Goal: Transaction & Acquisition: Purchase product/service

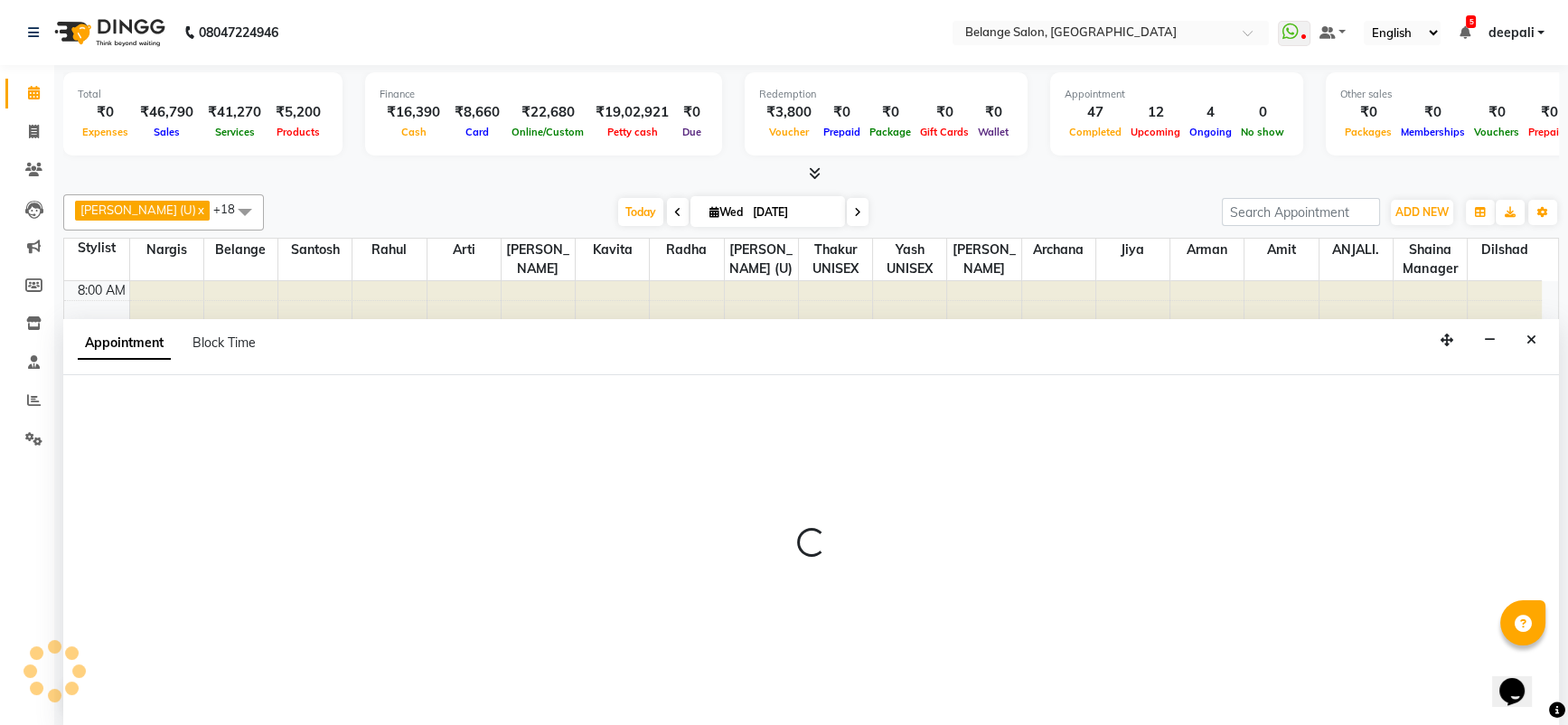
scroll to position [795, 0]
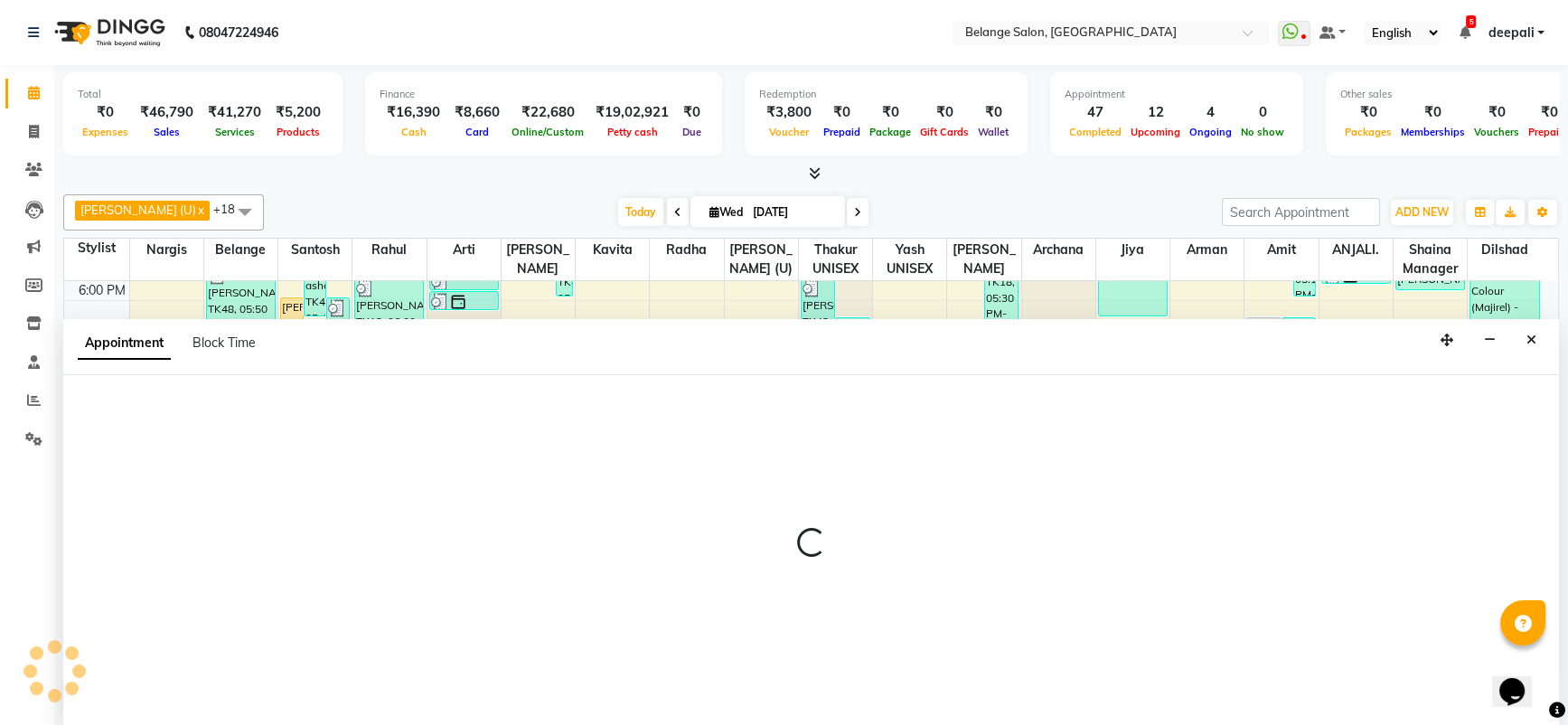
select select "61784"
select select "1290"
select select "tentative"
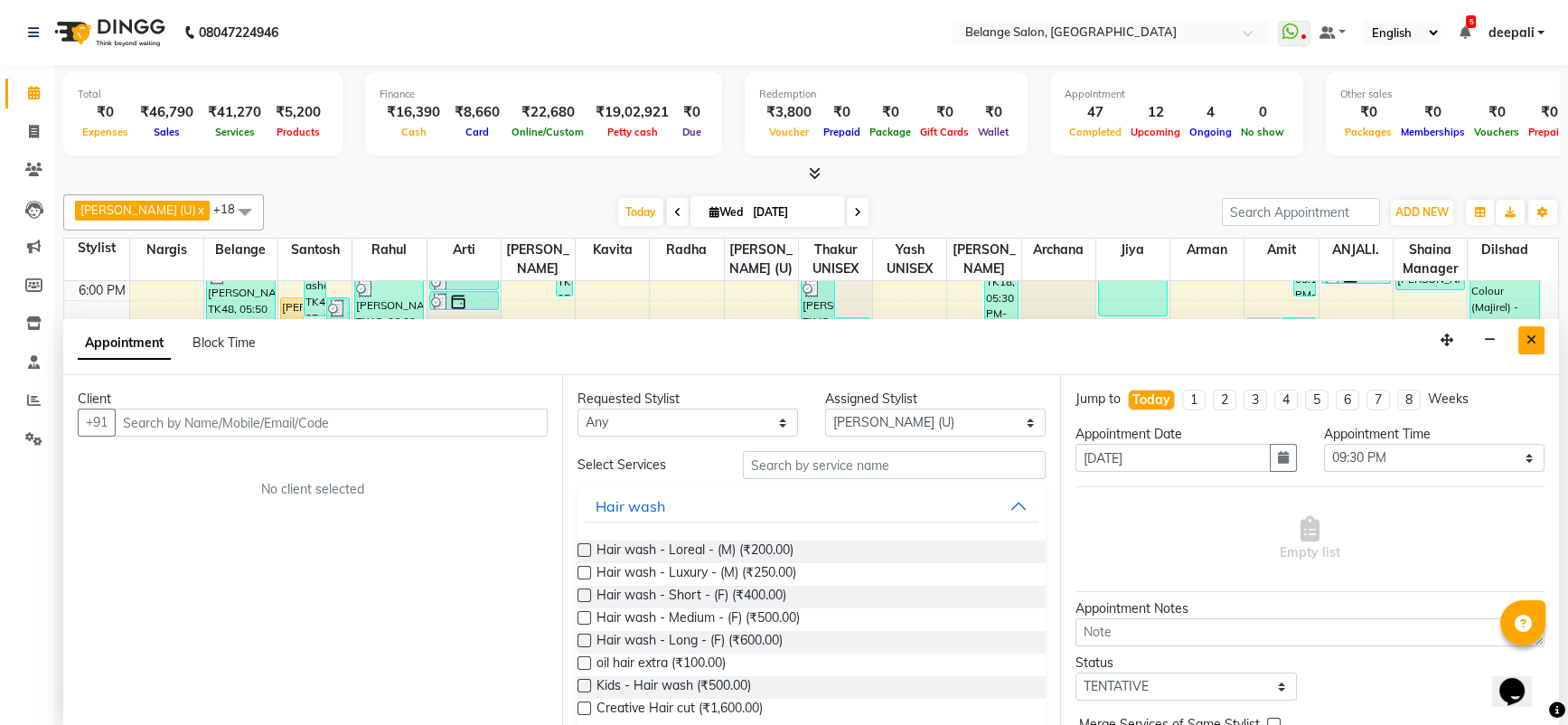
click at [1525, 350] on button "Close" at bounding box center [1531, 339] width 26 height 28
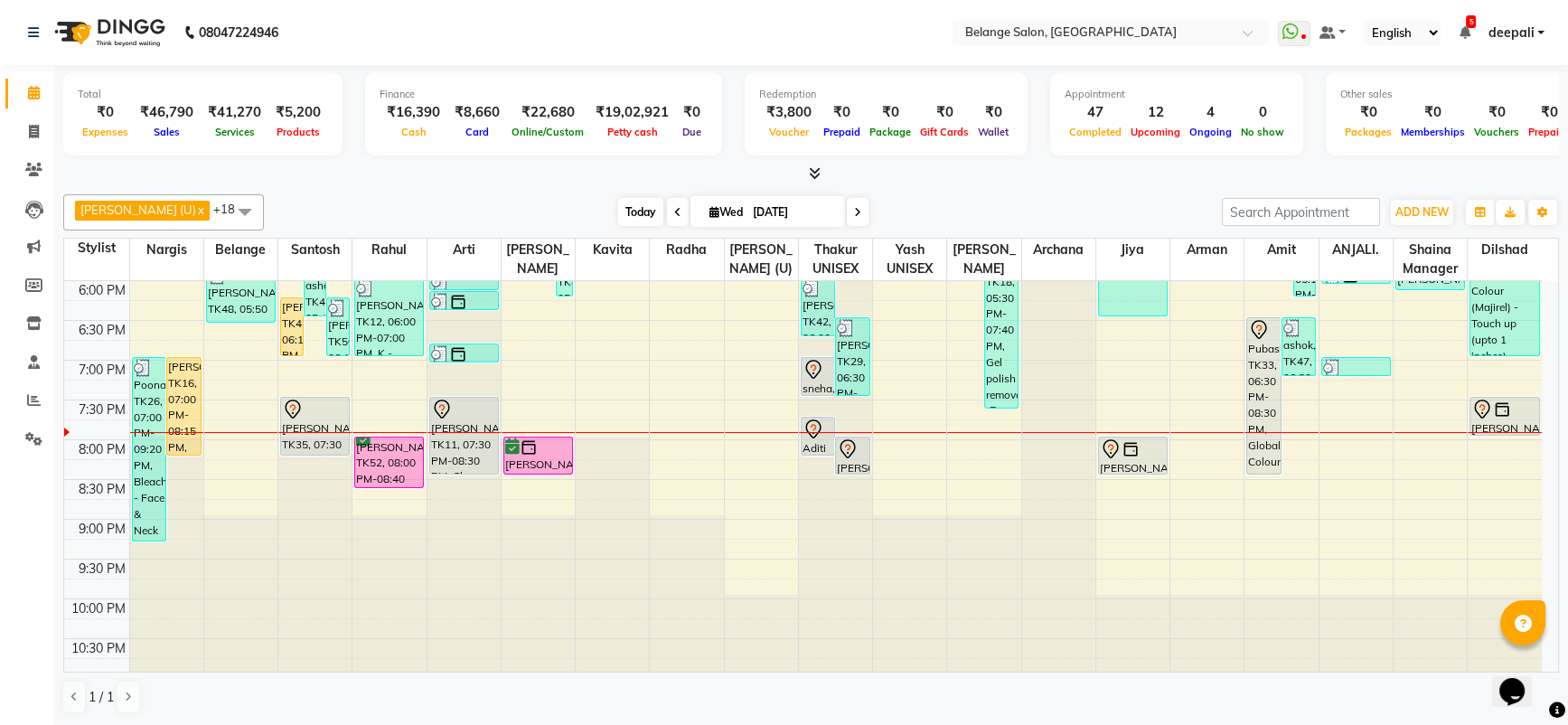
click at [618, 201] on span "Today" at bounding box center [640, 211] width 45 height 28
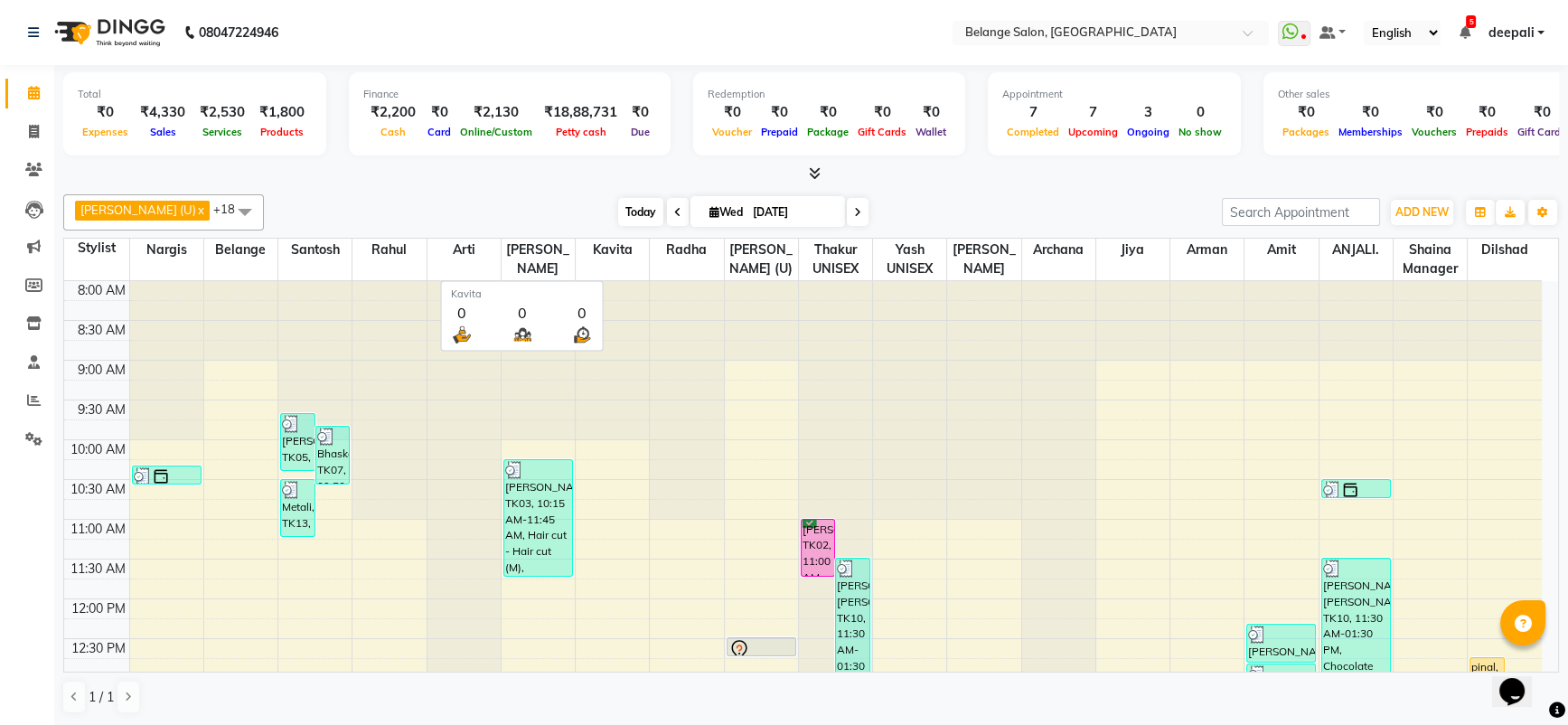
scroll to position [633, 0]
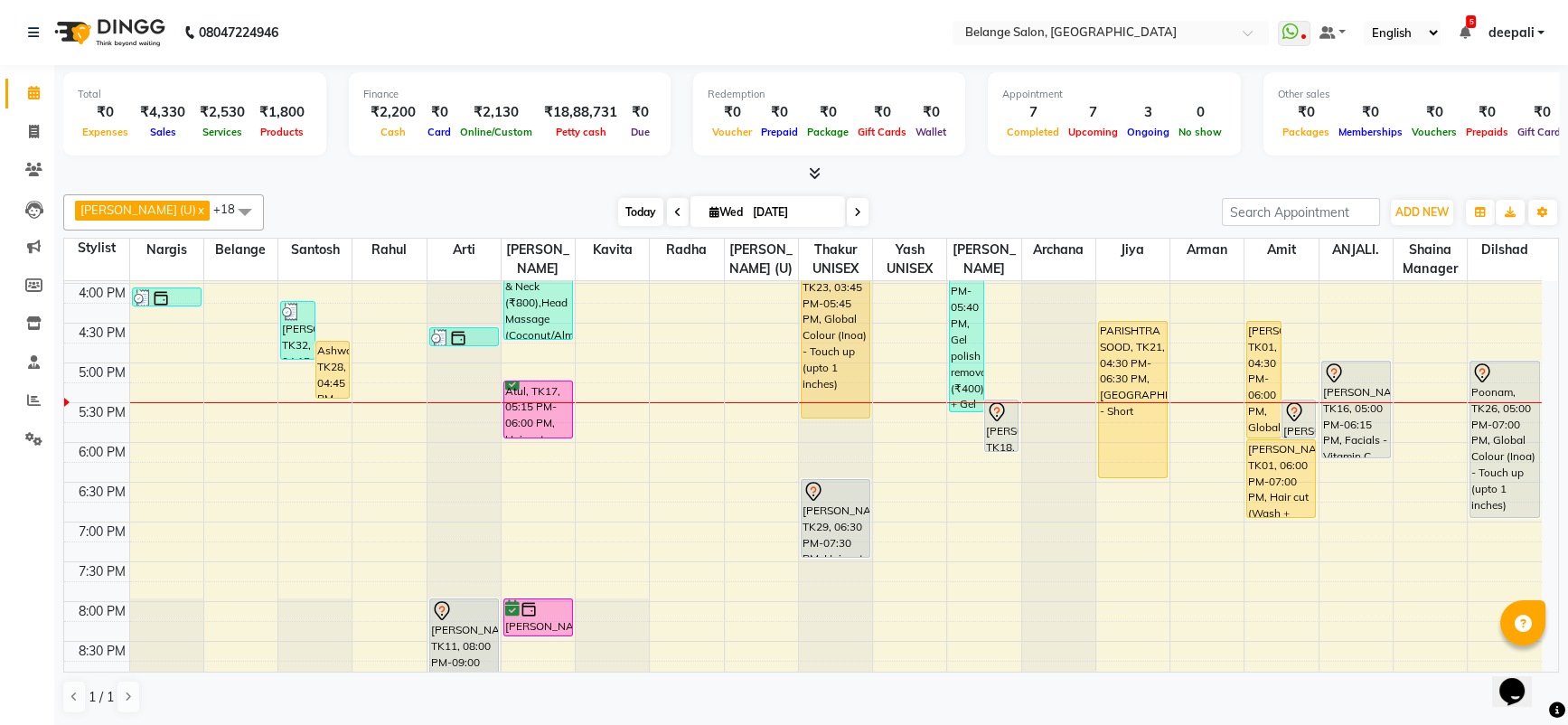
click at [618, 204] on span "Today" at bounding box center [640, 211] width 45 height 28
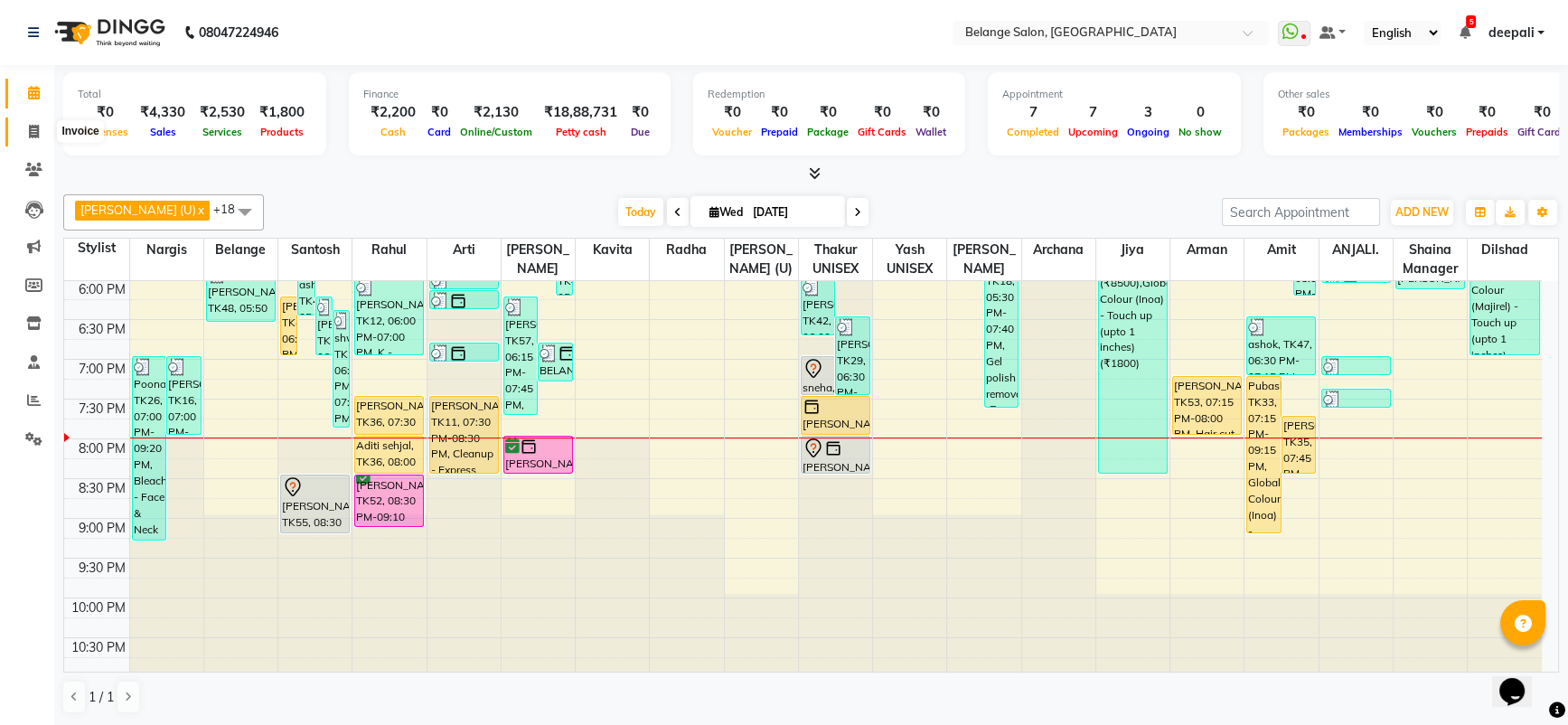
click at [22, 131] on span at bounding box center [33, 133] width 32 height 21
select select "5076"
select select "service"
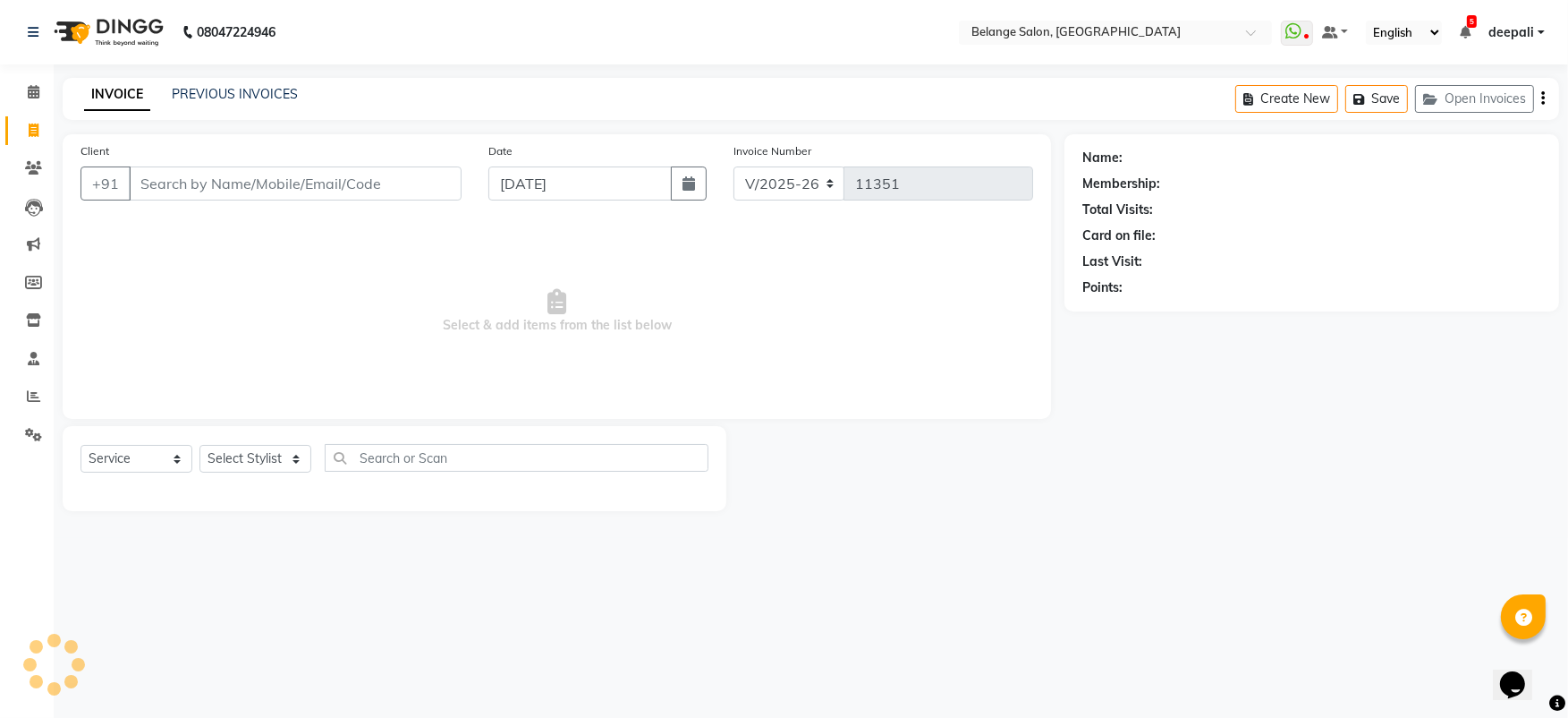
click at [231, 184] on input "Client" at bounding box center [295, 184] width 333 height 34
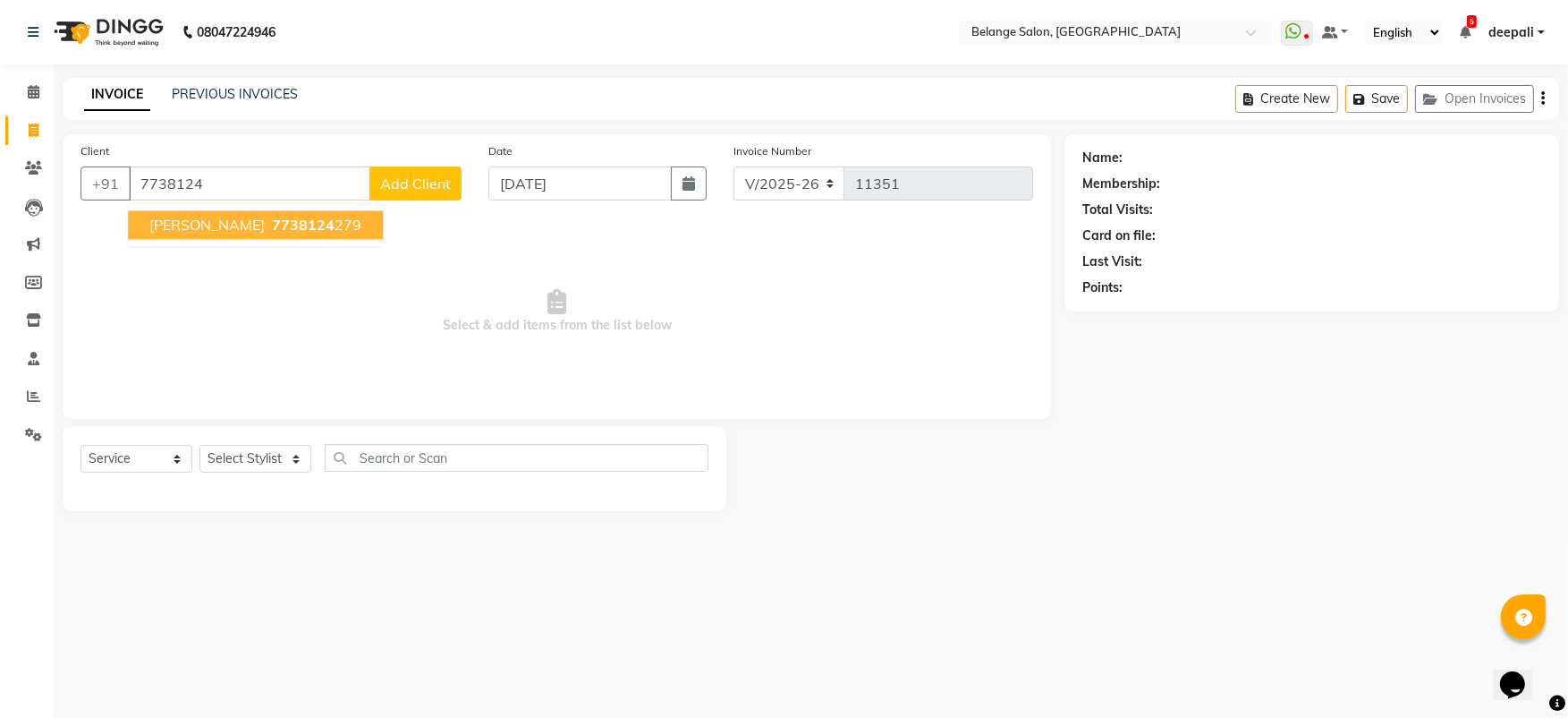
click at [272, 227] on span "7738124" at bounding box center [304, 224] width 62 height 18
type input "7738124279"
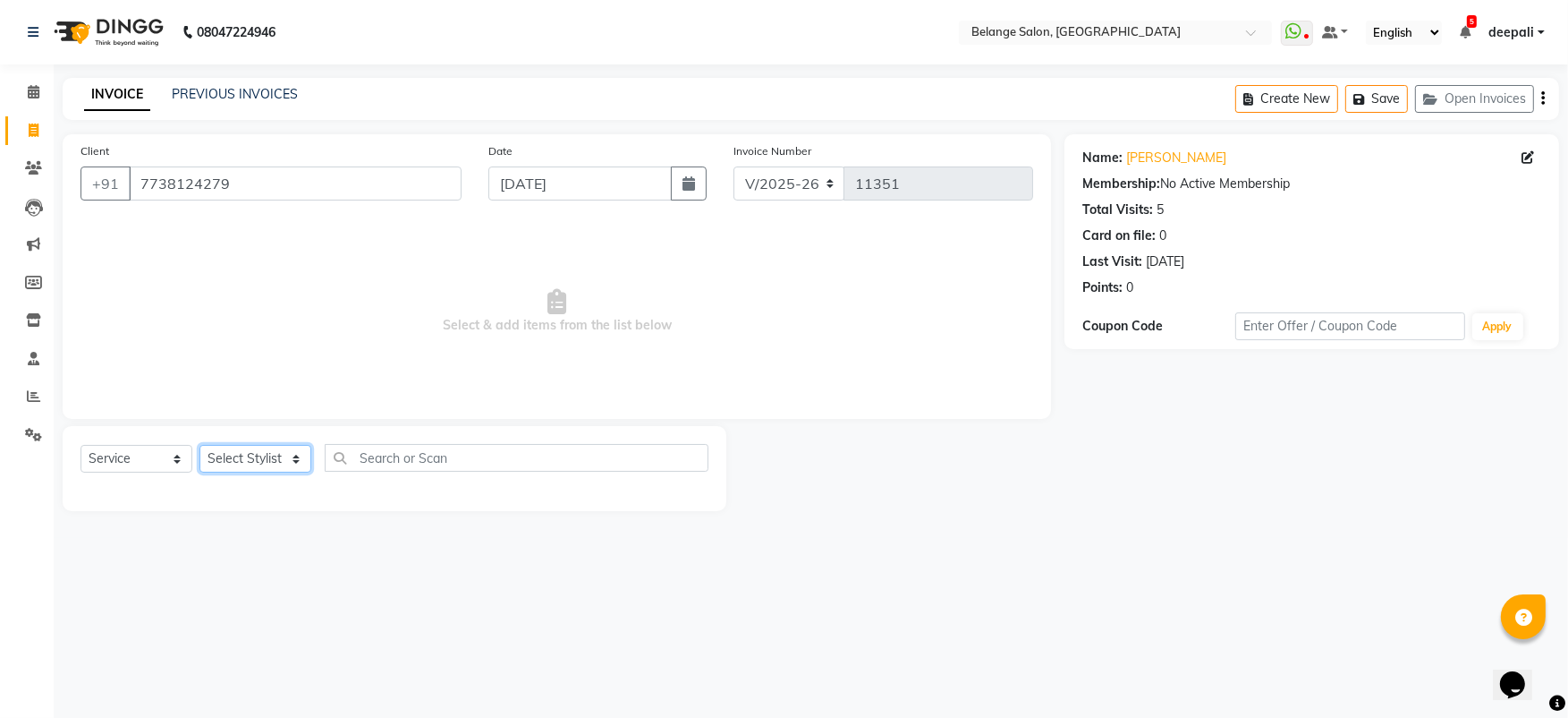
click at [234, 458] on select "Select Stylist aftab (U) Ali Amit ANJALI. Archana Arman Arti Belange Billing de…" at bounding box center [255, 458] width 112 height 27
select select "82348"
click at [200, 445] on select "Select Stylist aftab (U) Ali Amit ANJALI. Archana Arman Arti Belange Billing de…" at bounding box center [255, 458] width 112 height 27
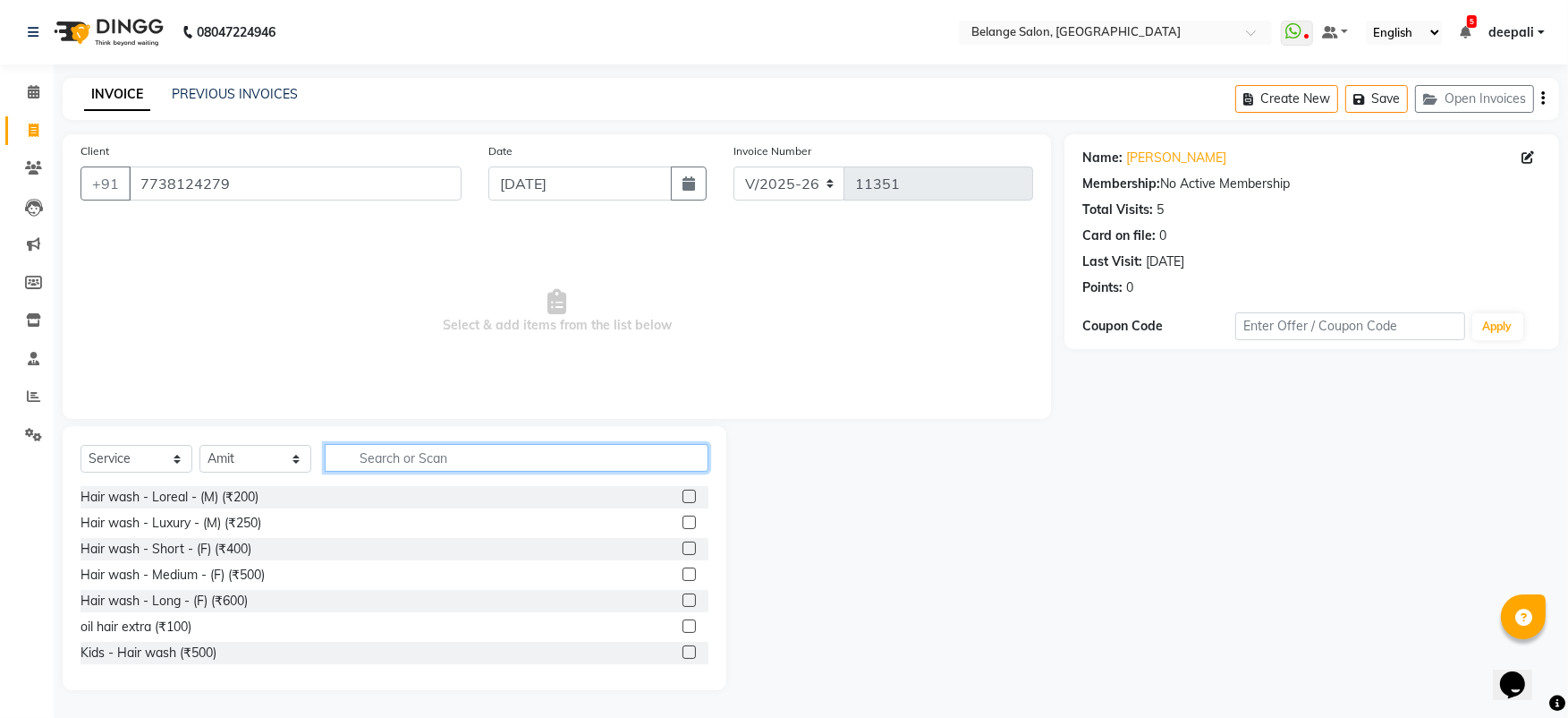
click at [375, 466] on input "text" at bounding box center [516, 457] width 384 height 27
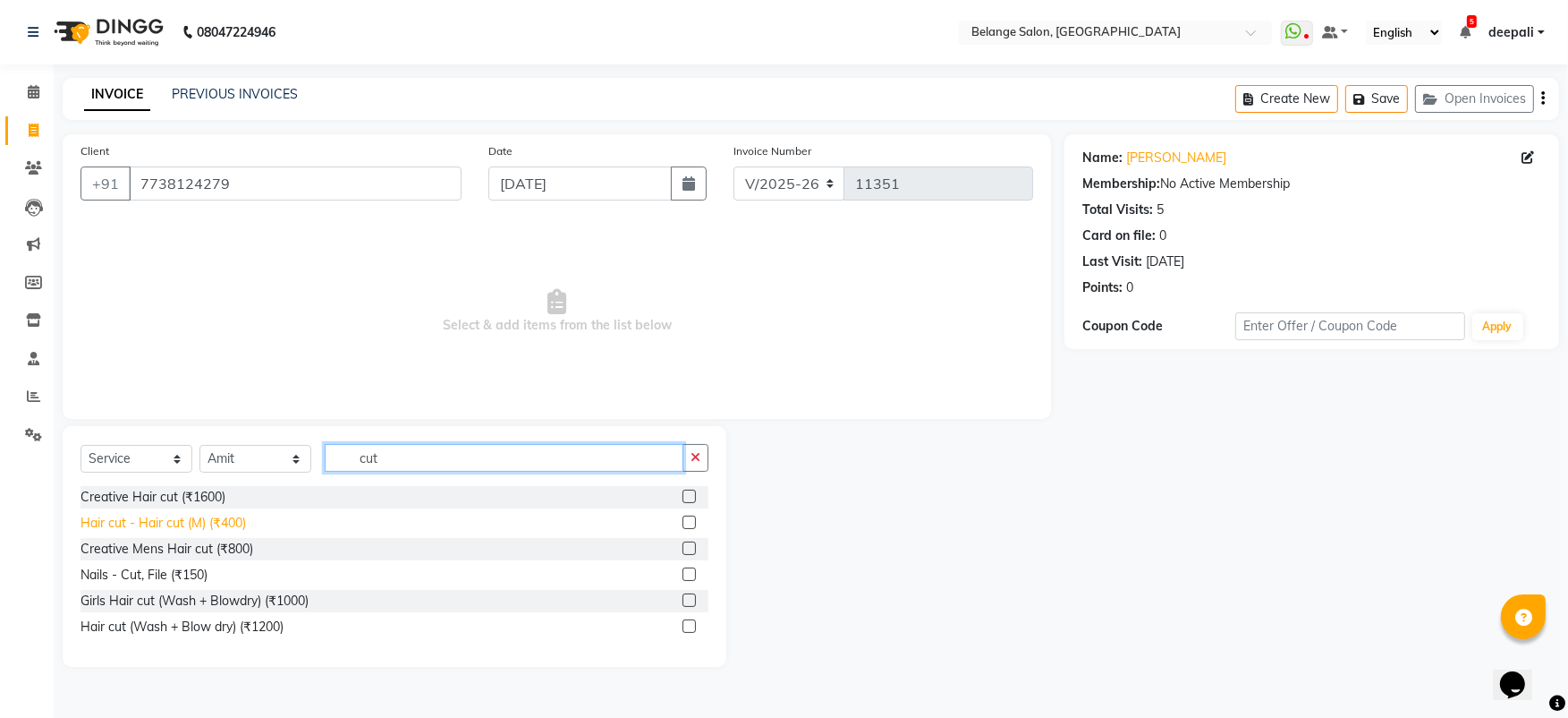
type input "cut"
click at [201, 524] on div "Hair cut - Hair cut (M) (₹400)" at bounding box center [163, 523] width 166 height 19
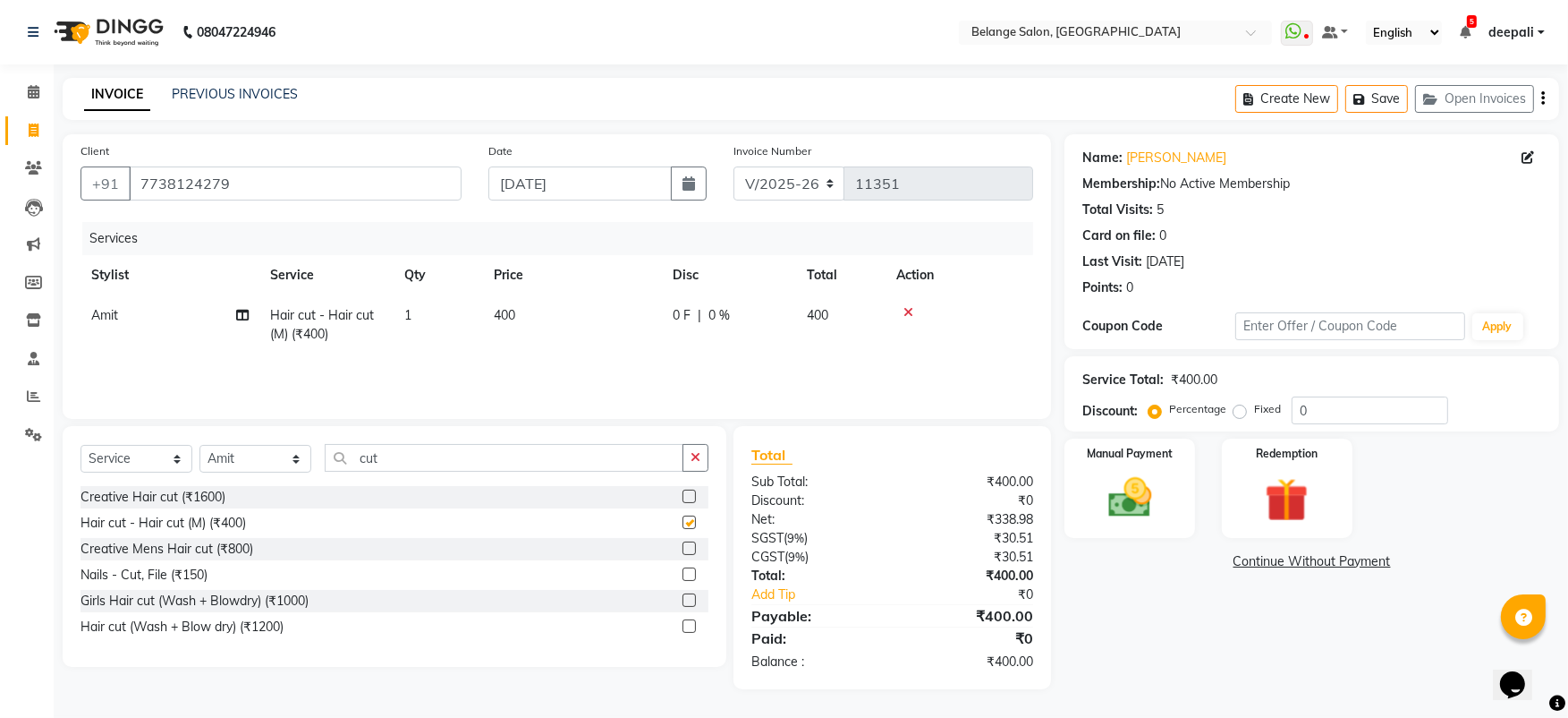
checkbox input "false"
click at [1083, 493] on div "Manual Payment" at bounding box center [1129, 488] width 135 height 103
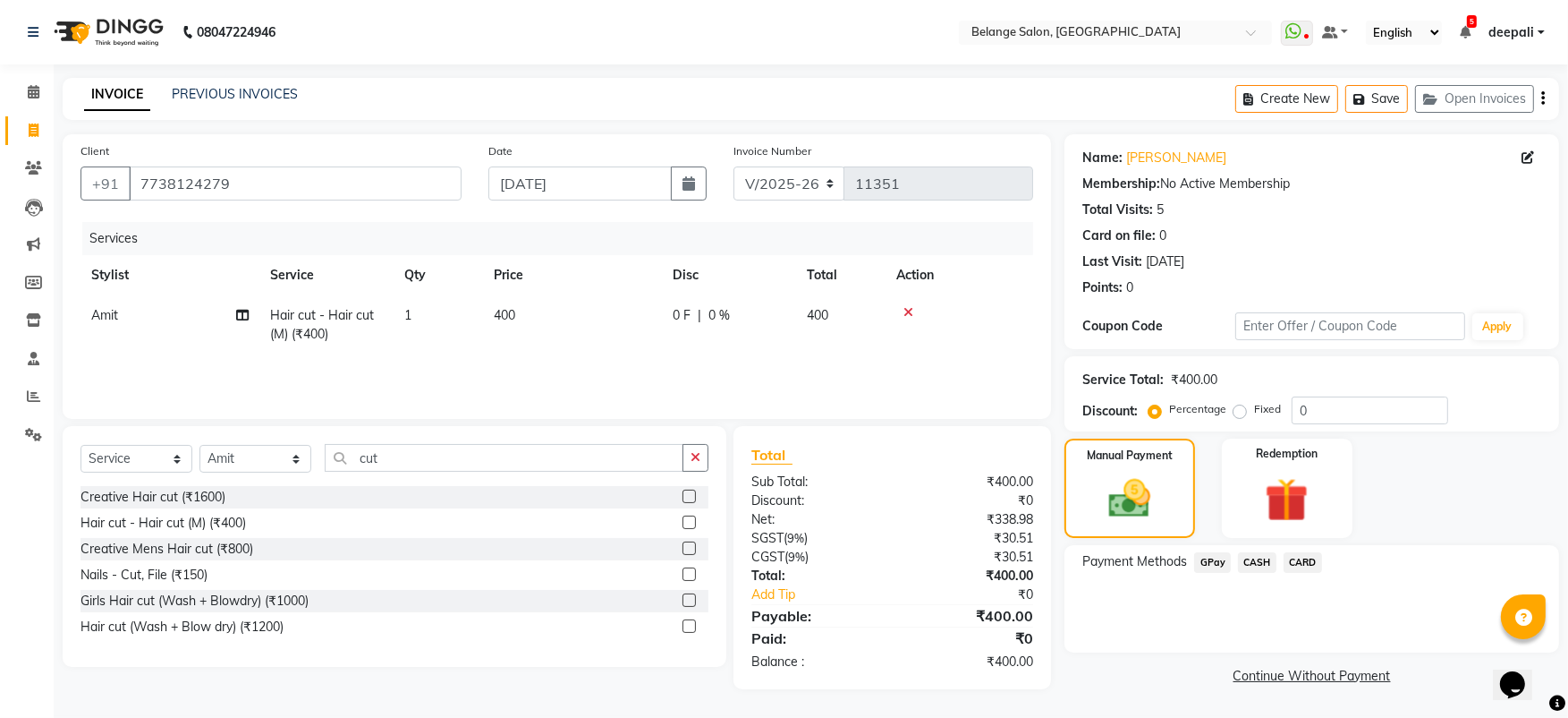
click at [1291, 565] on span "CARD" at bounding box center [1302, 563] width 39 height 21
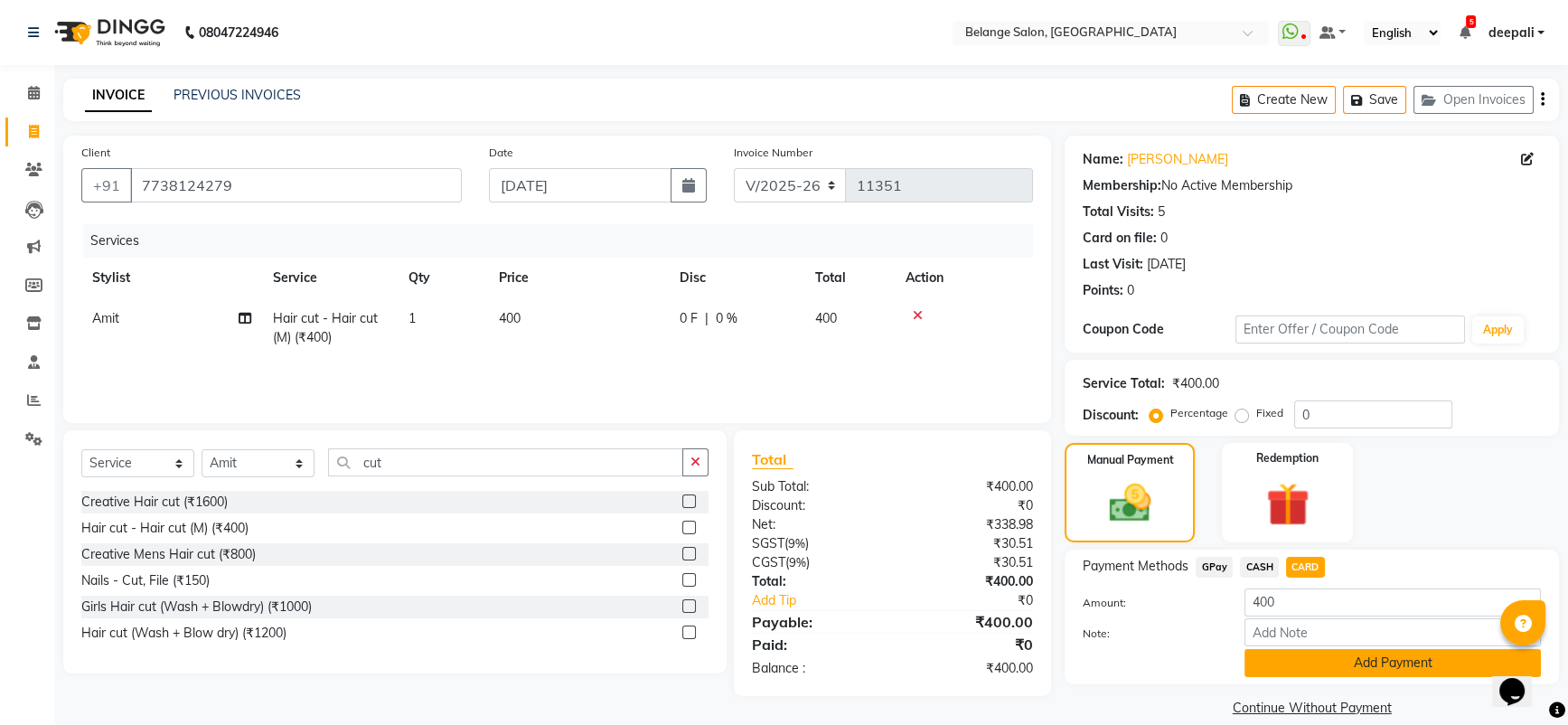
click at [1321, 659] on button "Add Payment" at bounding box center [1392, 662] width 296 height 28
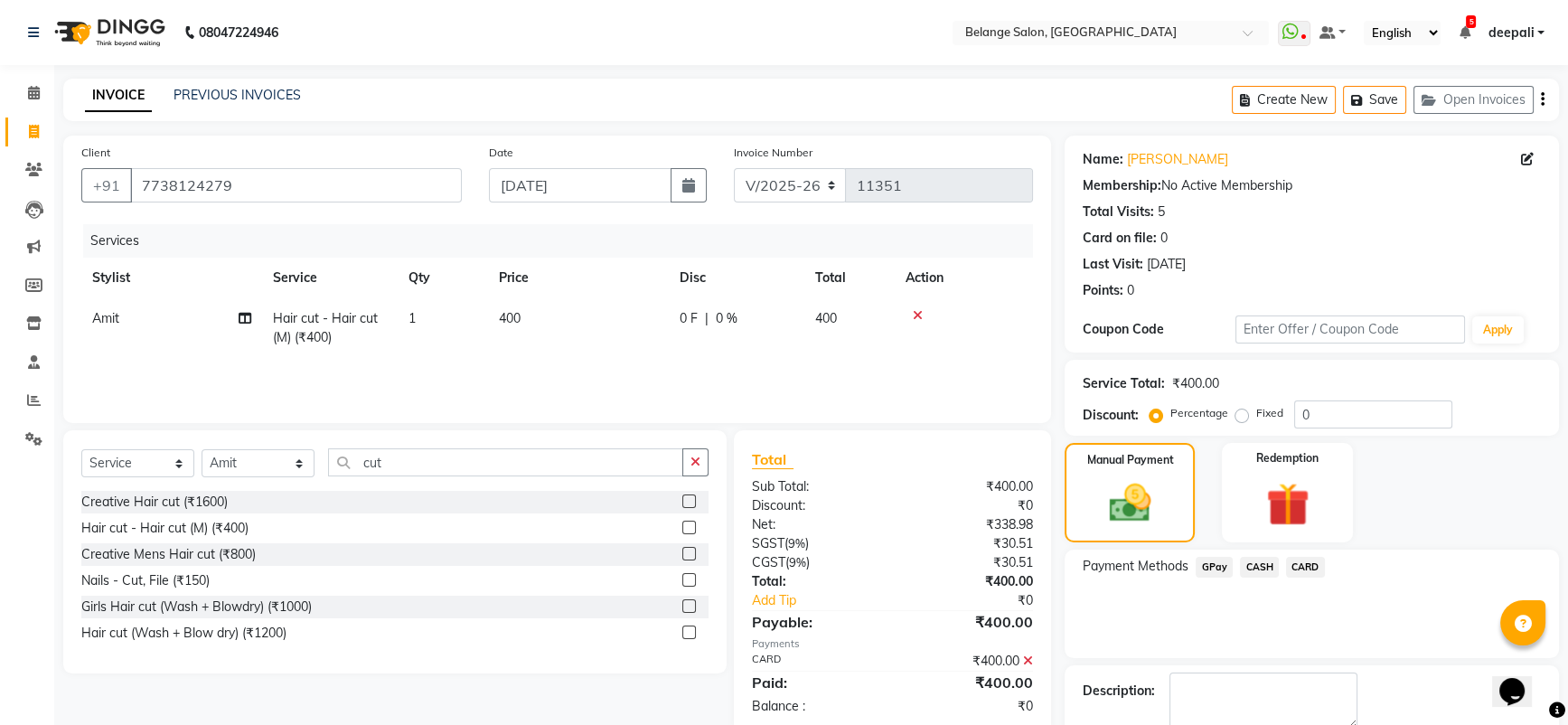
scroll to position [98, 0]
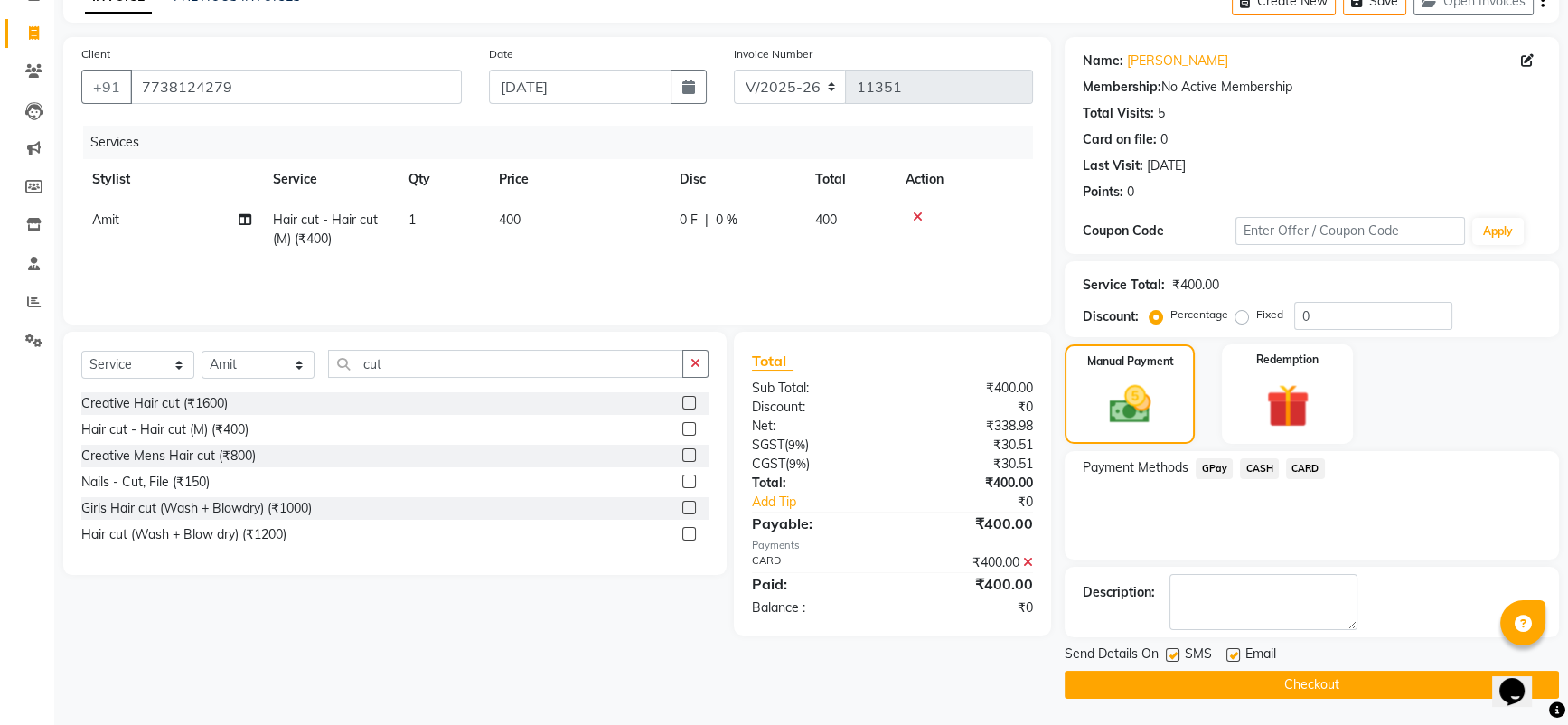
click at [1191, 675] on button "Checkout" at bounding box center [1311, 684] width 494 height 28
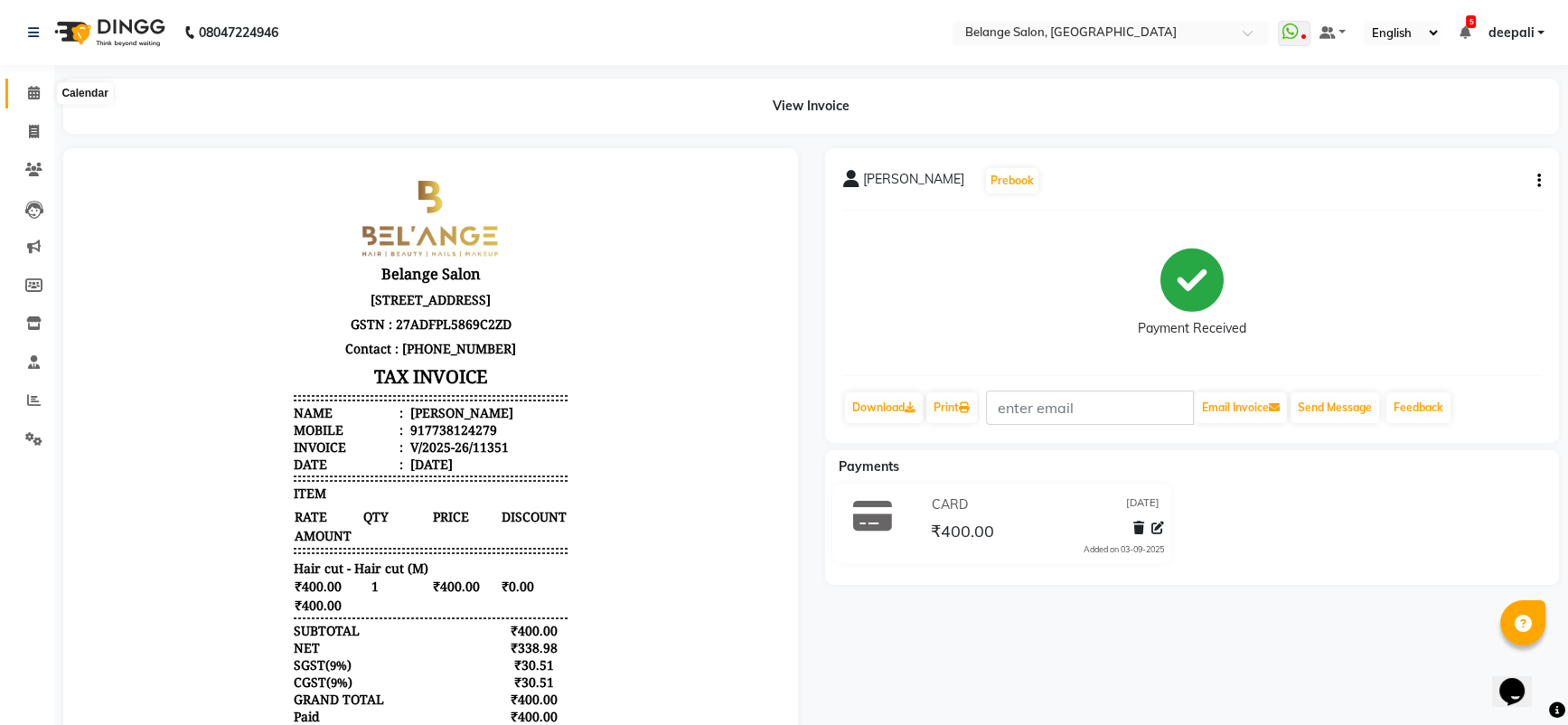
click at [41, 97] on span at bounding box center [33, 94] width 32 height 21
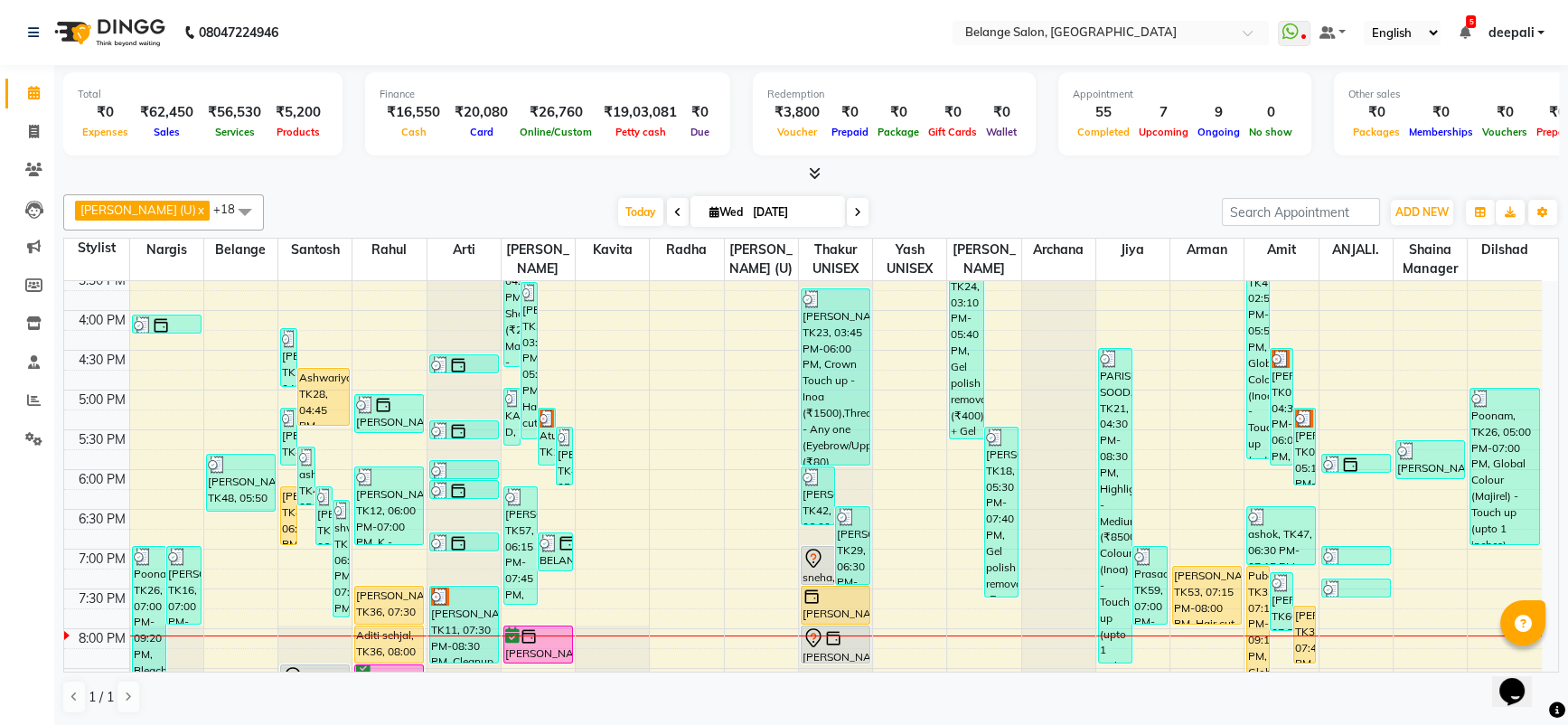
scroll to position [604, 0]
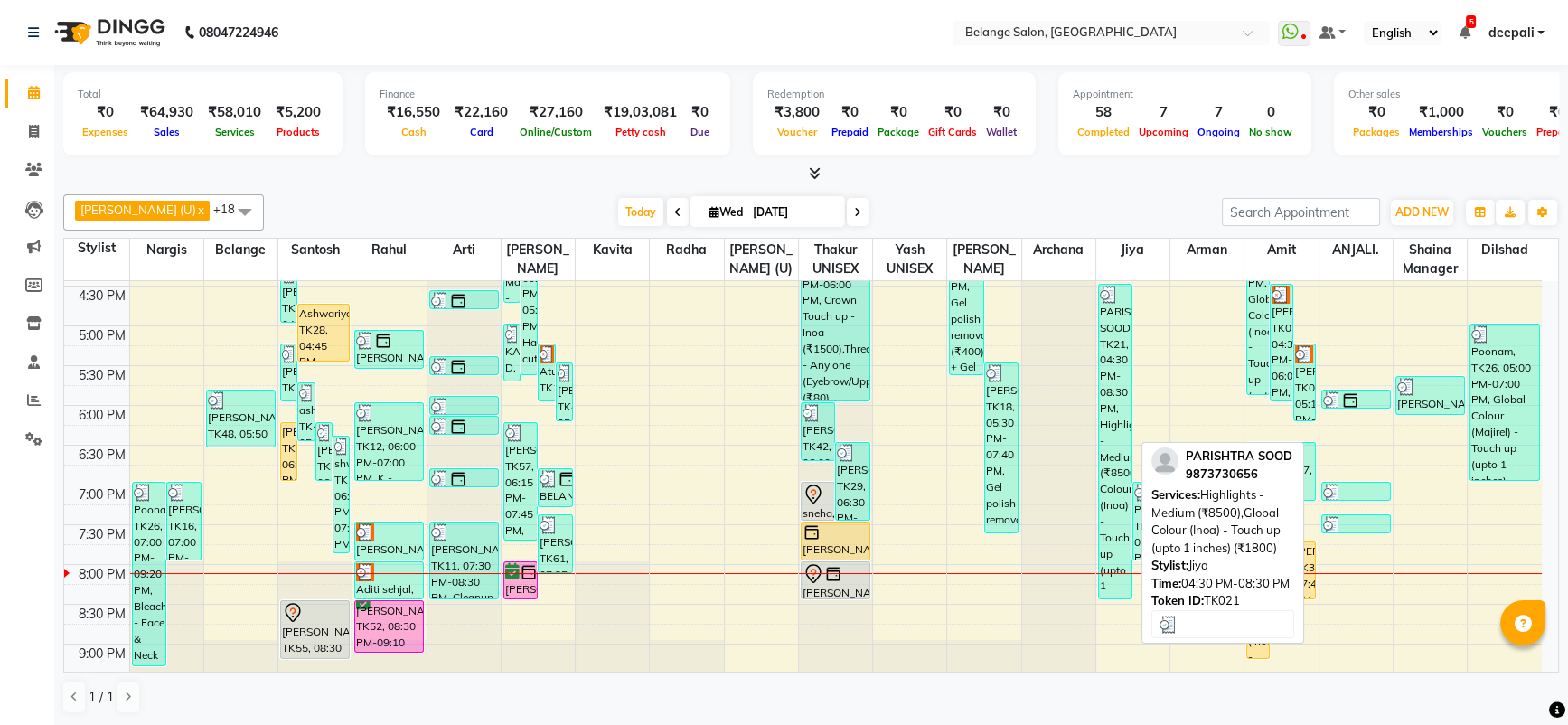
scroll to position [670, 0]
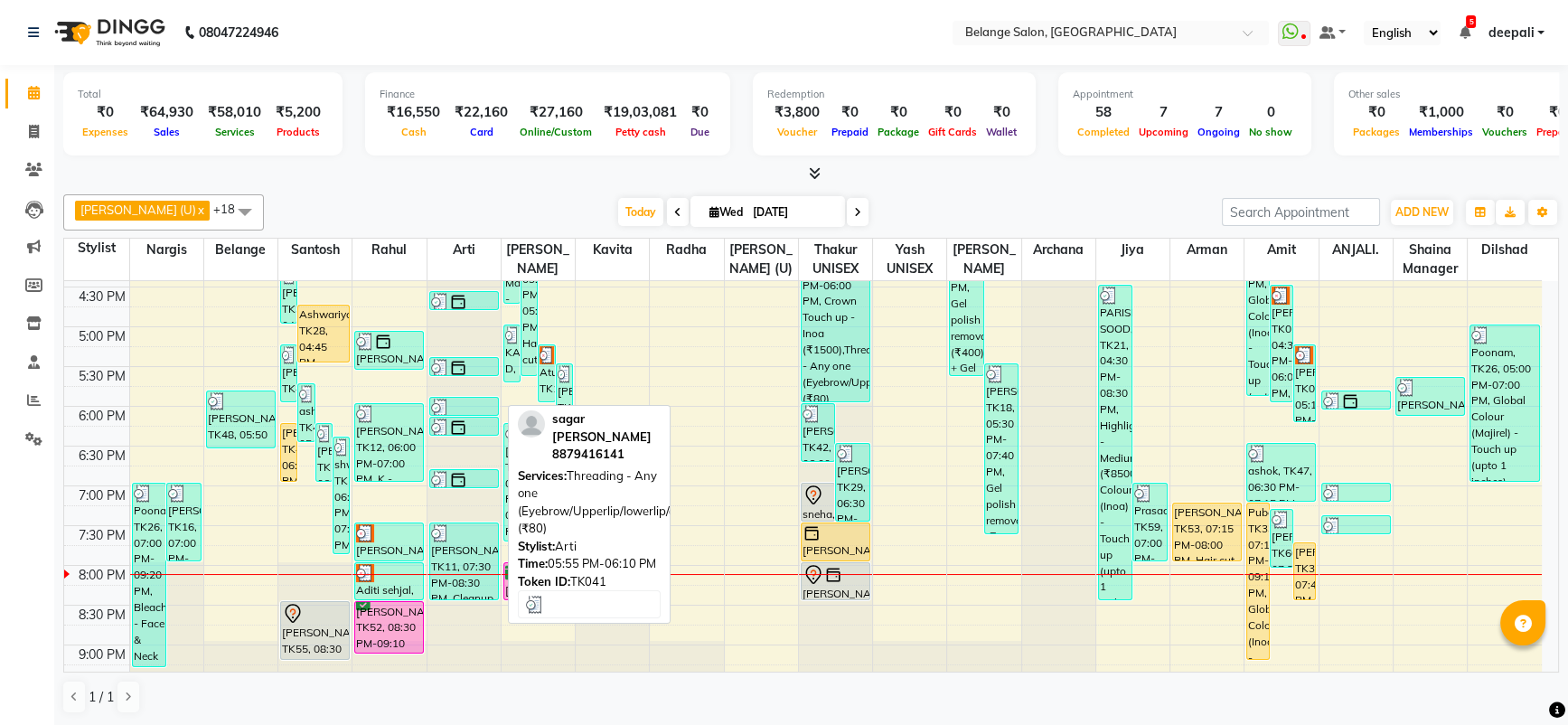
click at [444, 413] on img at bounding box center [440, 407] width 18 height 18
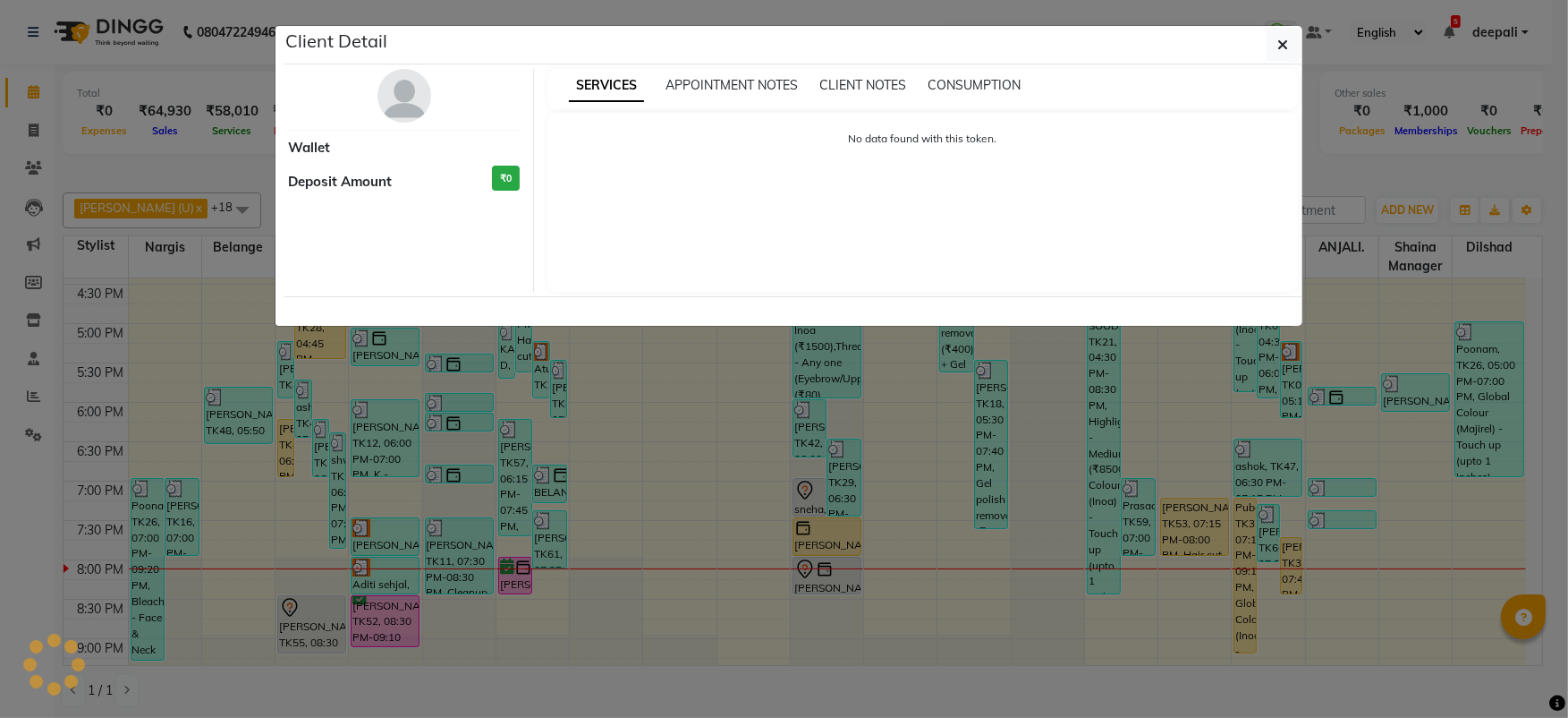
select select "3"
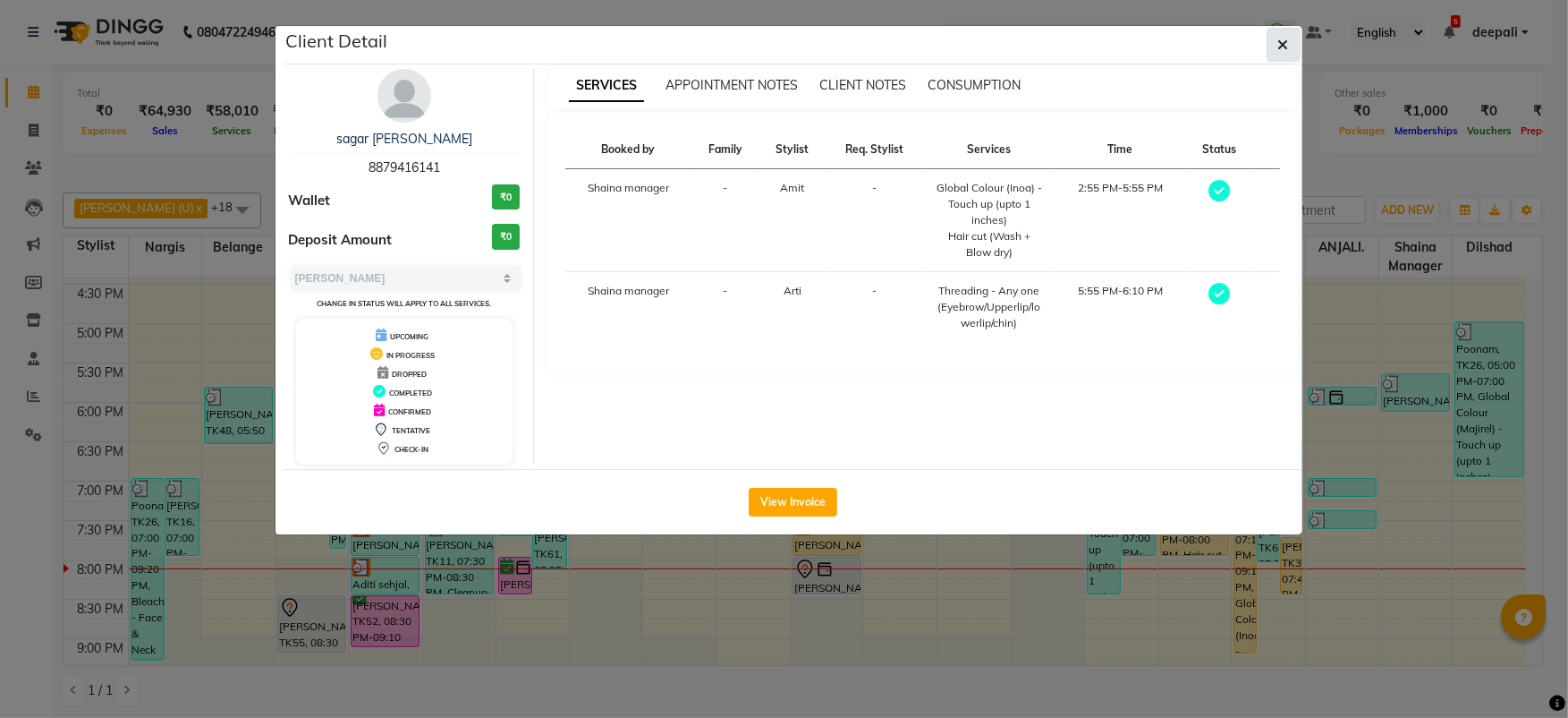
click at [1296, 38] on button "button" at bounding box center [1283, 44] width 34 height 34
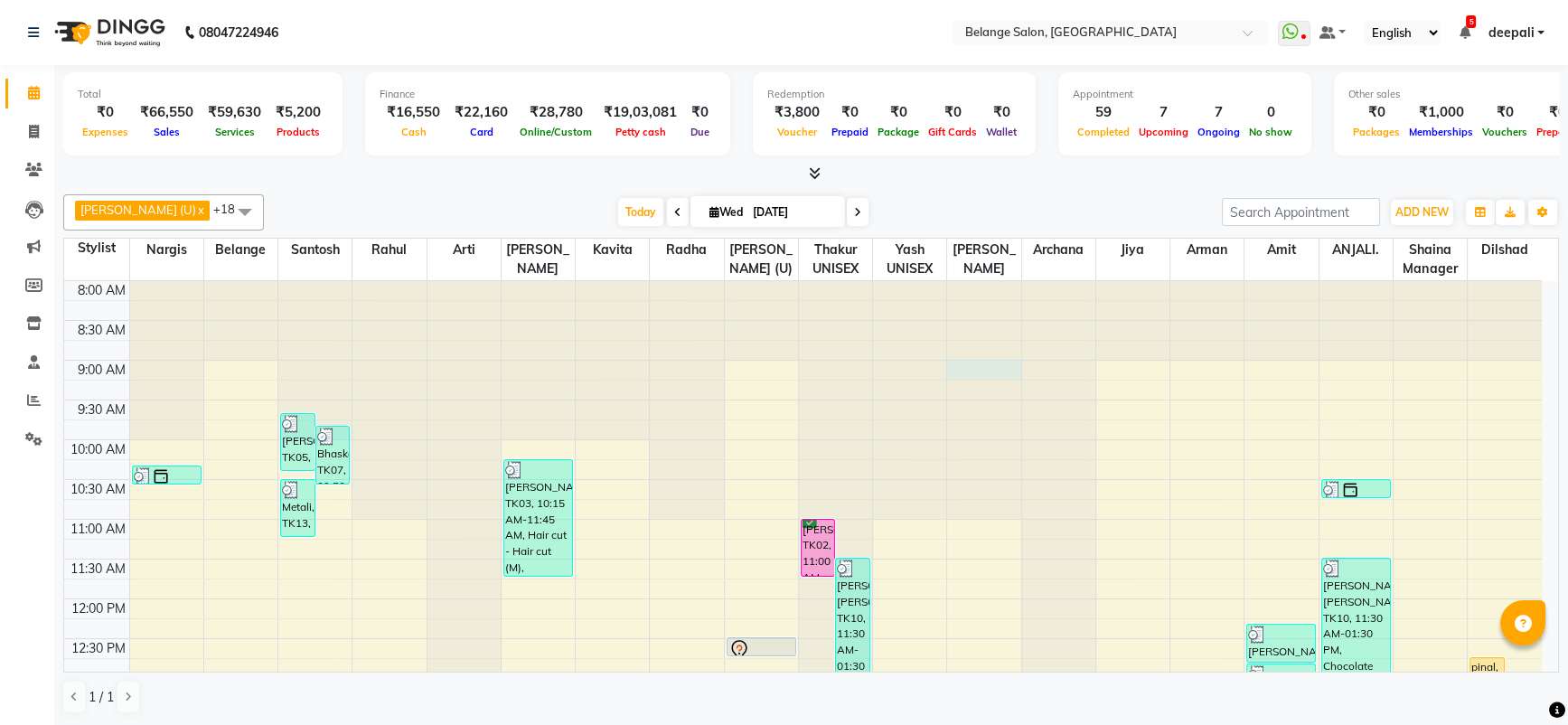
click at [955, 281] on div at bounding box center [983, 281] width 74 height 0
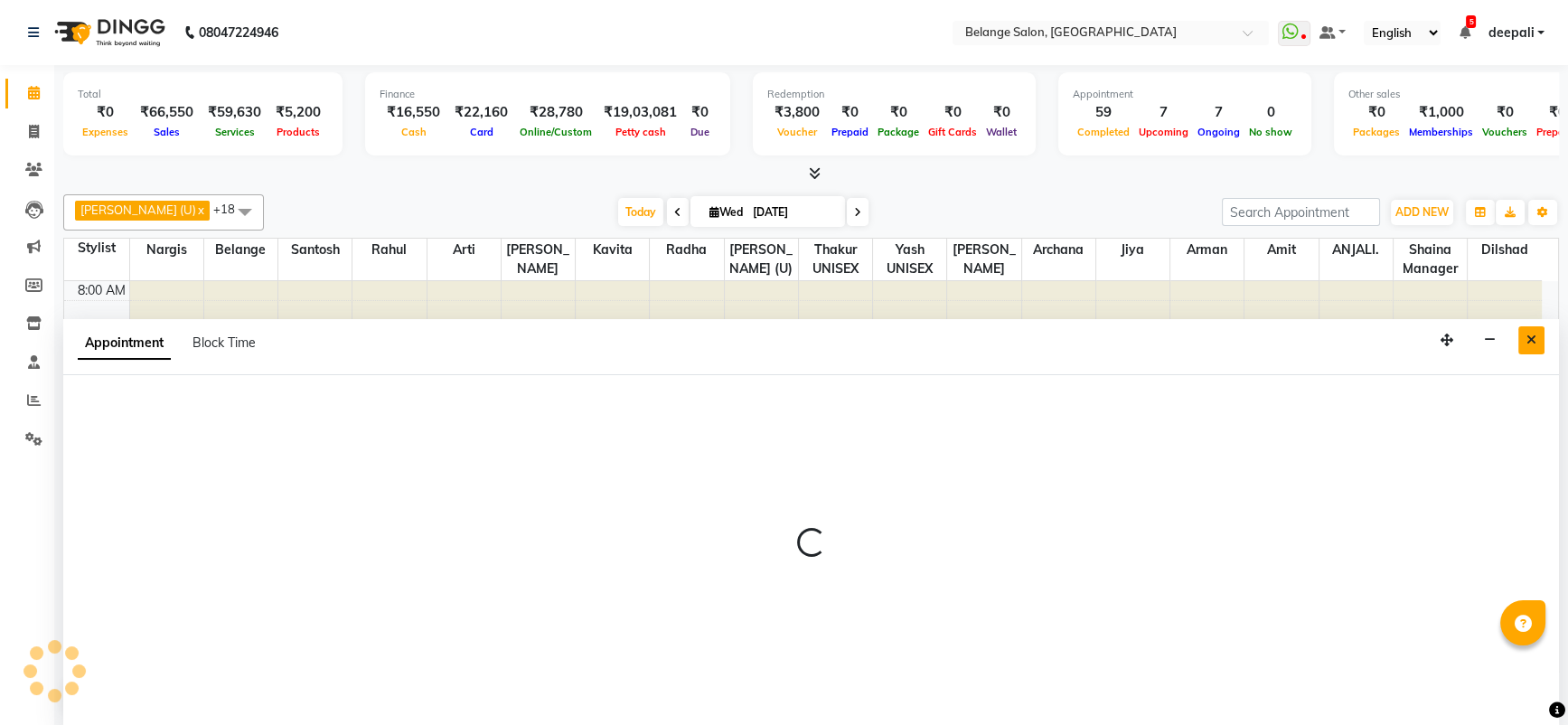
select select "68481"
select select "540"
select select "tentative"
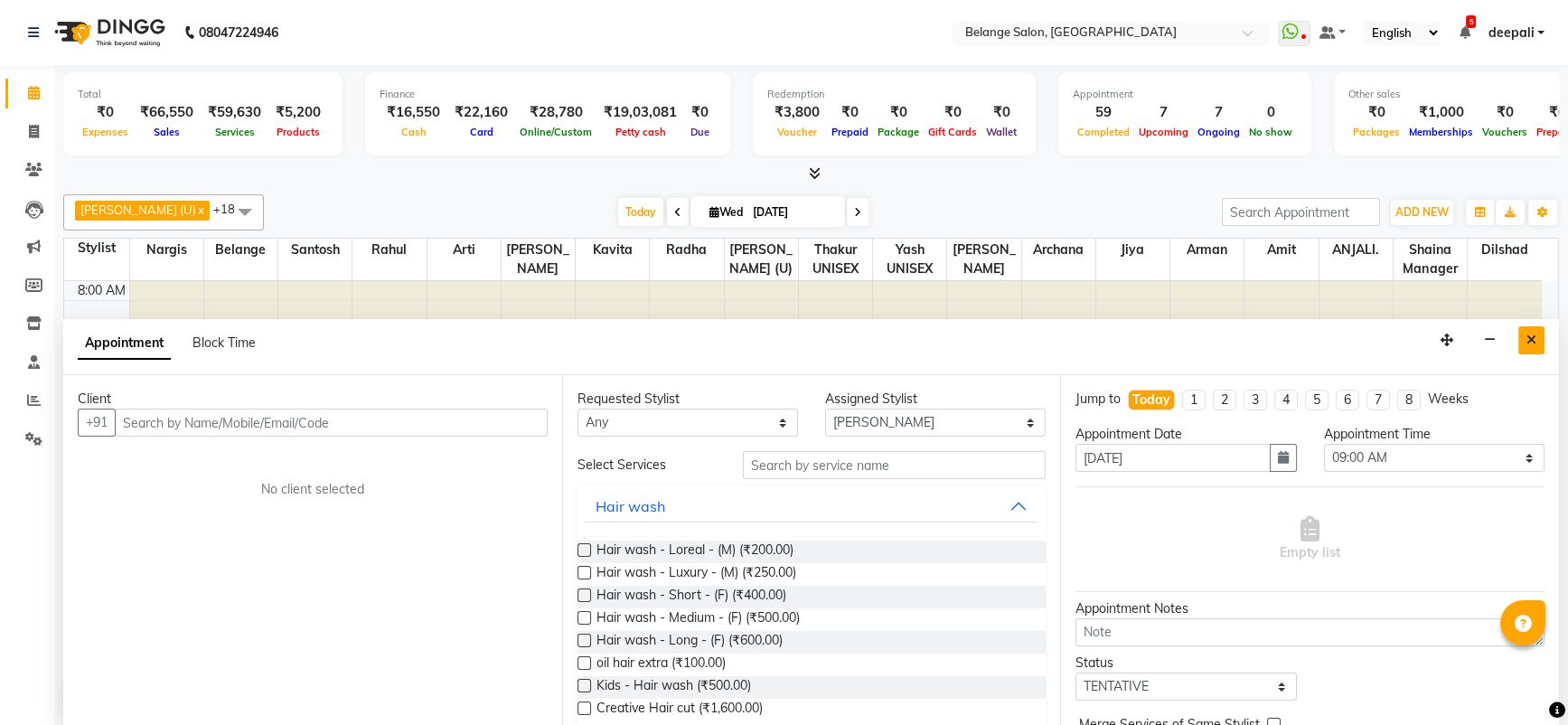
click at [1528, 340] on icon "Close" at bounding box center [1532, 339] width 10 height 12
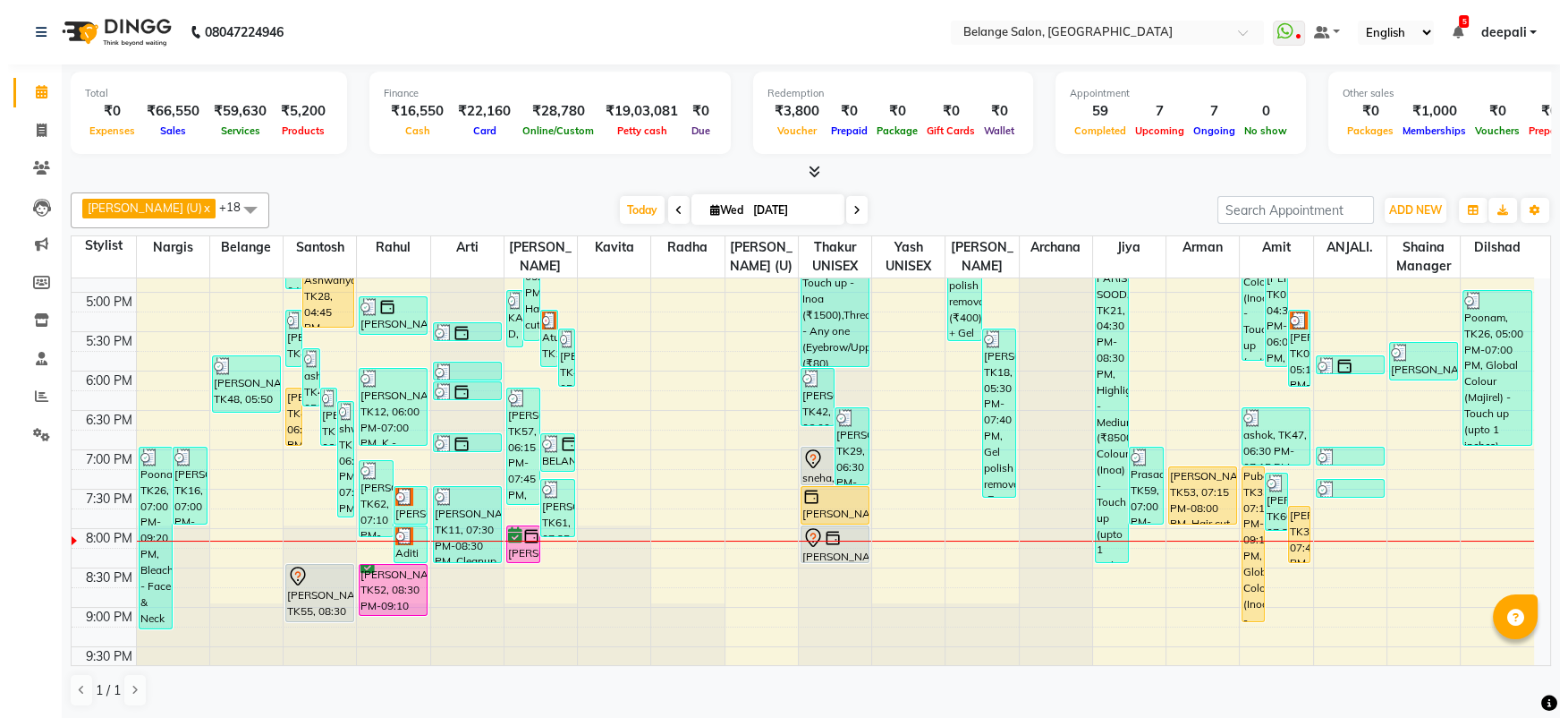
scroll to position [705, 0]
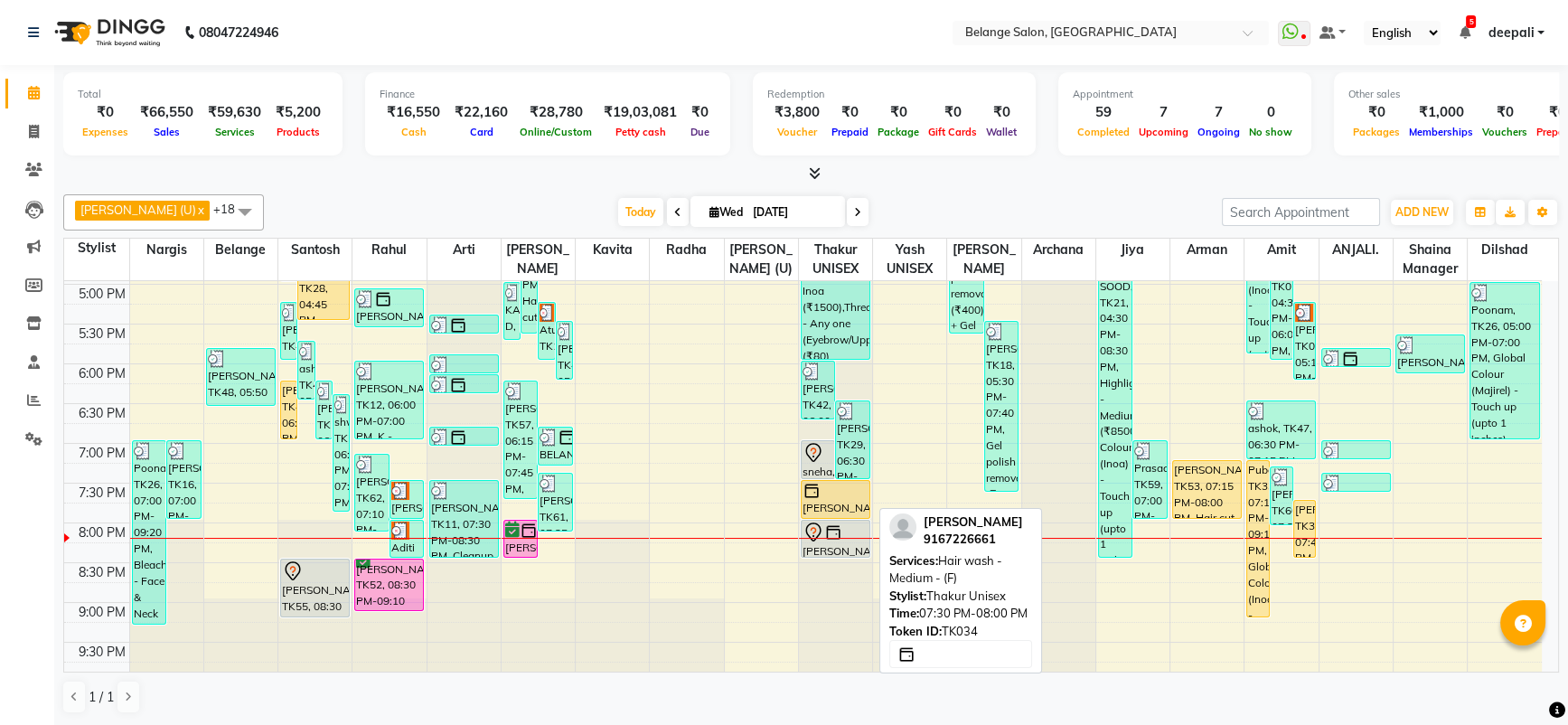
click at [826, 492] on div at bounding box center [835, 490] width 66 height 18
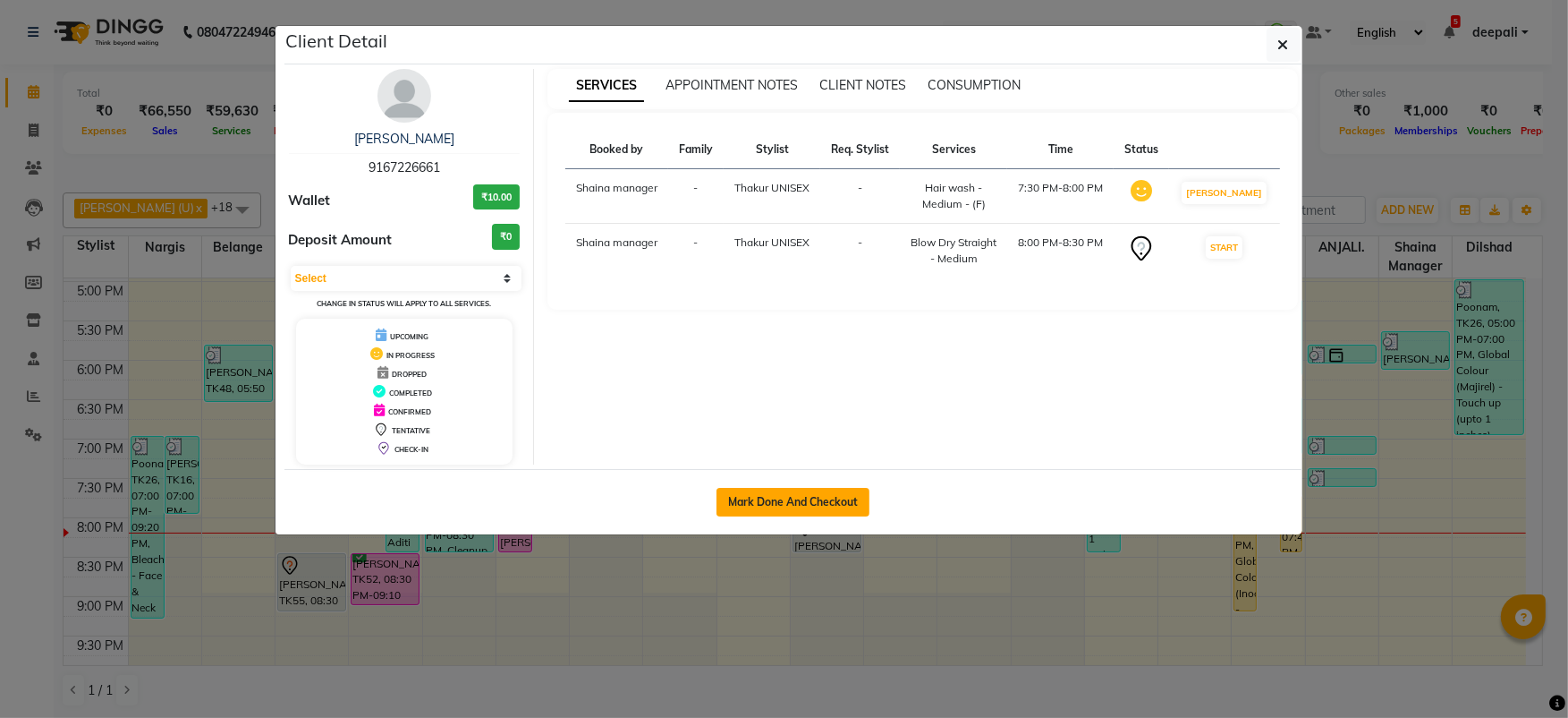
click at [832, 489] on button "Mark Done And Checkout" at bounding box center [793, 501] width 153 height 28
select select "service"
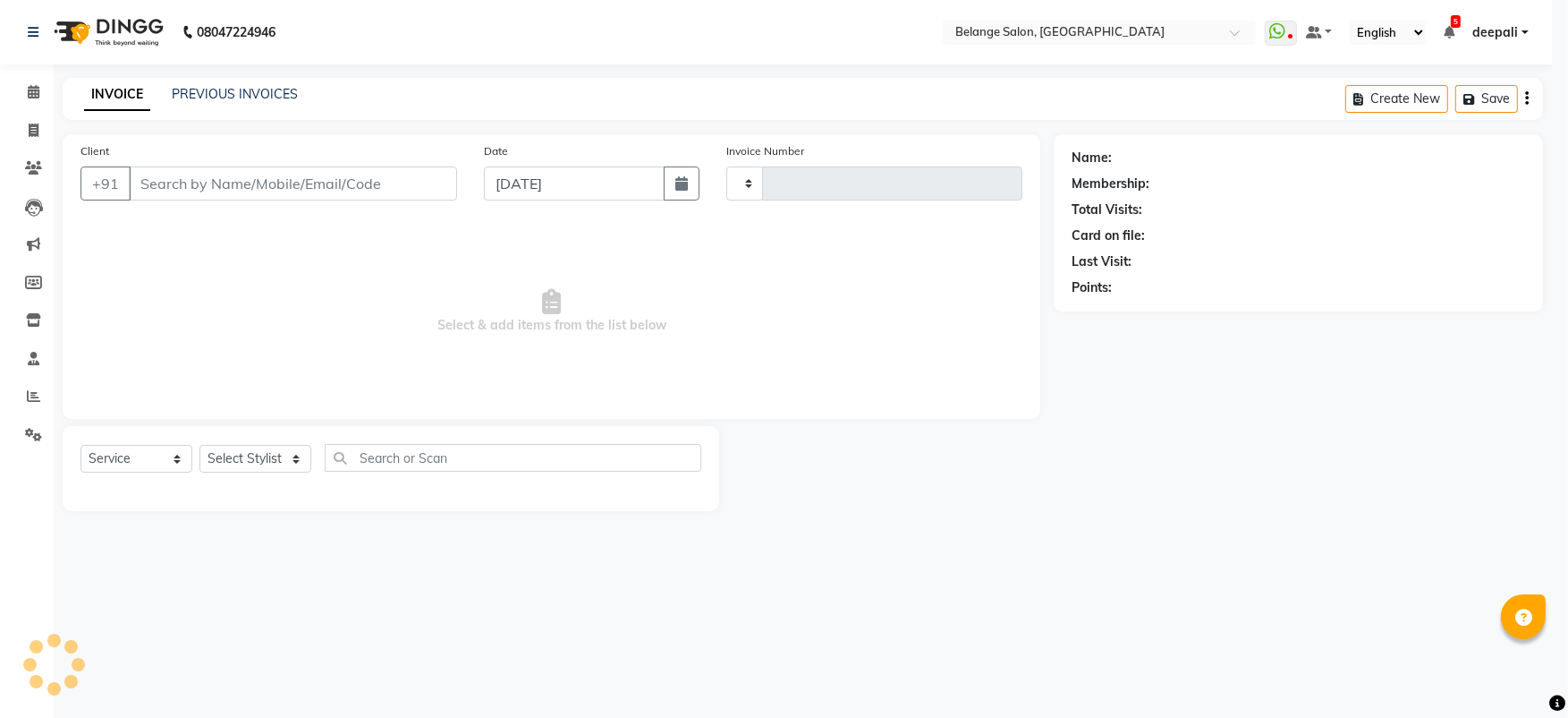
type input "11355"
select select "5076"
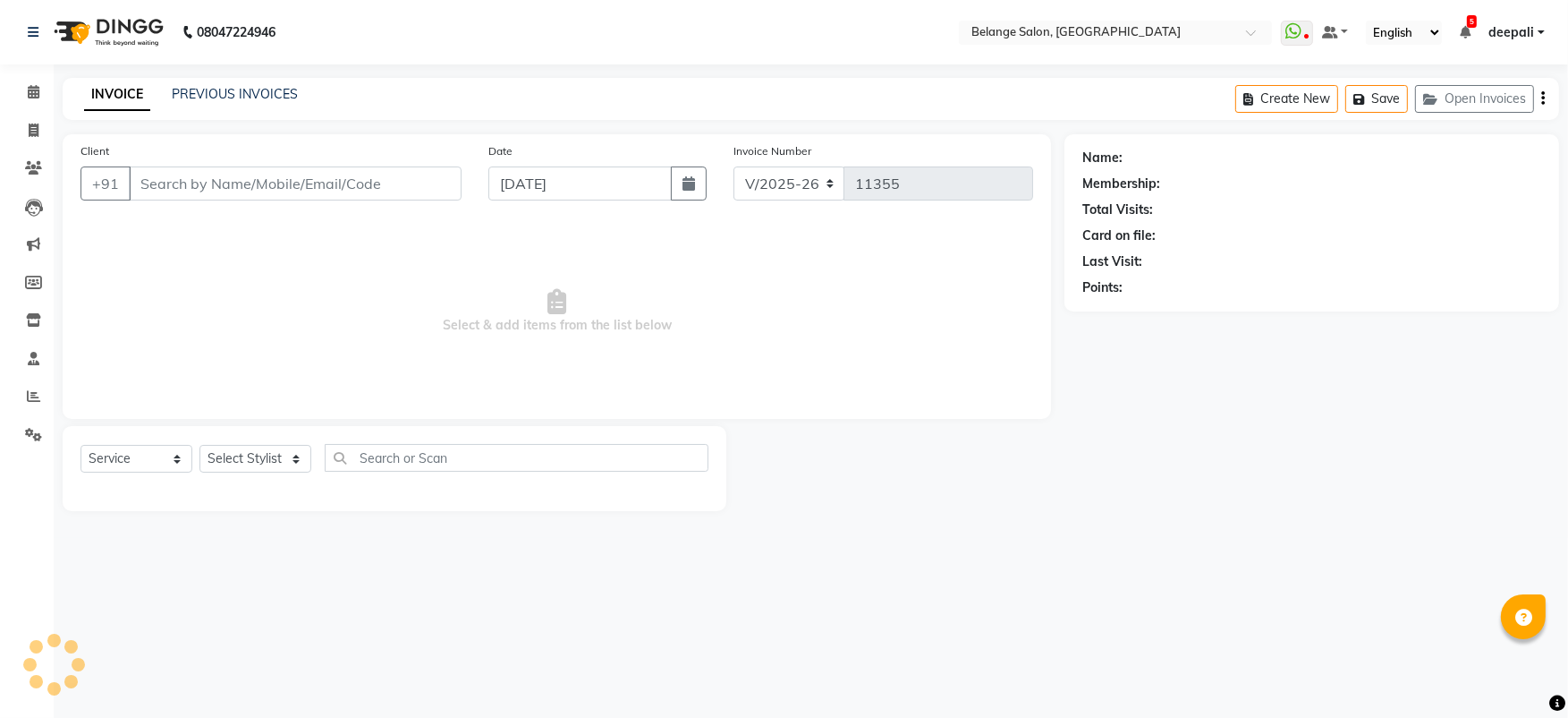
click at [832, 489] on div at bounding box center [896, 468] width 339 height 85
type input "9167226661"
select select "63887"
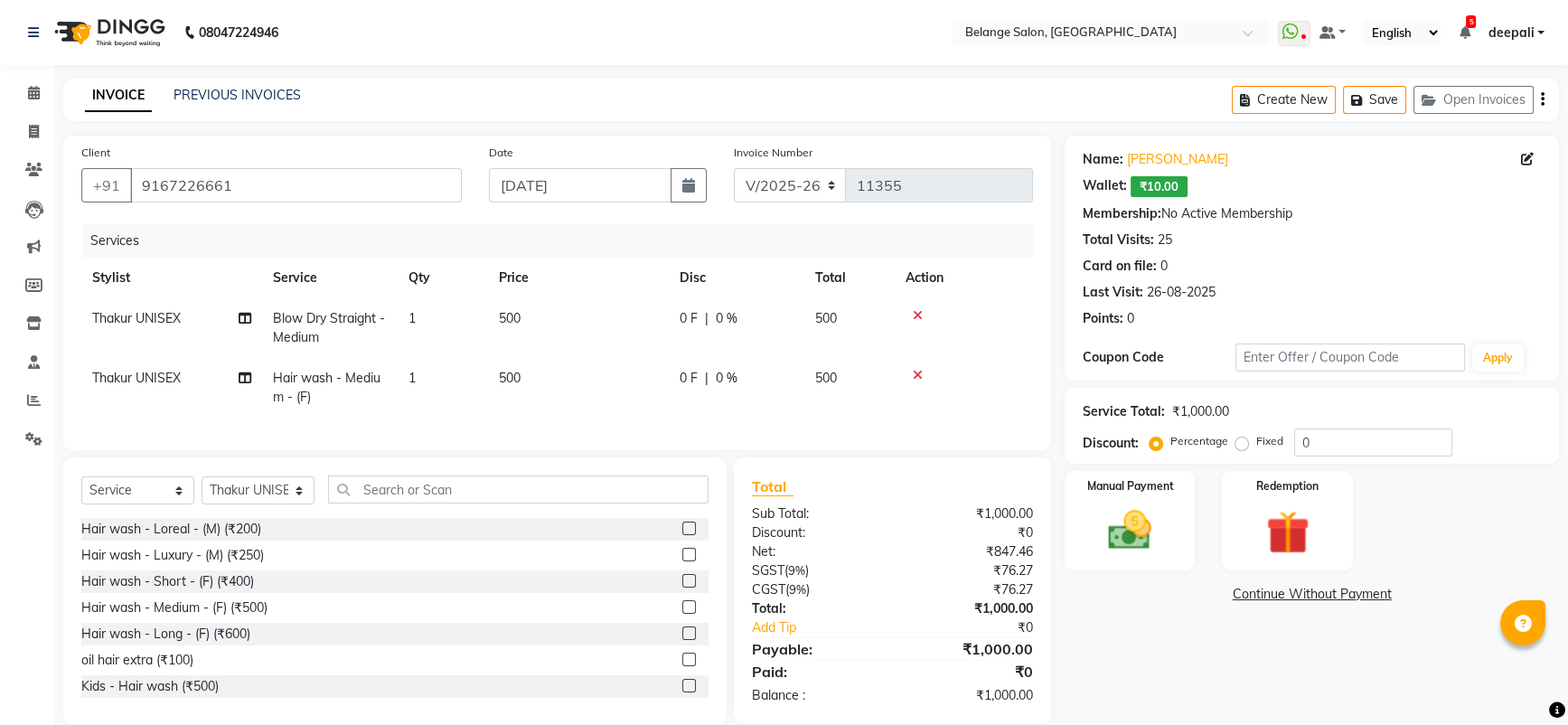
click at [382, 312] on span "Blow Dry Straight - Medium" at bounding box center [329, 327] width 112 height 35
select select "63887"
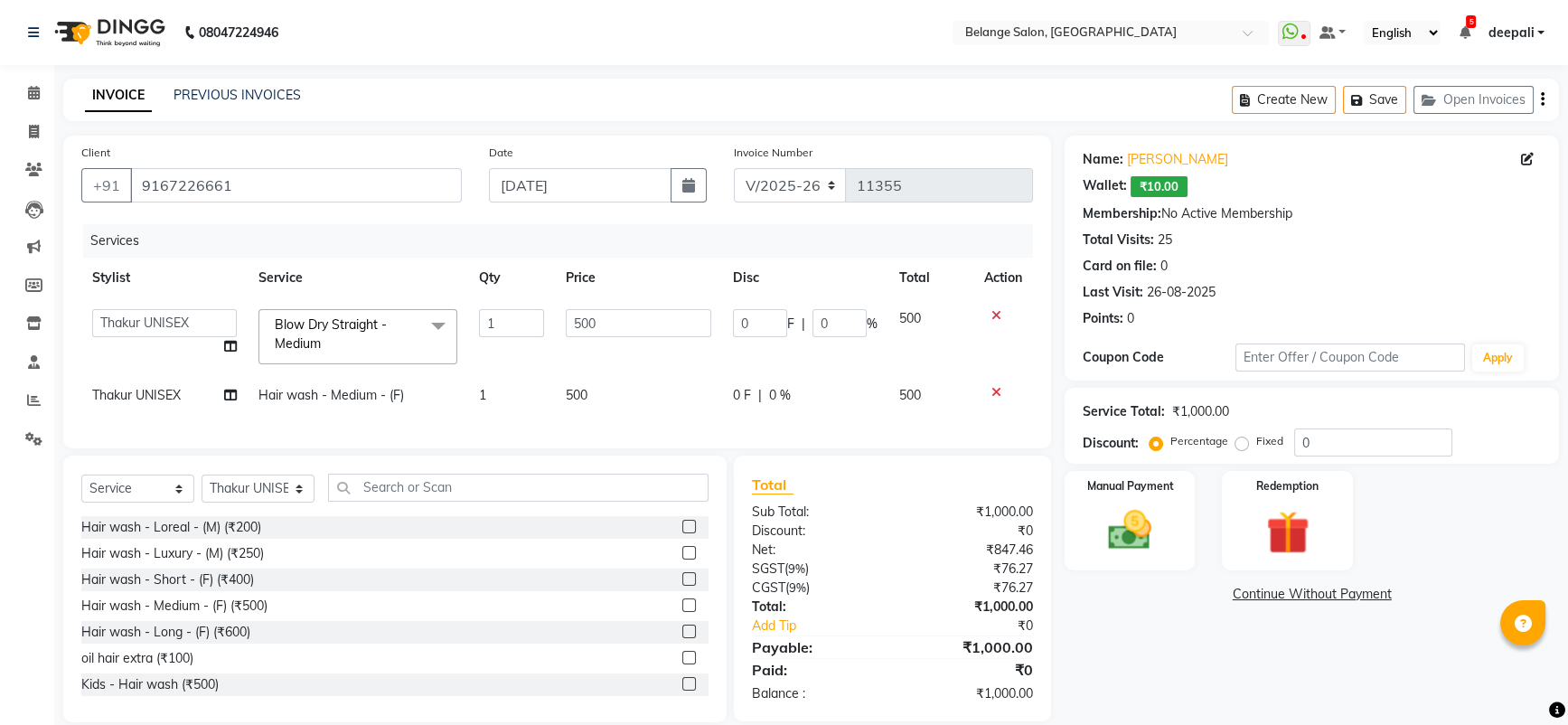
click at [378, 392] on span "Hair wash - Medium - (F)" at bounding box center [332, 394] width 145 height 16
select select "63887"
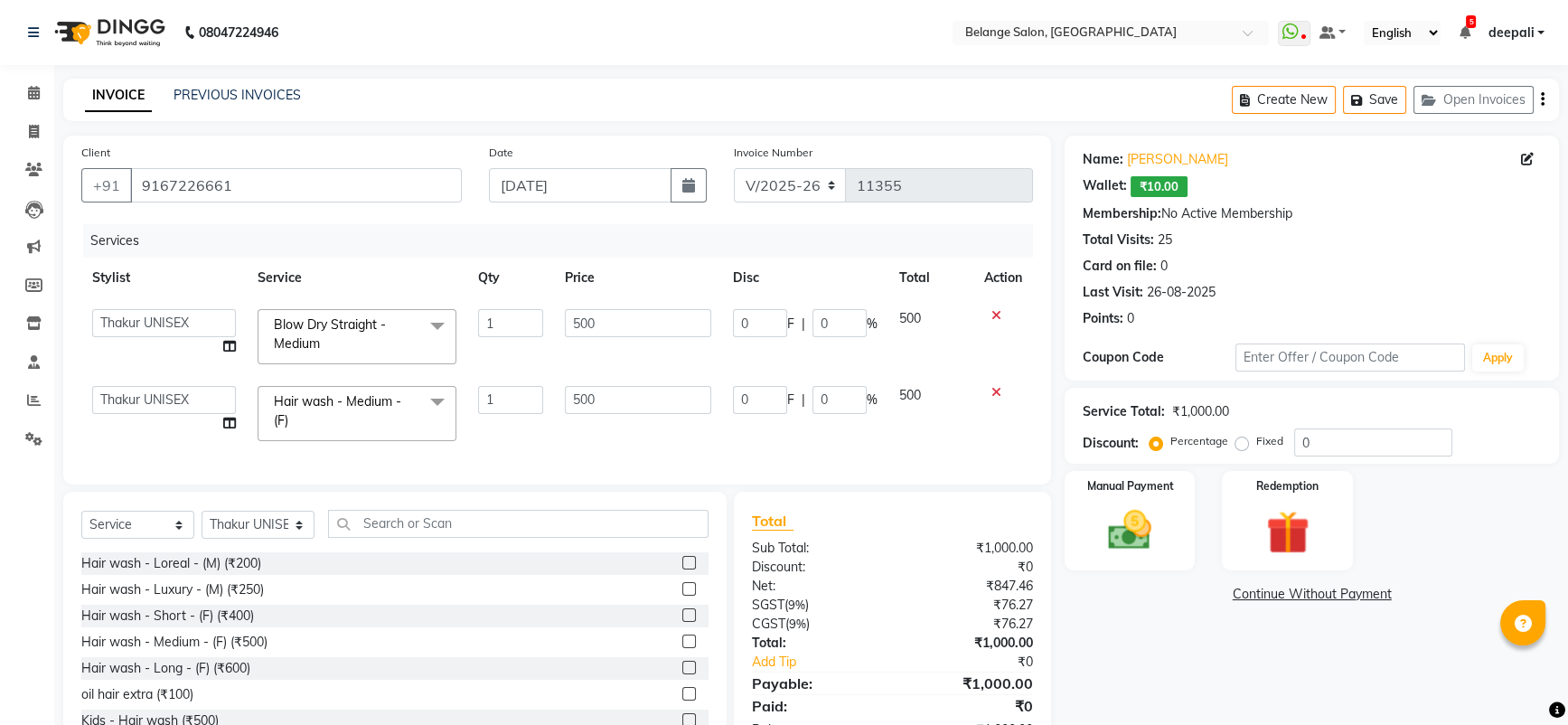
click at [429, 404] on span at bounding box center [438, 403] width 36 height 34
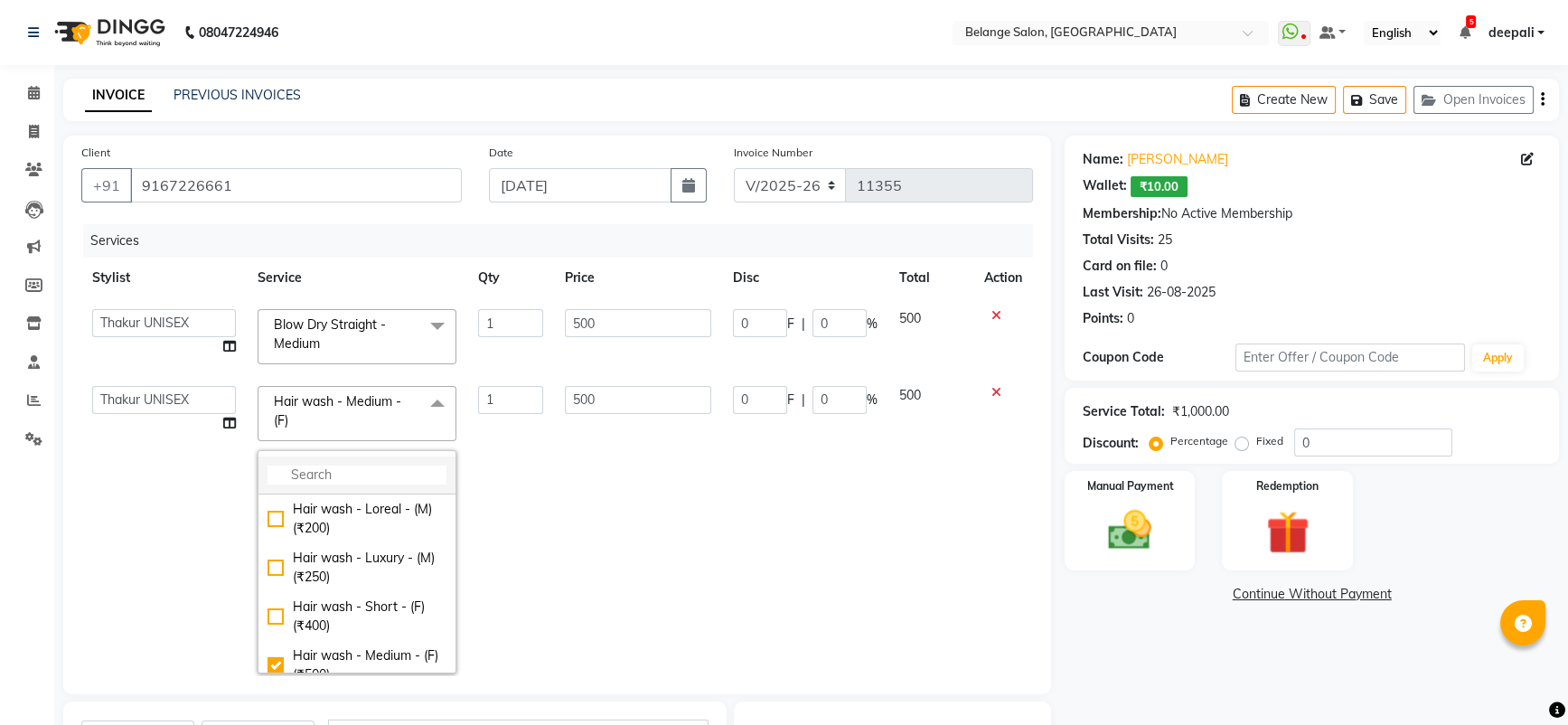
click at [365, 465] on input "multiselect-search" at bounding box center [356, 475] width 179 height 19
type input "k"
type input "wash"
click at [268, 616] on div "K - Wash (Medium - Long) (₹1000)" at bounding box center [356, 597] width 179 height 38
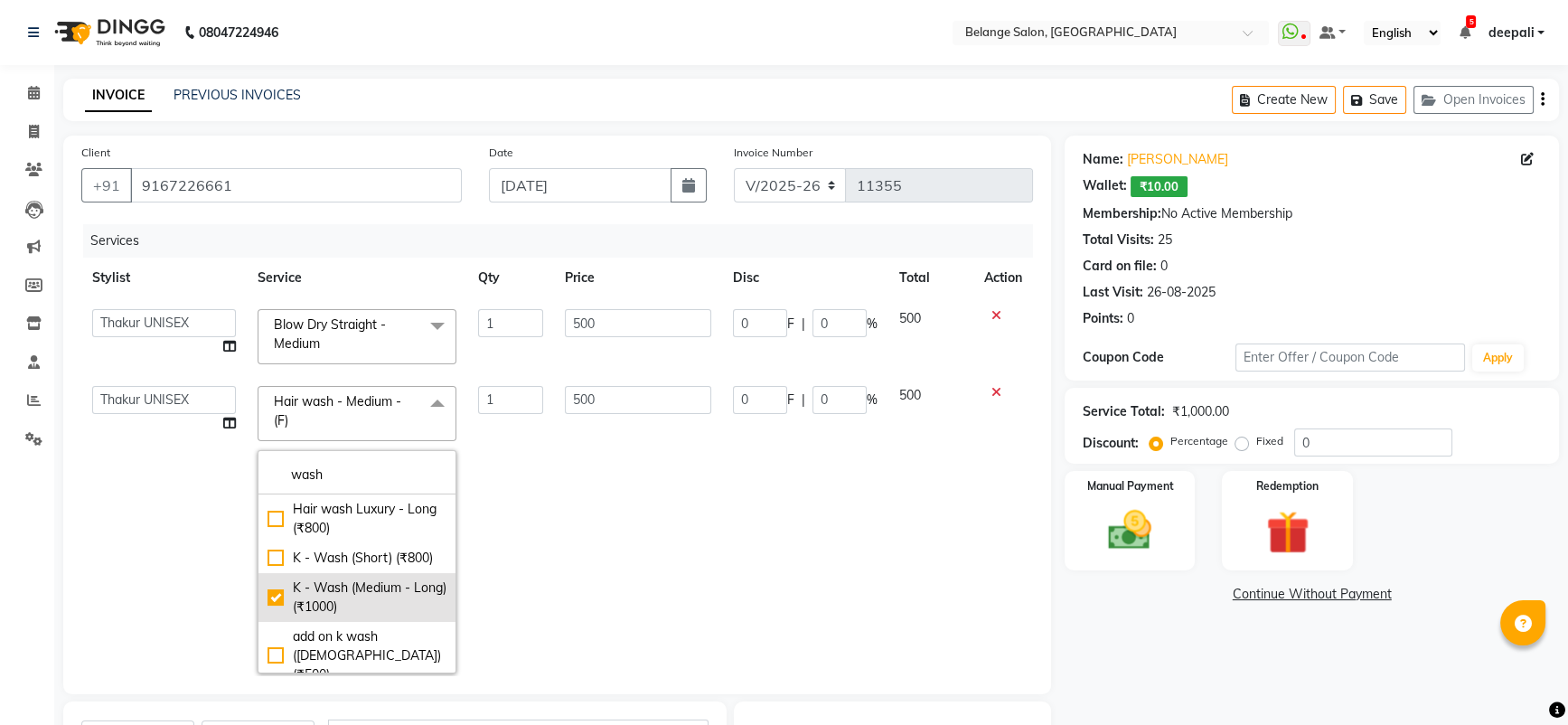
type input "1000"
checkbox input "true"
checkbox input "false"
click at [538, 463] on td "1" at bounding box center [510, 529] width 87 height 309
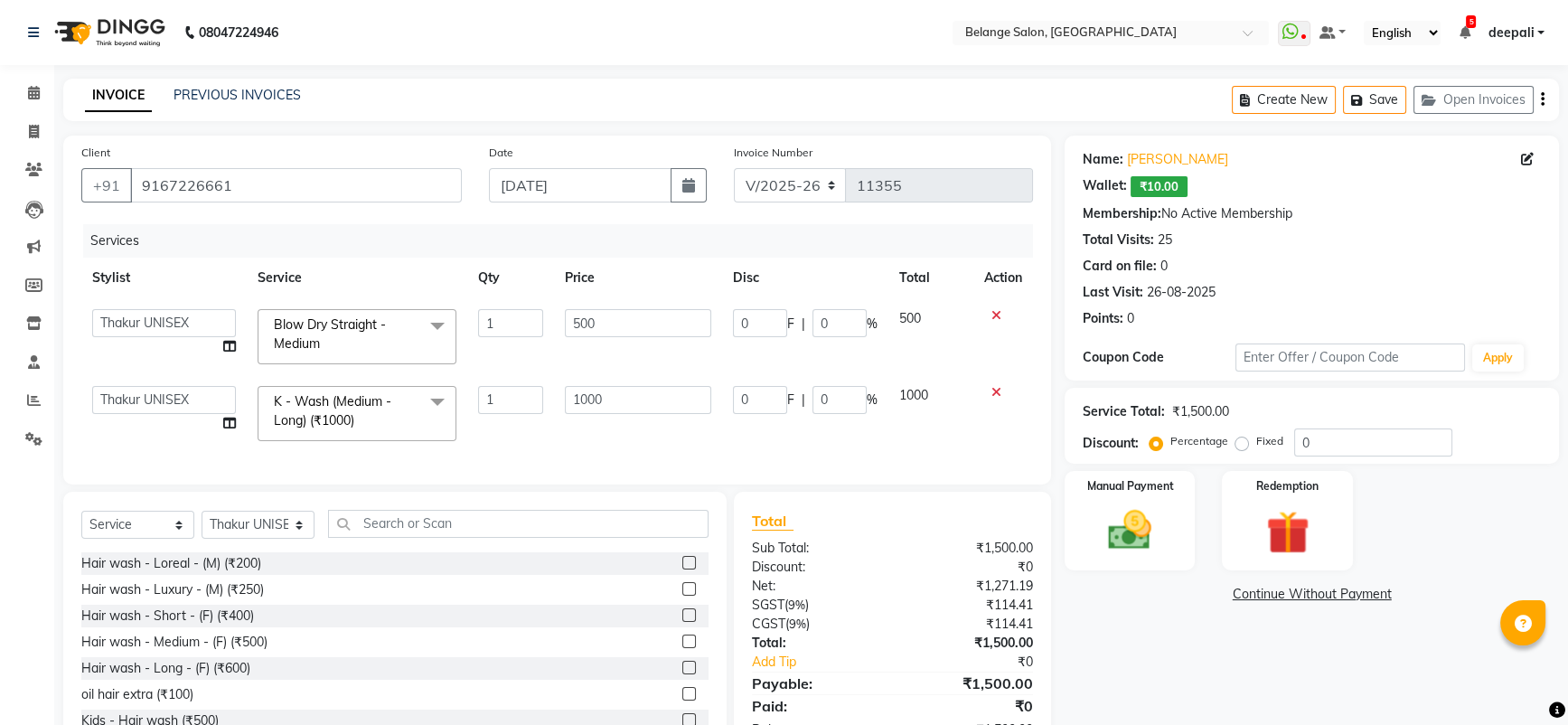
click at [440, 325] on span at bounding box center [438, 326] width 36 height 34
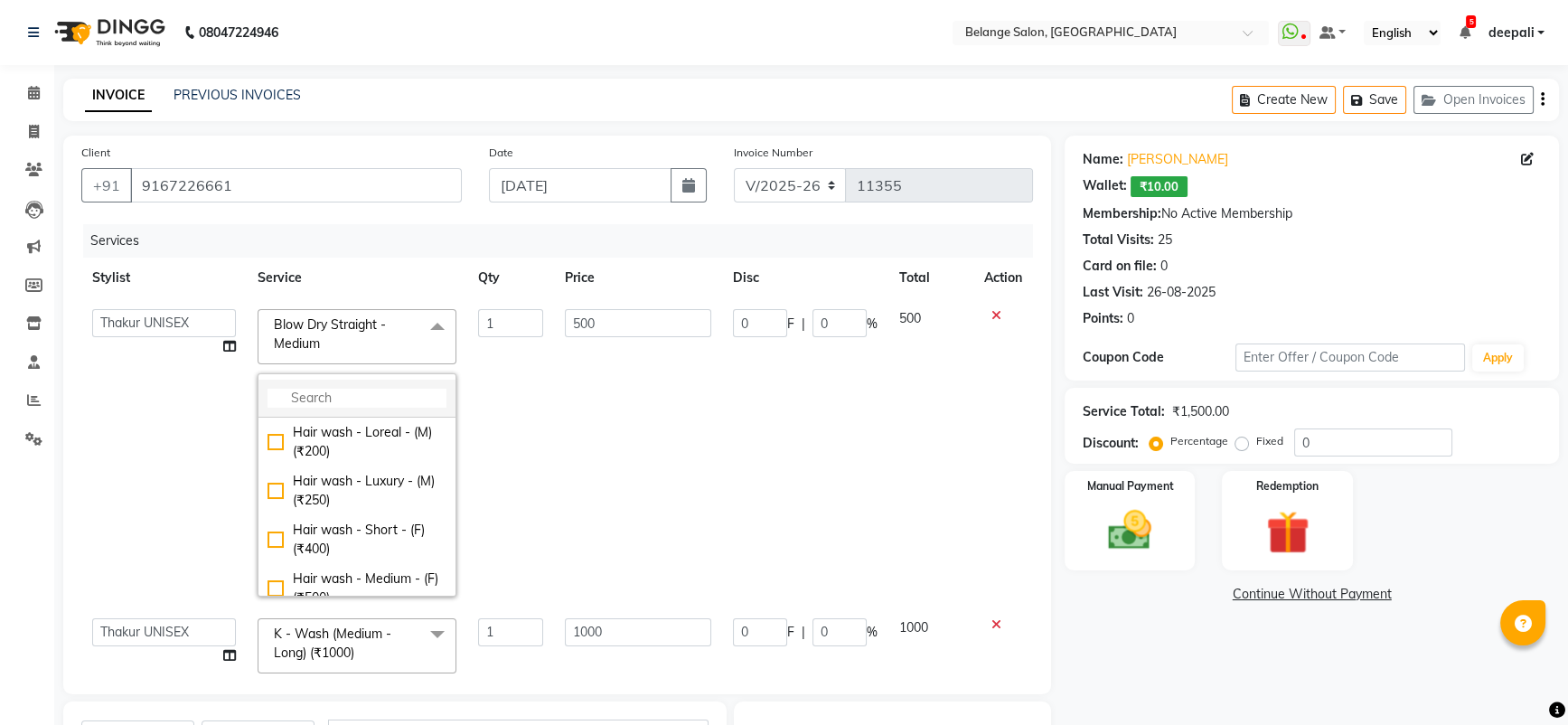
click at [349, 394] on input "multiselect-search" at bounding box center [356, 398] width 179 height 19
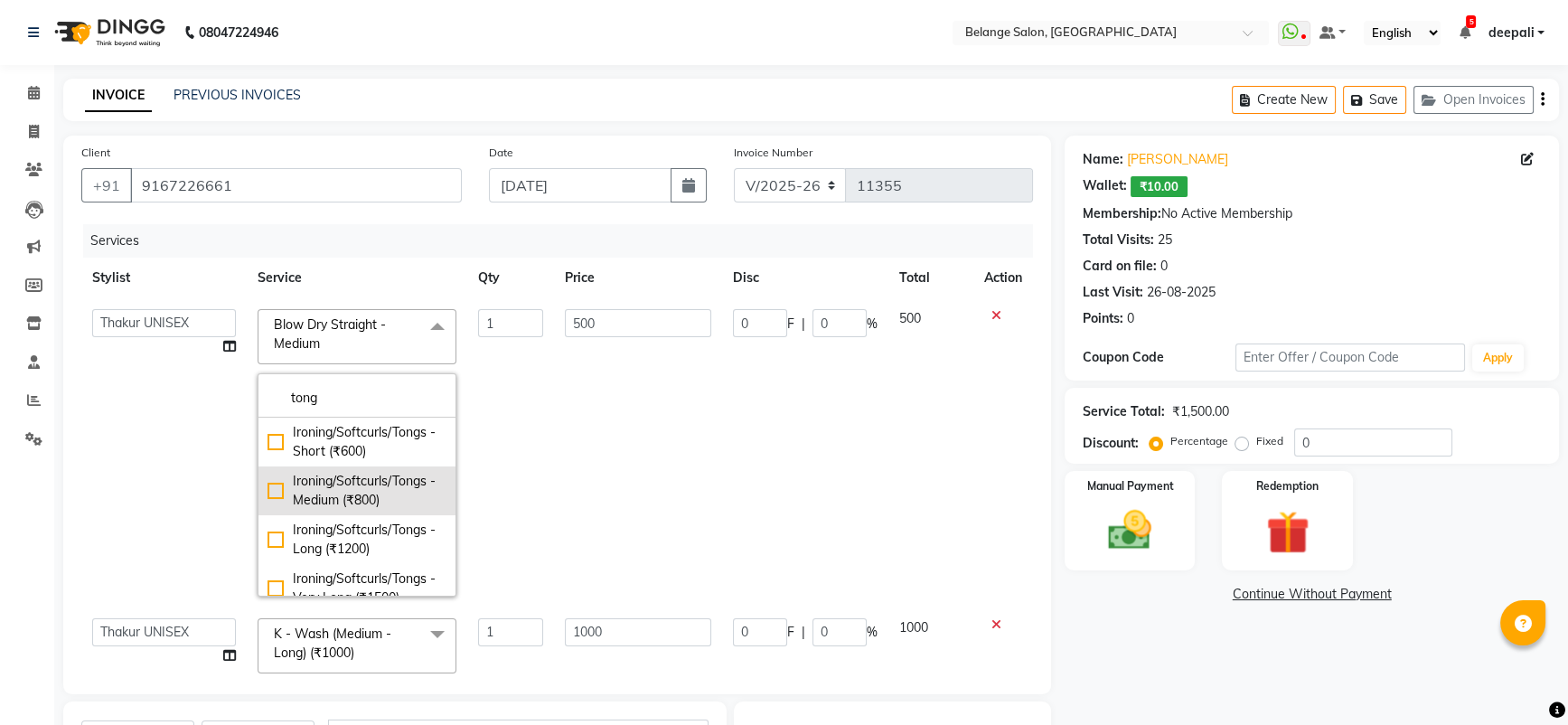
type input "tong"
click at [344, 477] on div "Ironing/Softcurls/Tongs - Medium (₹800)" at bounding box center [356, 491] width 179 height 38
checkbox input "true"
type input "800"
click at [528, 367] on td "1" at bounding box center [510, 452] width 87 height 309
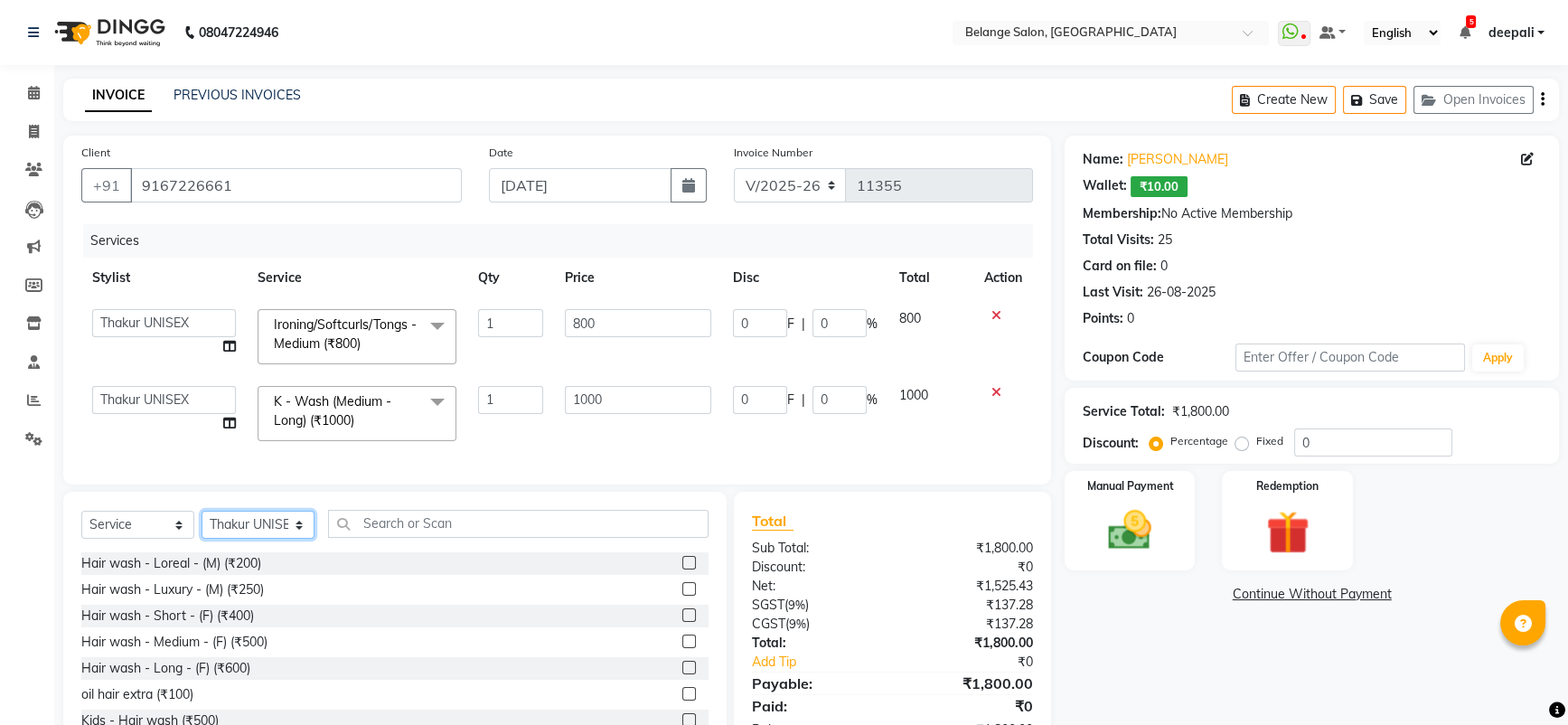
click at [275, 539] on select "Select Stylist aftab (U) Ali Amit ANJALI. Archana Arman Arti Belange Billing de…" at bounding box center [258, 523] width 113 height 28
select select "84872"
click at [202, 525] on select "Select Stylist aftab (U) Ali Amit ANJALI. Archana Arman Arti Belange Billing de…" at bounding box center [258, 523] width 113 height 28
click at [1381, 103] on button "Save" at bounding box center [1374, 99] width 63 height 28
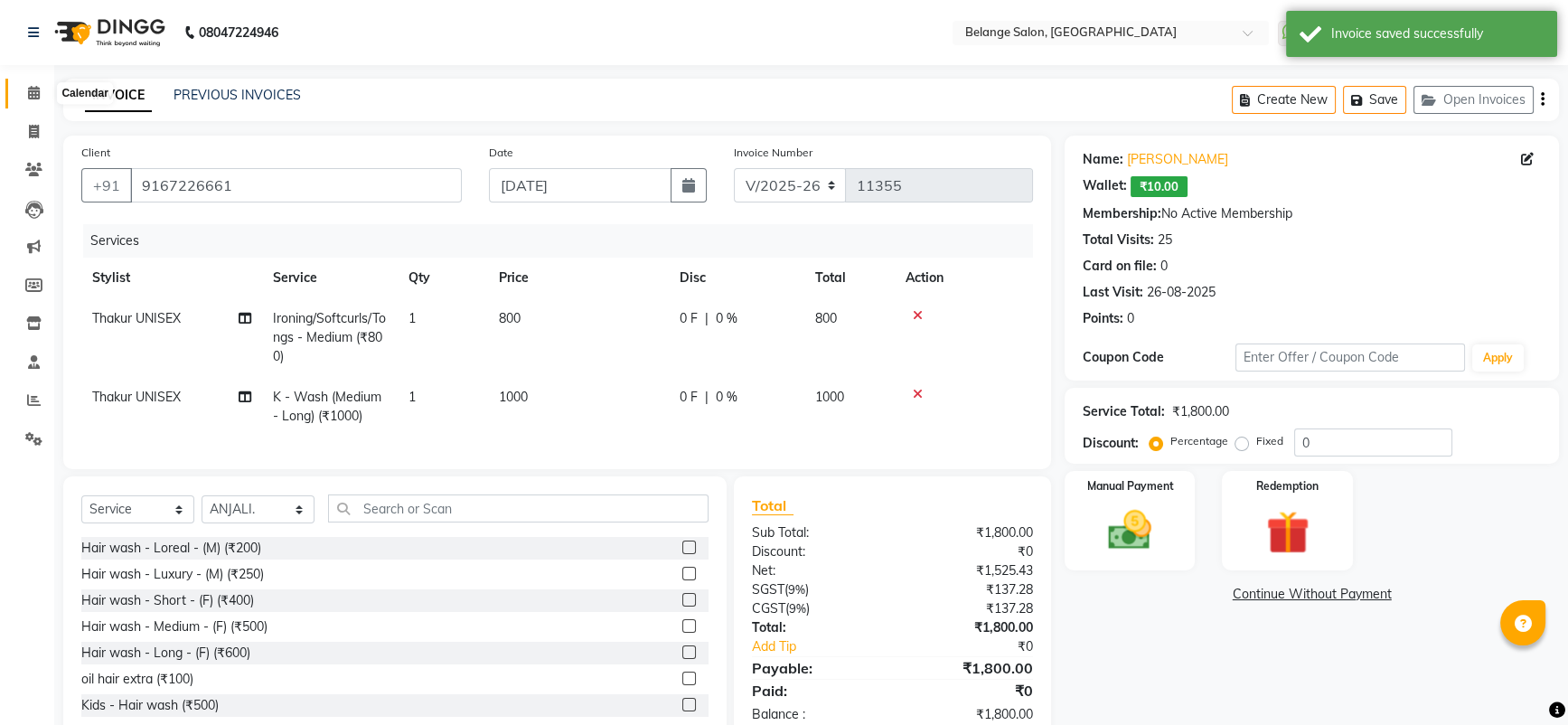
click at [28, 92] on icon at bounding box center [33, 93] width 11 height 13
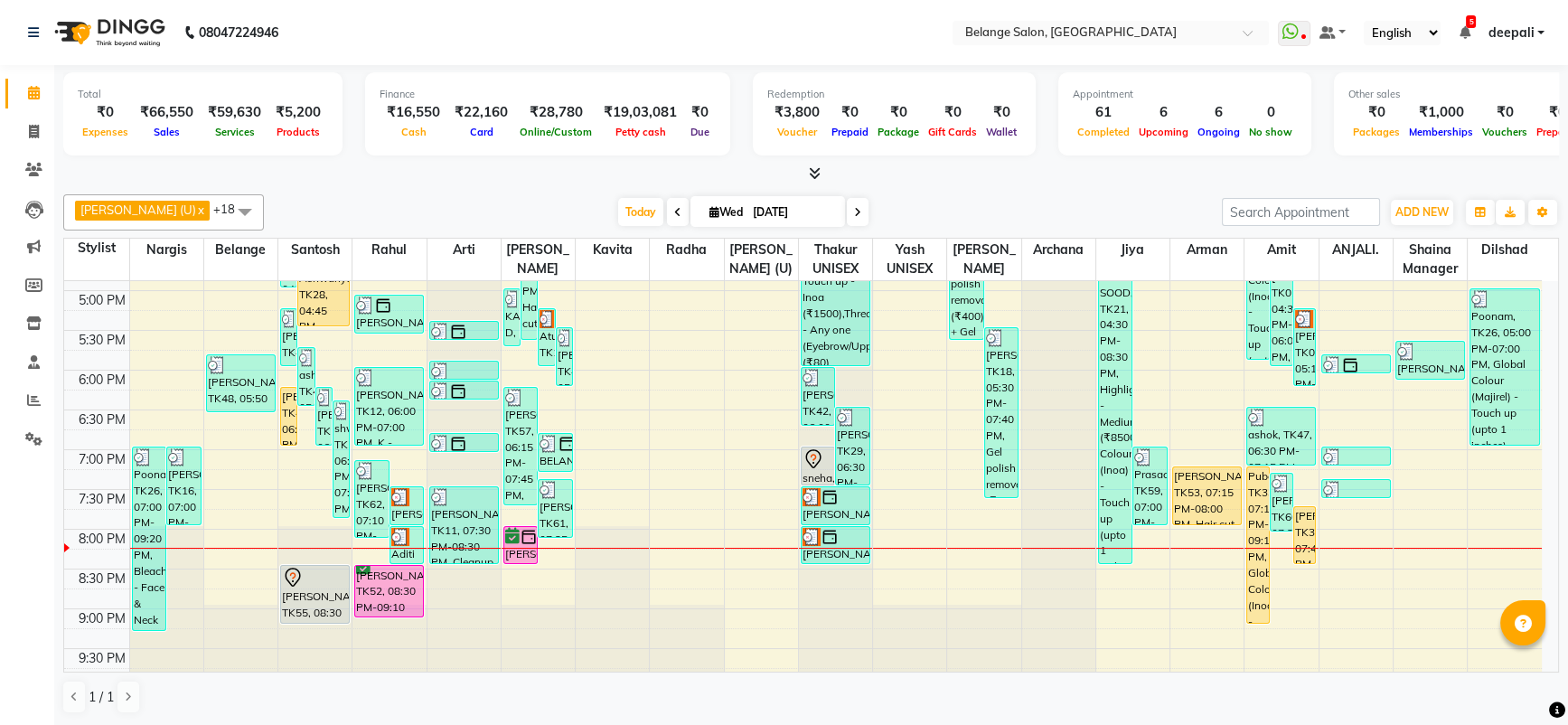
scroll to position [706, 0]
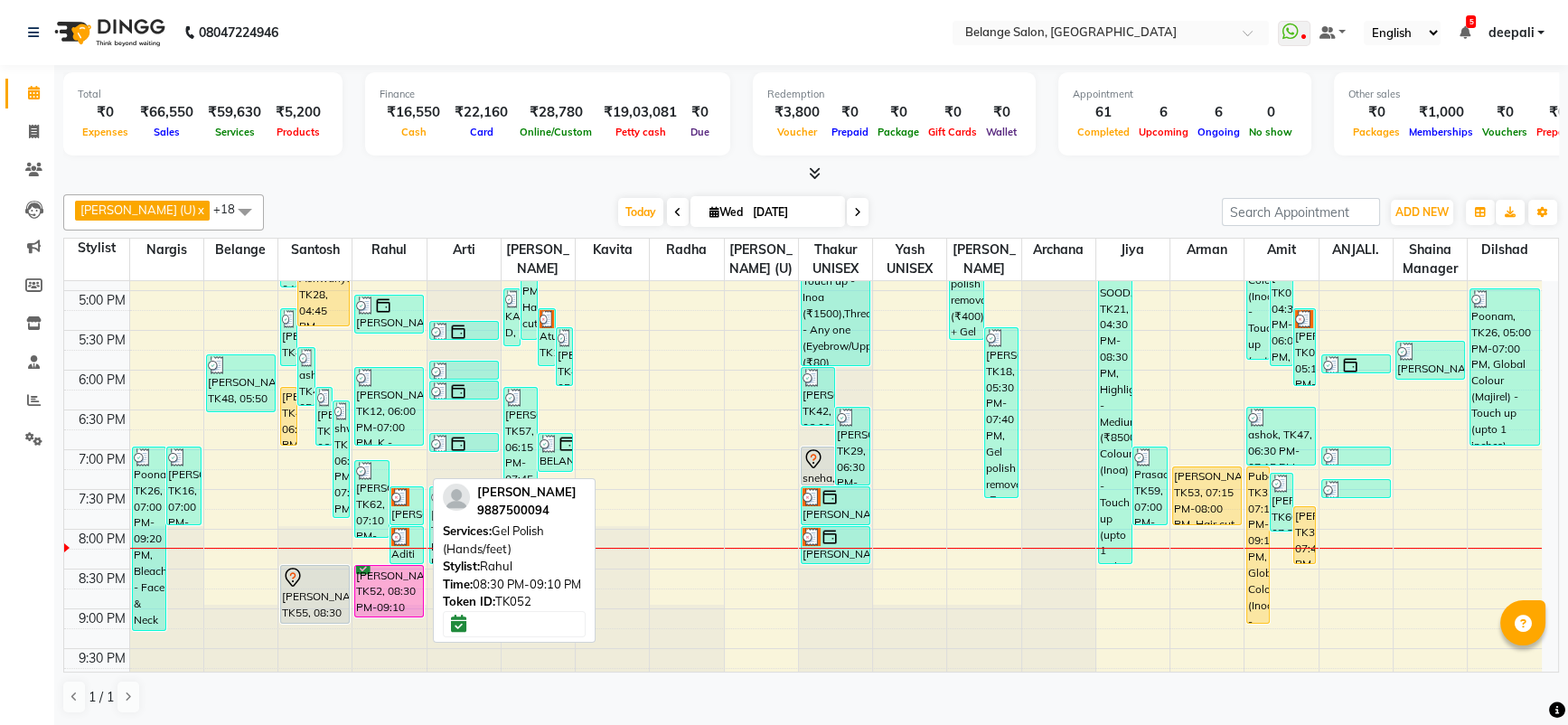
click at [376, 585] on div "[PERSON_NAME], TK52, 08:30 PM-09:10 PM, Gel Polish (Hands/feet)" at bounding box center [389, 590] width 68 height 51
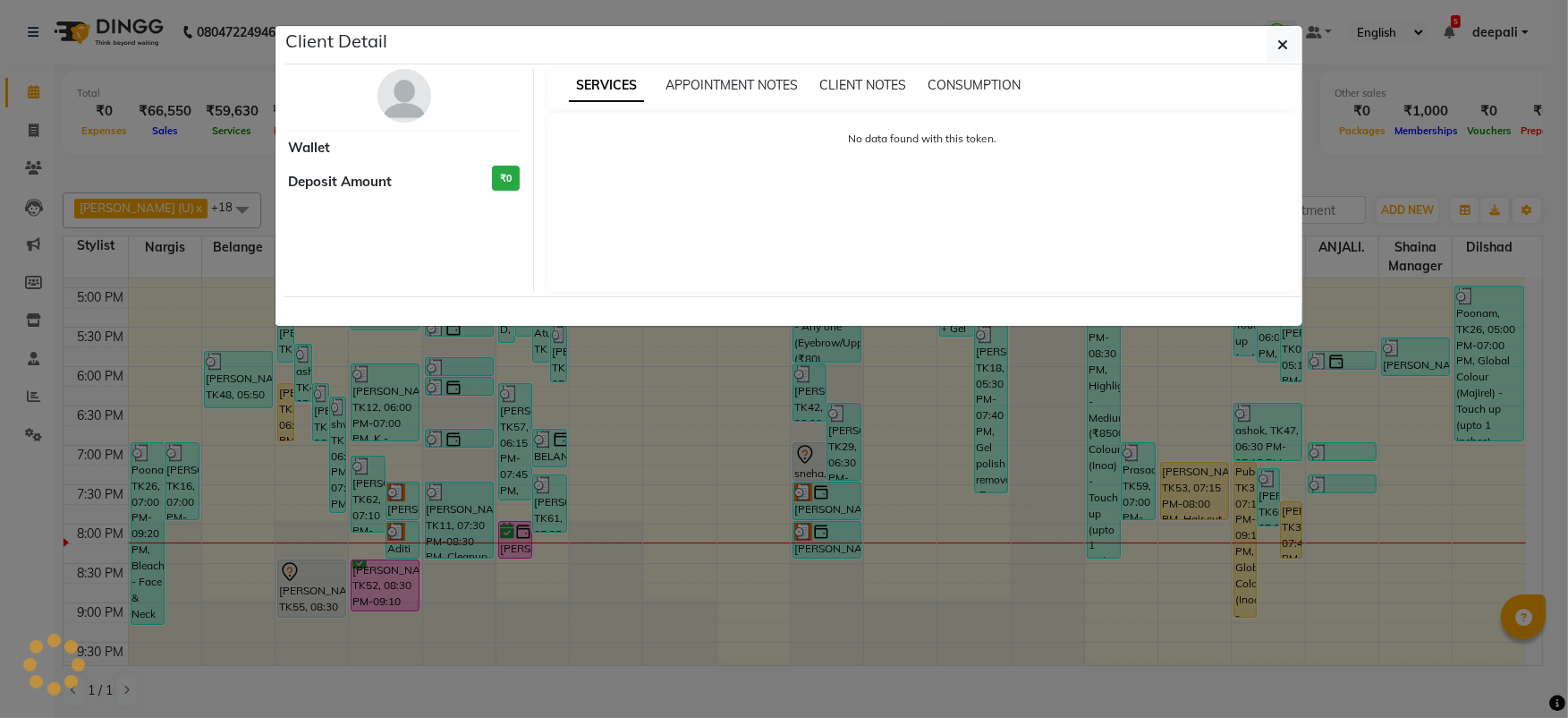
select select "6"
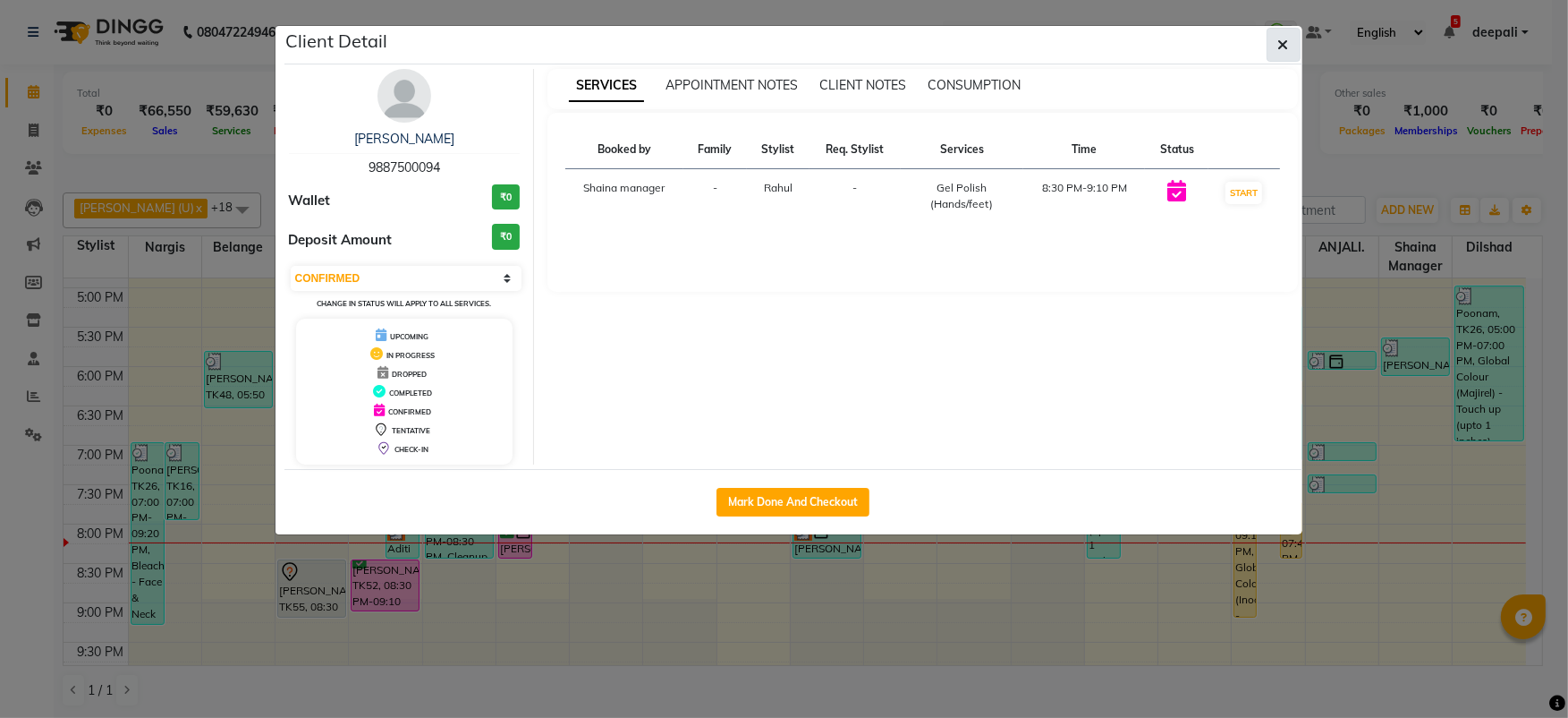
click at [1272, 48] on button "button" at bounding box center [1283, 44] width 34 height 34
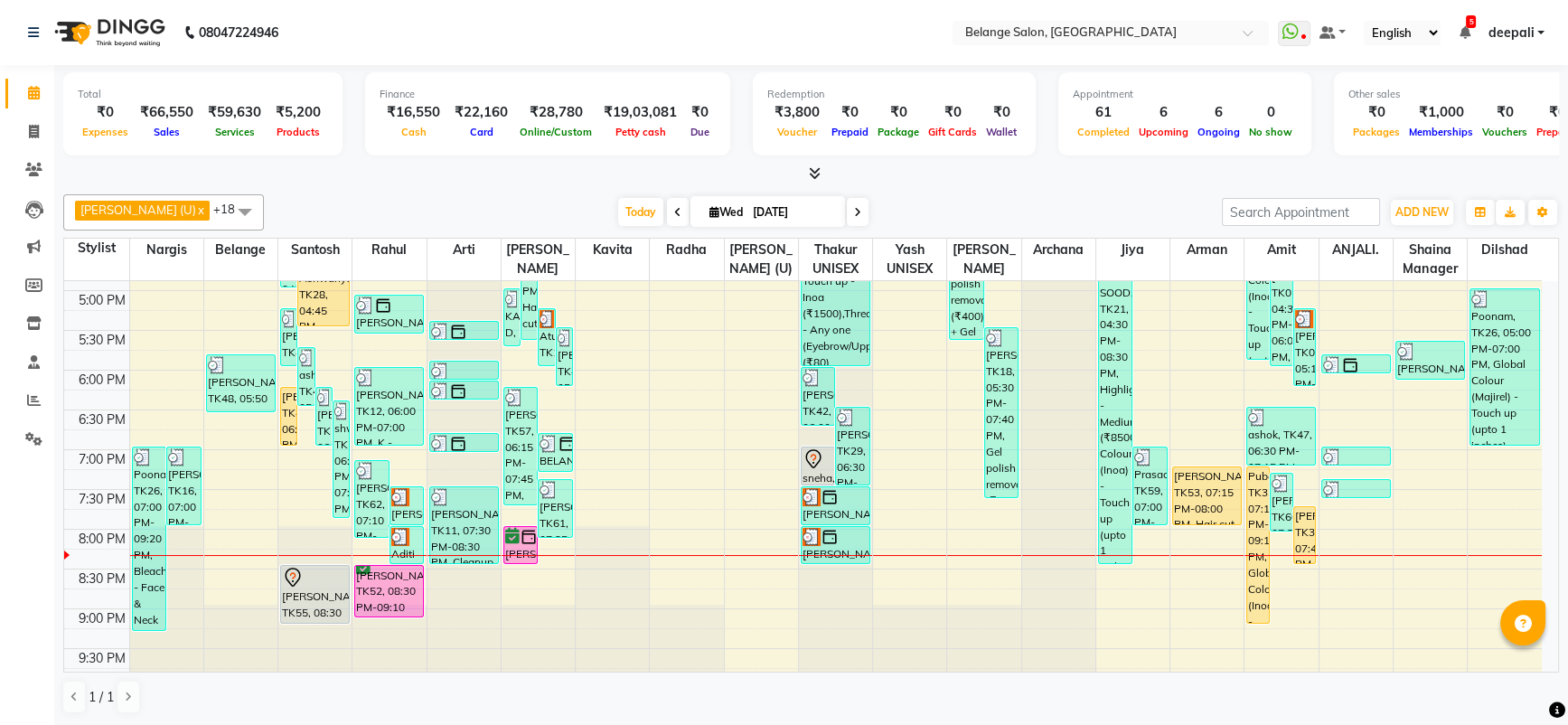
scroll to position [0, 0]
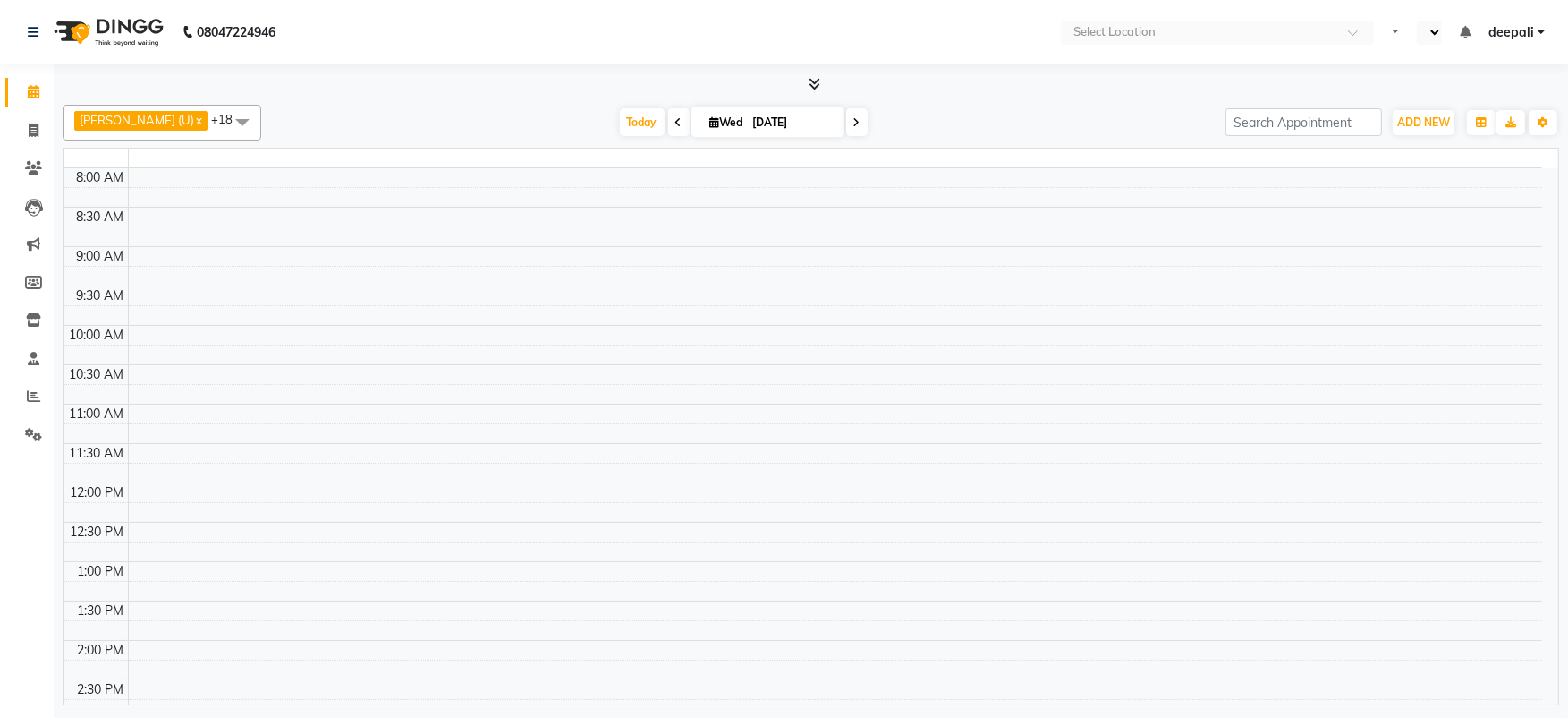
select select "en"
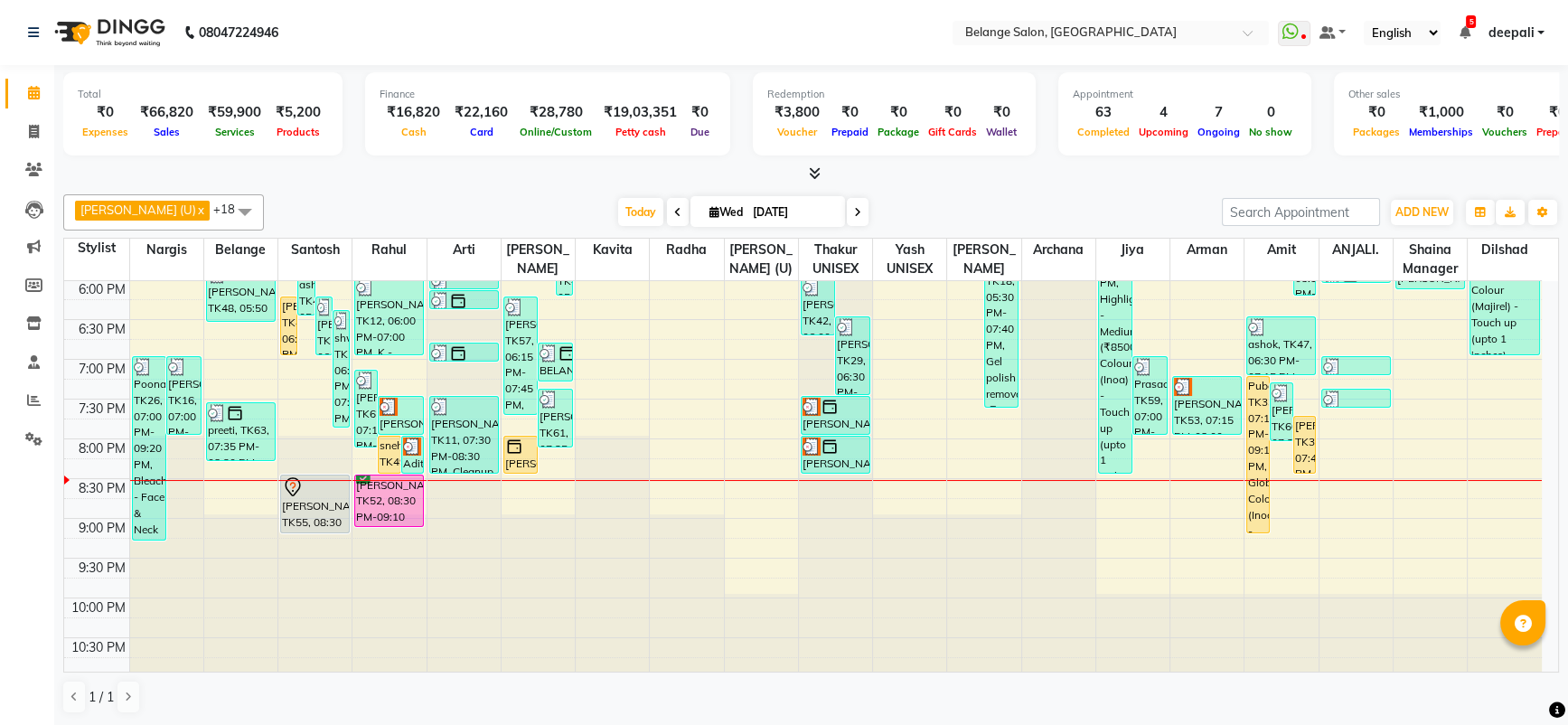
click at [847, 211] on span at bounding box center [857, 211] width 22 height 28
type input "04-09-2025"
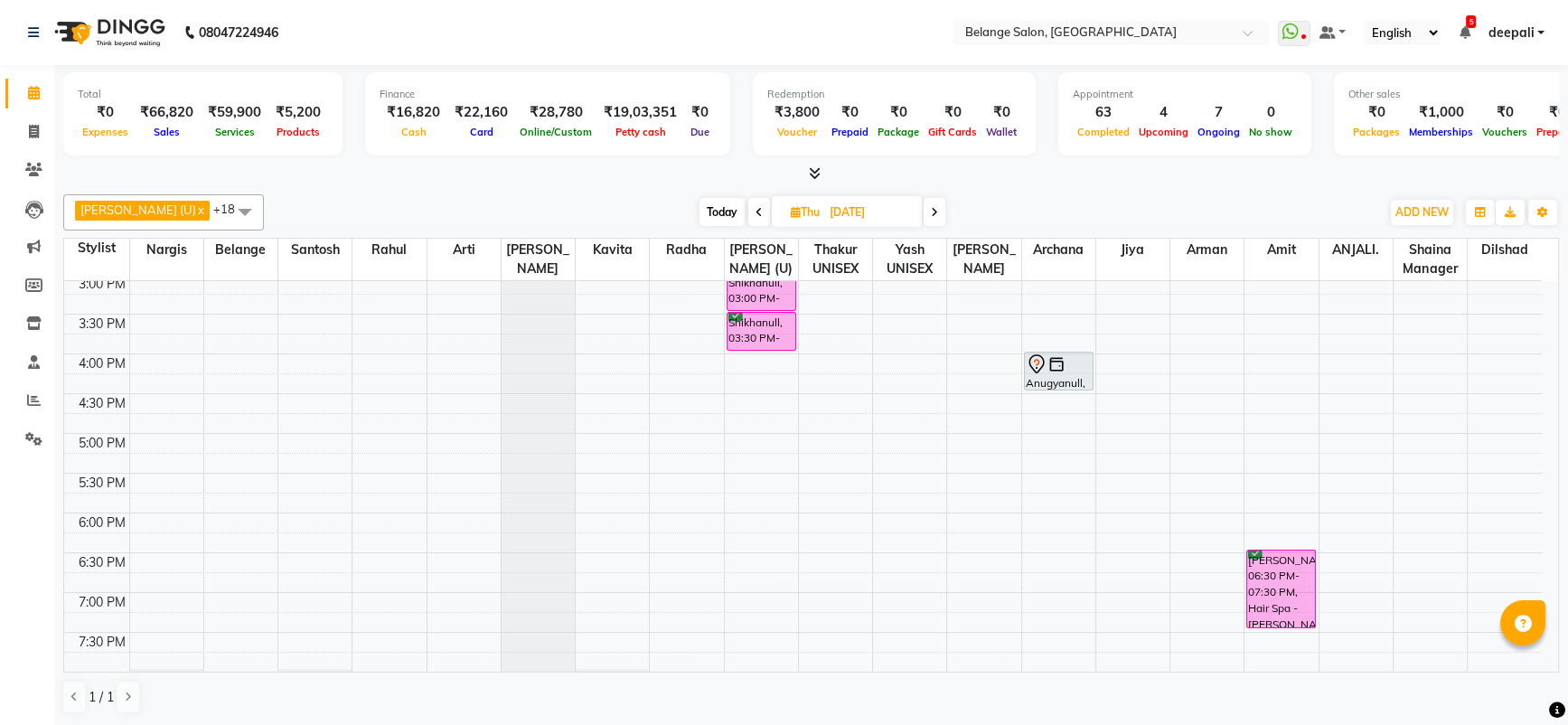
scroll to position [594, 0]
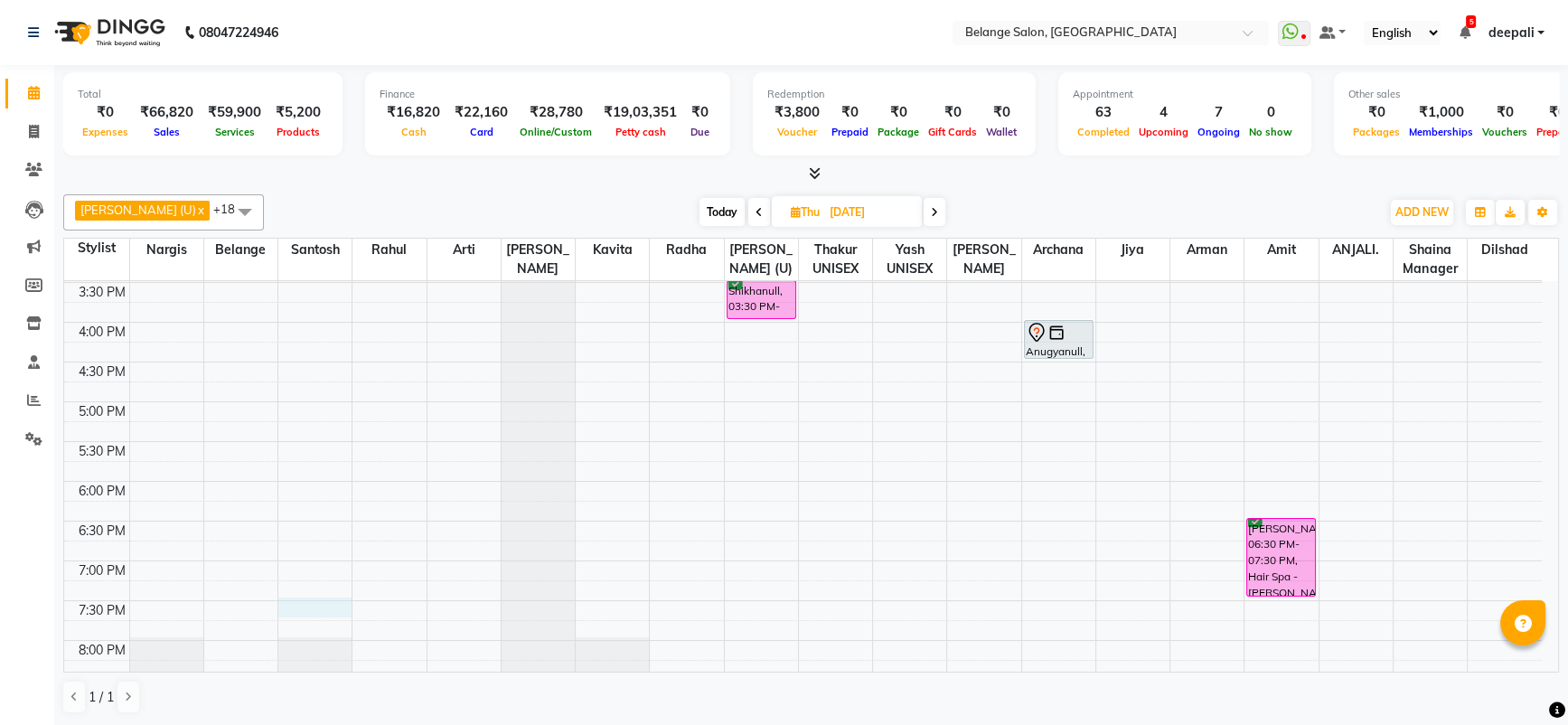
click at [307, 601] on div "8:00 AM 8:30 AM 9:00 AM 9:30 AM 10:00 AM 10:30 AM 11:00 AM 11:30 AM 12:00 PM 12…" at bounding box center [803, 283] width 1477 height 1192
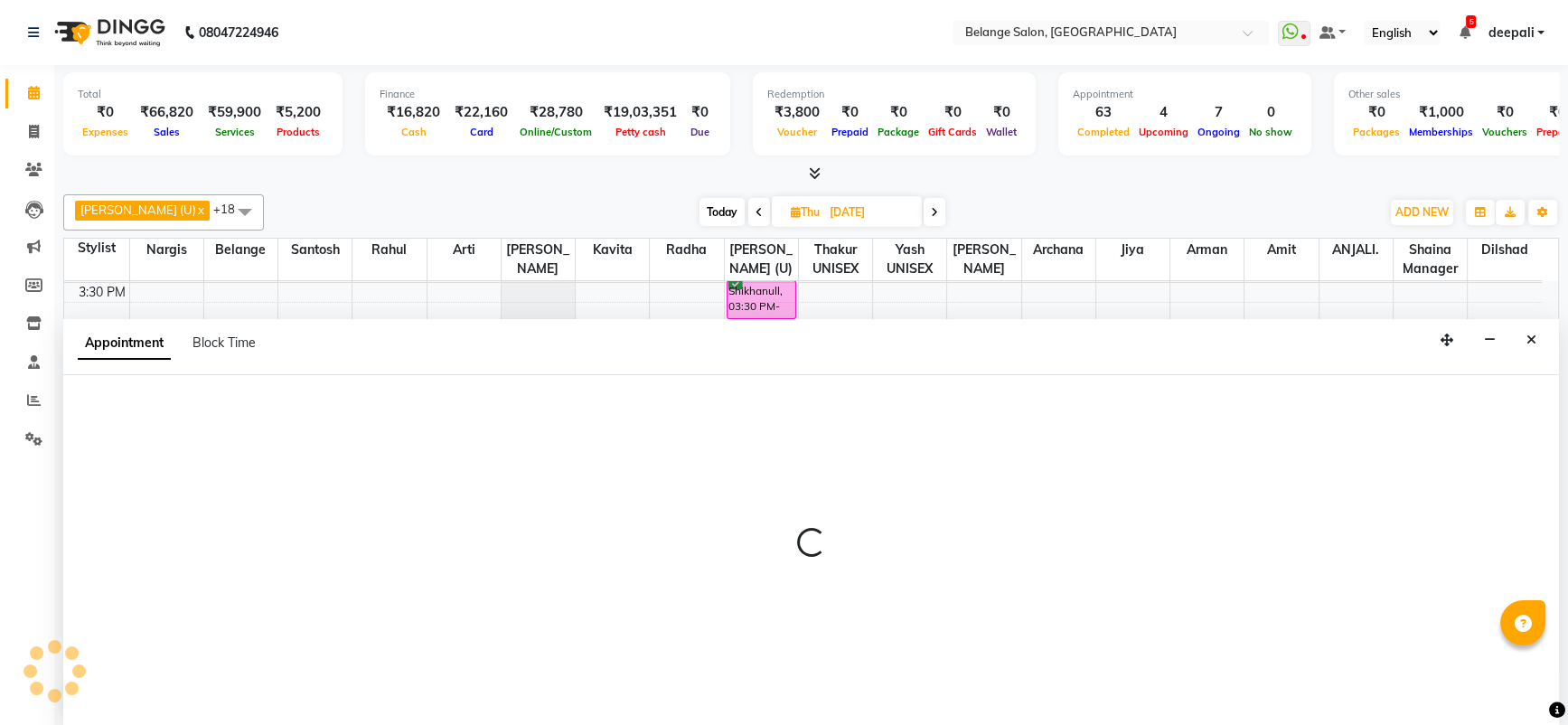
select select "45203"
select select "1170"
select select "tentative"
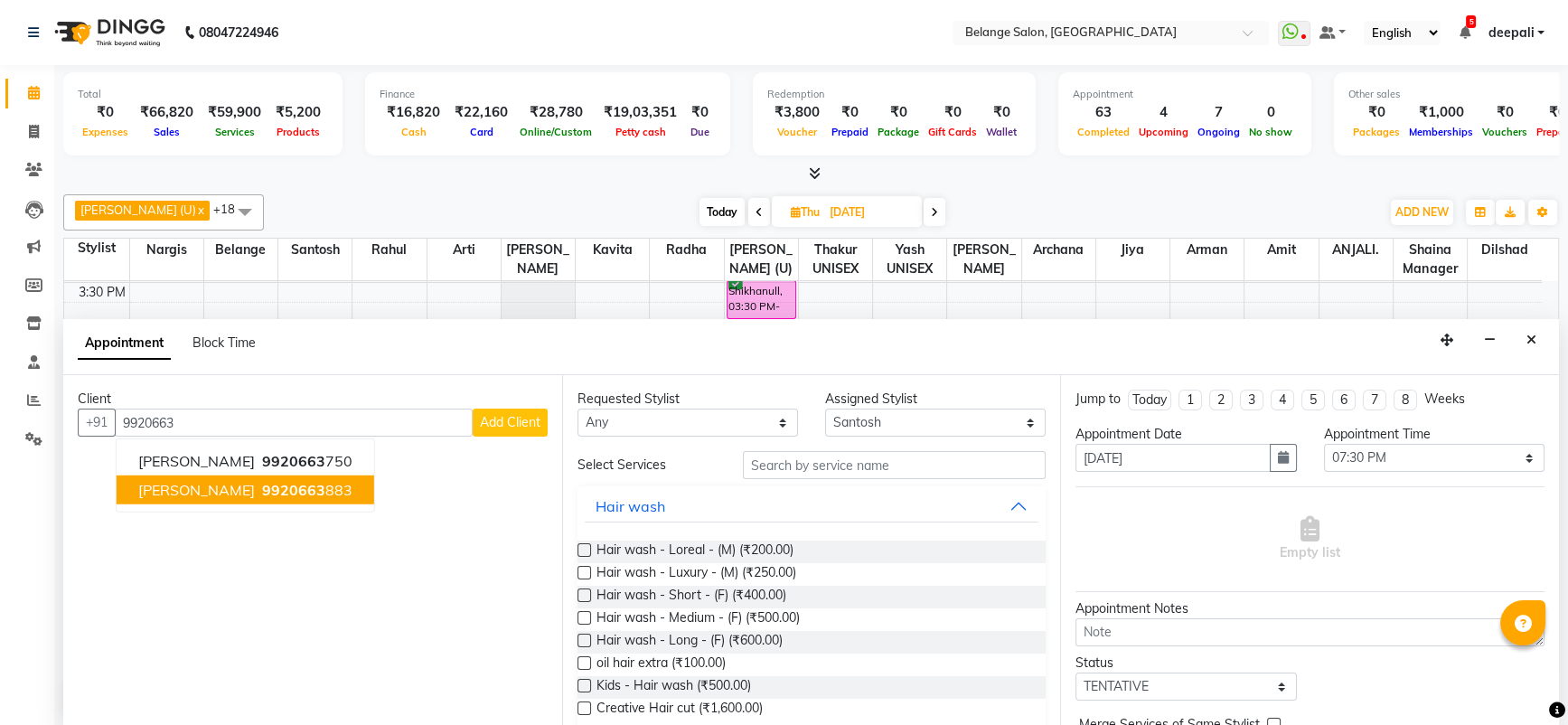
click at [220, 480] on span "Sonal Kapoor" at bounding box center [197, 489] width 117 height 18
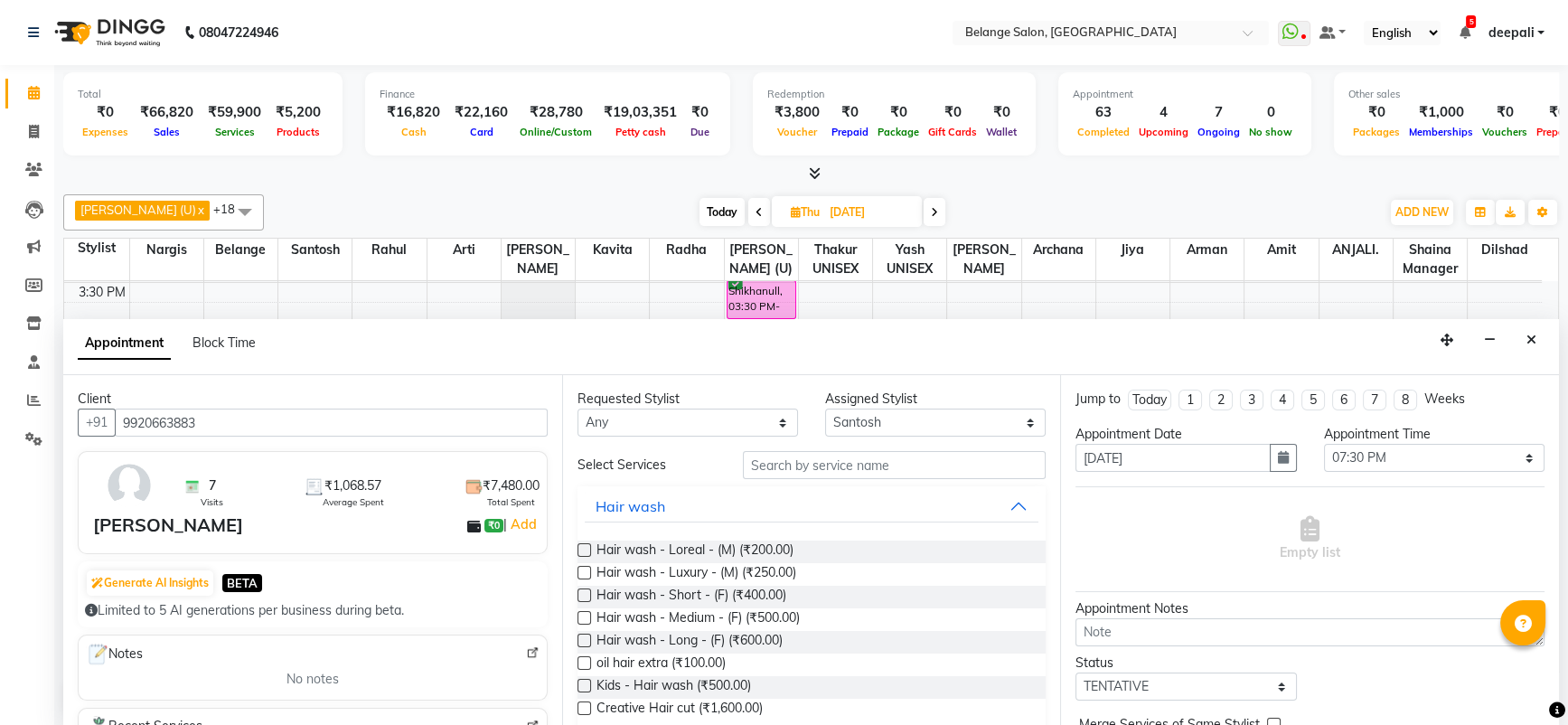
type input "9920663883"
click at [795, 469] on input "text" at bounding box center [894, 464] width 304 height 28
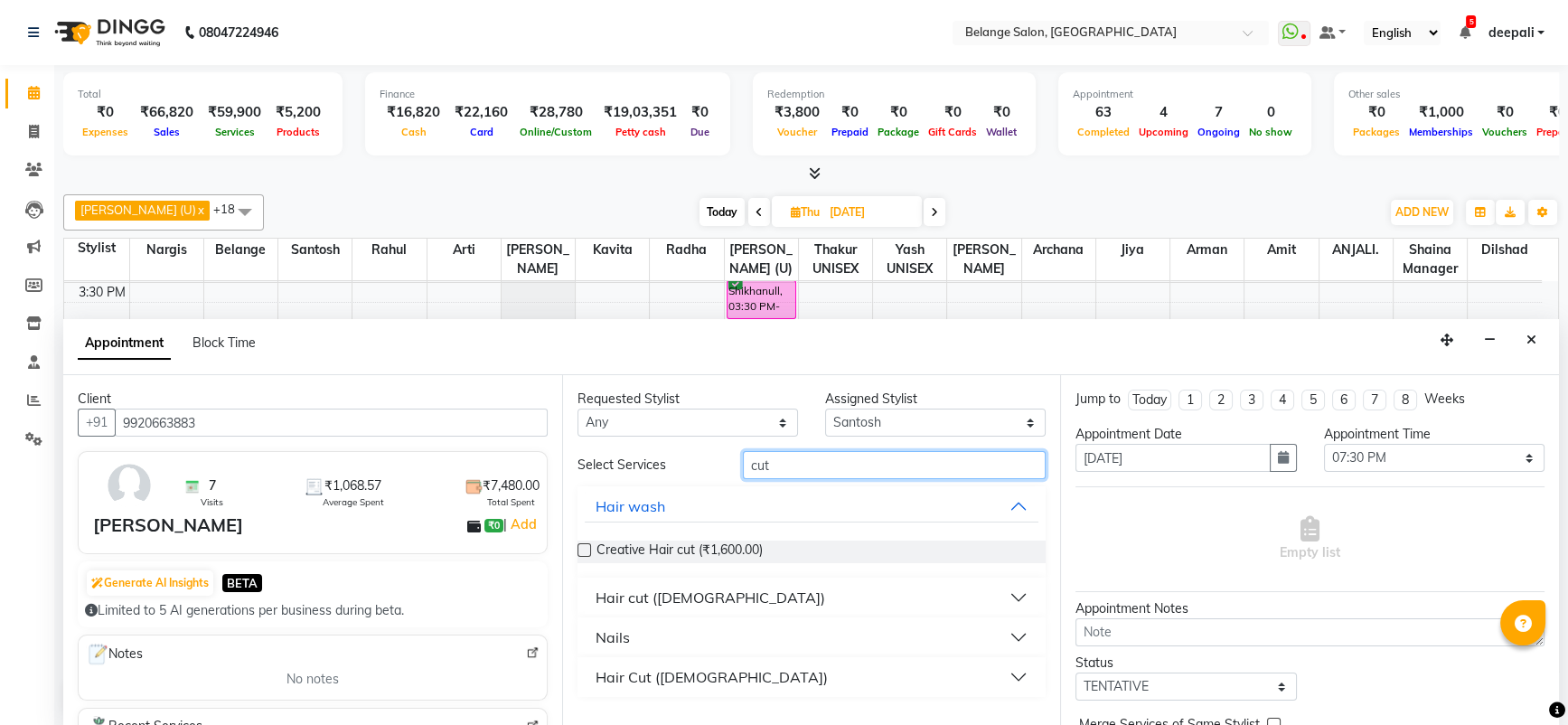
type input "cut"
click at [788, 602] on button "Hair cut ([DEMOGRAPHIC_DATA])" at bounding box center [812, 597] width 455 height 32
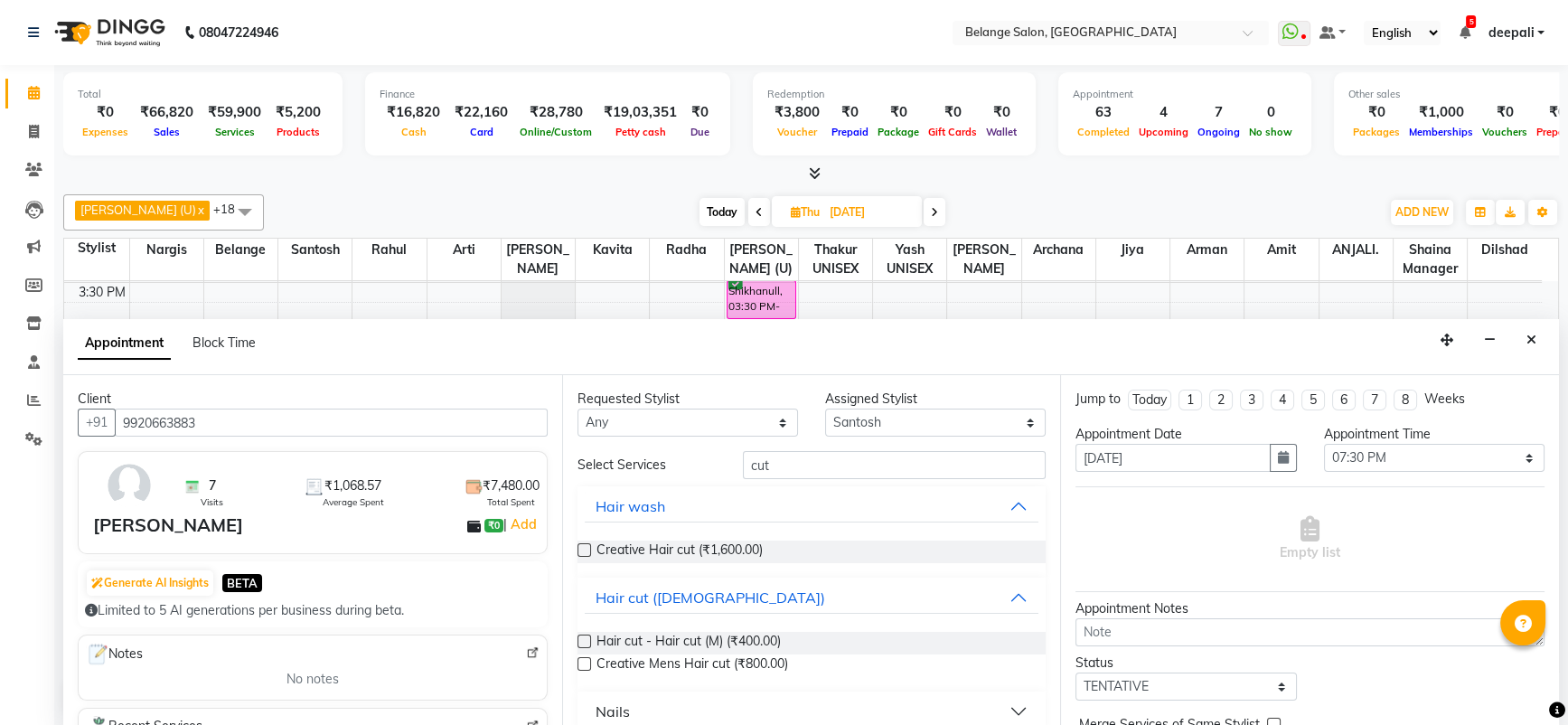
click at [575, 642] on div "Requested Stylist Any aftab (U) Ali Amit ANJALI. Archana Arman Arti Belange Bil…" at bounding box center [811, 550] width 499 height 351
click at [577, 642] on label at bounding box center [584, 641] width 13 height 13
click at [577, 642] on input "checkbox" at bounding box center [583, 643] width 11 height 11
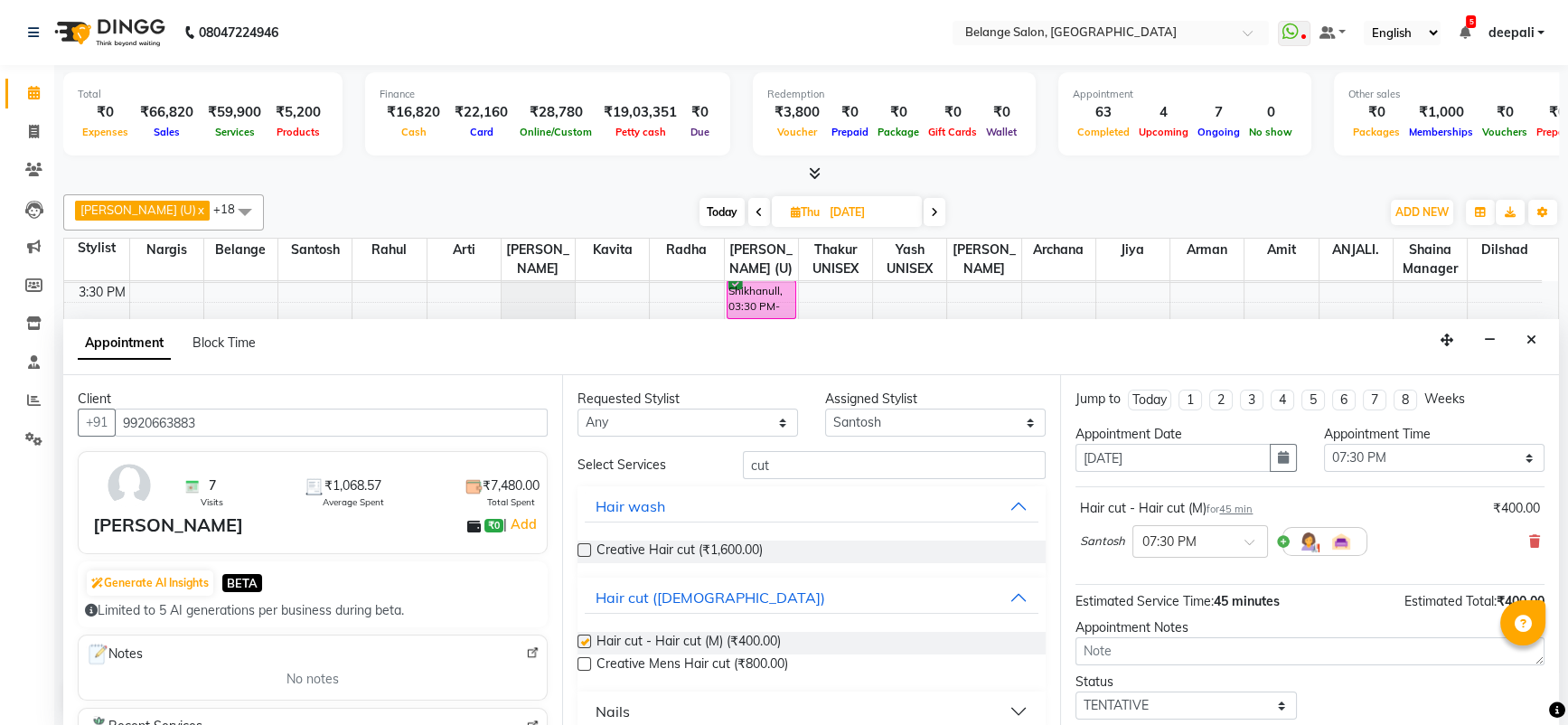
checkbox input "false"
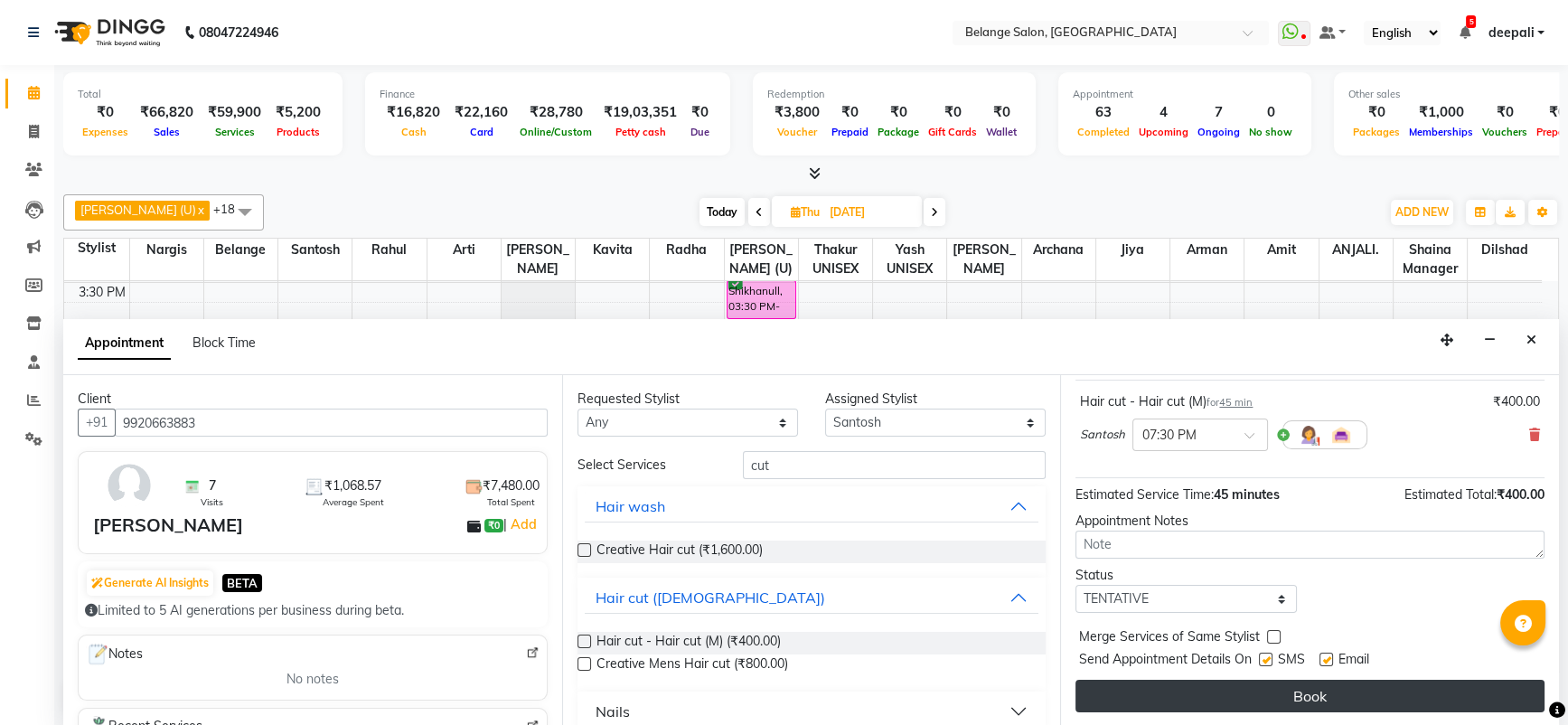
click at [1250, 695] on button "Book" at bounding box center [1310, 695] width 469 height 32
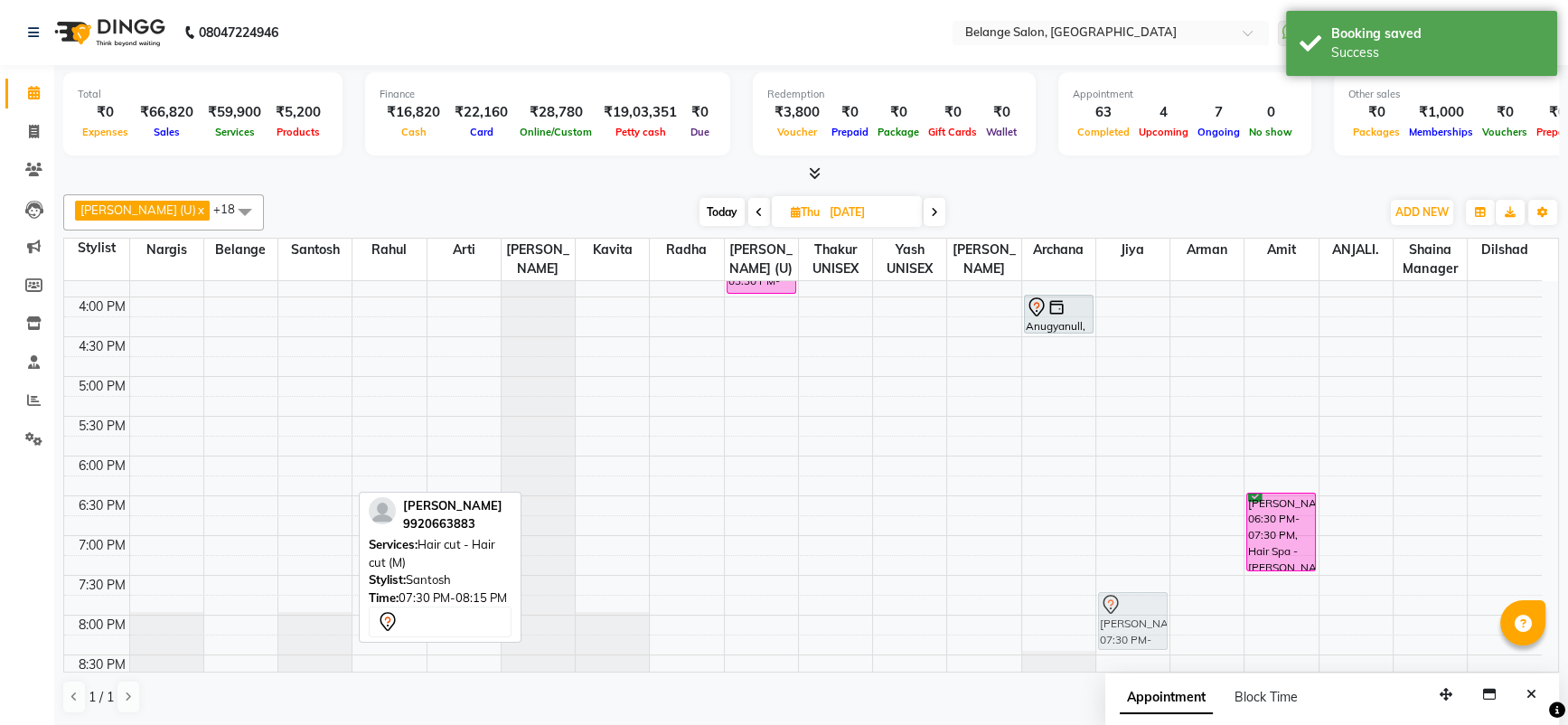
scroll to position [622, 0]
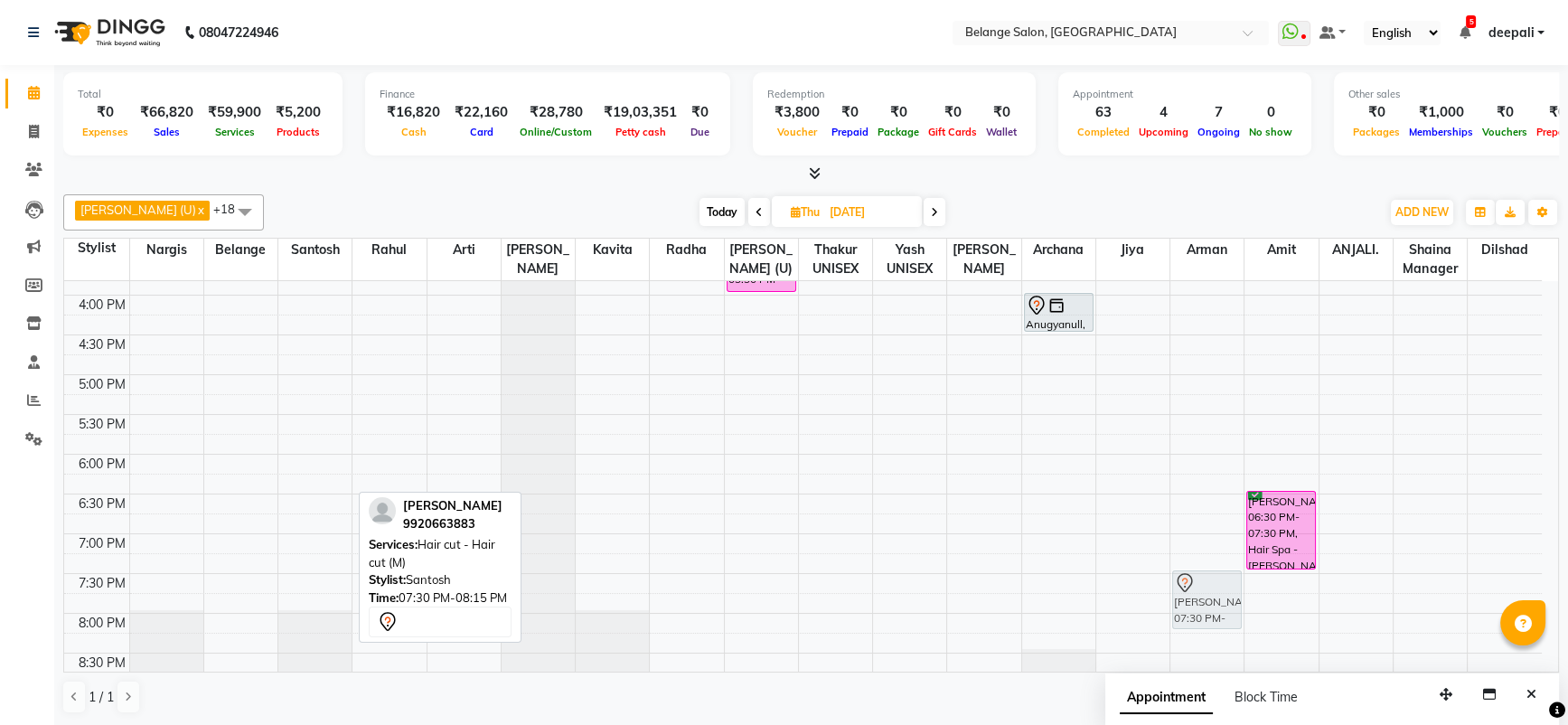
drag, startPoint x: 300, startPoint y: 632, endPoint x: 1201, endPoint y: 608, distance: 901.3
click at [1201, 608] on tr "PARISHTRA SOOD, 01:00 PM-02:15 PM, Body Services - Body Polish Sonal Kapoor, 07…" at bounding box center [803, 255] width 1477 height 1192
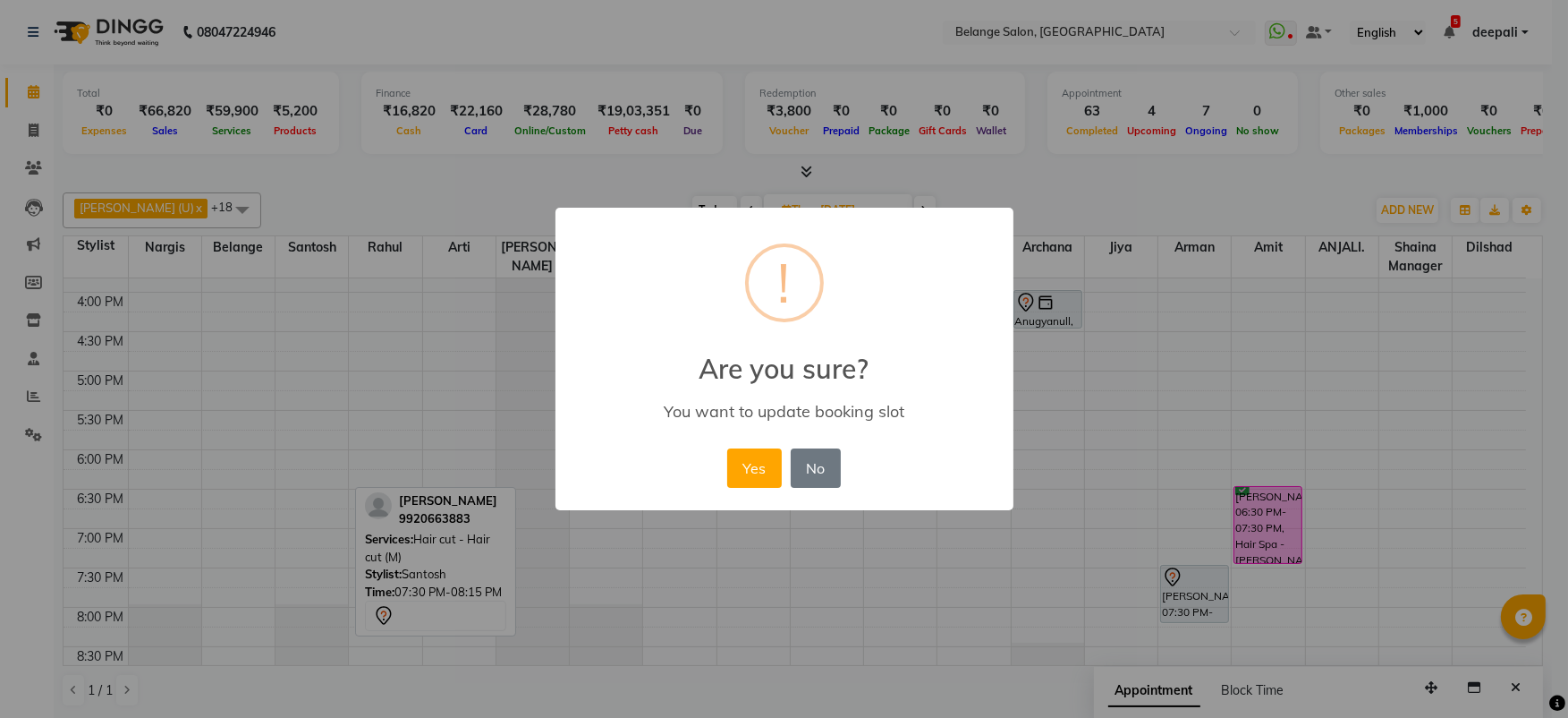
click at [727, 448] on button "Yes" at bounding box center [755, 468] width 55 height 40
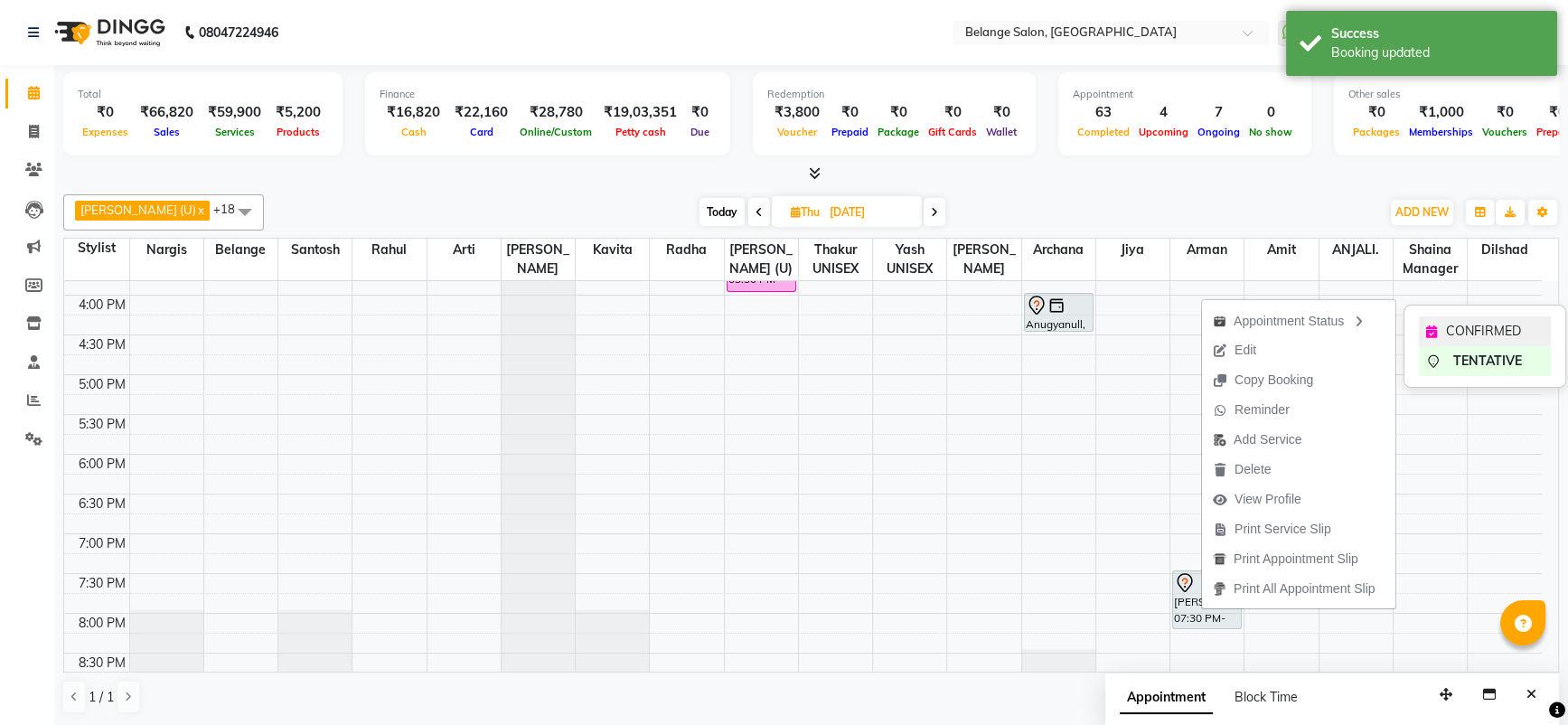
click at [1457, 331] on span "CONFIRMED" at bounding box center [1483, 331] width 75 height 19
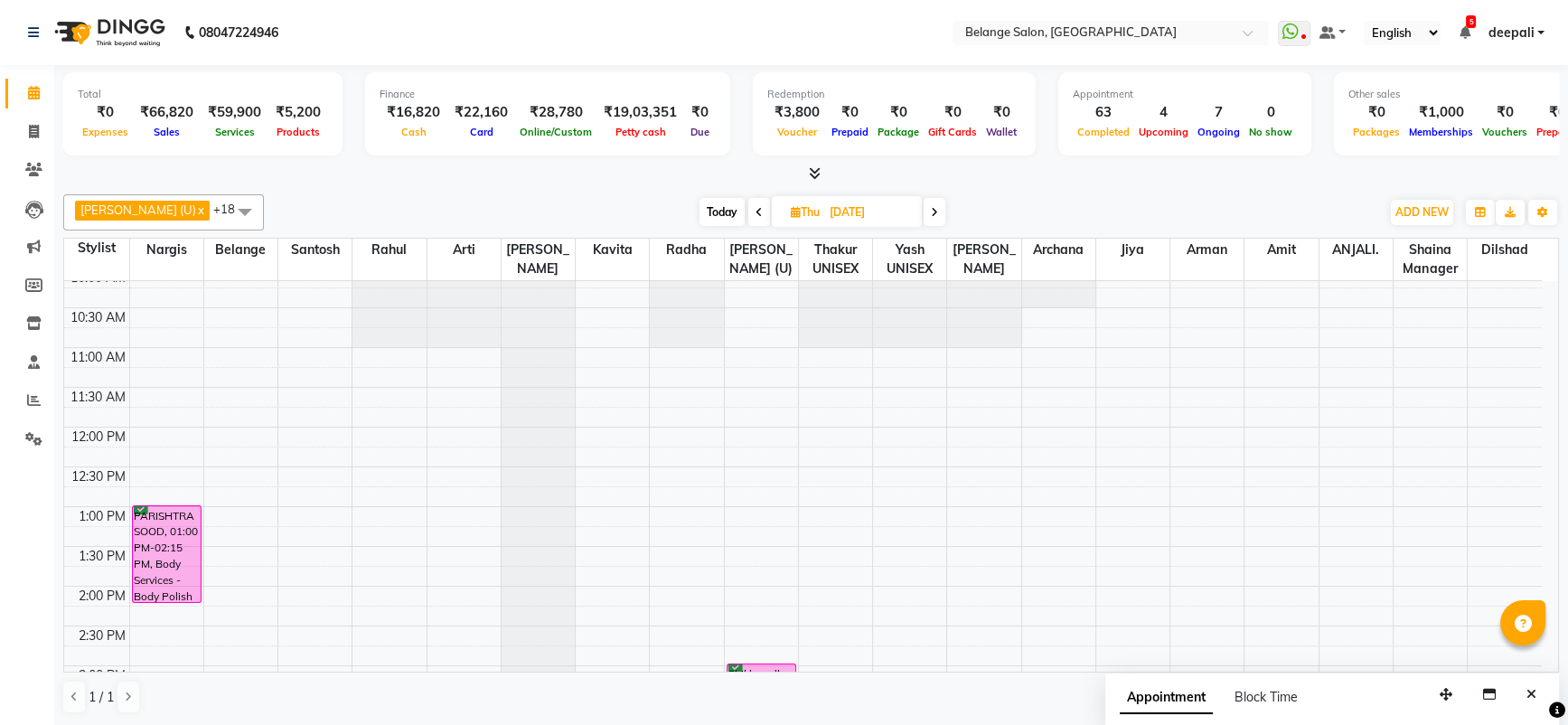
scroll to position [0, 0]
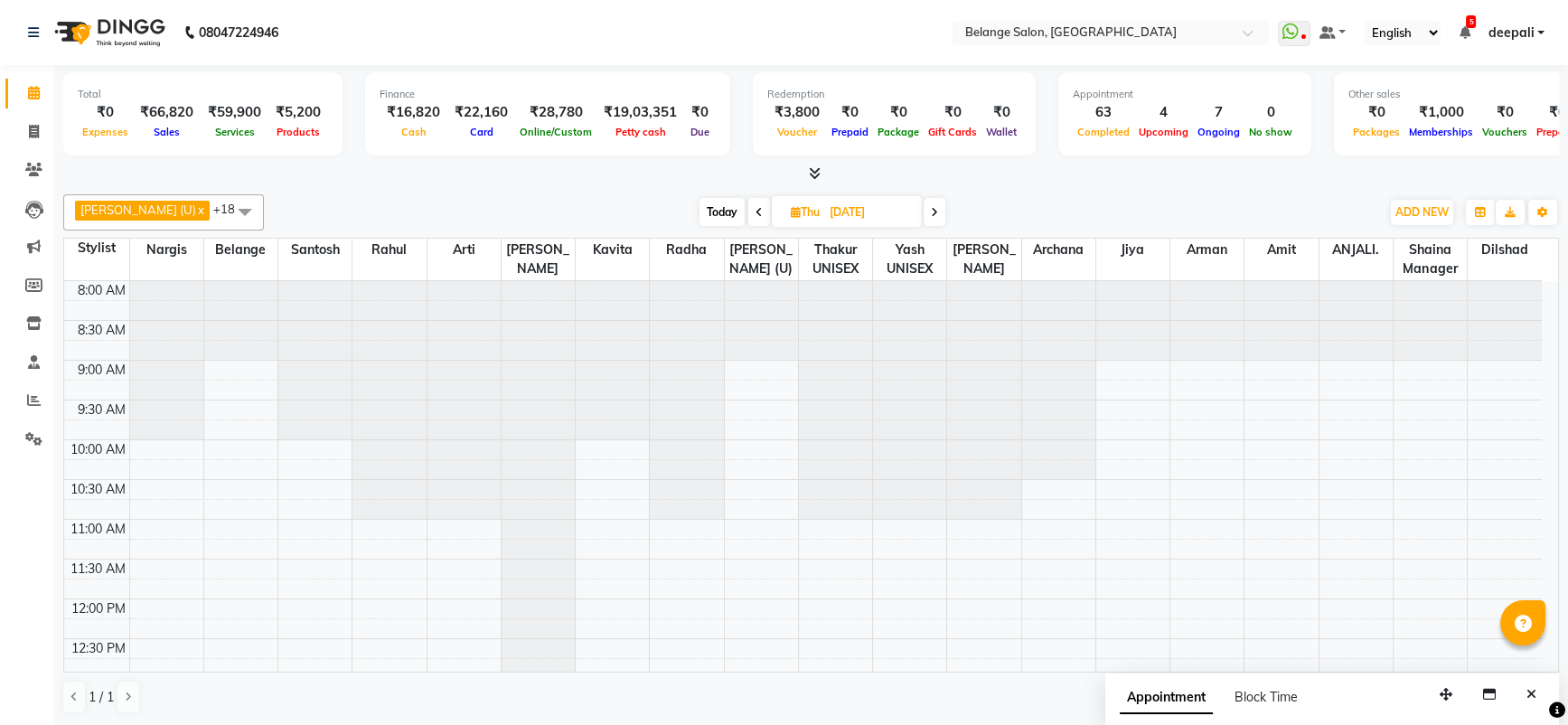
click at [699, 208] on span "Today" at bounding box center [721, 211] width 45 height 28
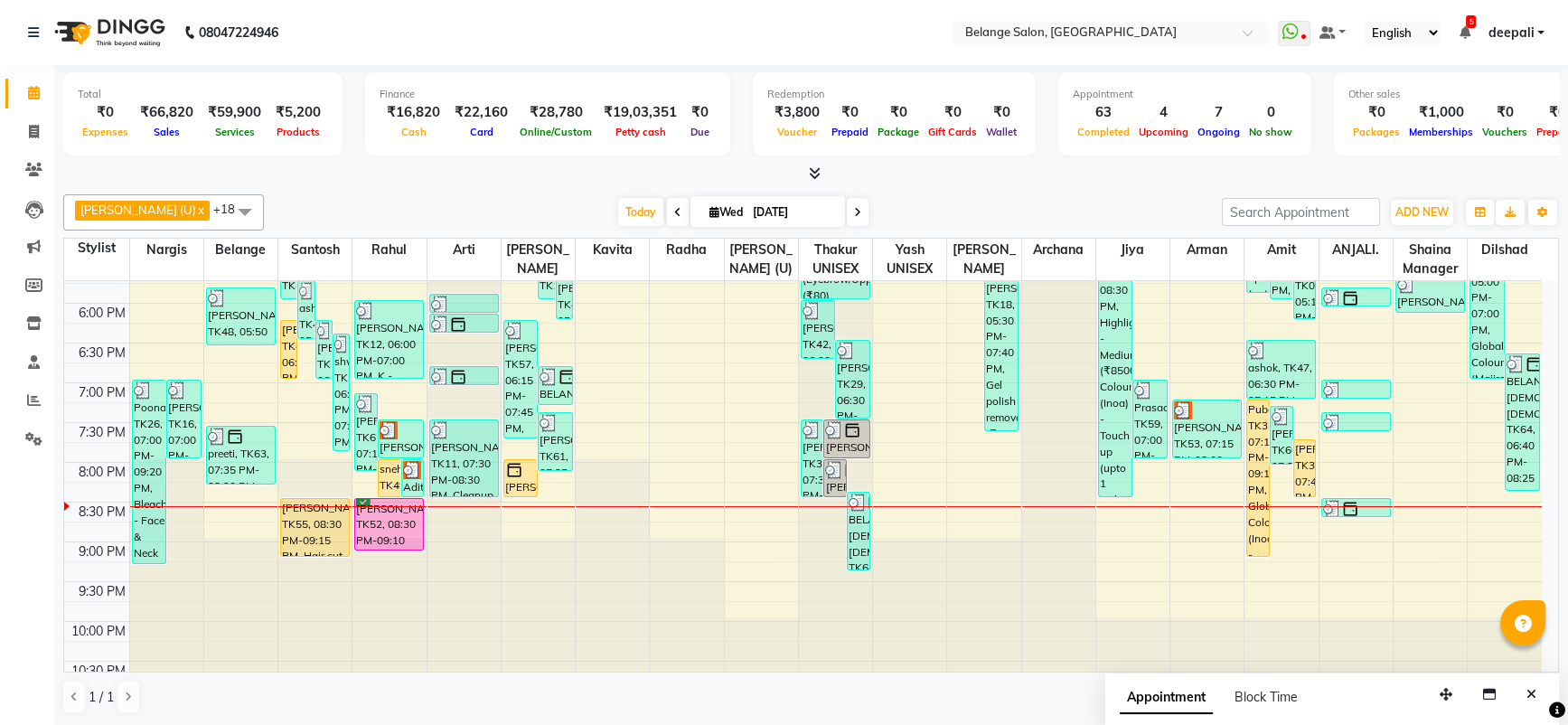
scroll to position [796, 0]
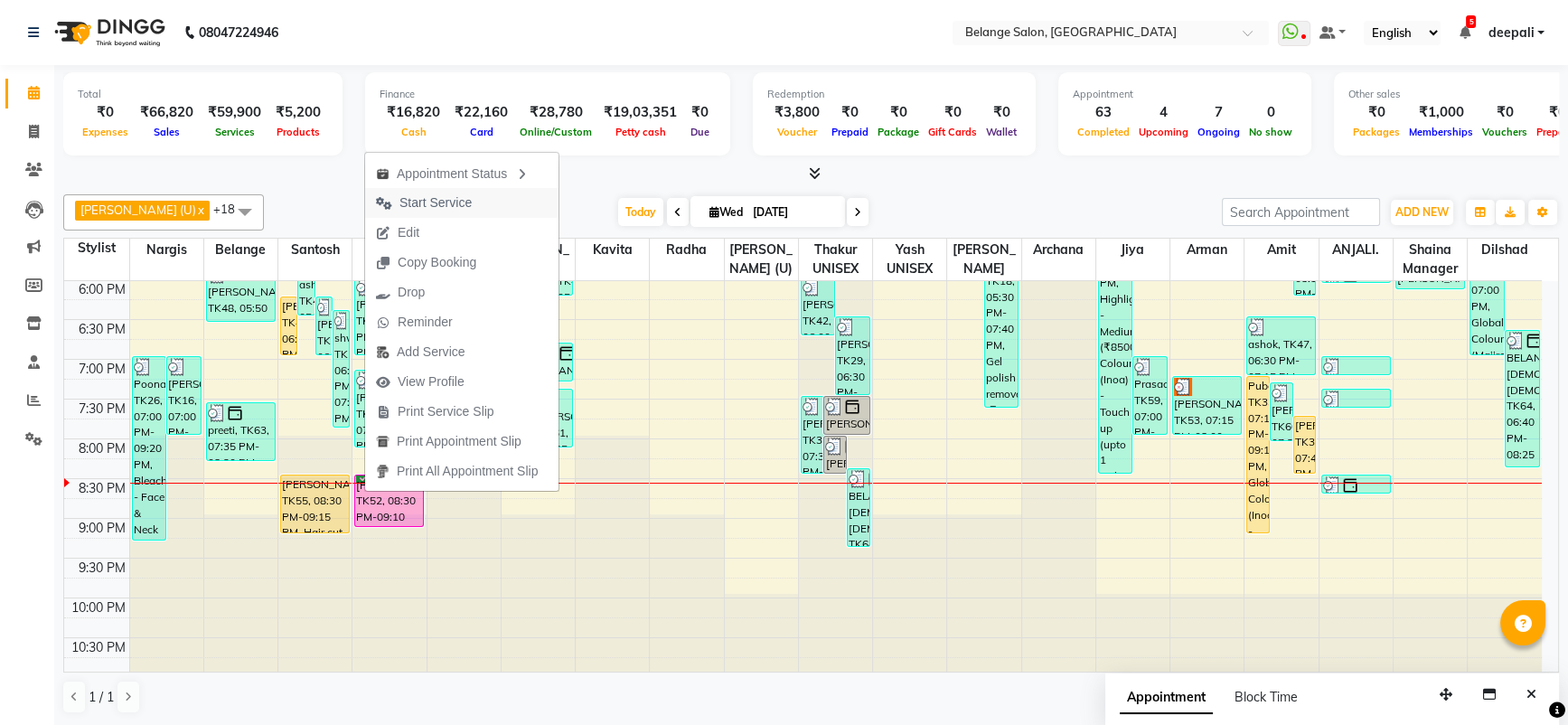
click at [463, 203] on span "Start Service" at bounding box center [436, 203] width 73 height 19
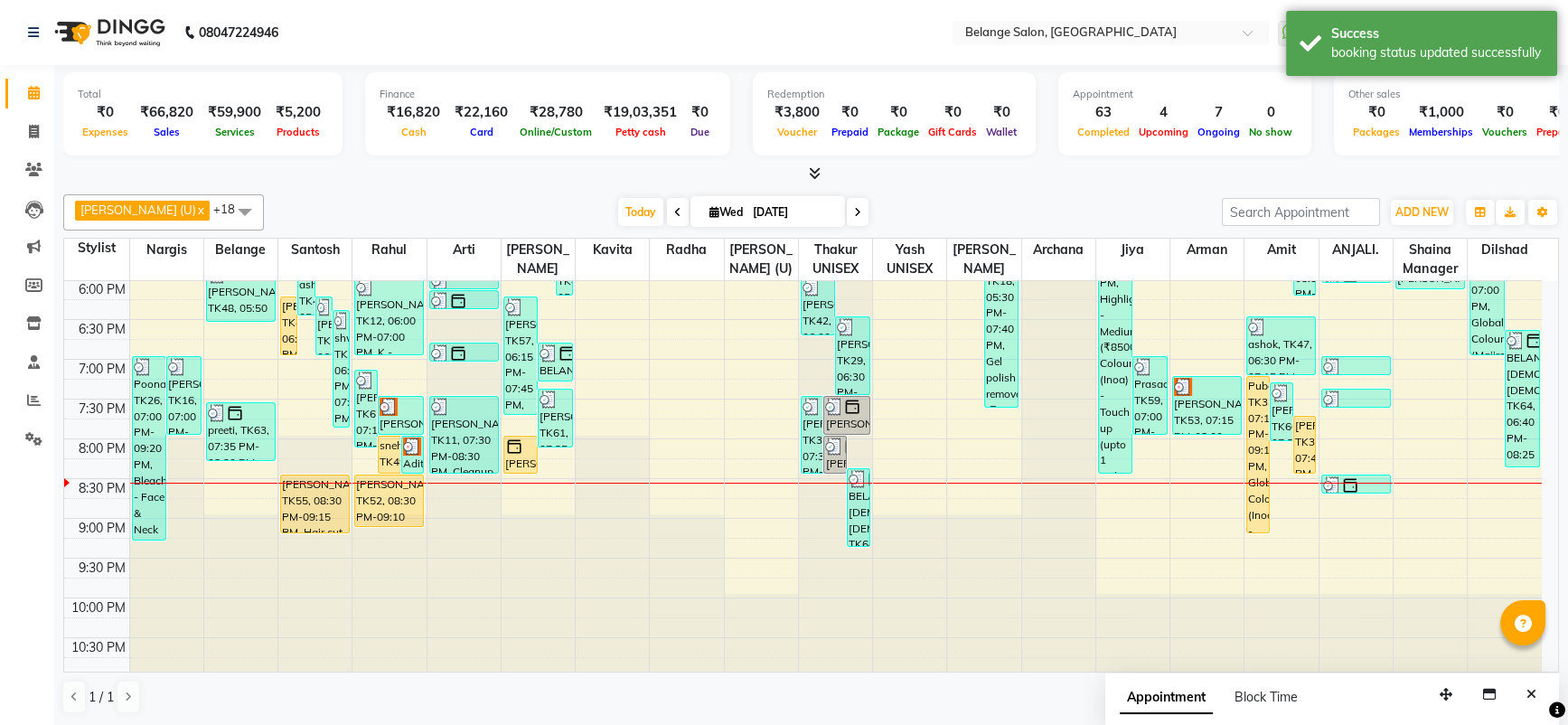
click at [847, 207] on span at bounding box center [857, 211] width 22 height 28
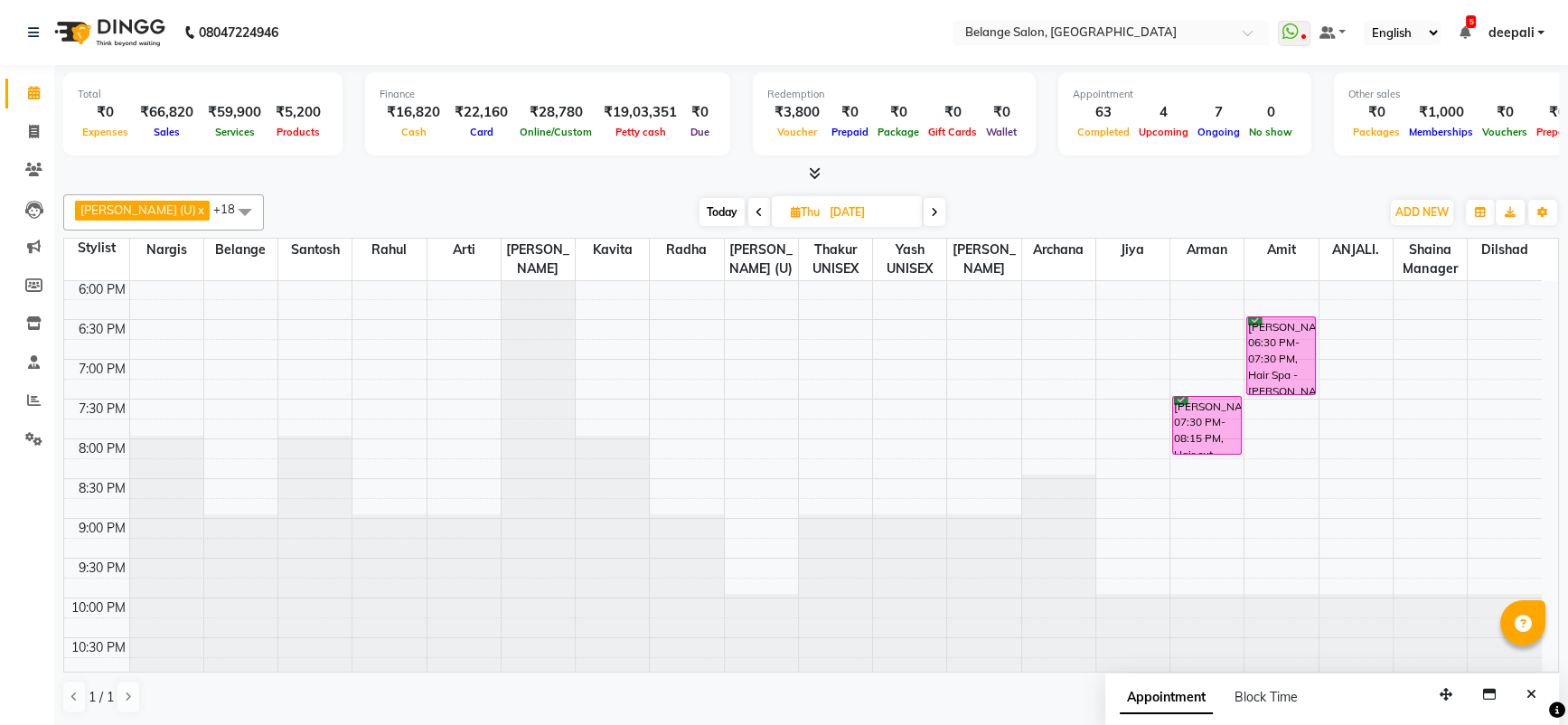
click at [699, 218] on span "Today" at bounding box center [721, 211] width 45 height 28
type input "[DATE]"
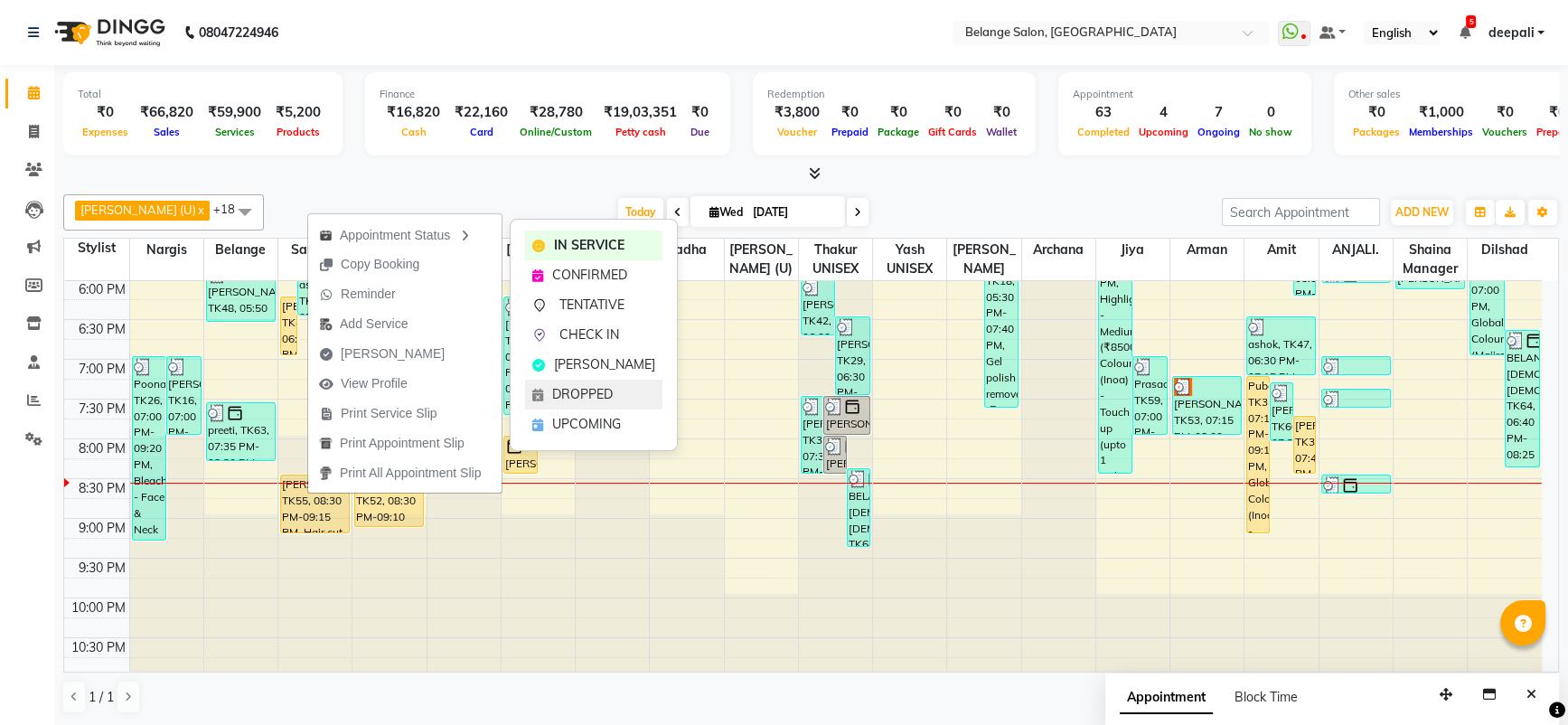
click at [582, 388] on span "DROPPED" at bounding box center [582, 394] width 60 height 19
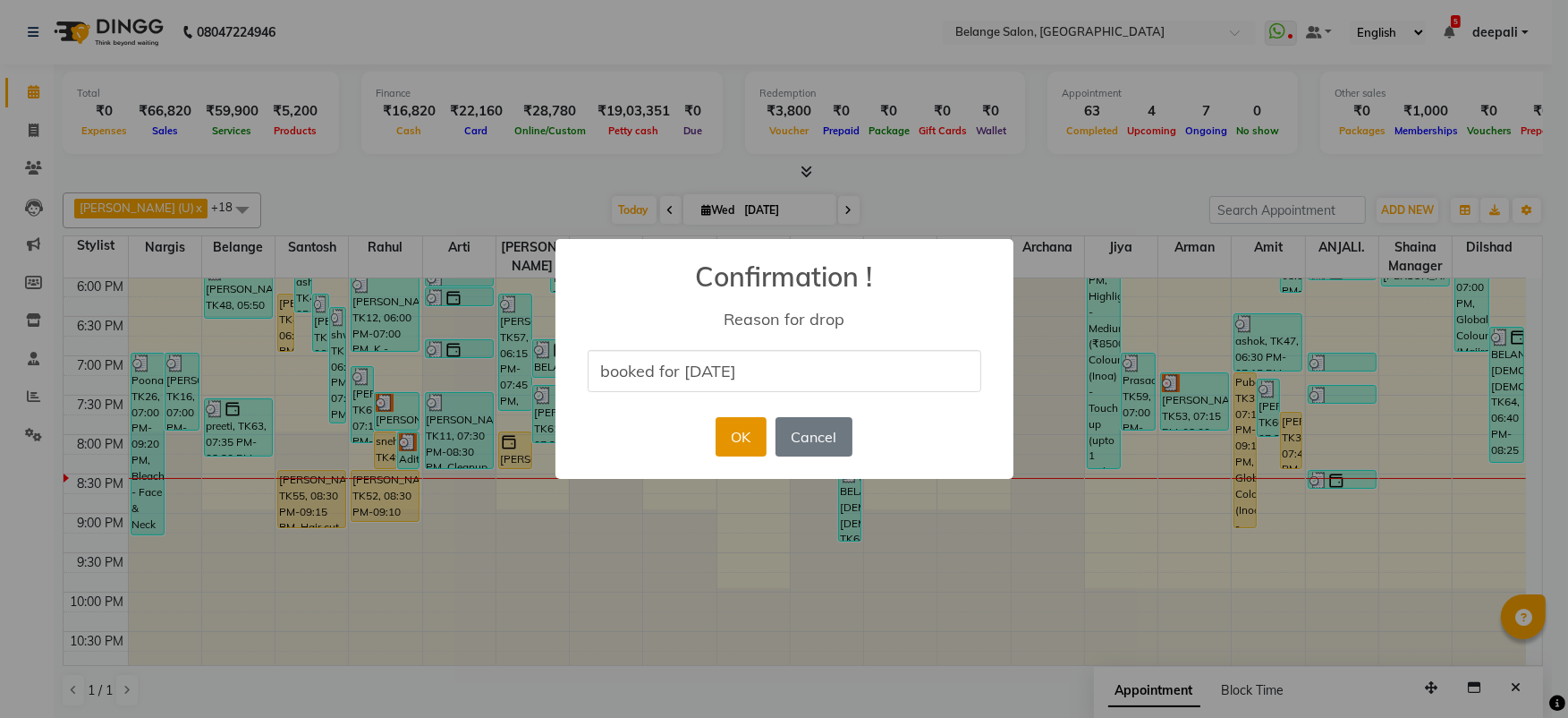
type input "booked for tomorrow"
click at [733, 430] on button "OK" at bounding box center [741, 437] width 51 height 40
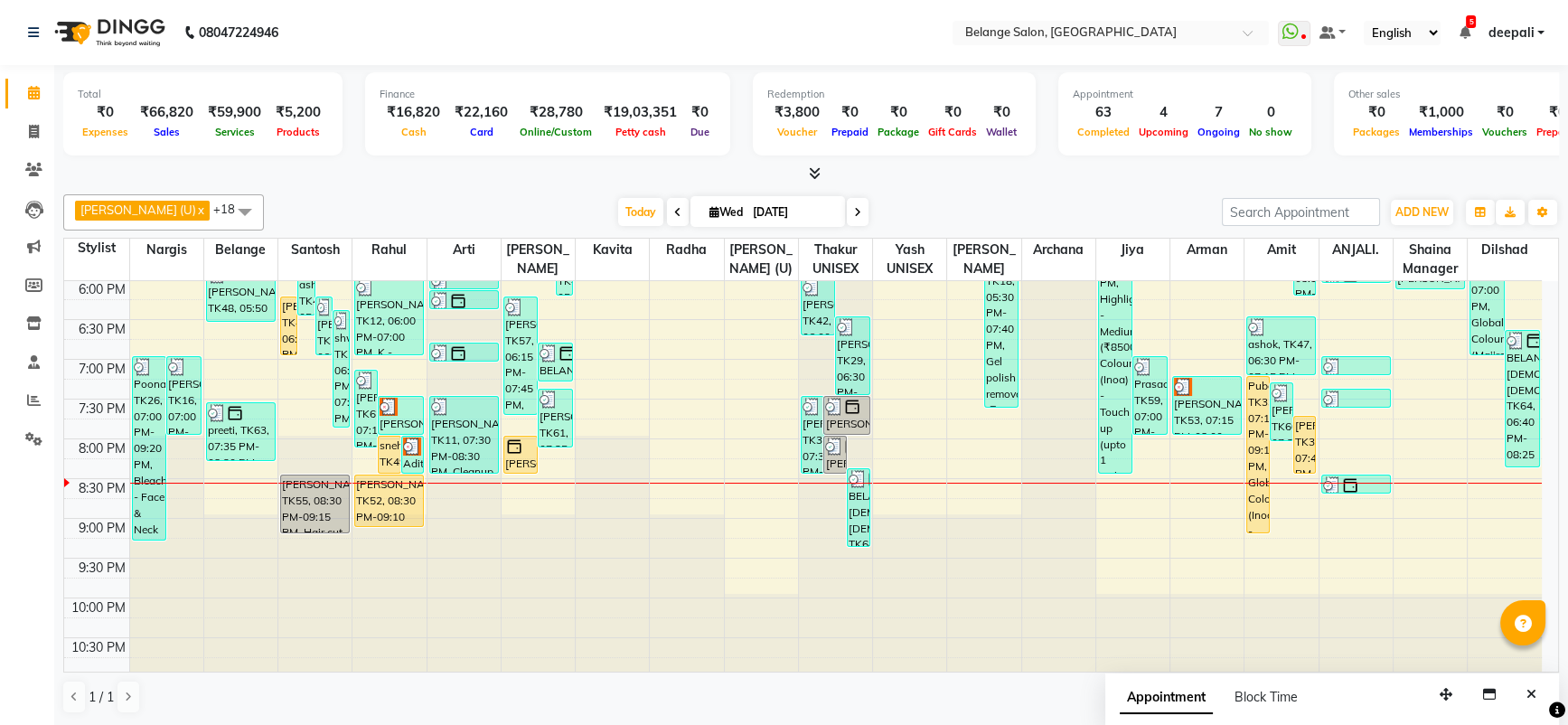
drag, startPoint x: 323, startPoint y: 498, endPoint x: 320, endPoint y: 443, distance: 55.1
click at [320, 443] on div "joe, TK42, 05:15 PM-06:00 PM, Hair cut - Hair cut (M) (₹400) ashok, TK47, 05:45…" at bounding box center [314, 81] width 74 height 1192
drag, startPoint x: 318, startPoint y: 495, endPoint x: 316, endPoint y: 399, distance: 96.0
click at [316, 399] on div "8:00 AM 8:30 AM 9:00 AM 9:30 AM 10:00 AM 10:30 AM 11:00 AM 11:30 AM 12:00 PM 12…" at bounding box center [803, 81] width 1477 height 1192
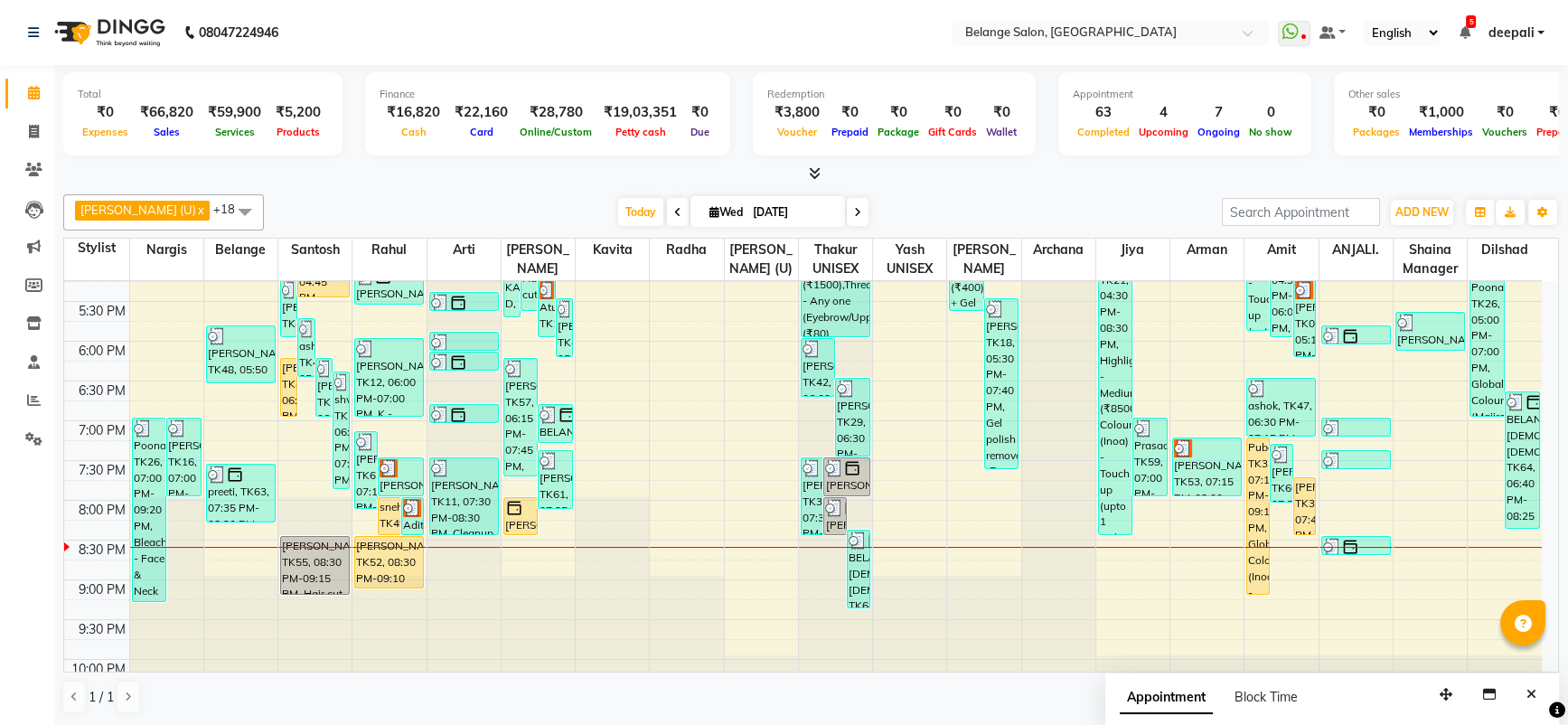
scroll to position [652, 0]
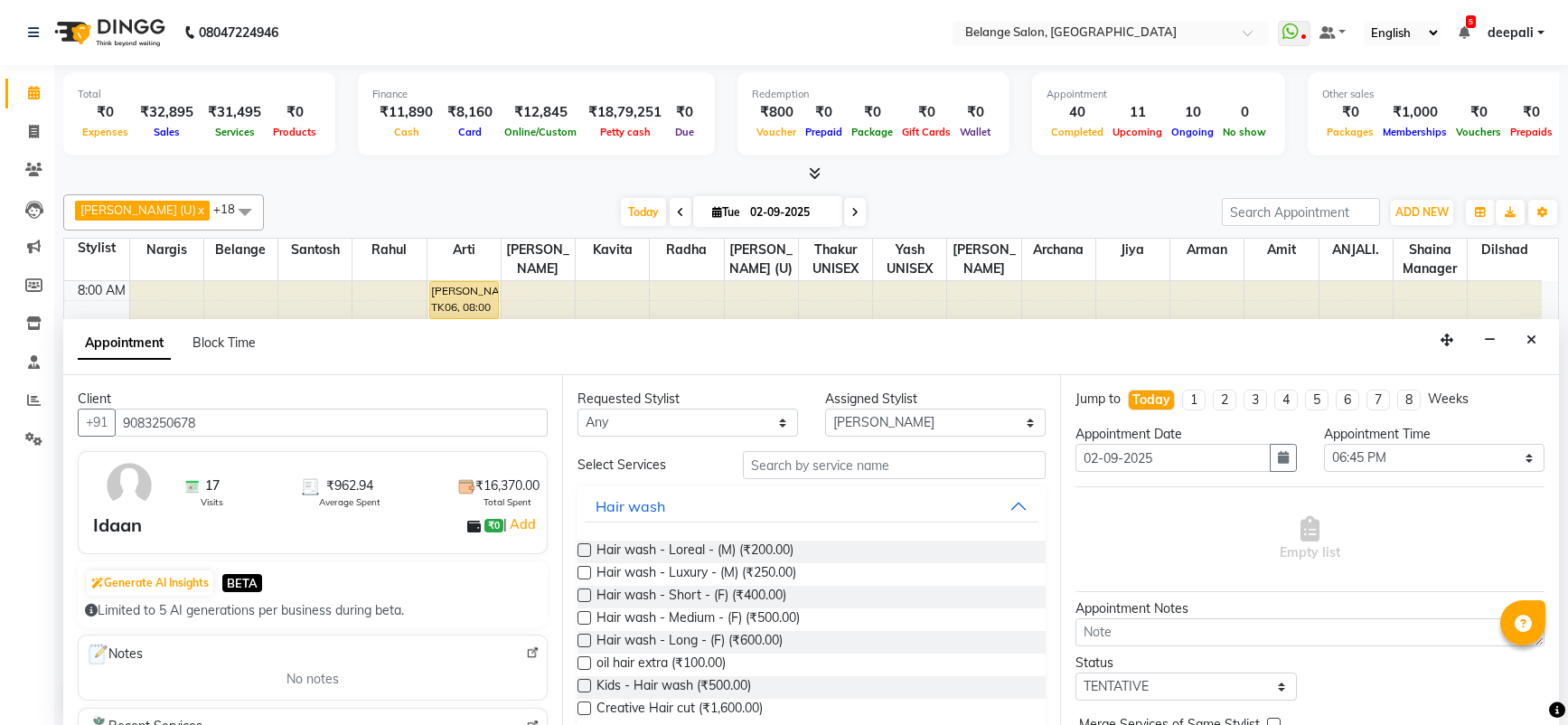
select select "54495"
select select "1125"
select select "tentative"
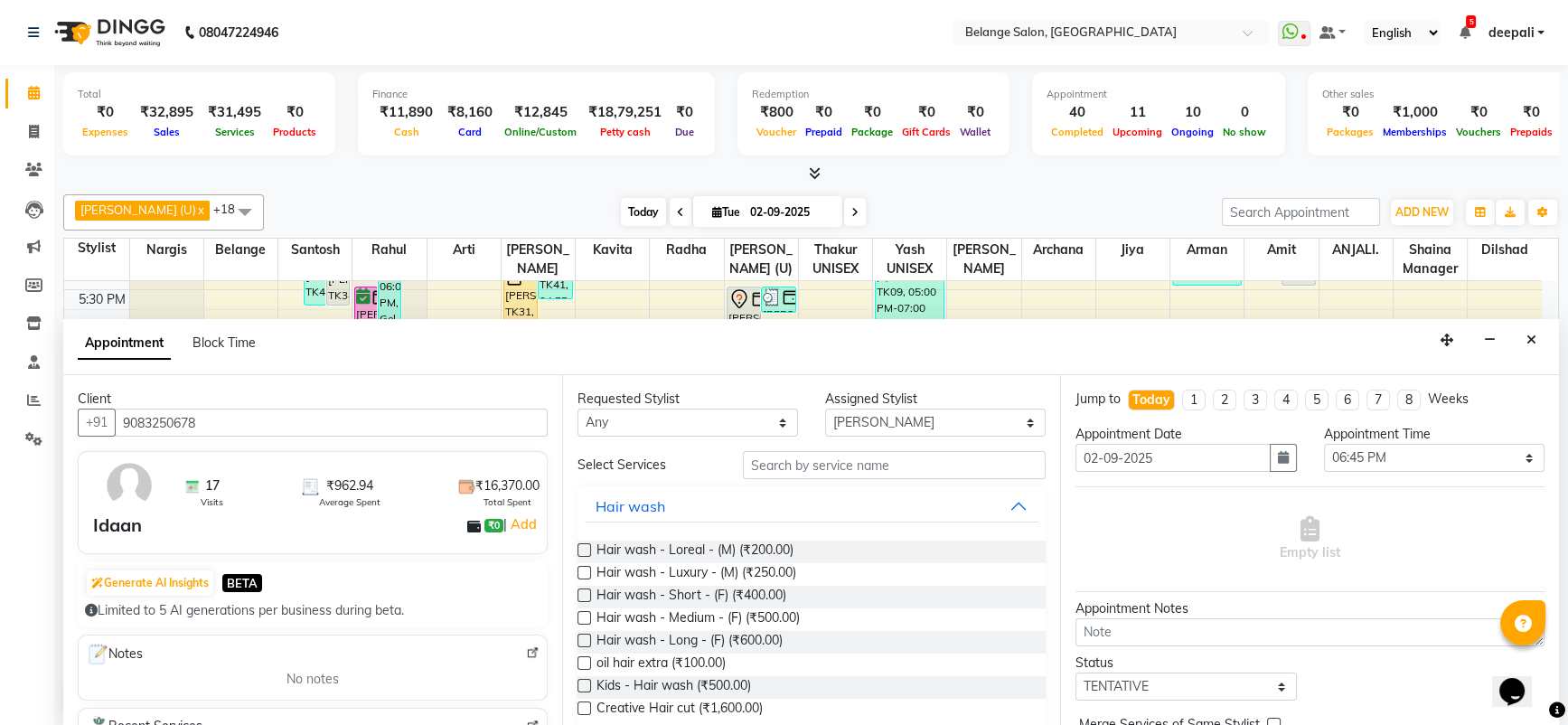
click at [621, 209] on span "Today" at bounding box center [643, 211] width 45 height 28
type input "[DATE]"
select select "1125"
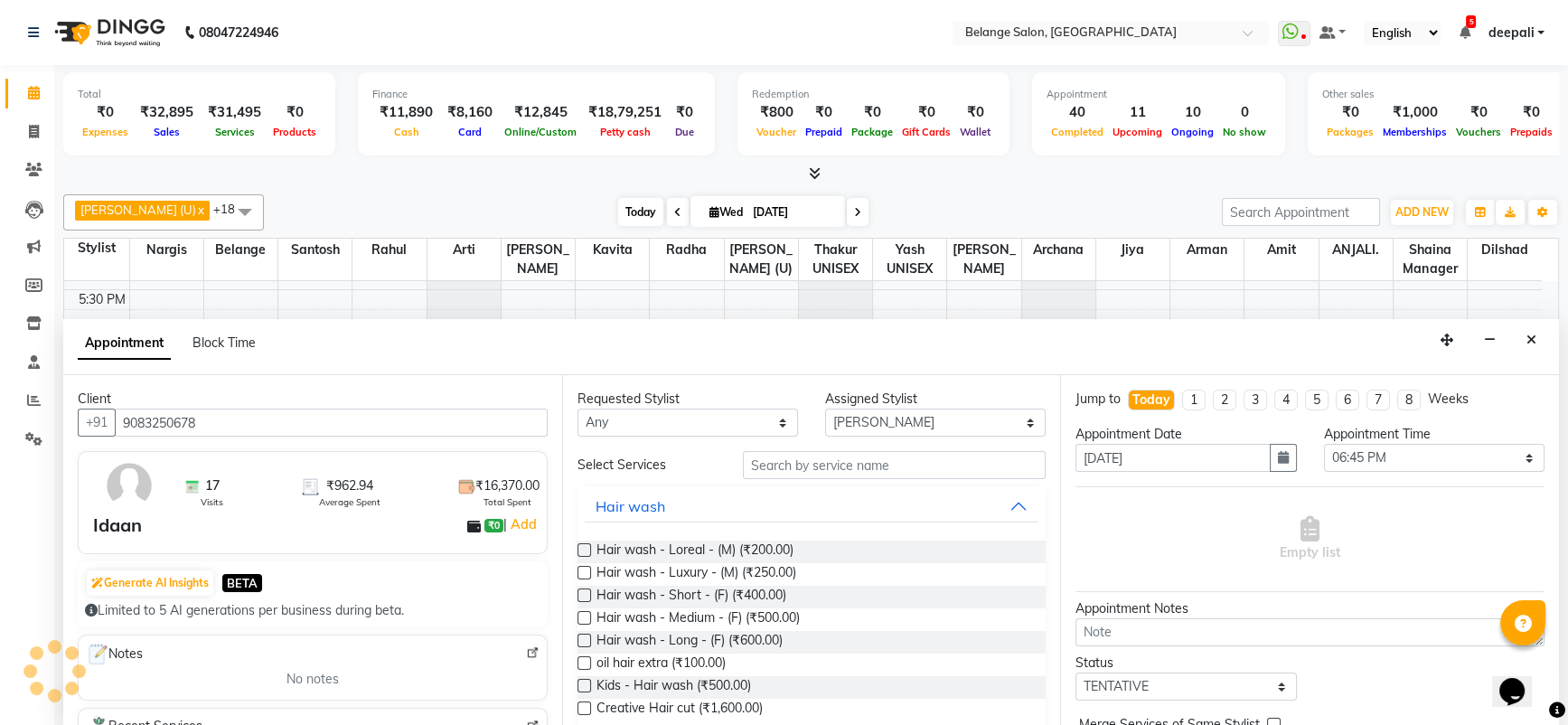
scroll to position [796, 0]
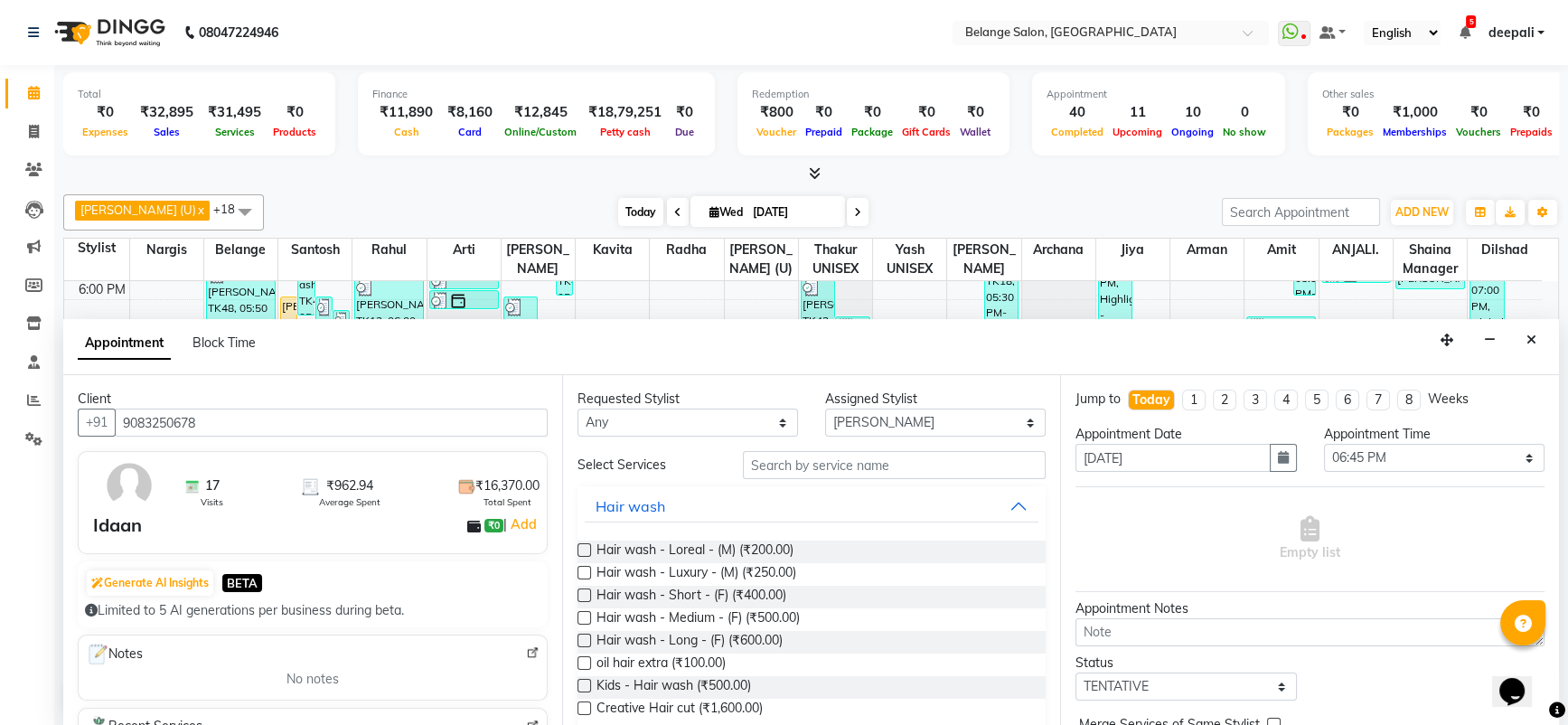
click at [618, 211] on span "Today" at bounding box center [640, 211] width 45 height 28
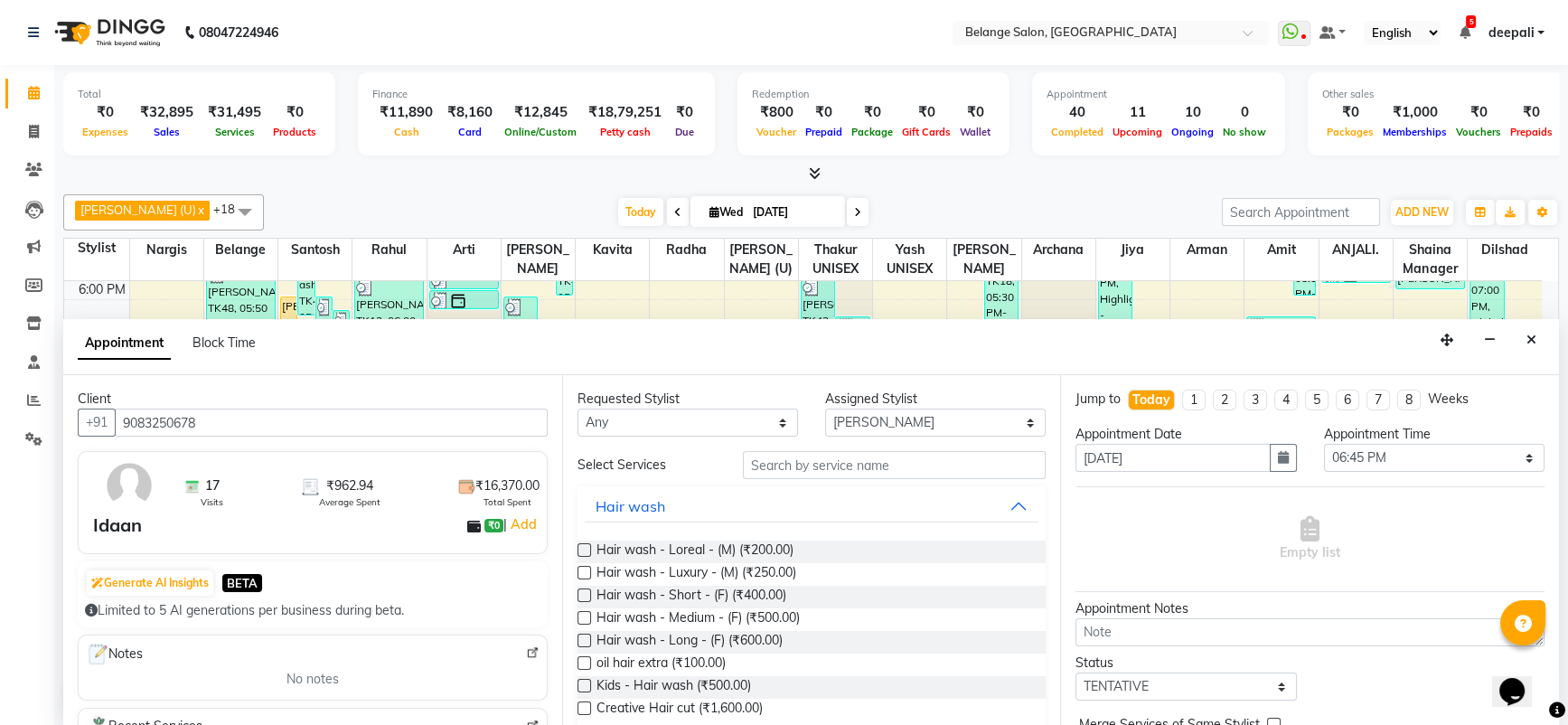
click at [626, 203] on div "[DATE] [DATE]" at bounding box center [743, 212] width 254 height 27
click at [1534, 333] on icon "Close" at bounding box center [1532, 339] width 10 height 12
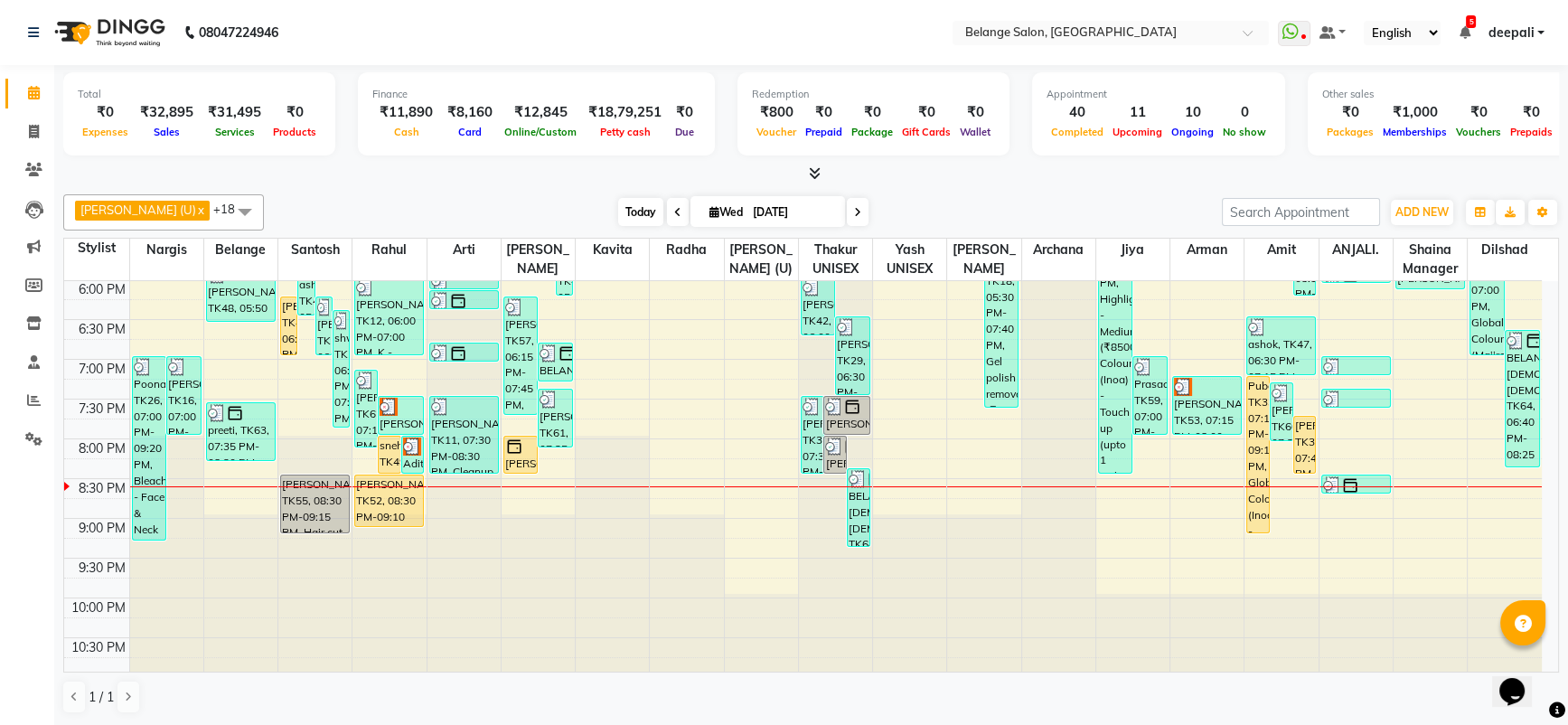
click at [618, 210] on span "Today" at bounding box center [640, 211] width 45 height 28
click at [25, 140] on span at bounding box center [33, 133] width 32 height 21
select select "5076"
select select "service"
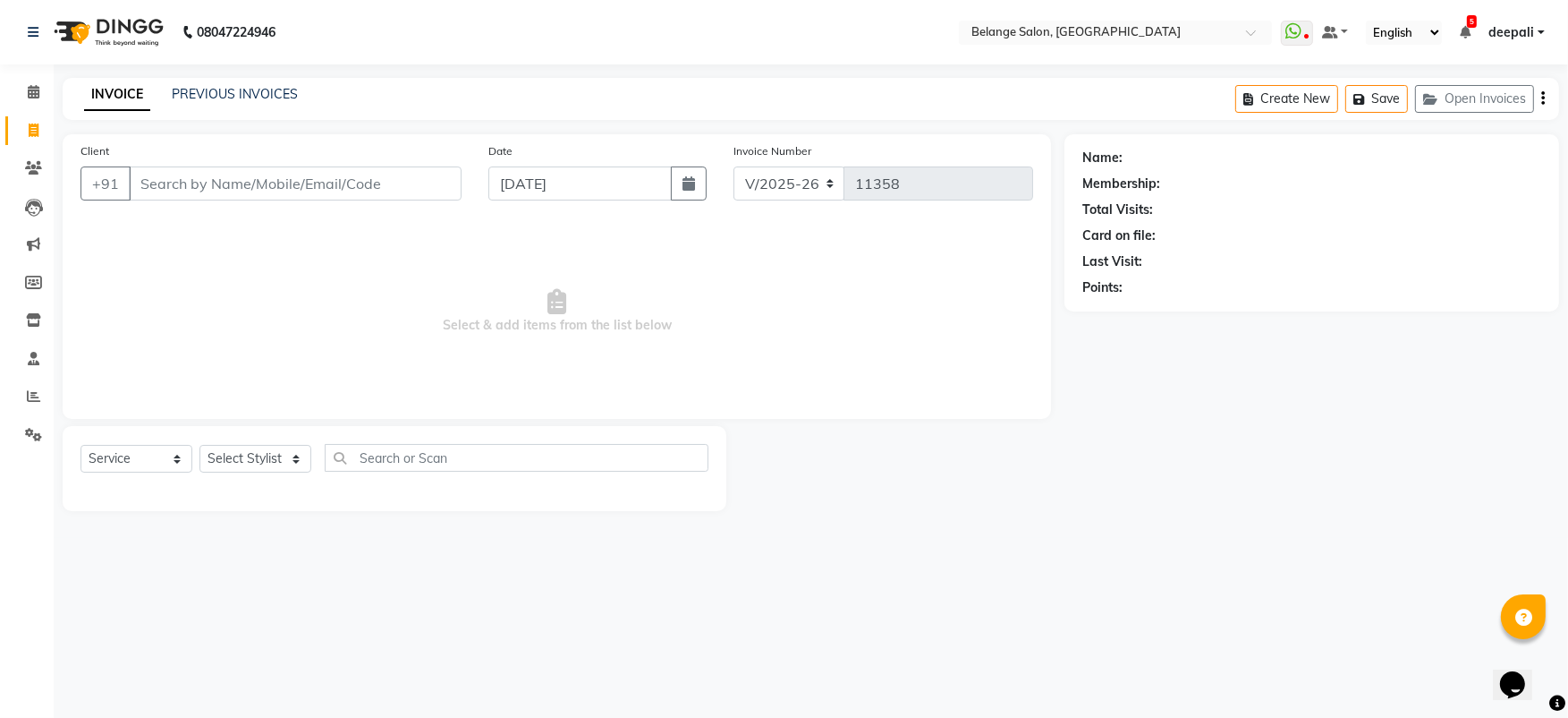
click at [192, 182] on input "Client" at bounding box center [295, 184] width 333 height 34
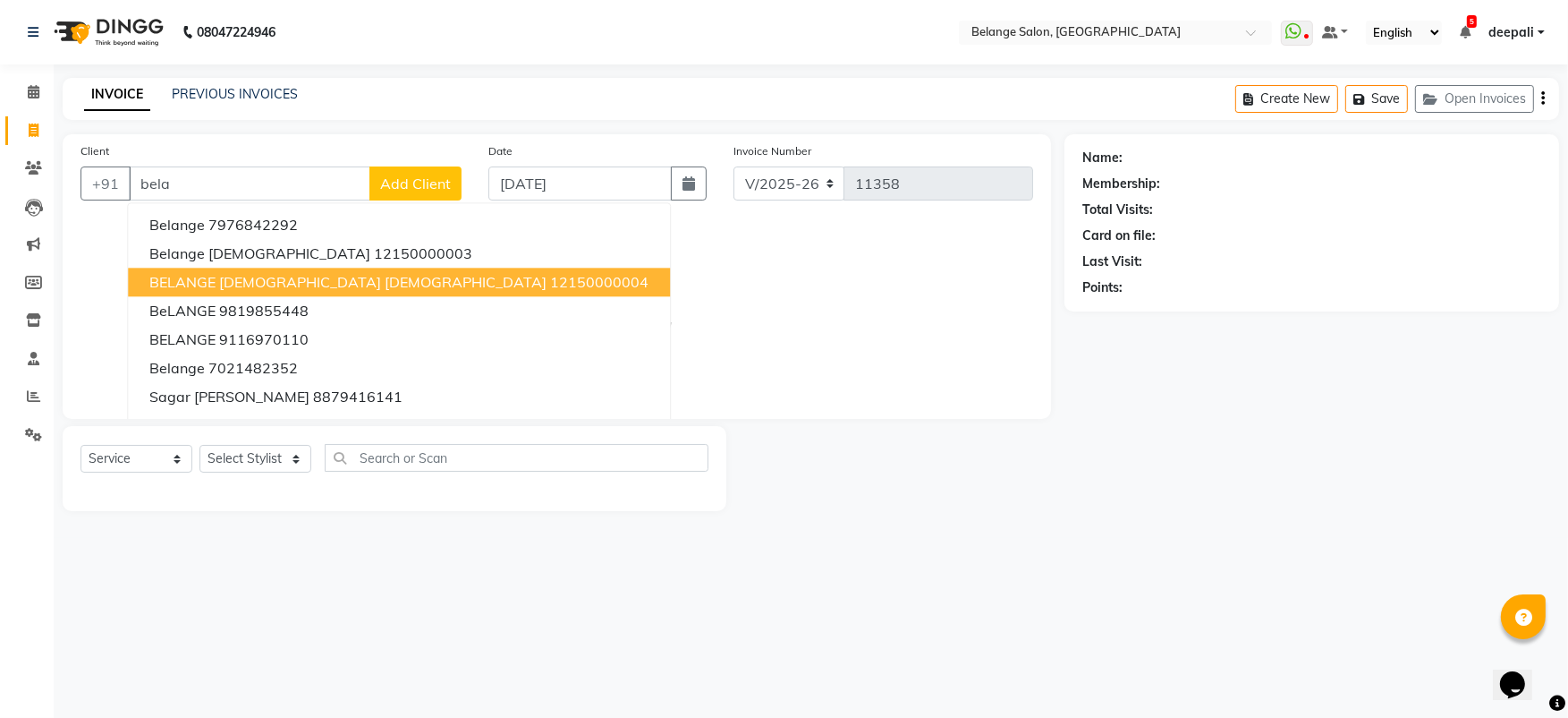
click at [217, 271] on button "BELANGE FEMALE Female 12150000004" at bounding box center [398, 282] width 542 height 28
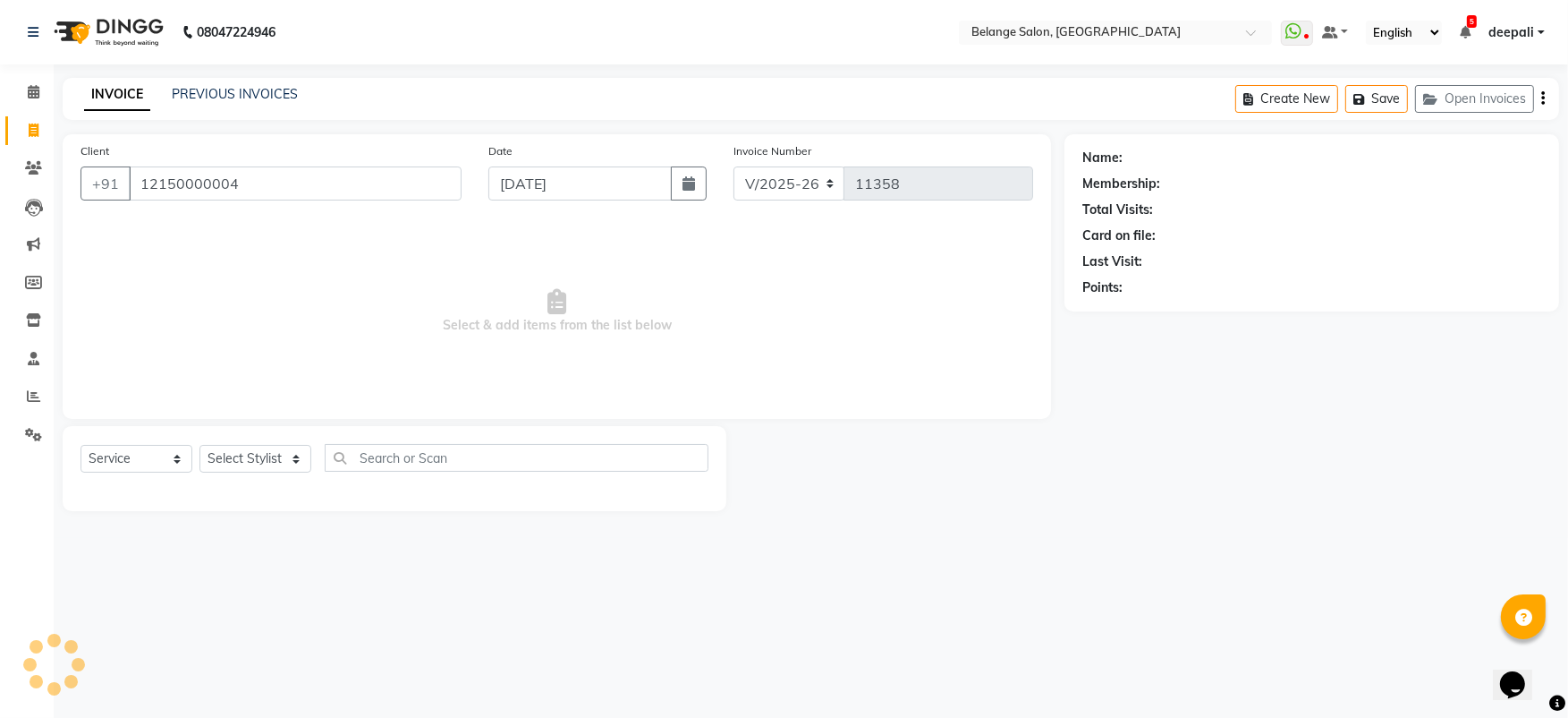
type input "12150000004"
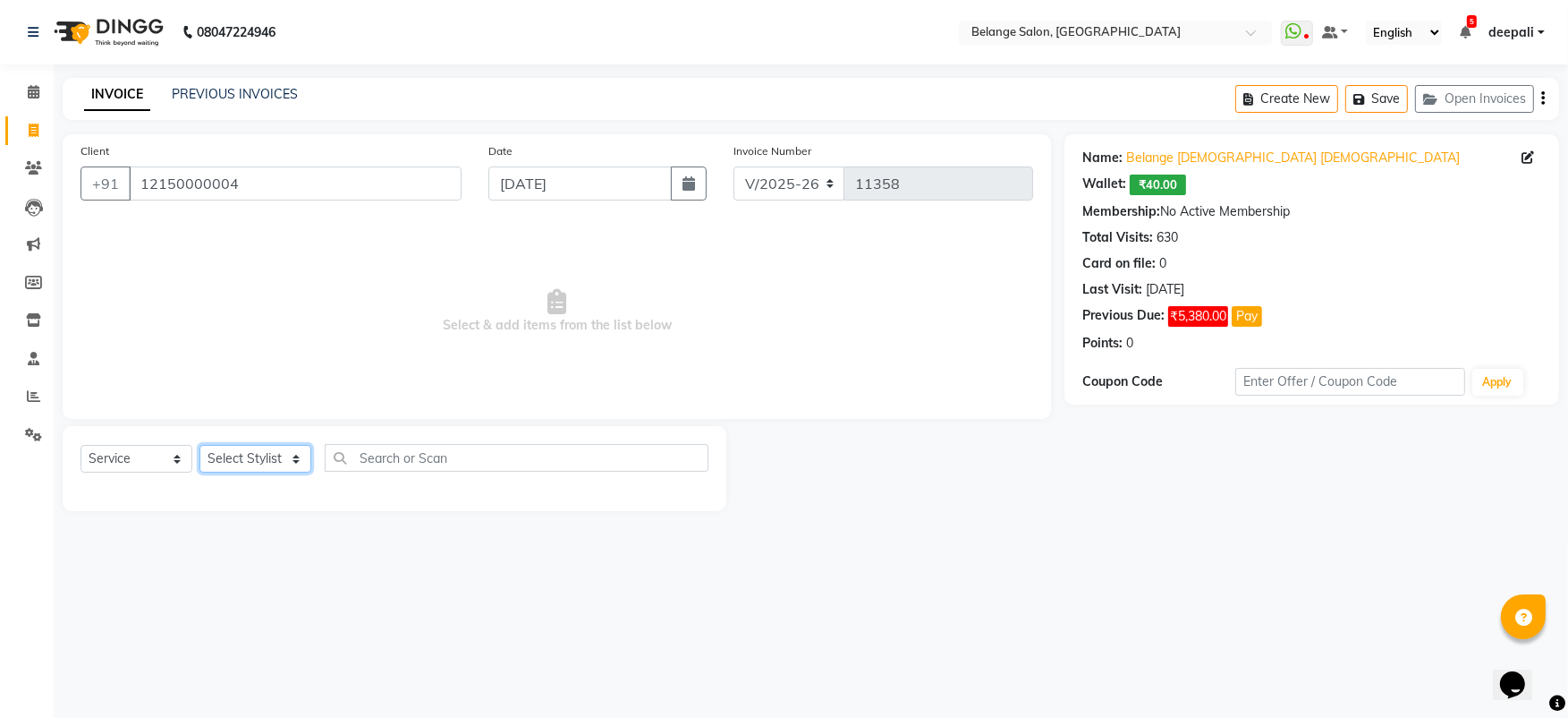
click at [273, 457] on select "Select Stylist aftab (U) Ali Amit ANJALI. Archana Arman Arti Belange Billing de…" at bounding box center [255, 458] width 112 height 27
select select "52812"
click at [200, 445] on select "Select Stylist aftab (U) Ali Amit ANJALI. Archana Arman Arti Belange Billing de…" at bounding box center [255, 458] width 112 height 27
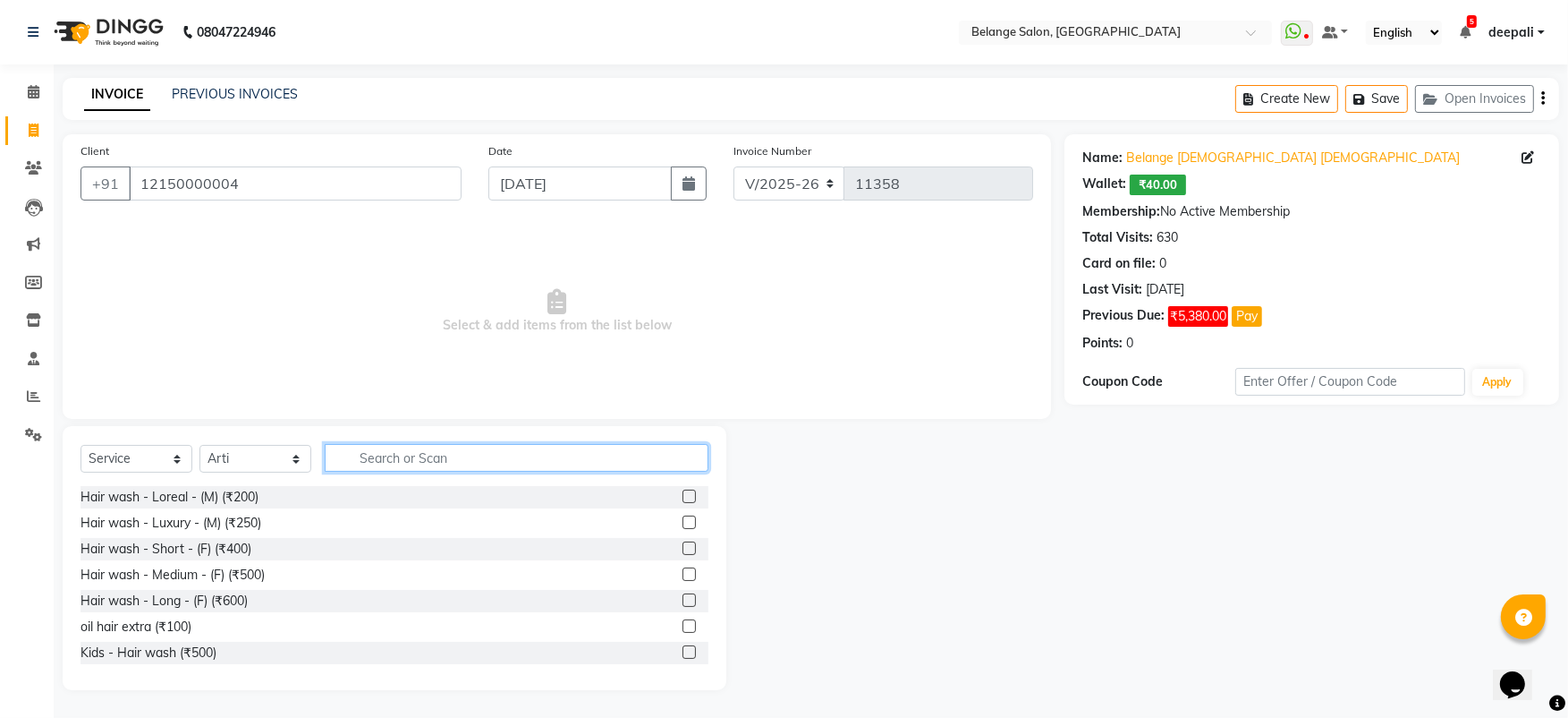
click at [392, 458] on input "text" at bounding box center [516, 457] width 384 height 27
type input "thre"
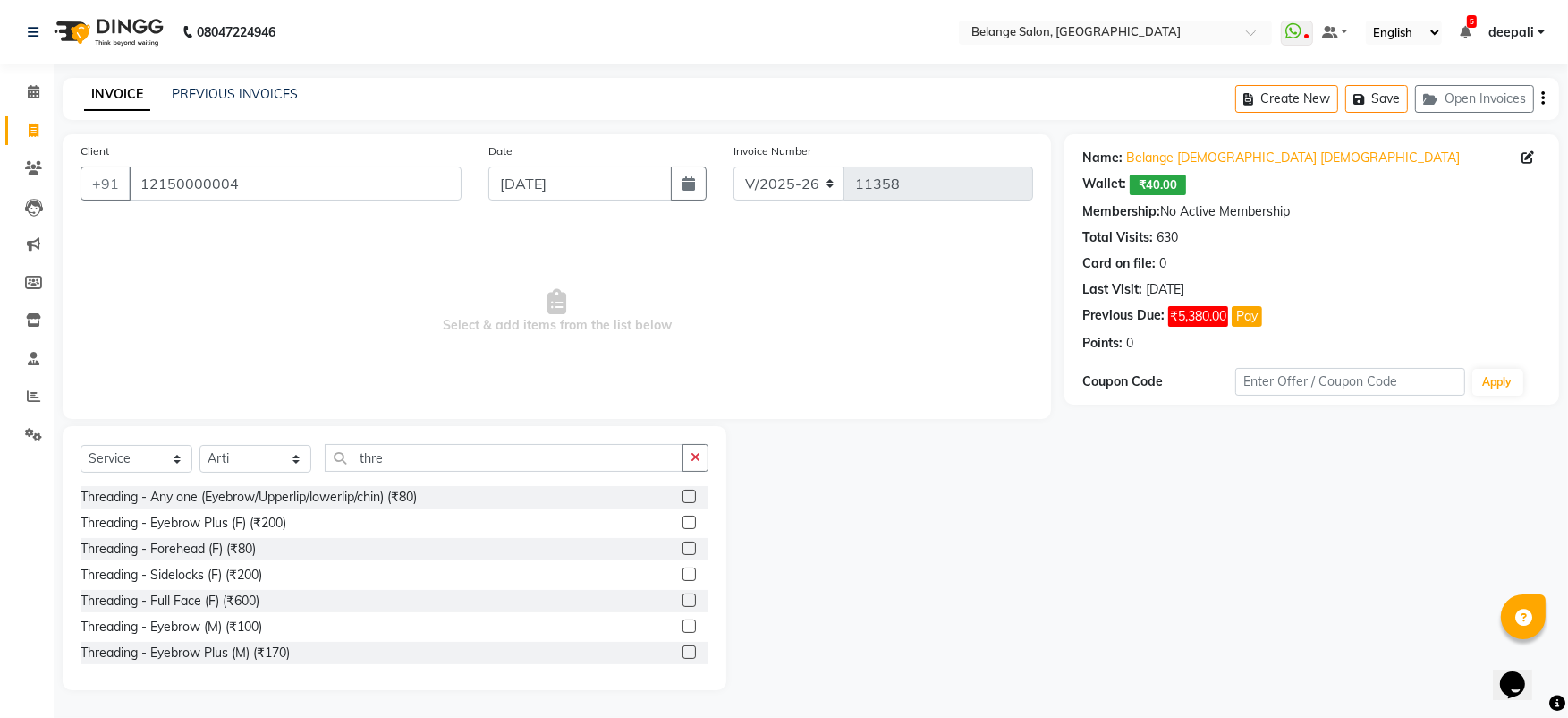
click at [683, 497] on label at bounding box center [689, 496] width 13 height 13
click at [683, 497] on input "checkbox" at bounding box center [688, 497] width 11 height 11
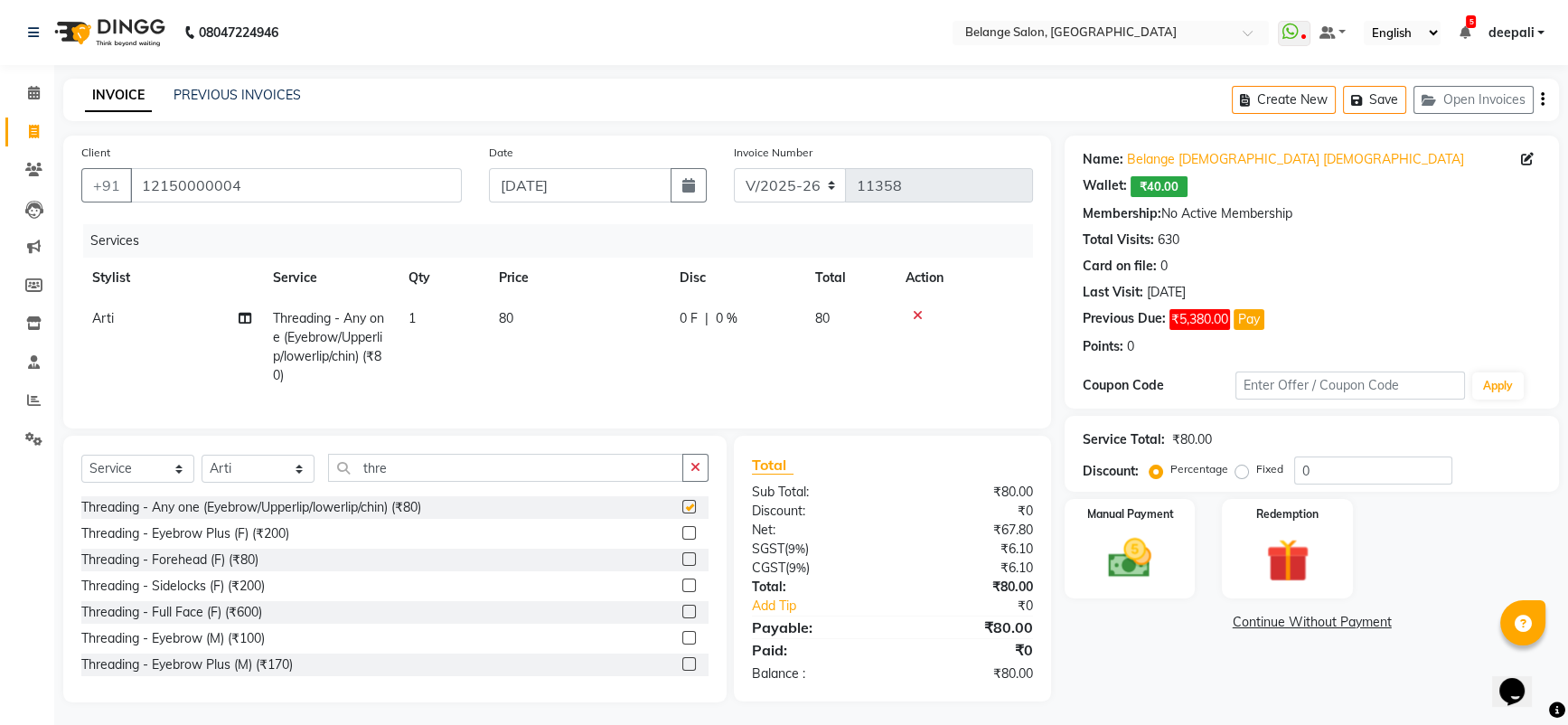
checkbox input "false"
click at [482, 481] on input "thre" at bounding box center [505, 467] width 355 height 28
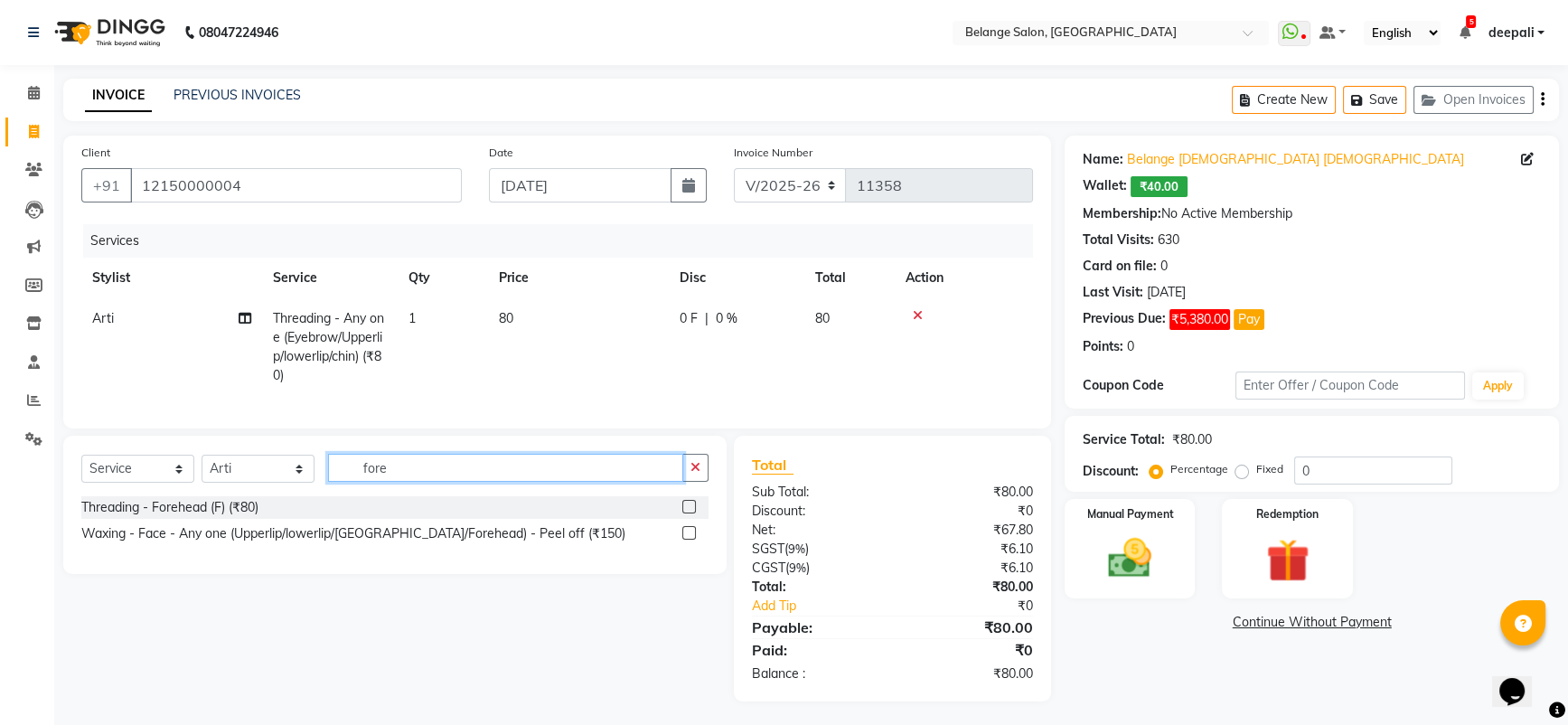
type input "fore"
click at [688, 513] on label at bounding box center [689, 506] width 13 height 13
click at [688, 513] on input "checkbox" at bounding box center [688, 507] width 11 height 11
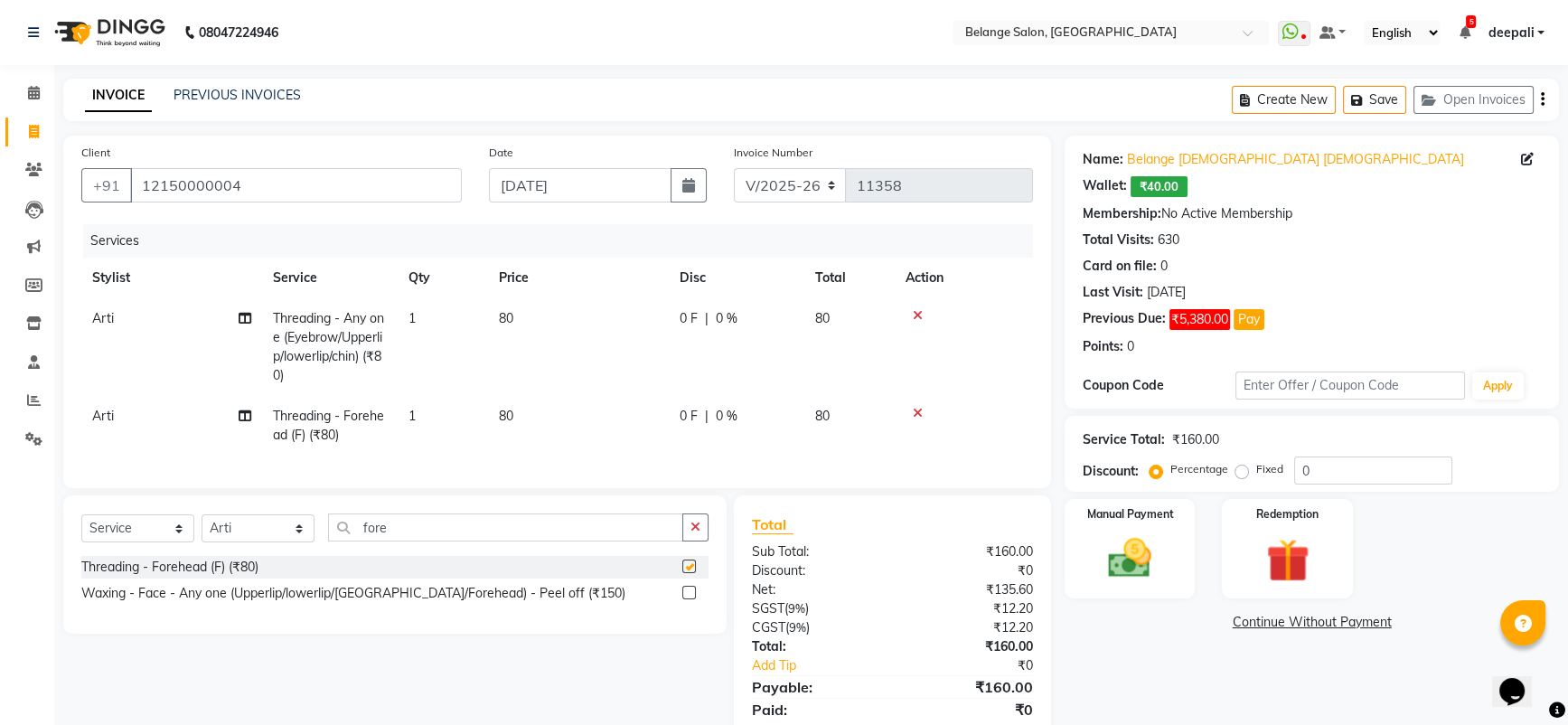
checkbox input "false"
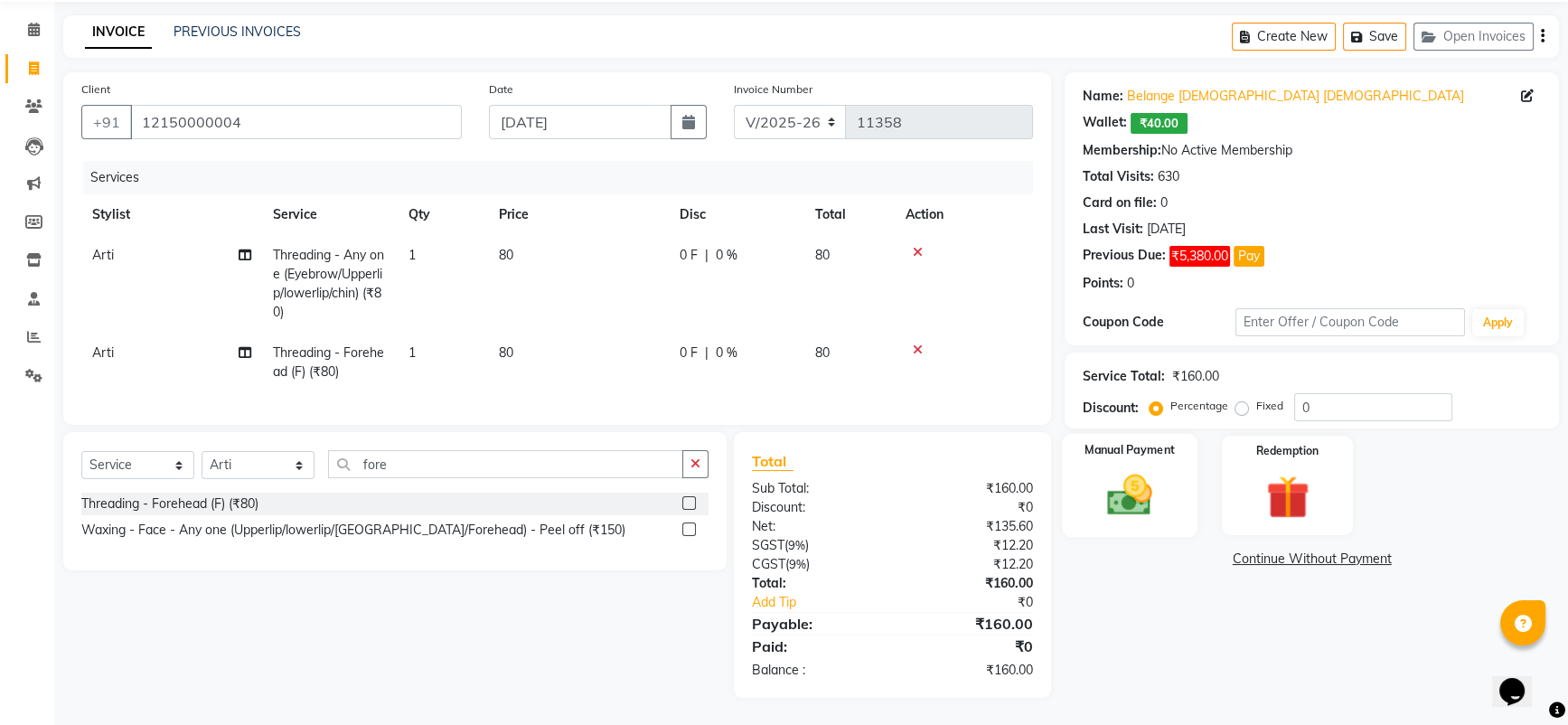
click at [1133, 486] on img at bounding box center [1129, 495] width 74 height 53
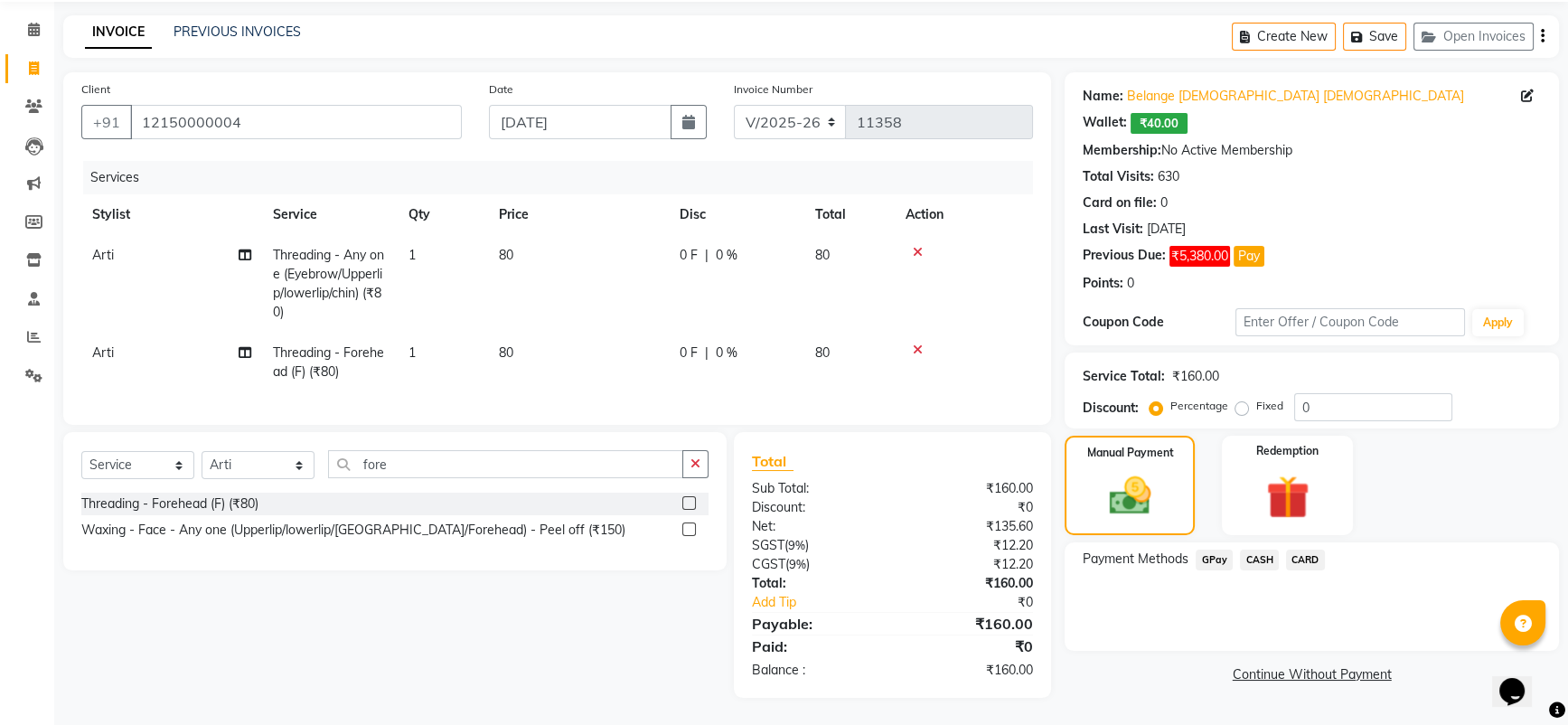
click at [1210, 549] on span "GPay" at bounding box center [1214, 560] width 37 height 21
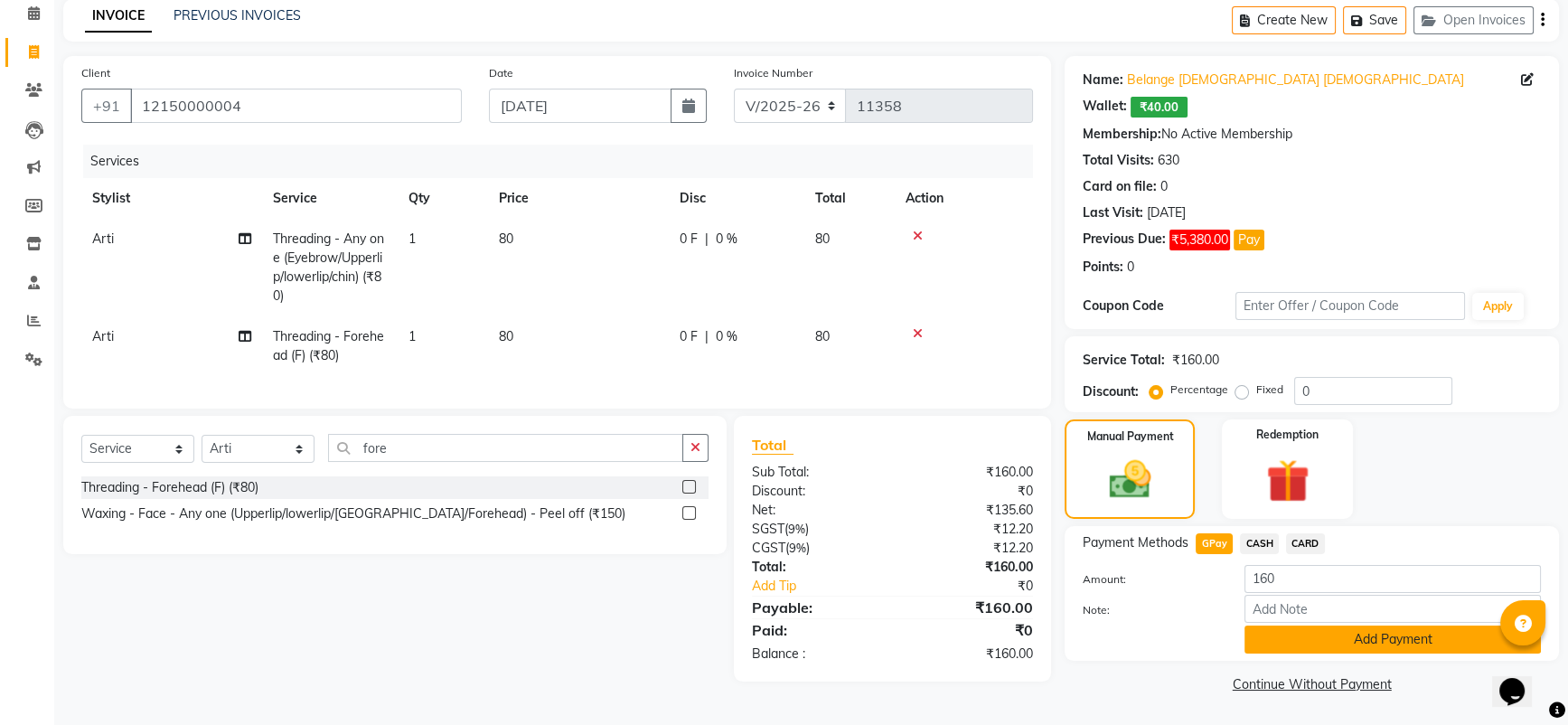
click at [1377, 640] on button "Add Payment" at bounding box center [1392, 639] width 296 height 28
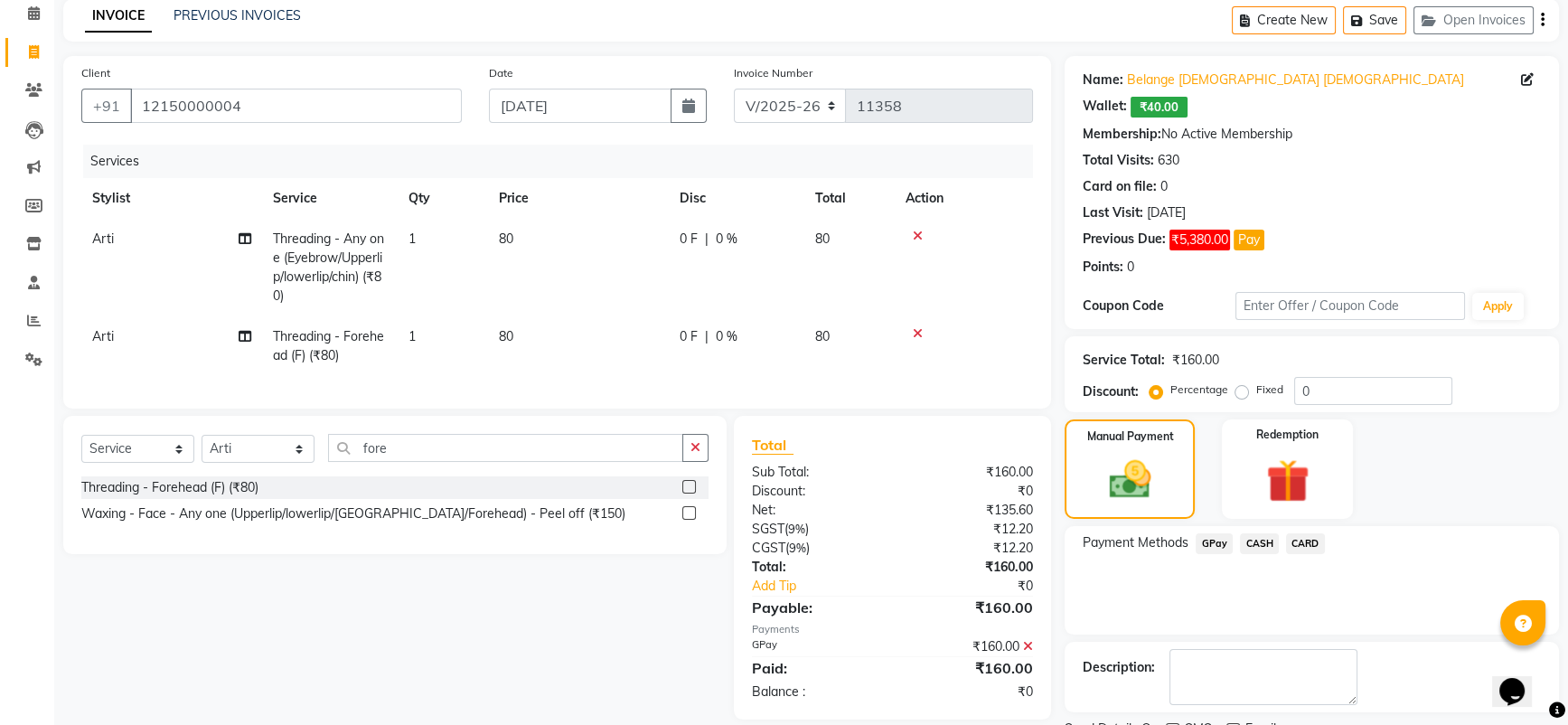
scroll to position [155, 0]
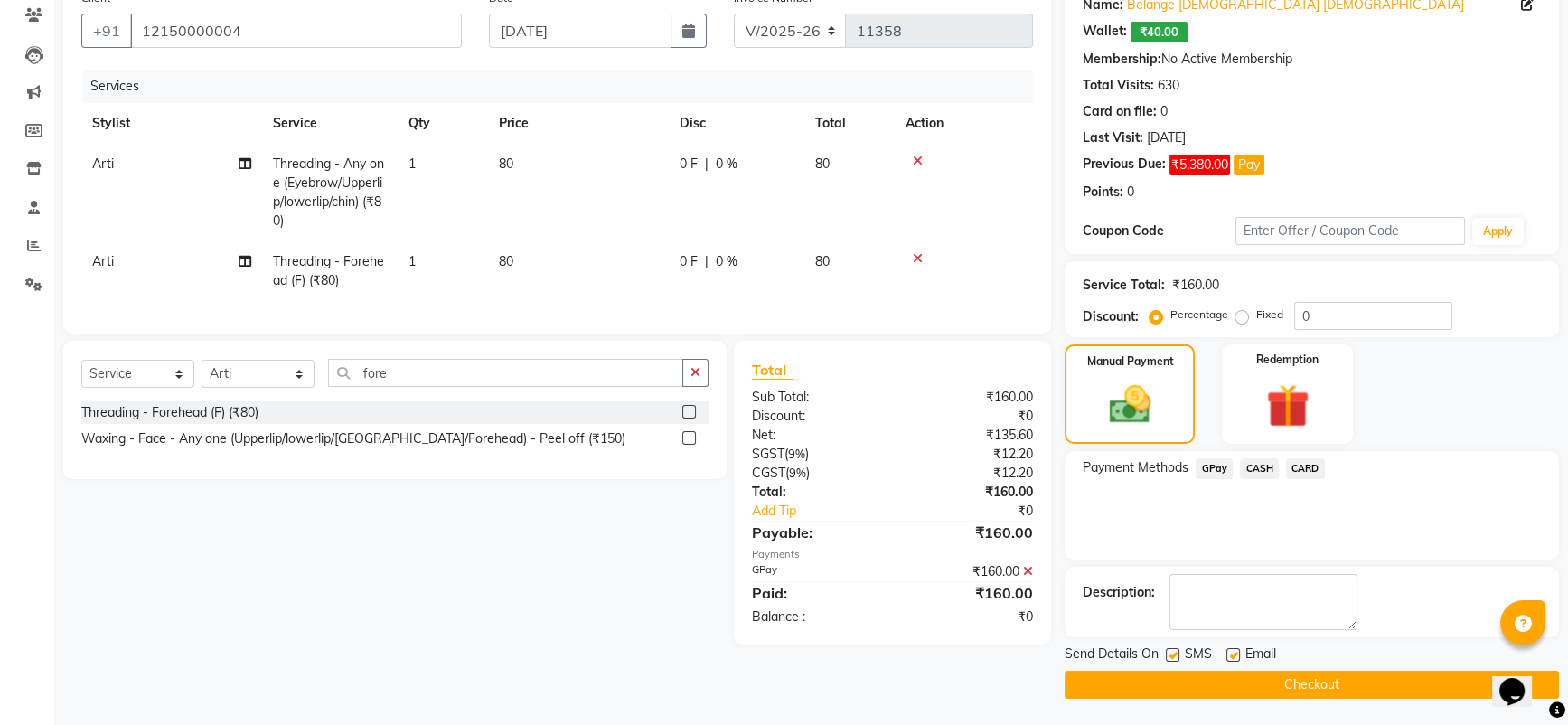
click at [1250, 680] on button "Checkout" at bounding box center [1311, 684] width 494 height 28
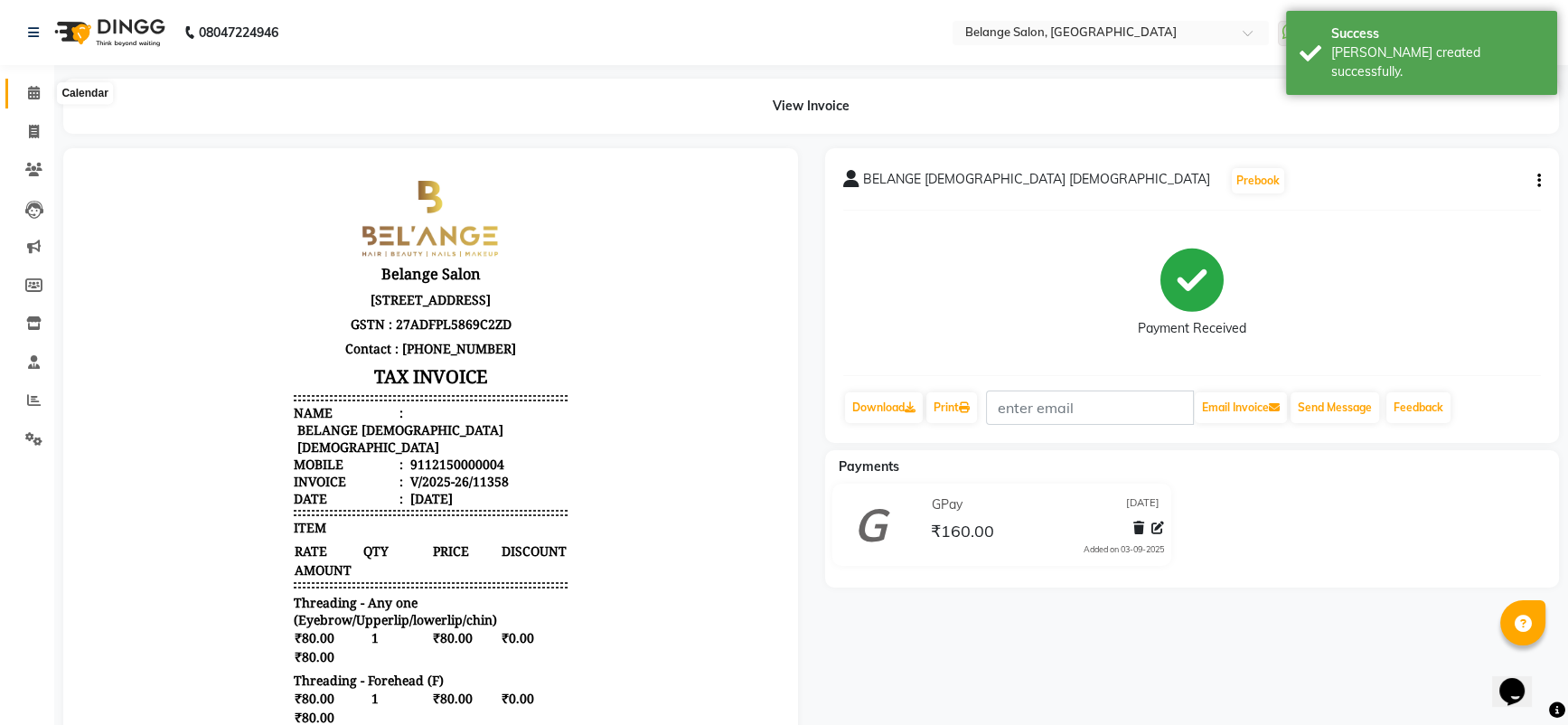
click at [25, 95] on span at bounding box center [33, 94] width 32 height 21
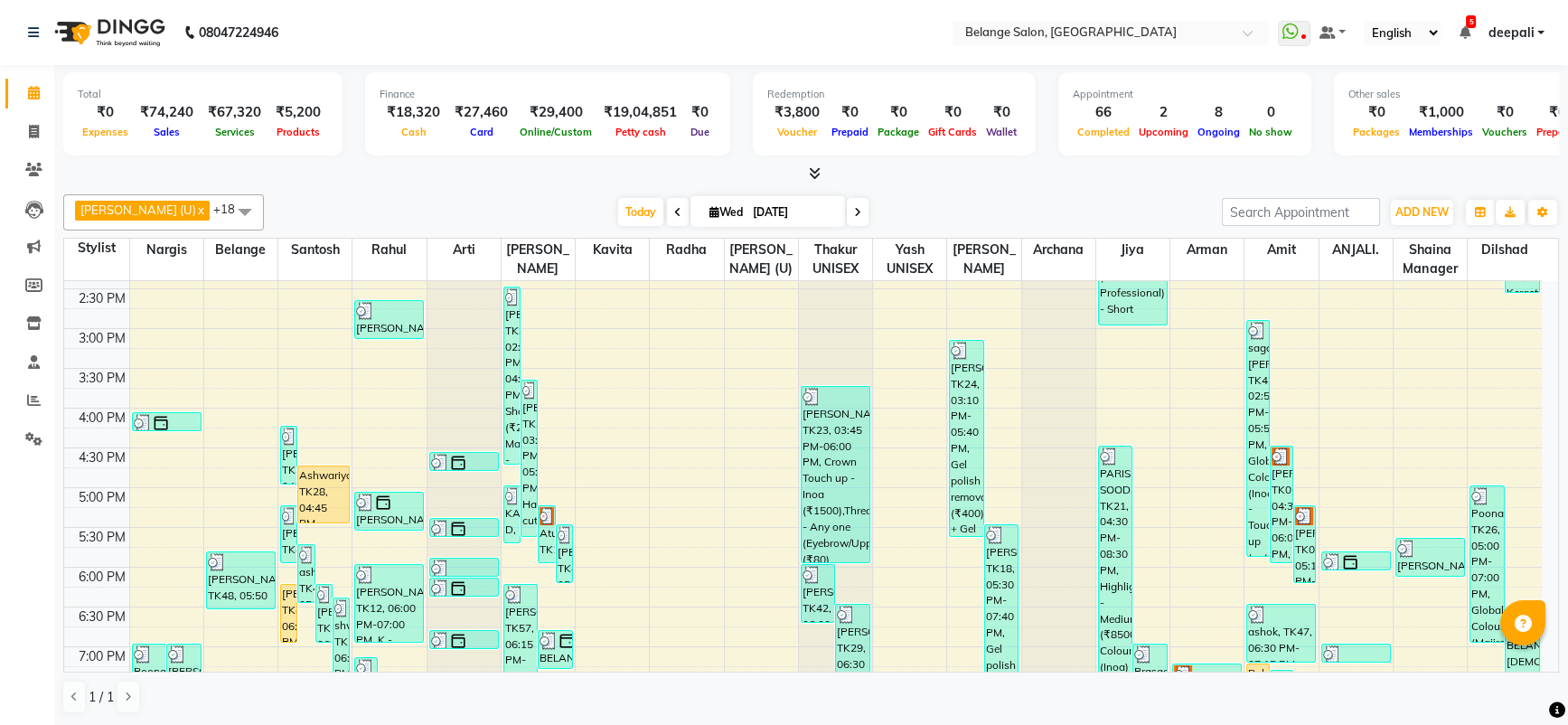
scroll to position [384, 0]
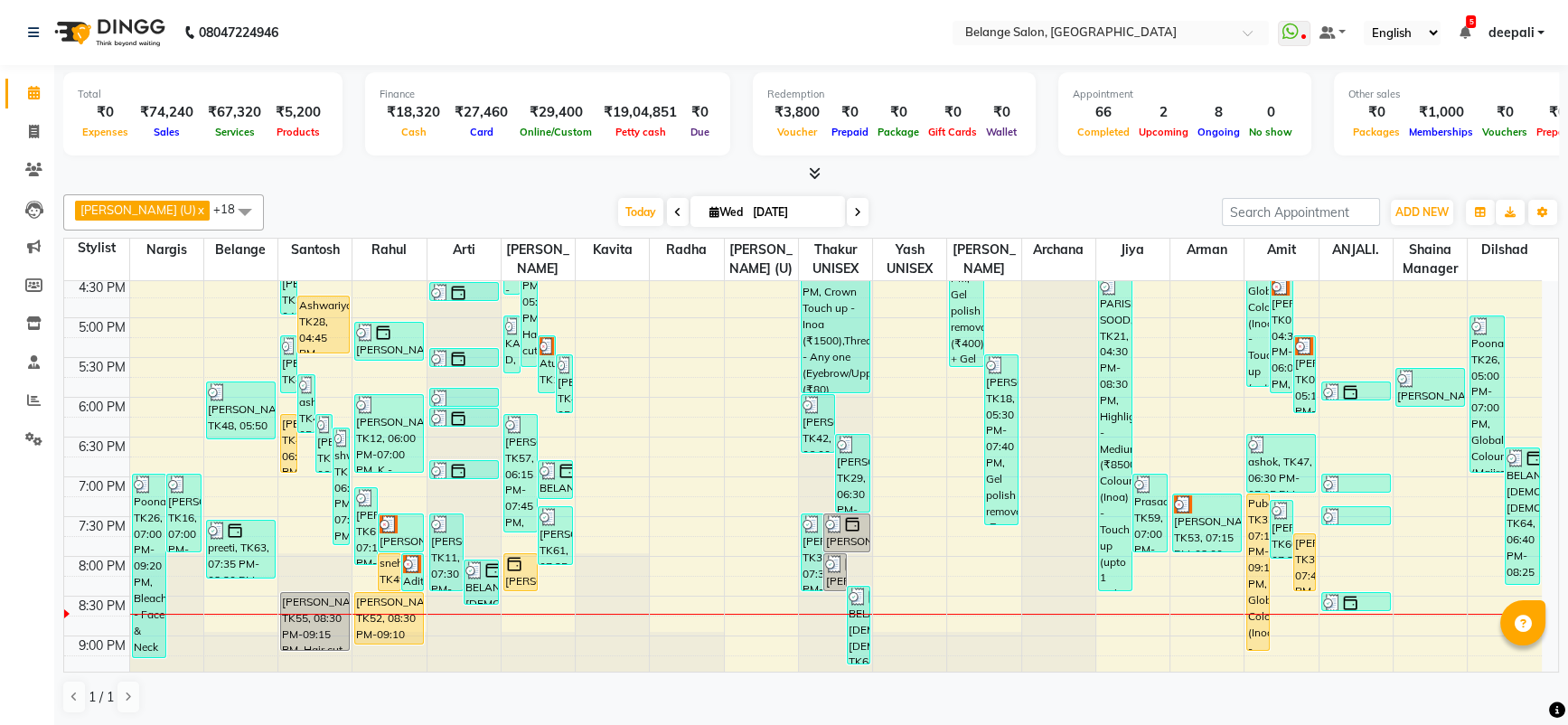
scroll to position [684, 0]
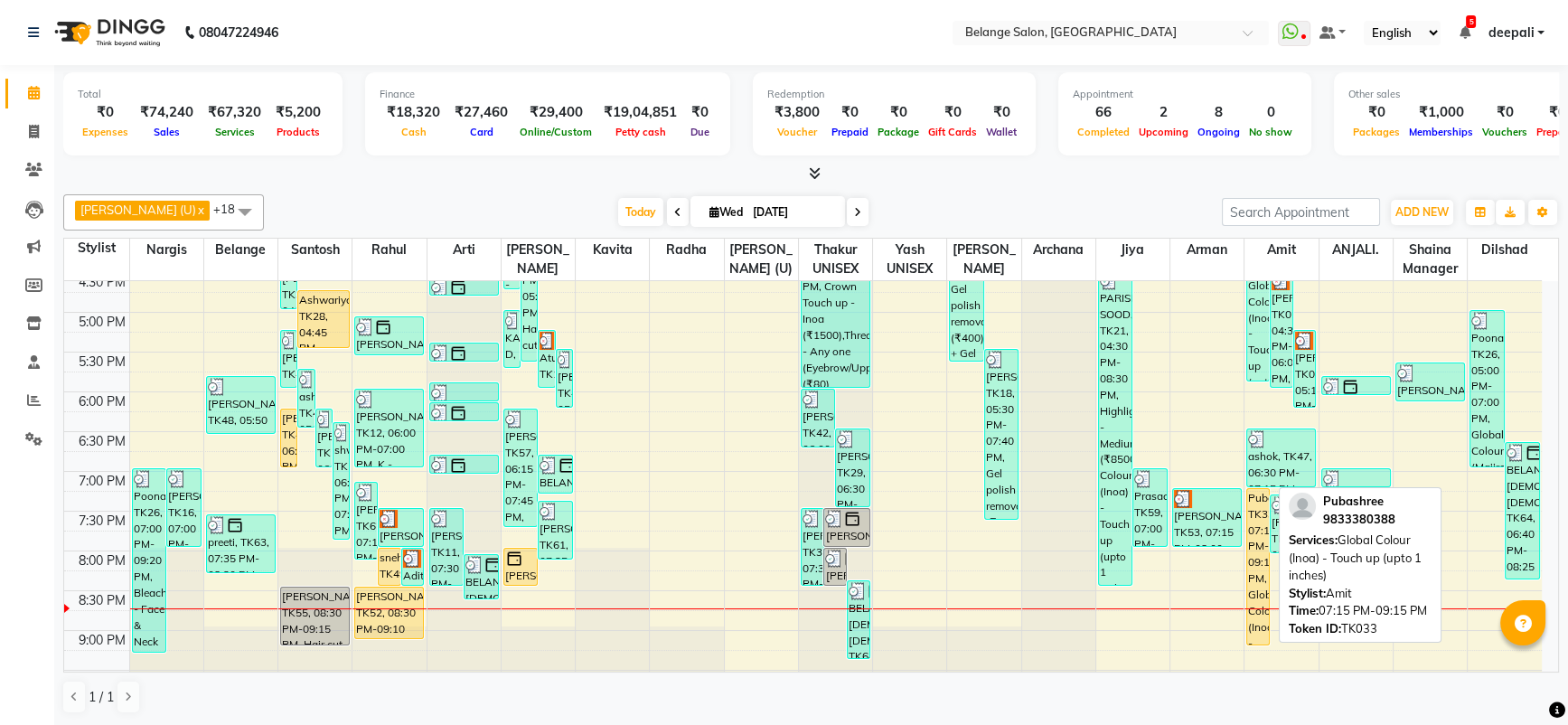
click at [1259, 538] on div "Pubashree, TK33, 07:15 PM-09:15 PM, Global Colour (Inoa) - Touch up (upto 1 inc…" at bounding box center [1257, 566] width 22 height 156
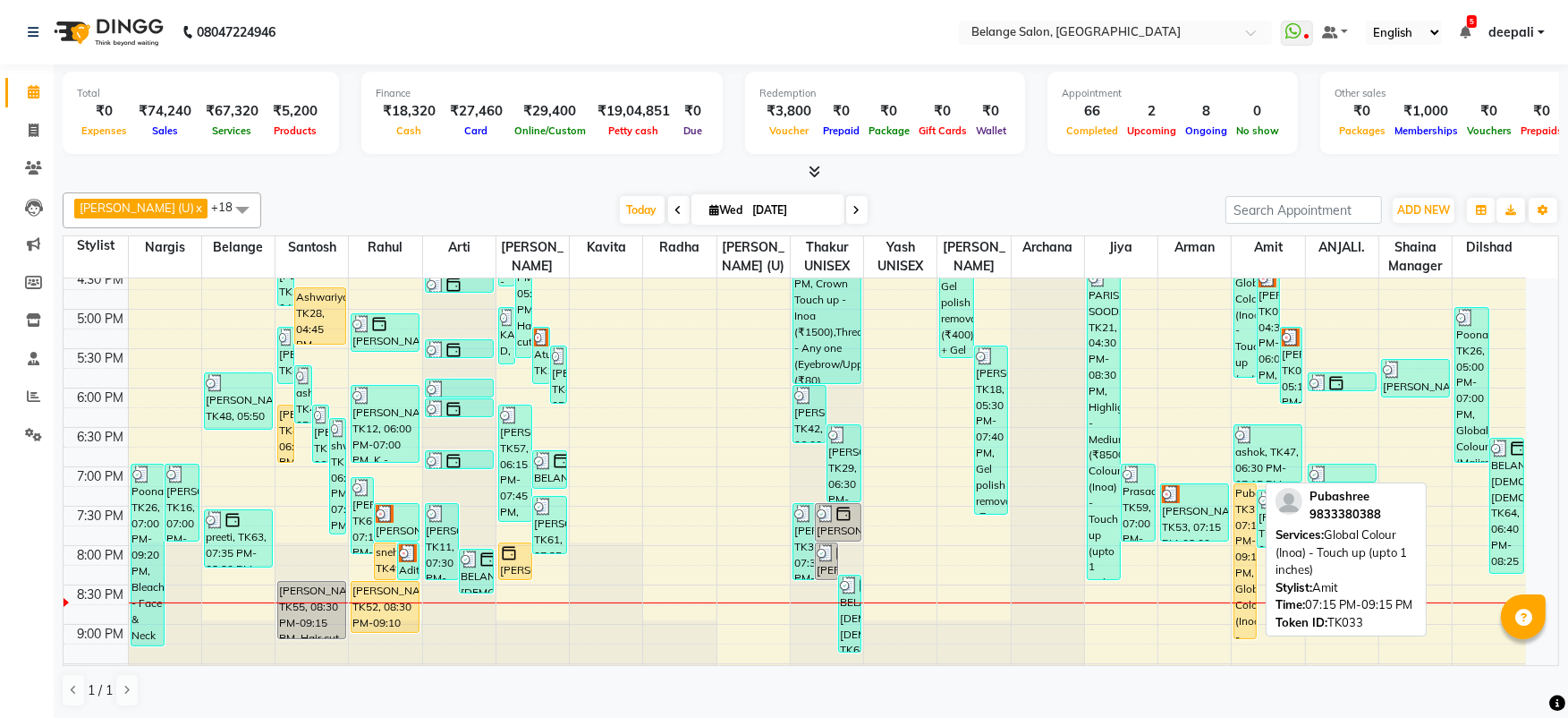
select select "1"
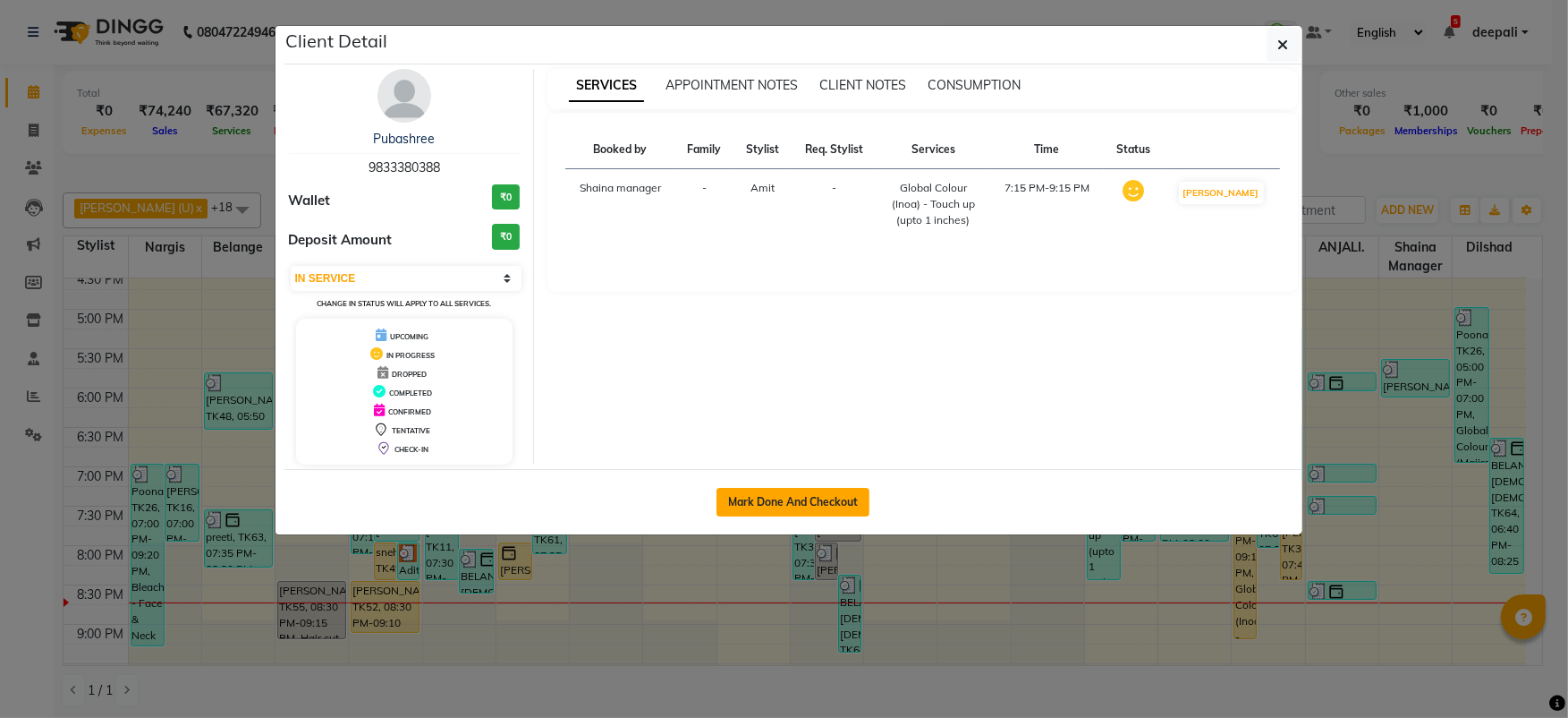
click at [768, 489] on button "Mark Done And Checkout" at bounding box center [793, 501] width 153 height 28
select select "5076"
select select "service"
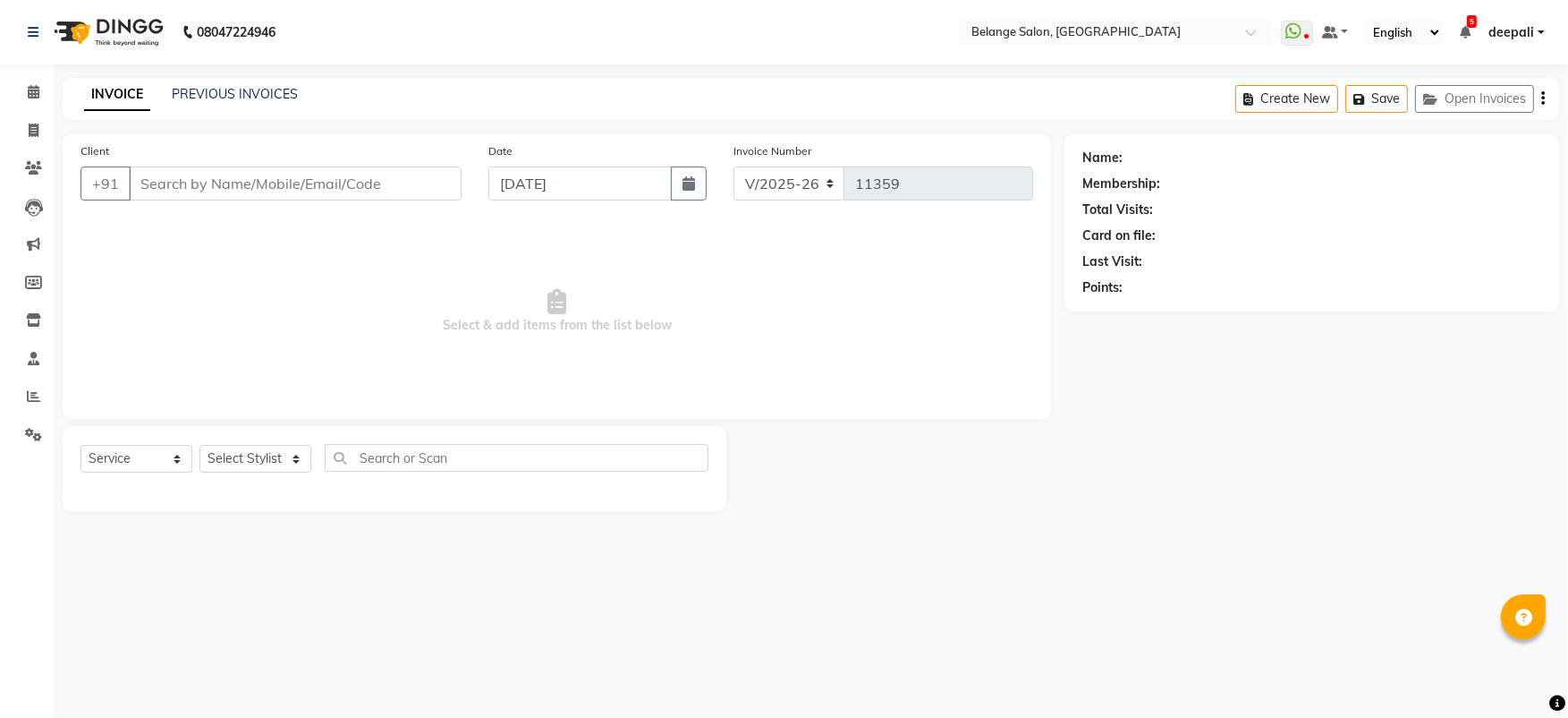
type input "9833380388"
select select "82348"
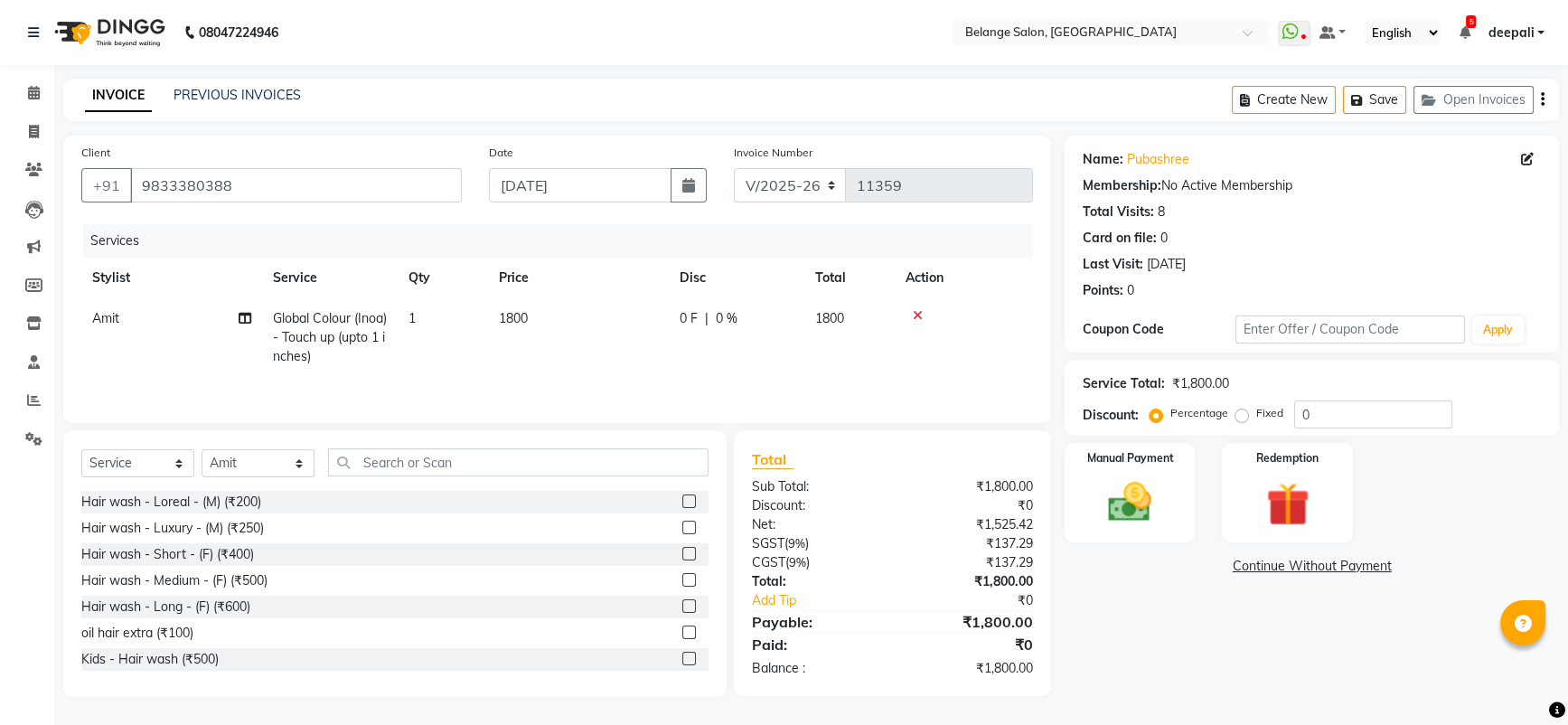
click at [325, 328] on span "Global Colour (Inoa) - Touch up (upto 1 inches)" at bounding box center [330, 336] width 114 height 54
select select "82348"
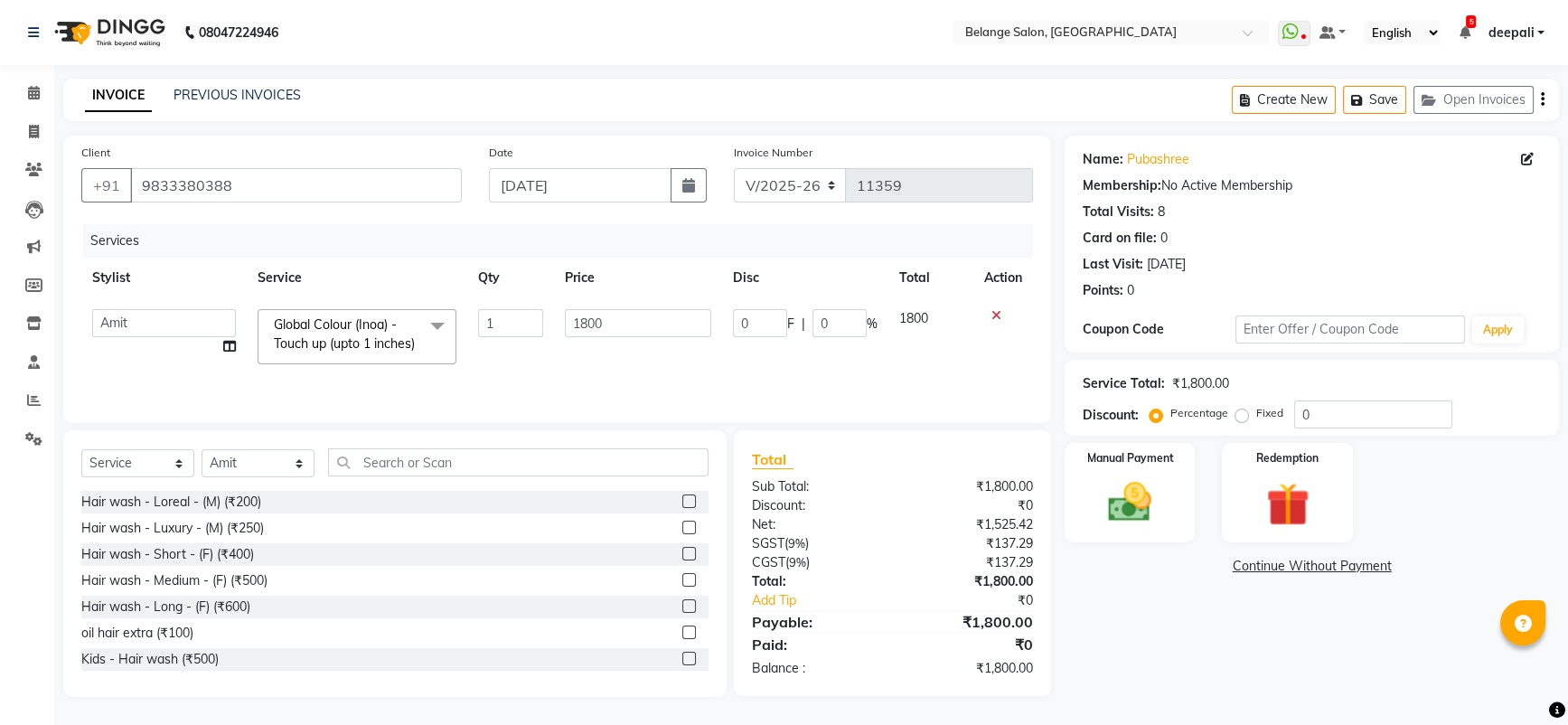
click at [426, 332] on span at bounding box center [438, 326] width 36 height 34
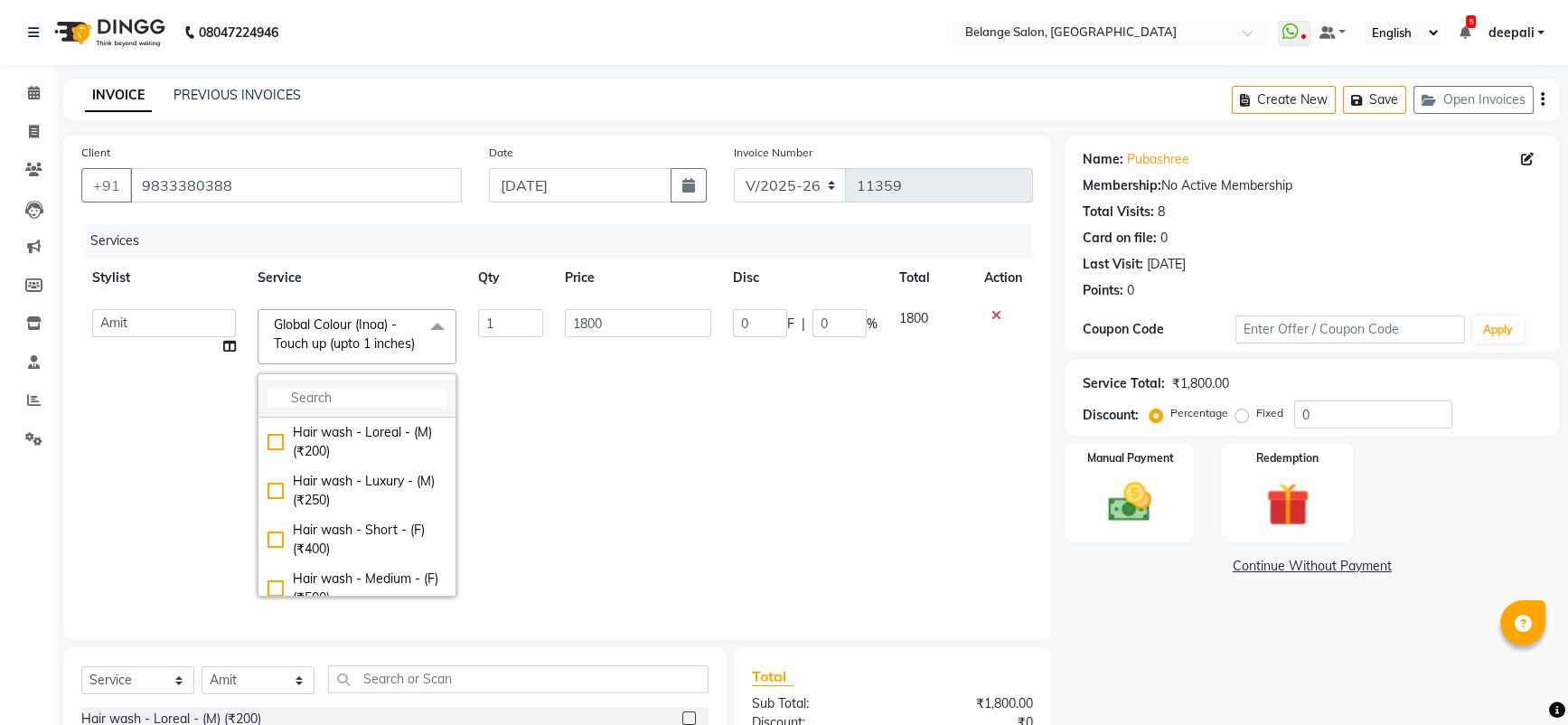
click at [369, 408] on input "multiselect-search" at bounding box center [356, 398] width 179 height 19
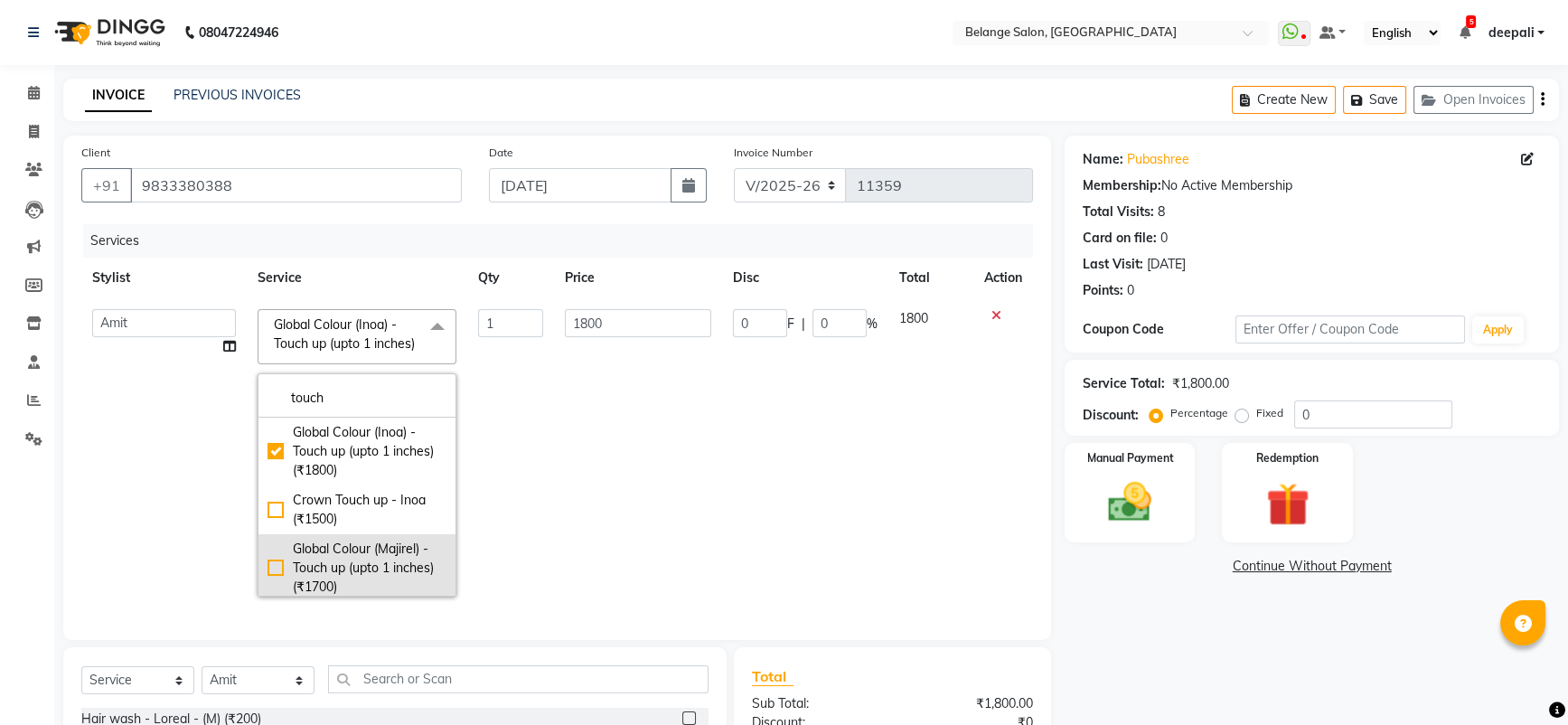
type input "touch"
click at [268, 578] on div "Global Colour (Majirel) - Touch up (upto 1 inches) (₹1700)" at bounding box center [356, 568] width 179 height 57
checkbox input "false"
checkbox input "true"
type input "1700"
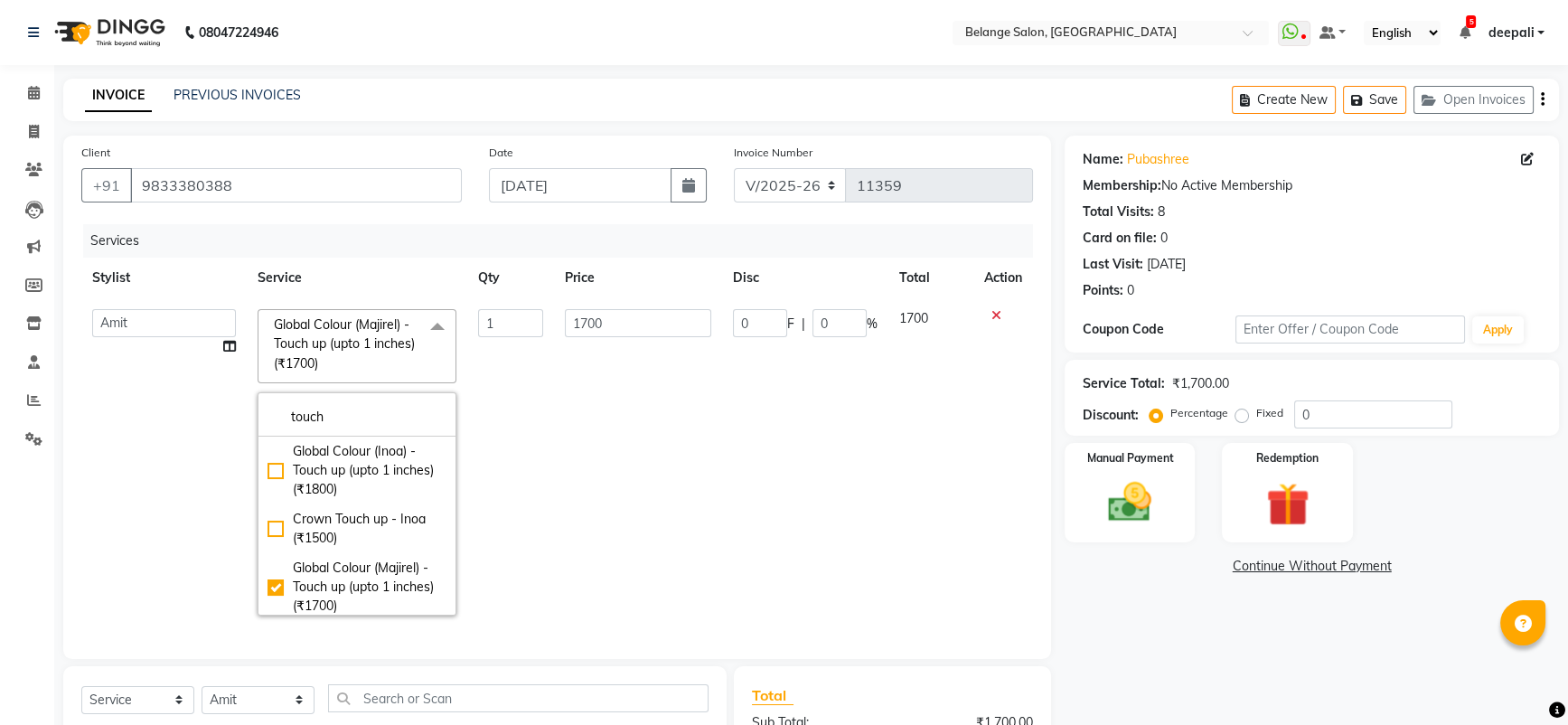
click at [655, 463] on td "1700" at bounding box center [637, 461] width 167 height 328
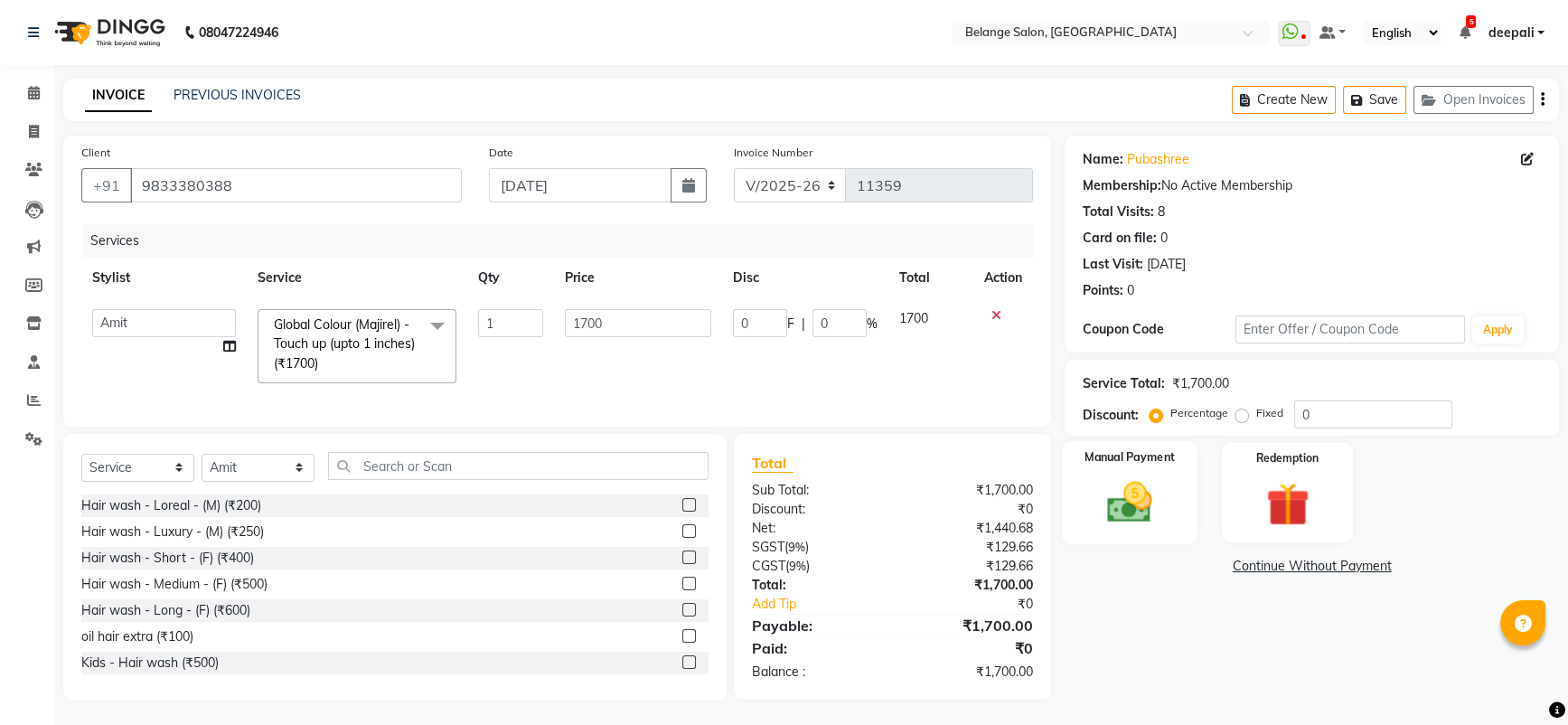
click at [1157, 484] on img at bounding box center [1129, 501] width 74 height 53
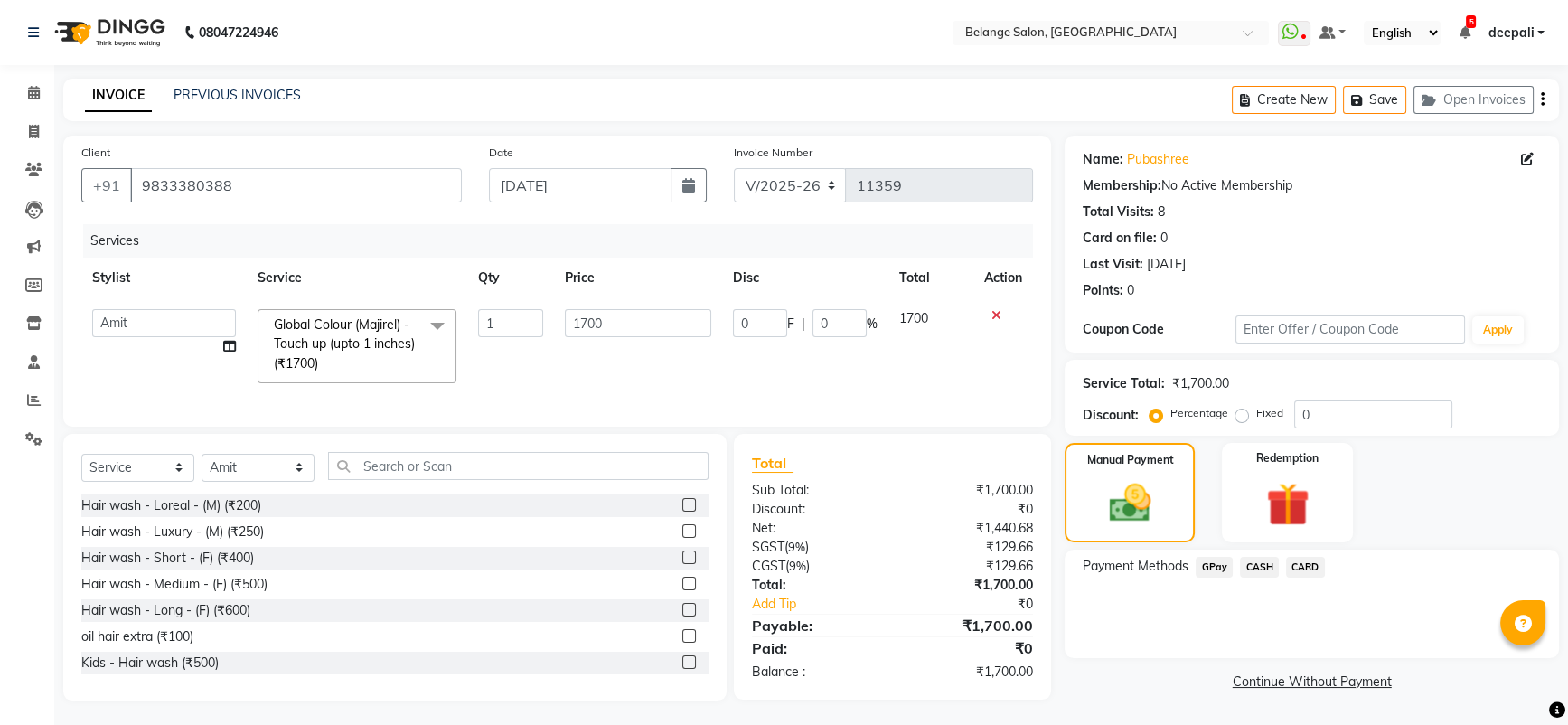
click at [1221, 563] on span "GPay" at bounding box center [1214, 567] width 37 height 21
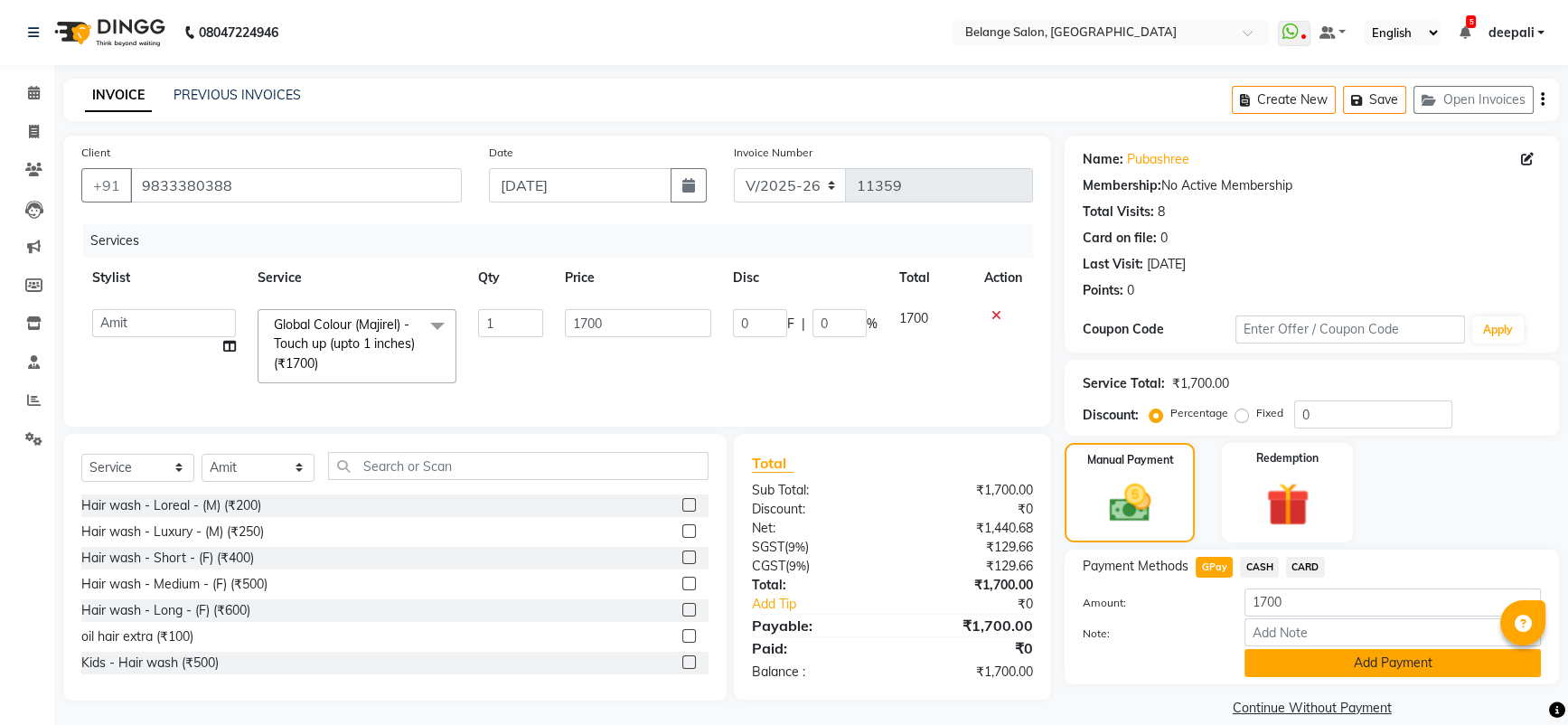
click at [1310, 662] on button "Add Payment" at bounding box center [1392, 662] width 296 height 28
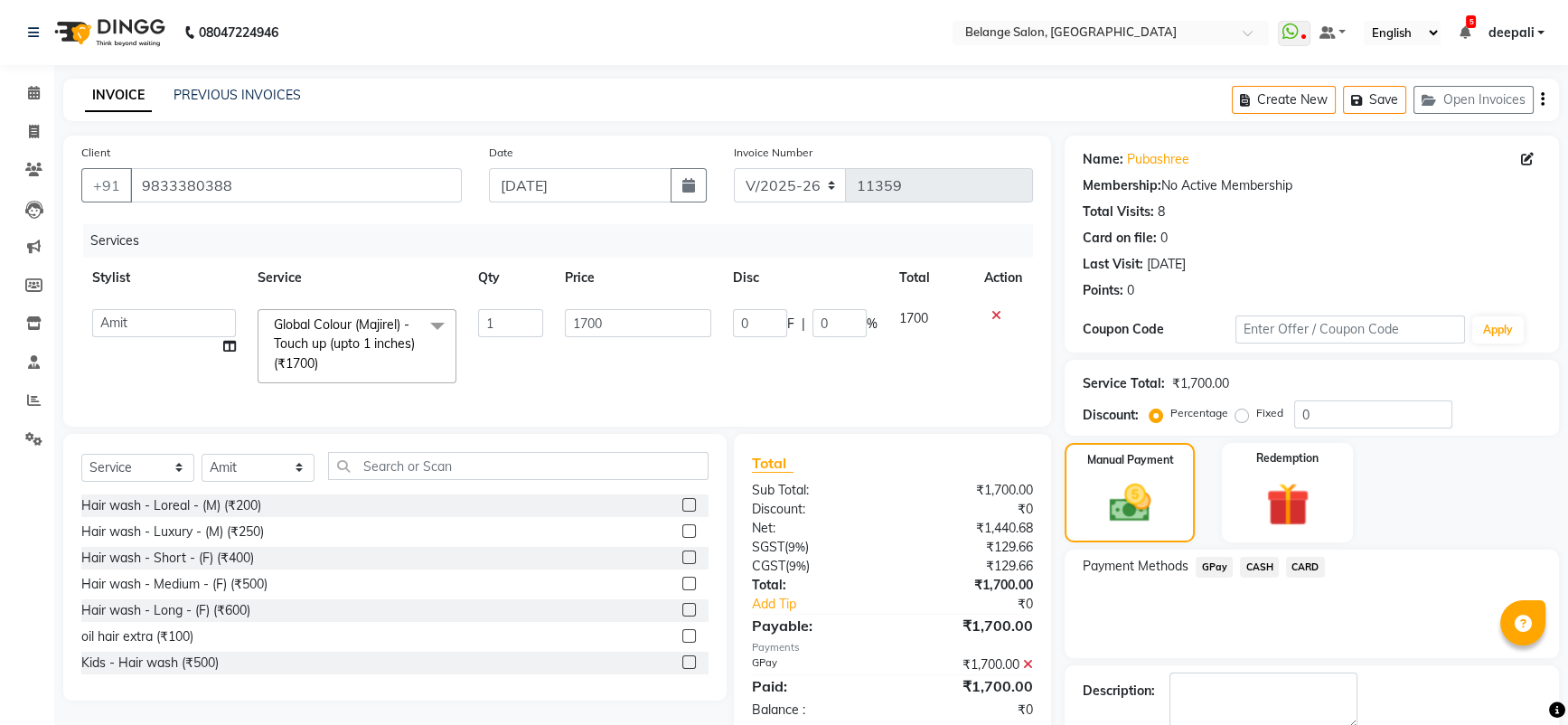
scroll to position [98, 0]
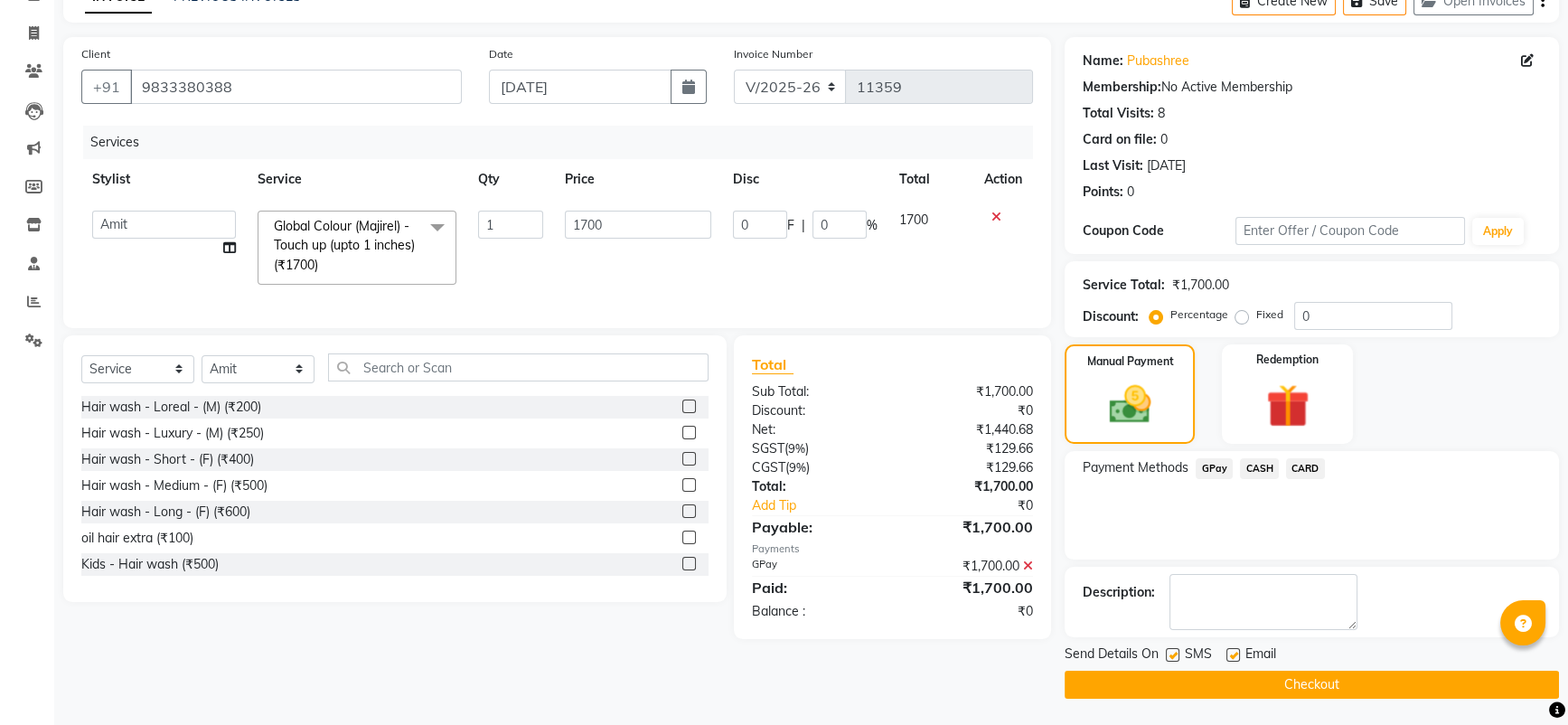
click at [1293, 682] on button "Checkout" at bounding box center [1311, 684] width 494 height 28
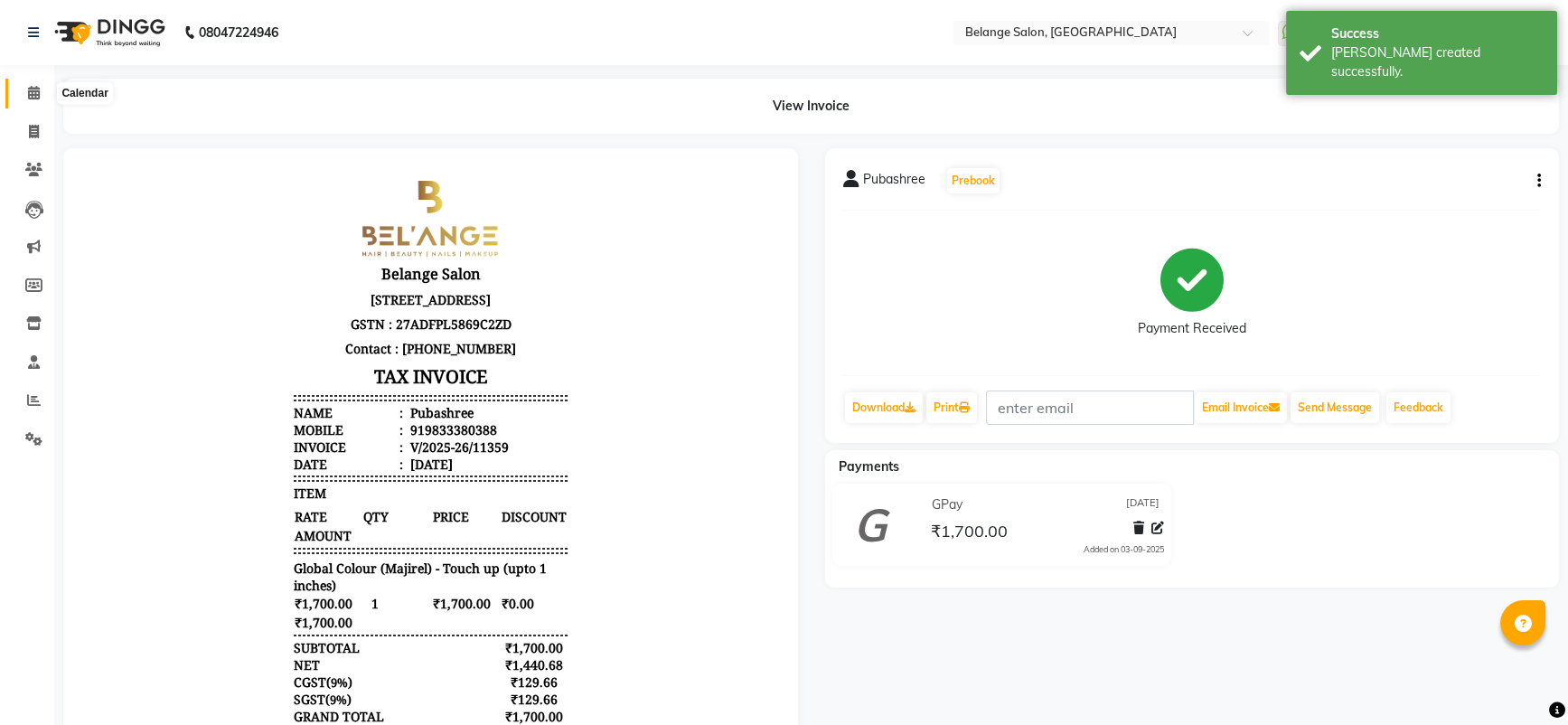
click at [28, 88] on icon at bounding box center [33, 93] width 11 height 13
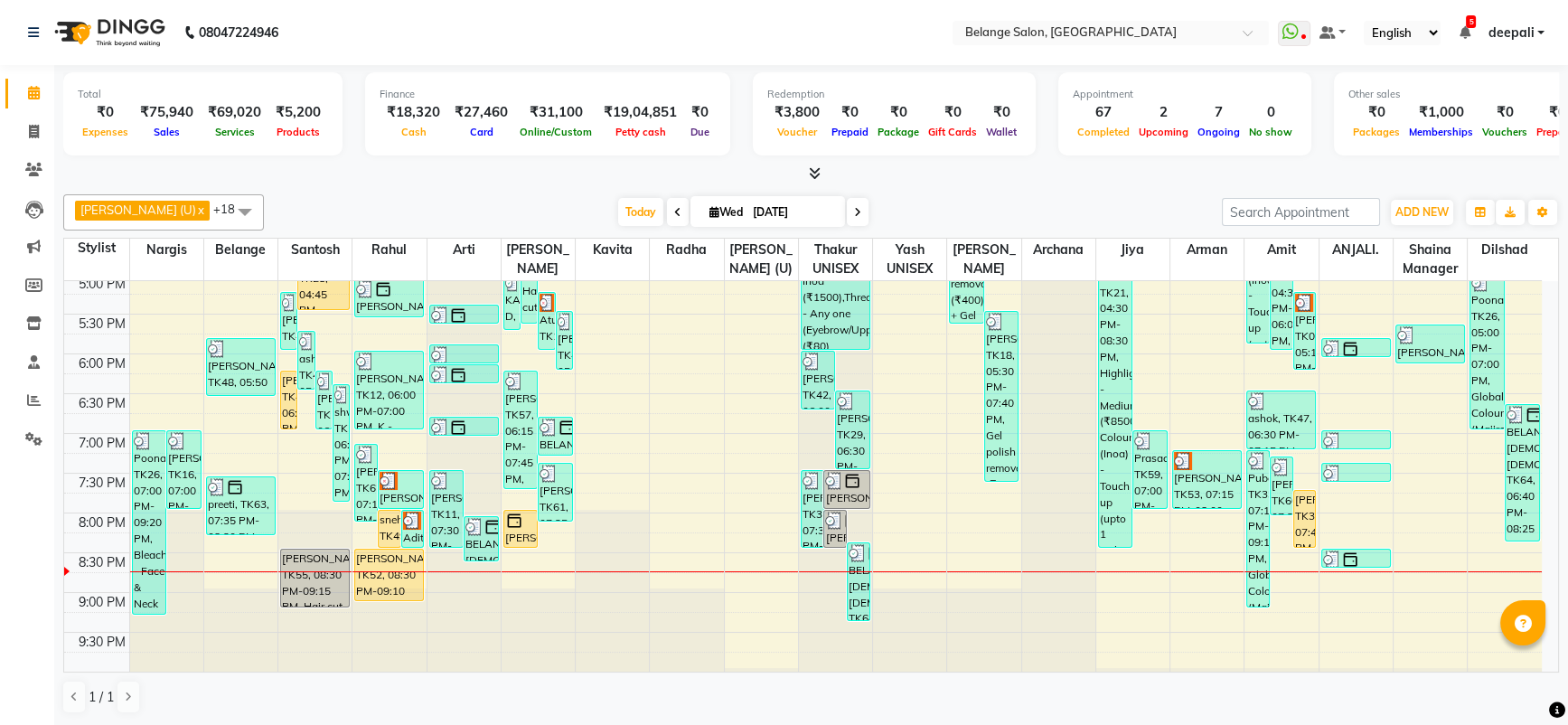
scroll to position [796, 0]
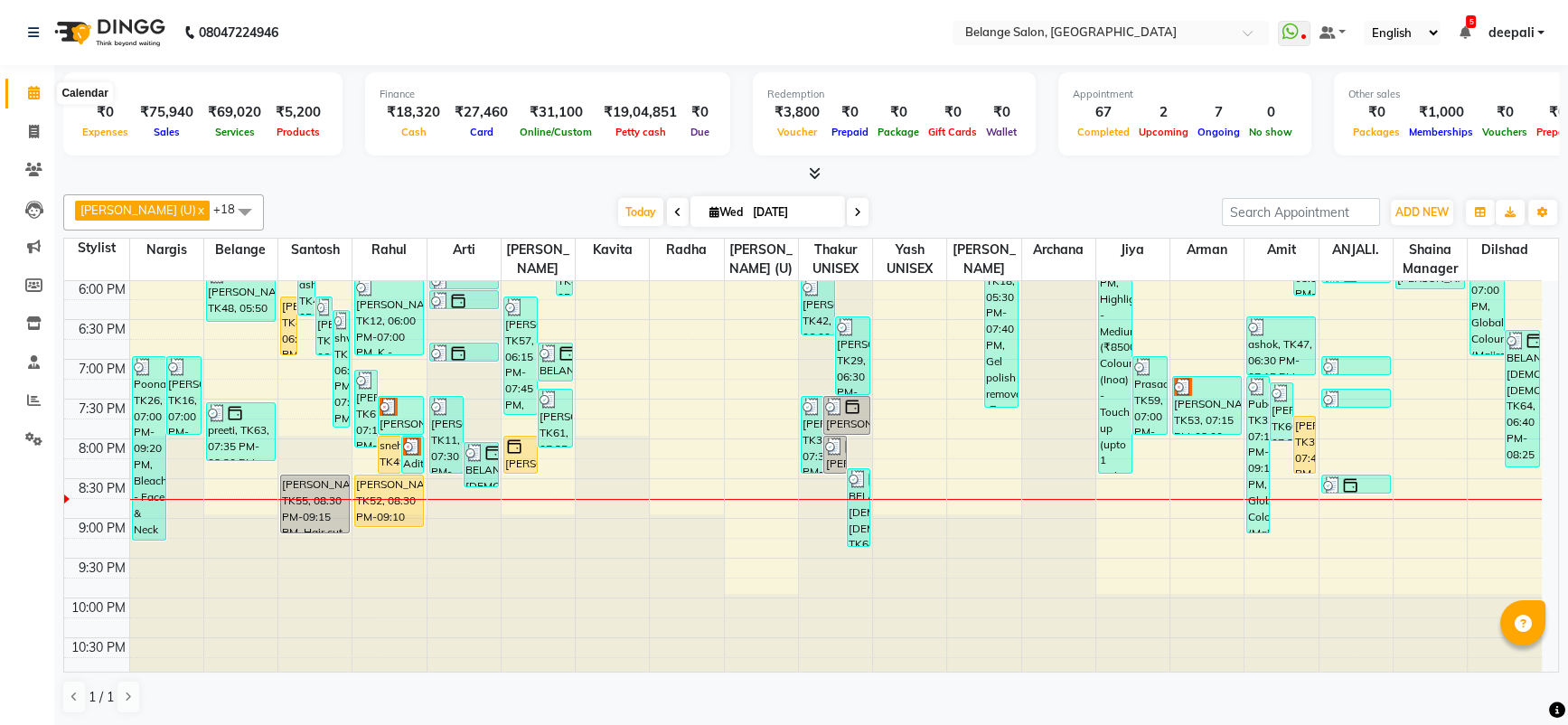
click at [28, 86] on icon at bounding box center [33, 93] width 11 height 13
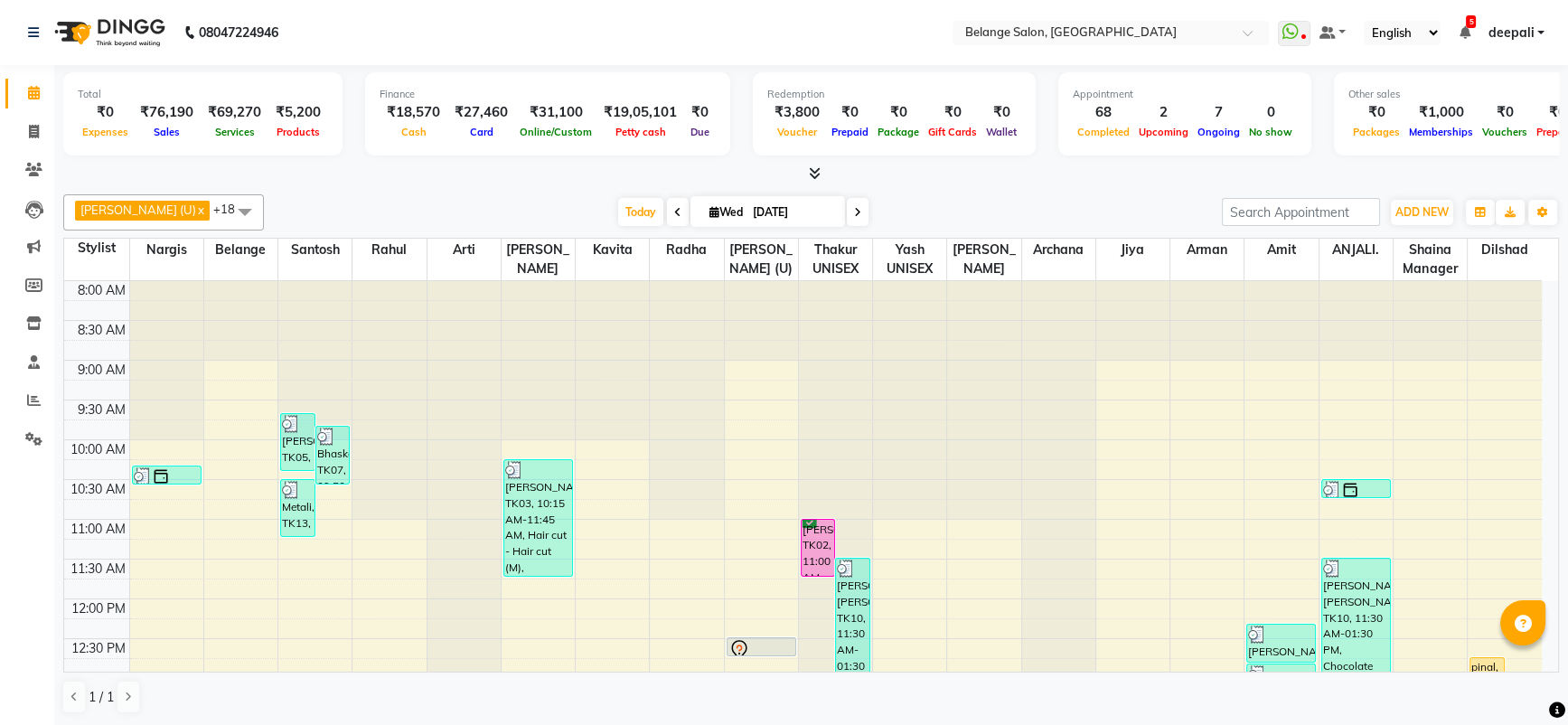
click at [411, 224] on div "[DATE] [DATE]" at bounding box center [743, 212] width 940 height 27
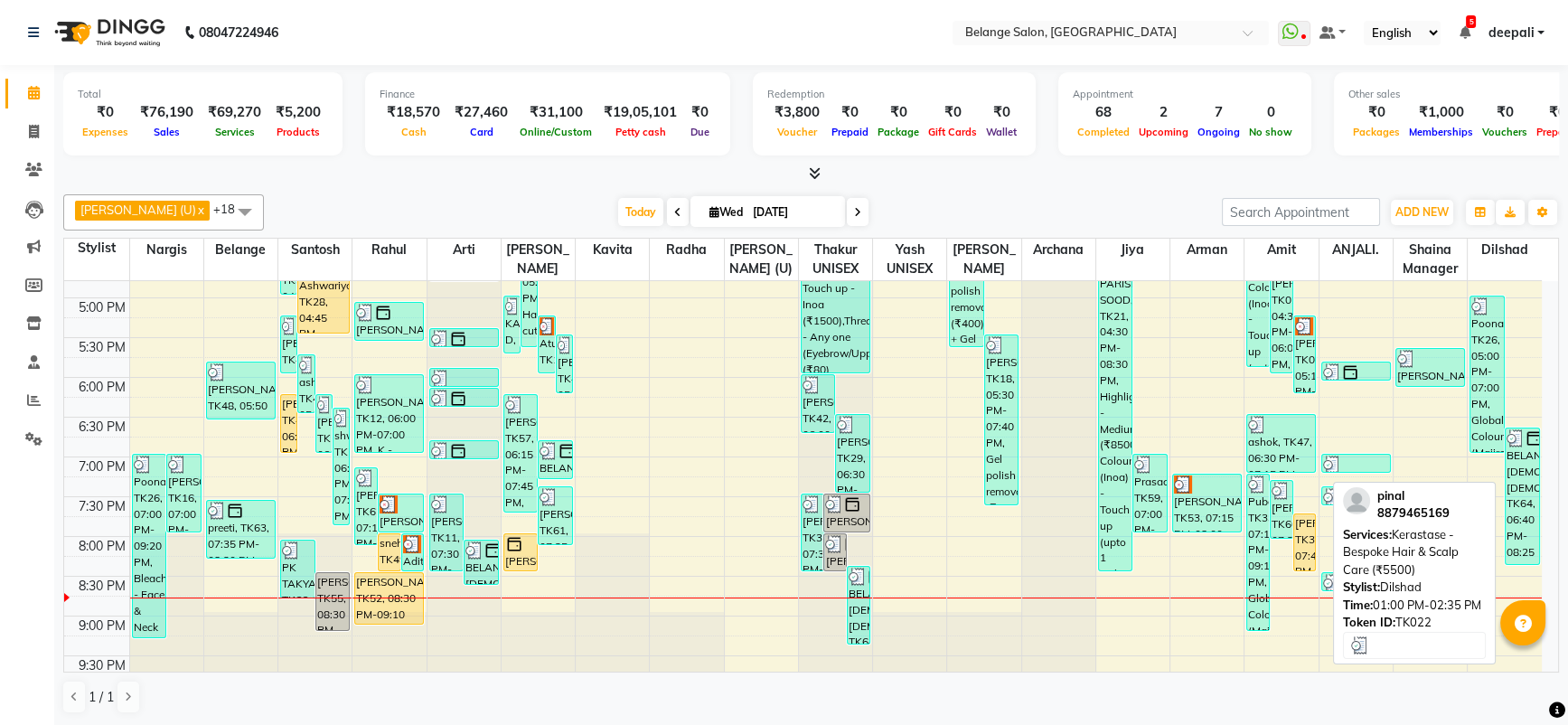
scroll to position [703, 0]
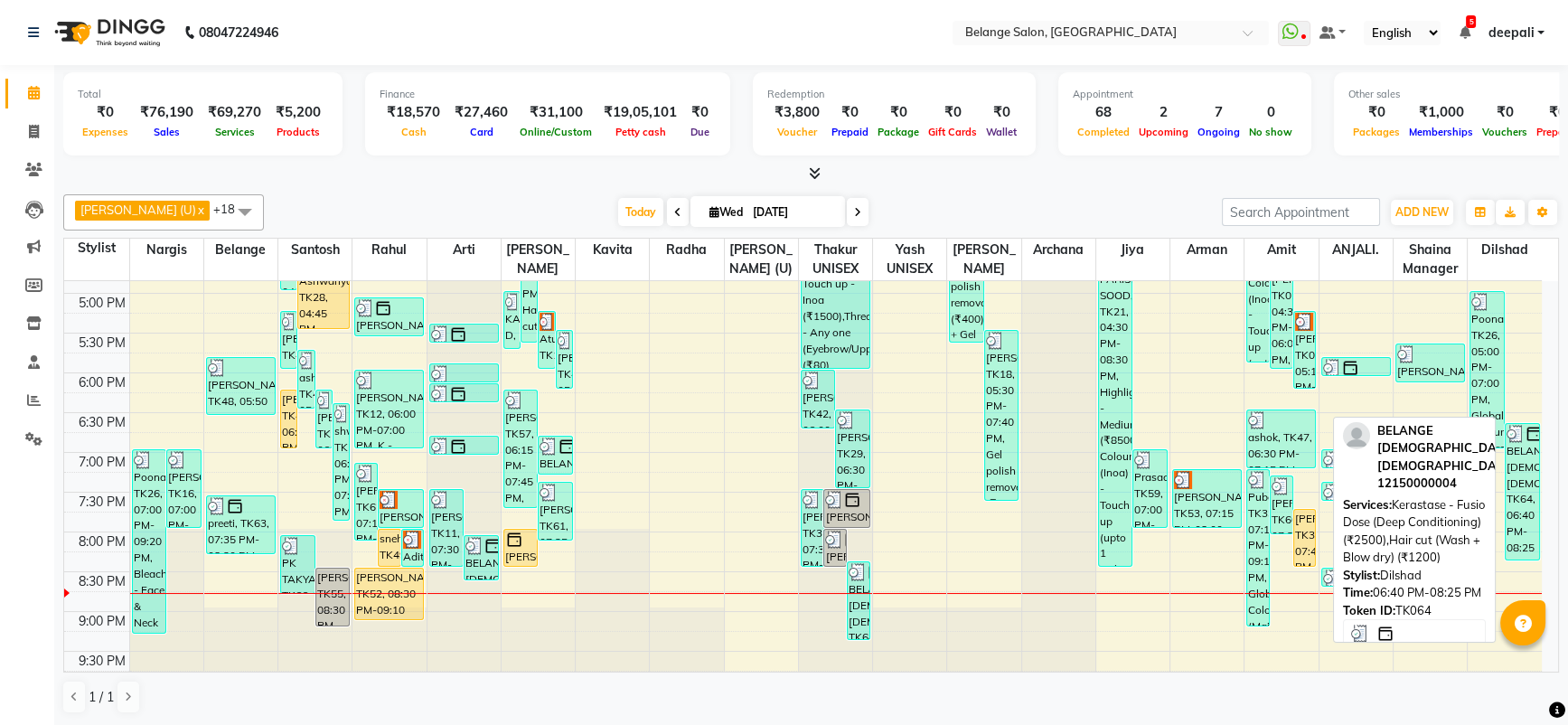
click at [1521, 505] on div "BELANGE FEMALE Female, TK64, 06:40 PM-08:25 PM, Kerastase - Fusio Dose (Deep Co…" at bounding box center [1522, 492] width 33 height 136
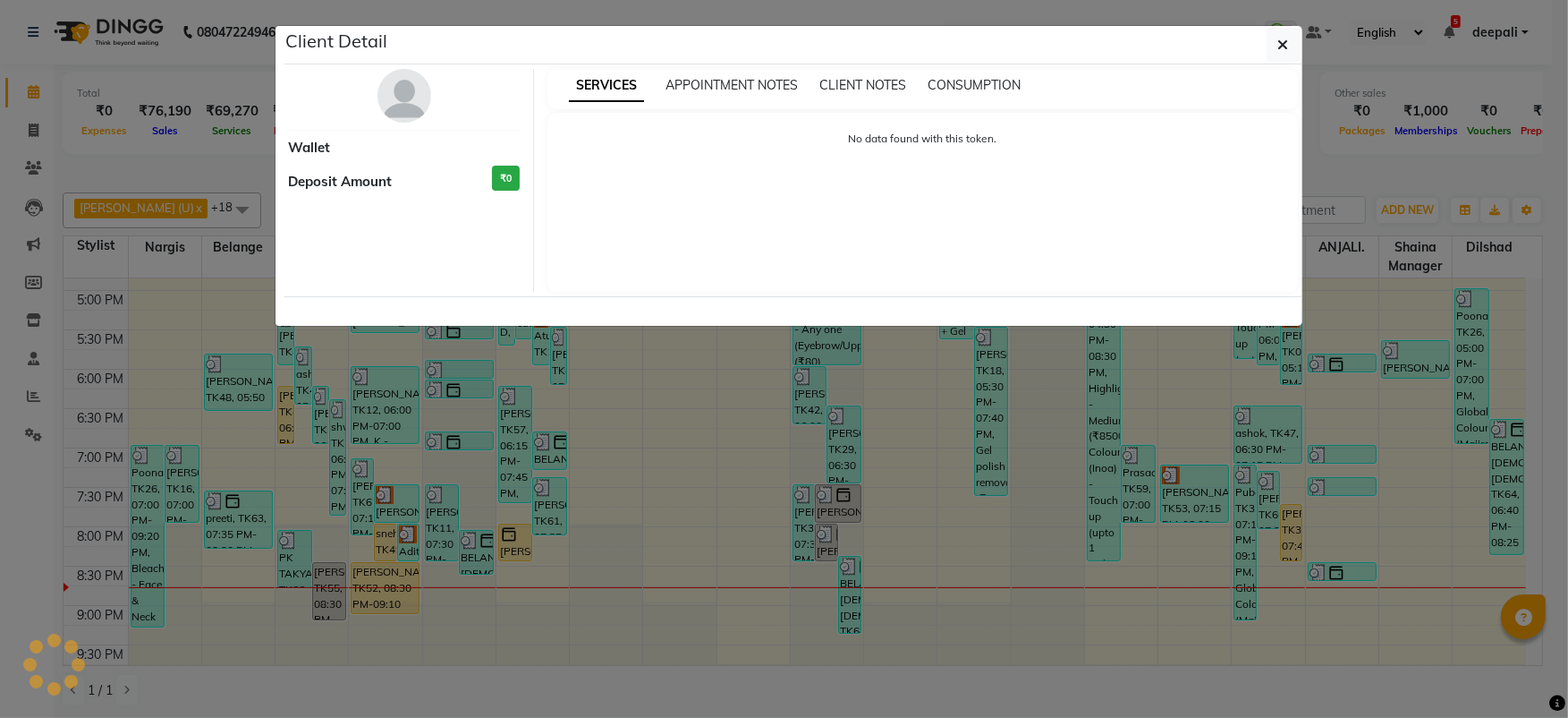
select select "3"
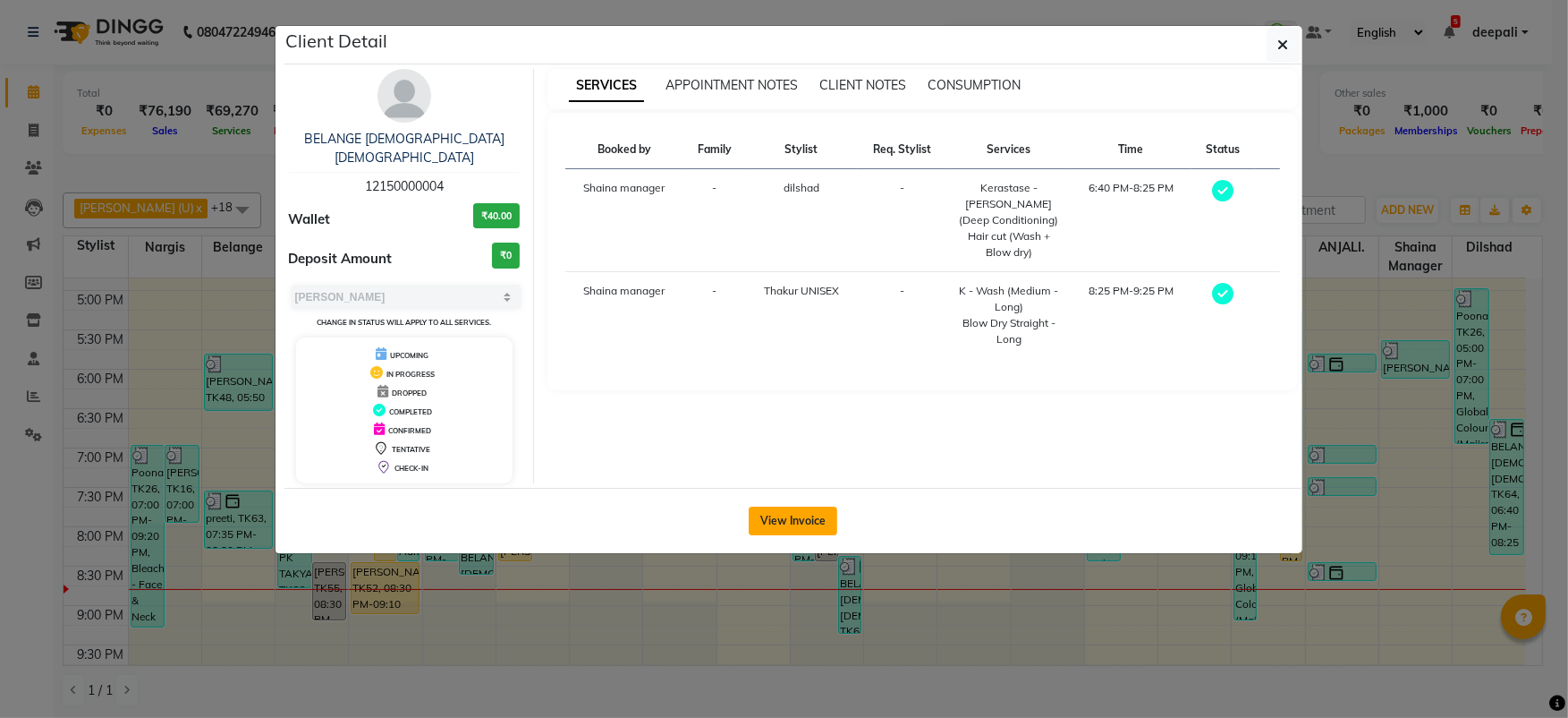
click at [801, 506] on button "View Invoice" at bounding box center [793, 520] width 89 height 28
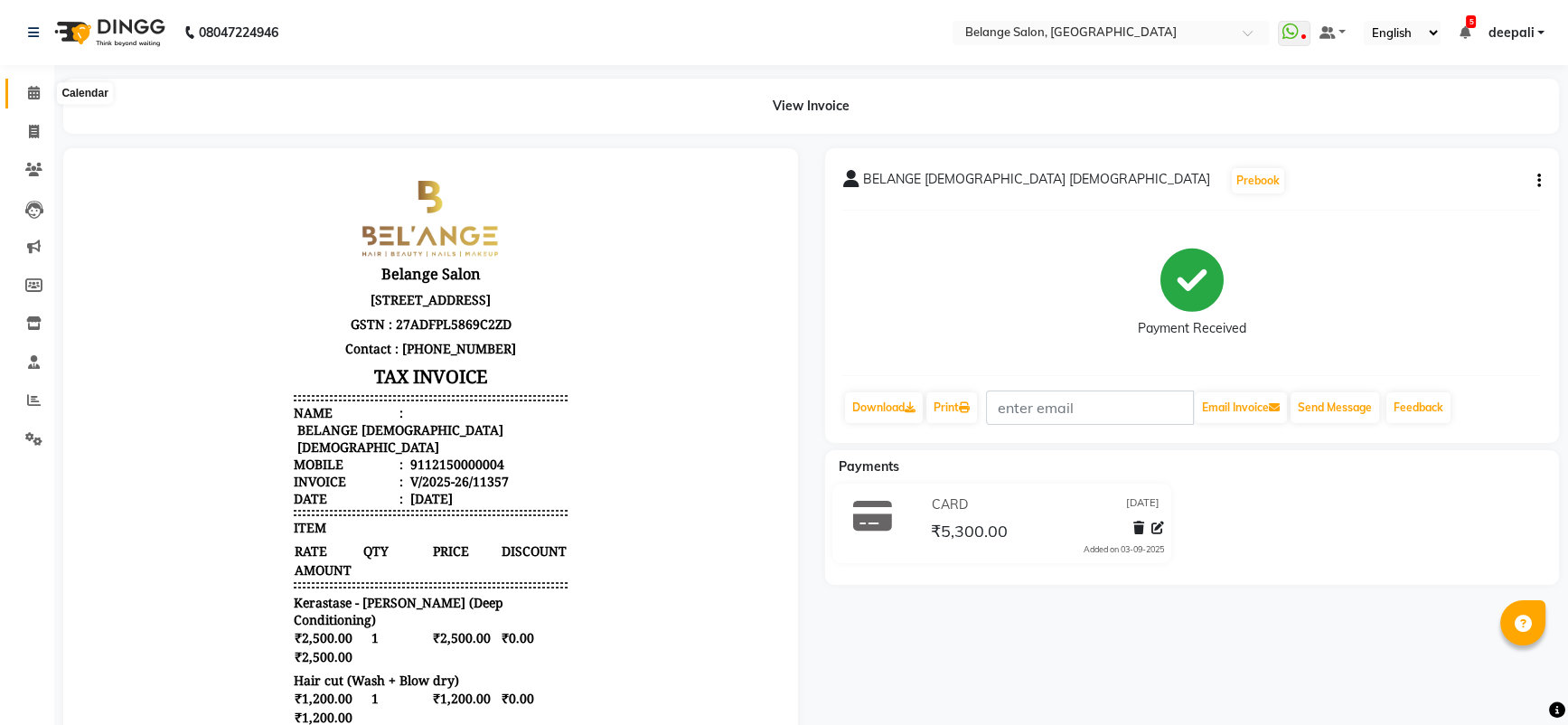
click at [32, 90] on icon at bounding box center [33, 93] width 11 height 13
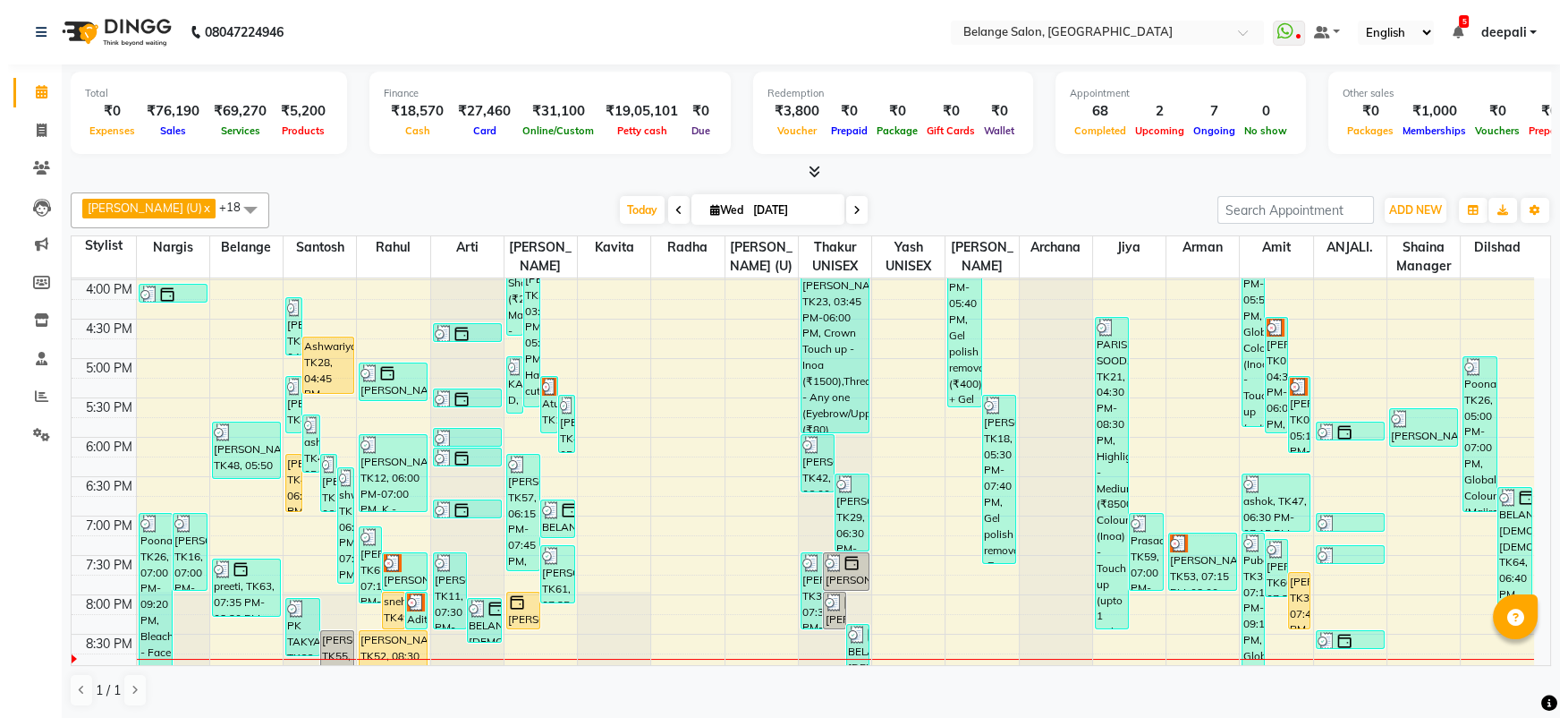
scroll to position [788, 0]
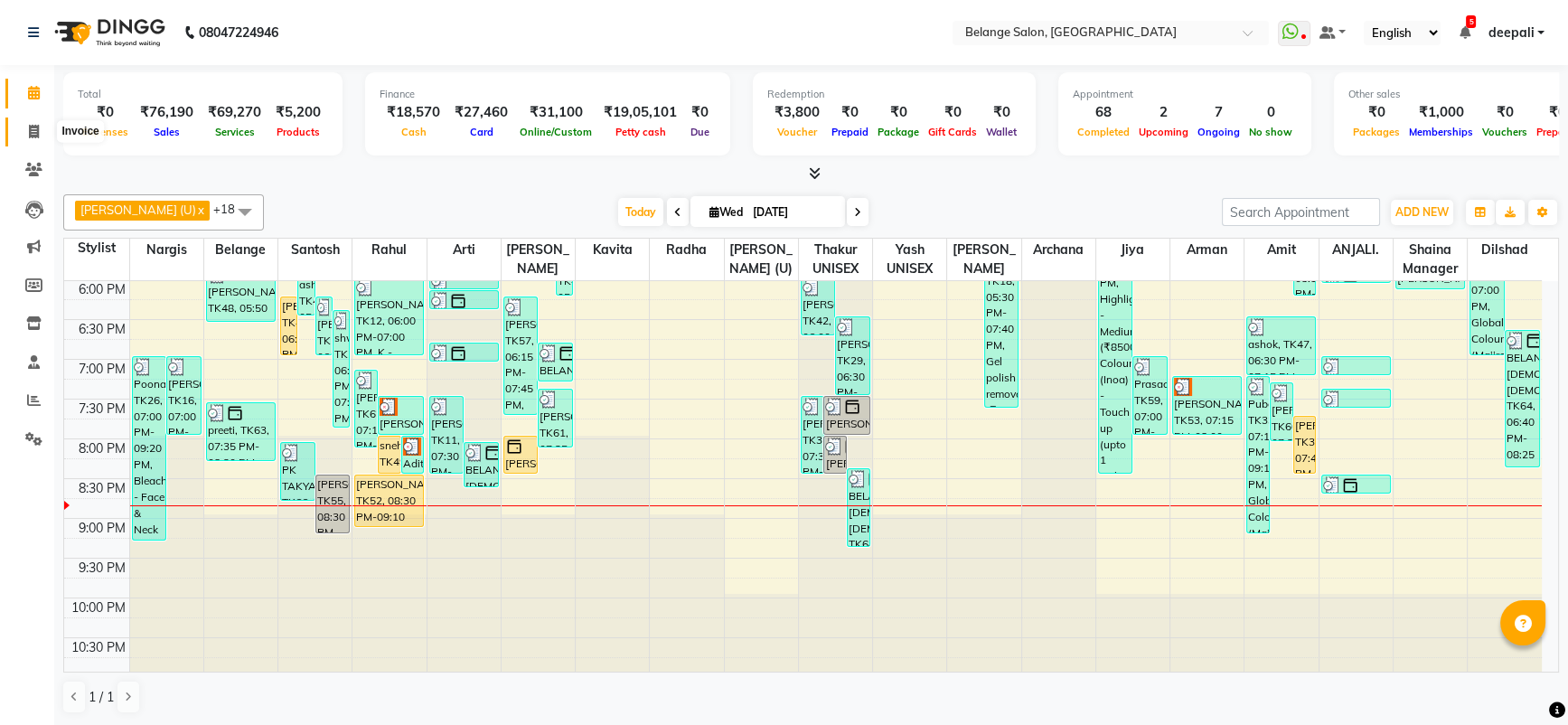
click at [25, 129] on span at bounding box center [33, 133] width 32 height 21
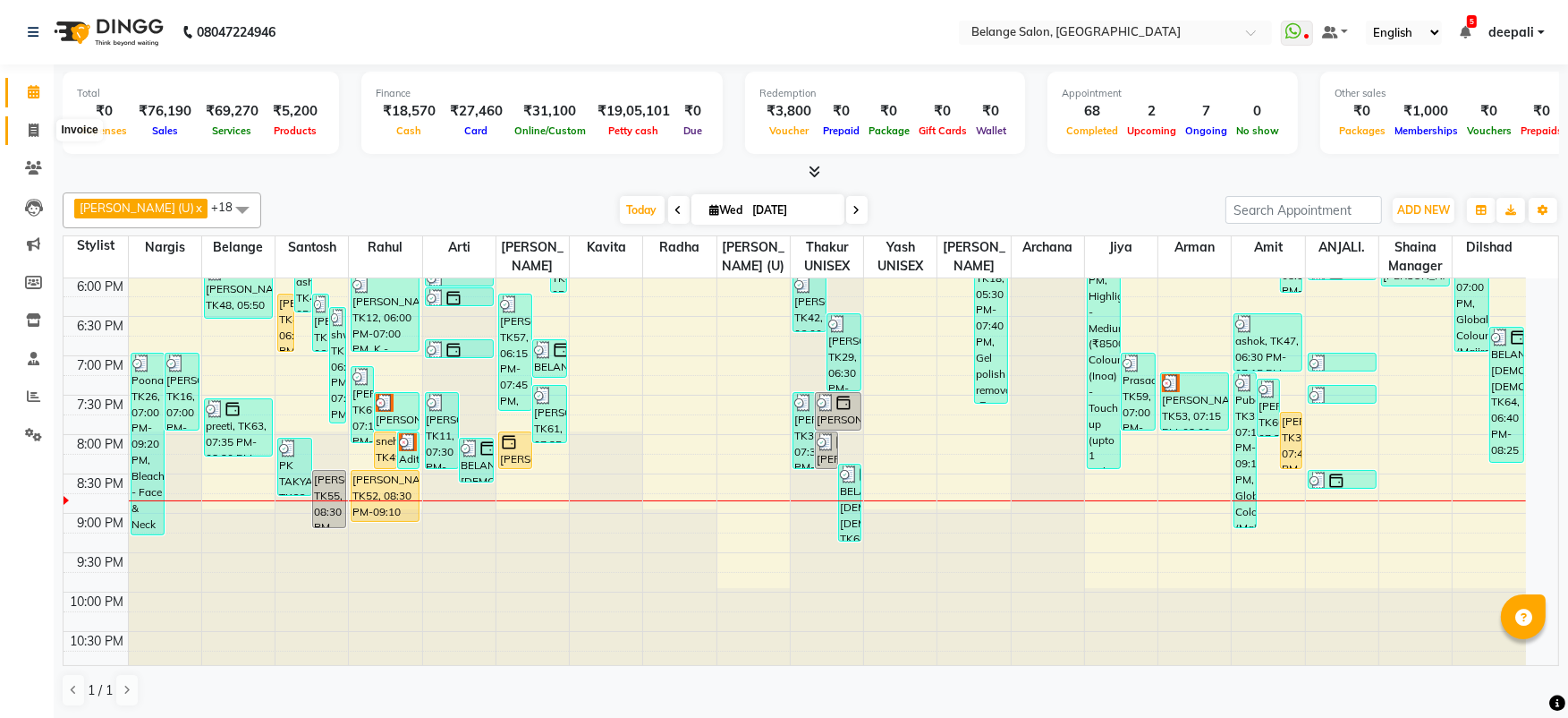
select select "5076"
select select "service"
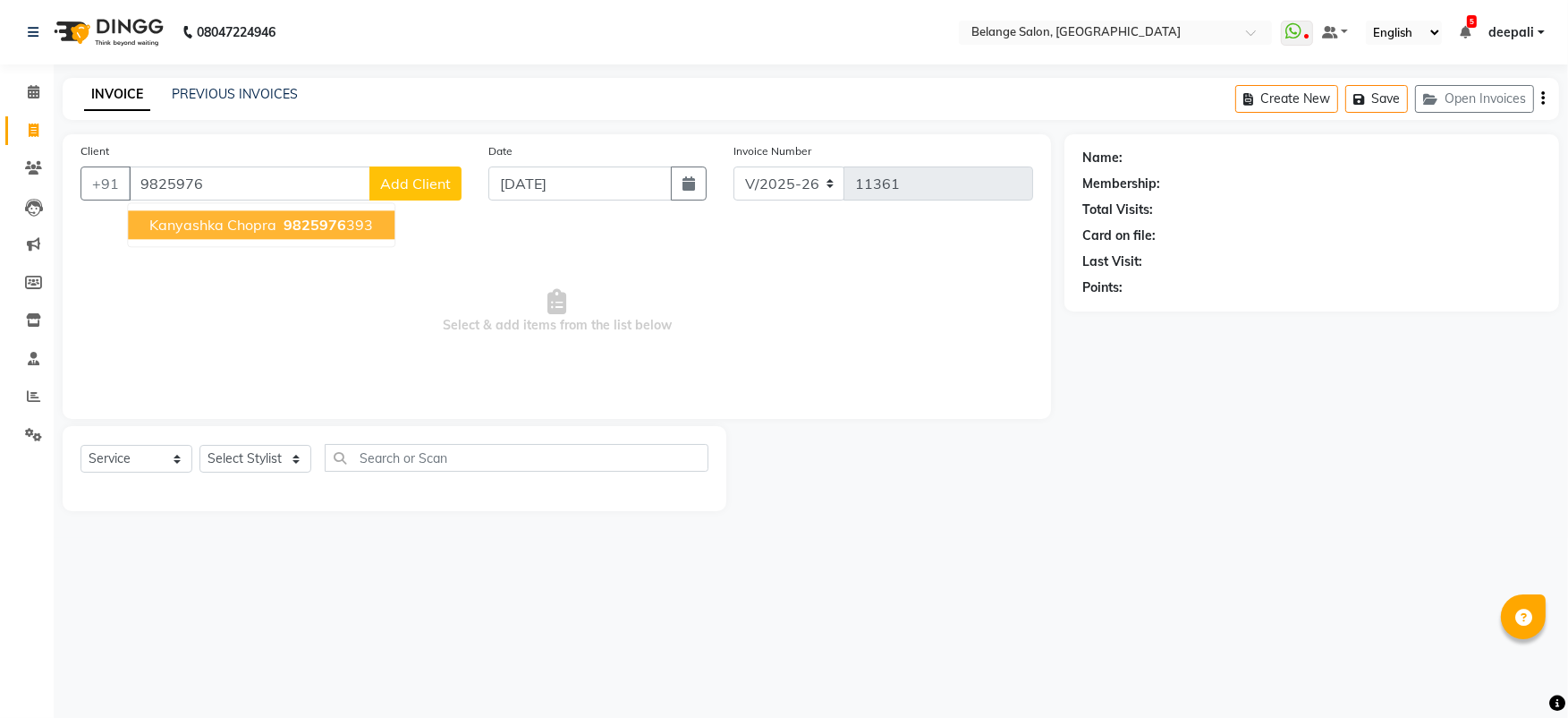
click at [191, 221] on span "kanyashka chopra" at bounding box center [213, 224] width 127 height 18
type input "9825976393"
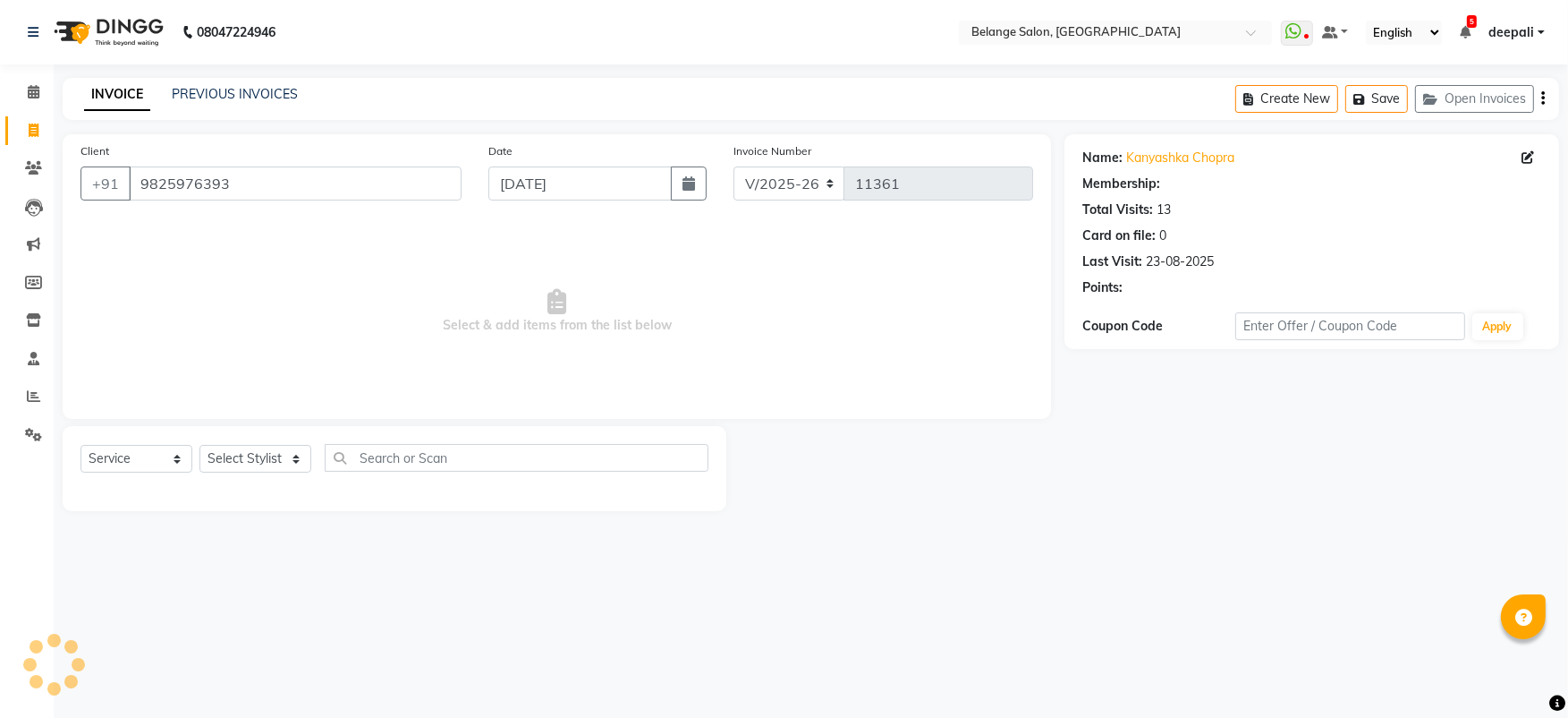
select select "1: Object"
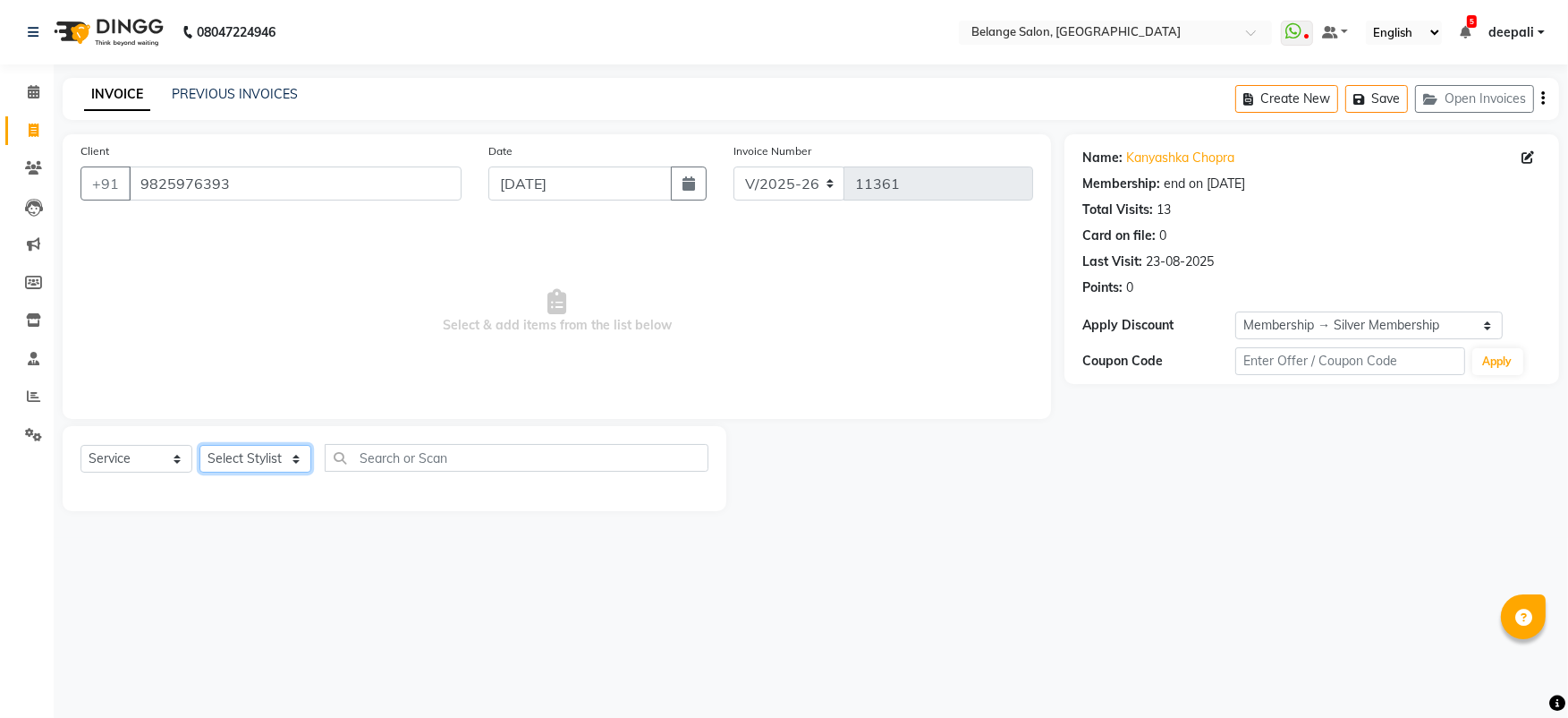
click at [239, 467] on select "Select Stylist [PERSON_NAME] (U) [PERSON_NAME] ANJALI. [PERSON_NAME] [PERSON_NA…" at bounding box center [255, 458] width 112 height 27
select select "87927"
click at [200, 445] on select "Select Stylist [PERSON_NAME] (U) [PERSON_NAME] ANJALI. [PERSON_NAME] [PERSON_NA…" at bounding box center [255, 458] width 112 height 27
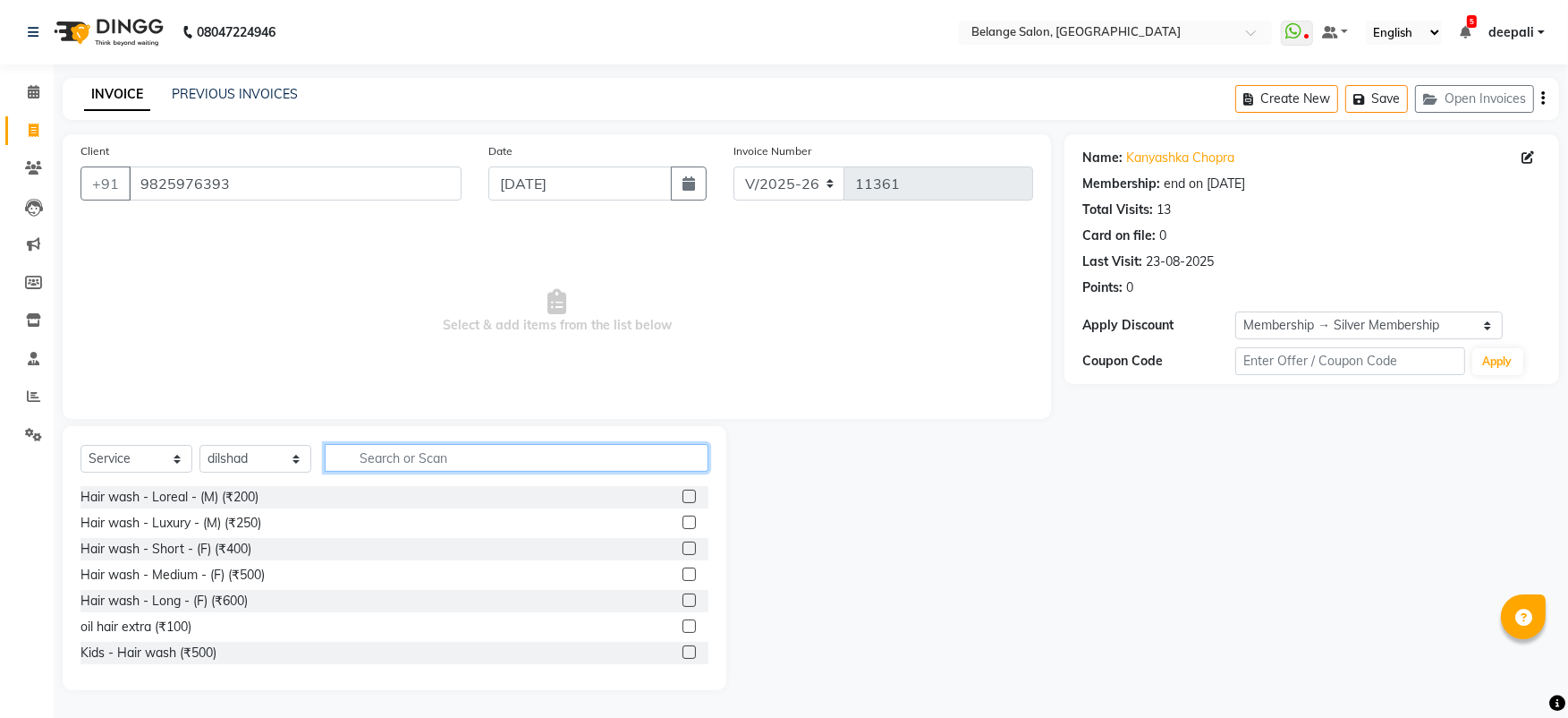
click at [444, 456] on input "text" at bounding box center [516, 457] width 384 height 27
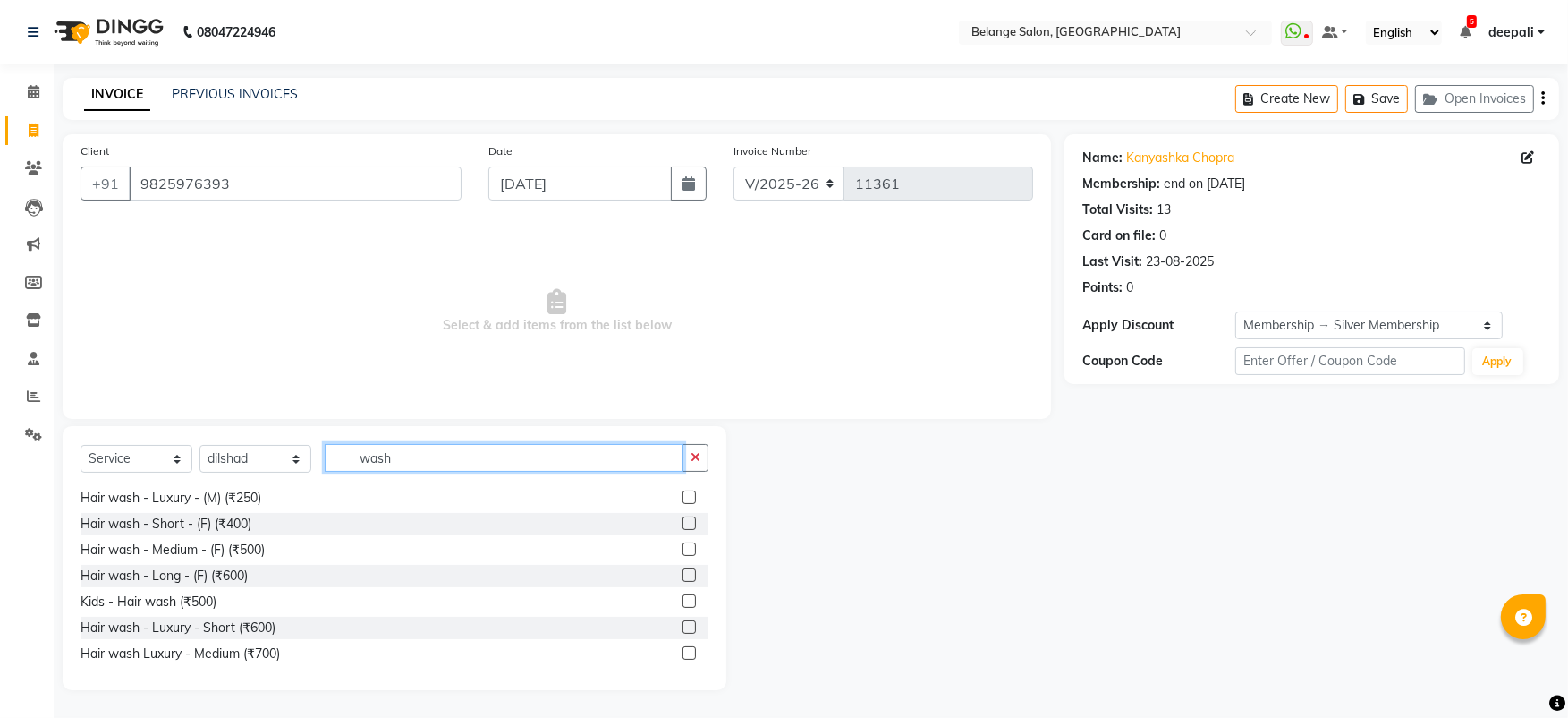
scroll to position [25, 0]
type input "wash"
click at [683, 572] on label at bounding box center [689, 576] width 13 height 13
click at [683, 572] on input "checkbox" at bounding box center [688, 576] width 11 height 11
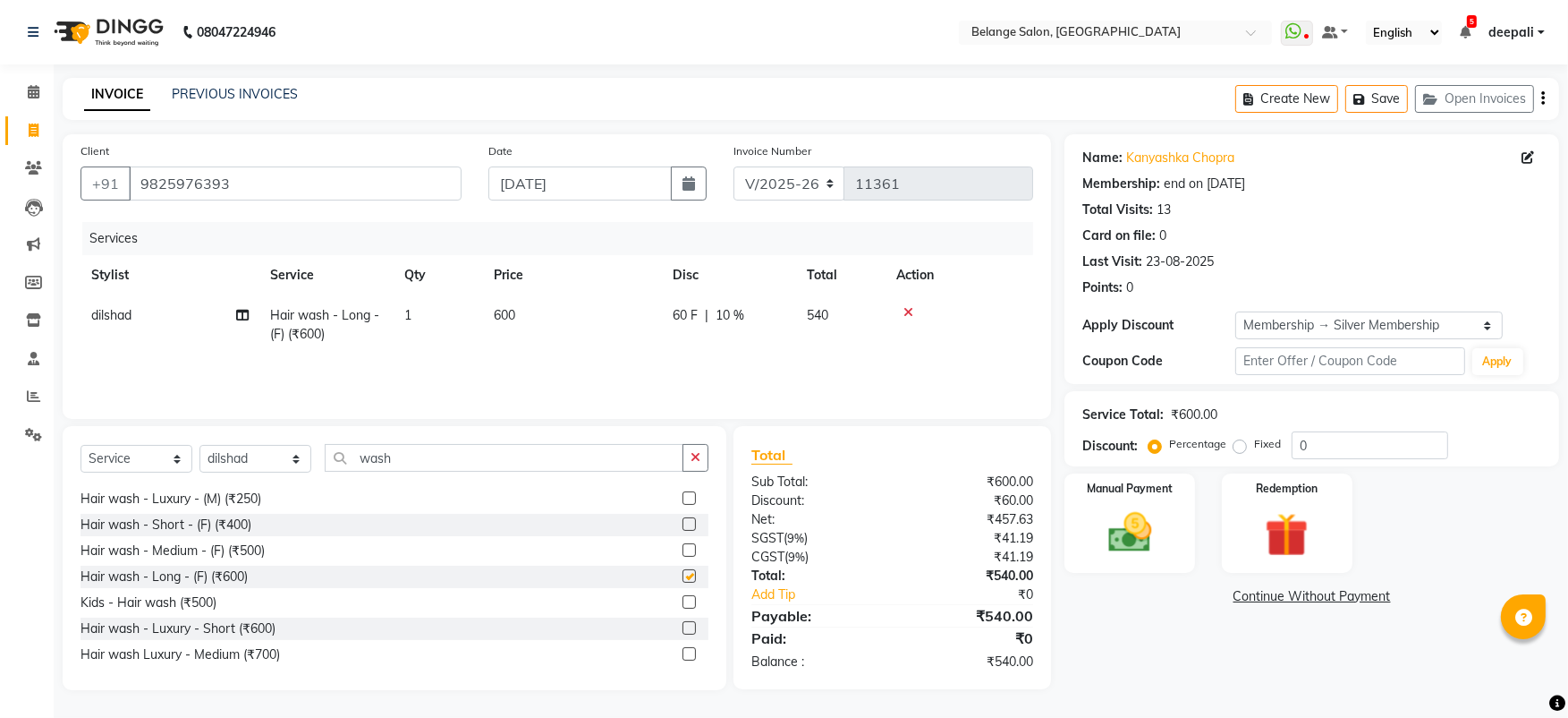
checkbox input "false"
click at [289, 454] on select "Select Stylist [PERSON_NAME] (U) [PERSON_NAME] ANJALI. [PERSON_NAME] [PERSON_NA…" at bounding box center [255, 458] width 112 height 27
select select "52812"
click at [200, 445] on select "Select Stylist [PERSON_NAME] (U) [PERSON_NAME] ANJALI. [PERSON_NAME] [PERSON_NA…" at bounding box center [255, 458] width 112 height 27
click at [407, 459] on input "wash" at bounding box center [503, 457] width 358 height 27
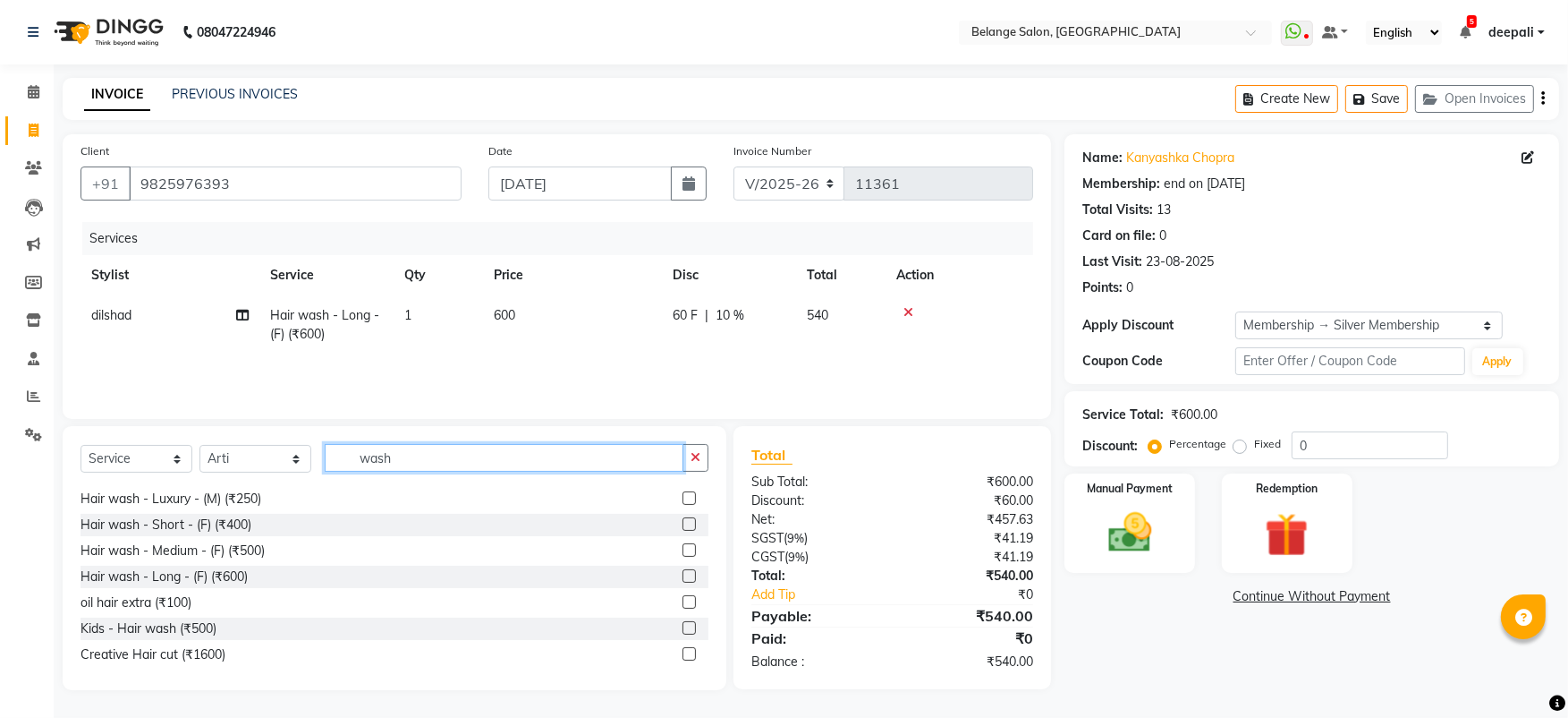
click at [407, 459] on input "wash" at bounding box center [503, 457] width 358 height 27
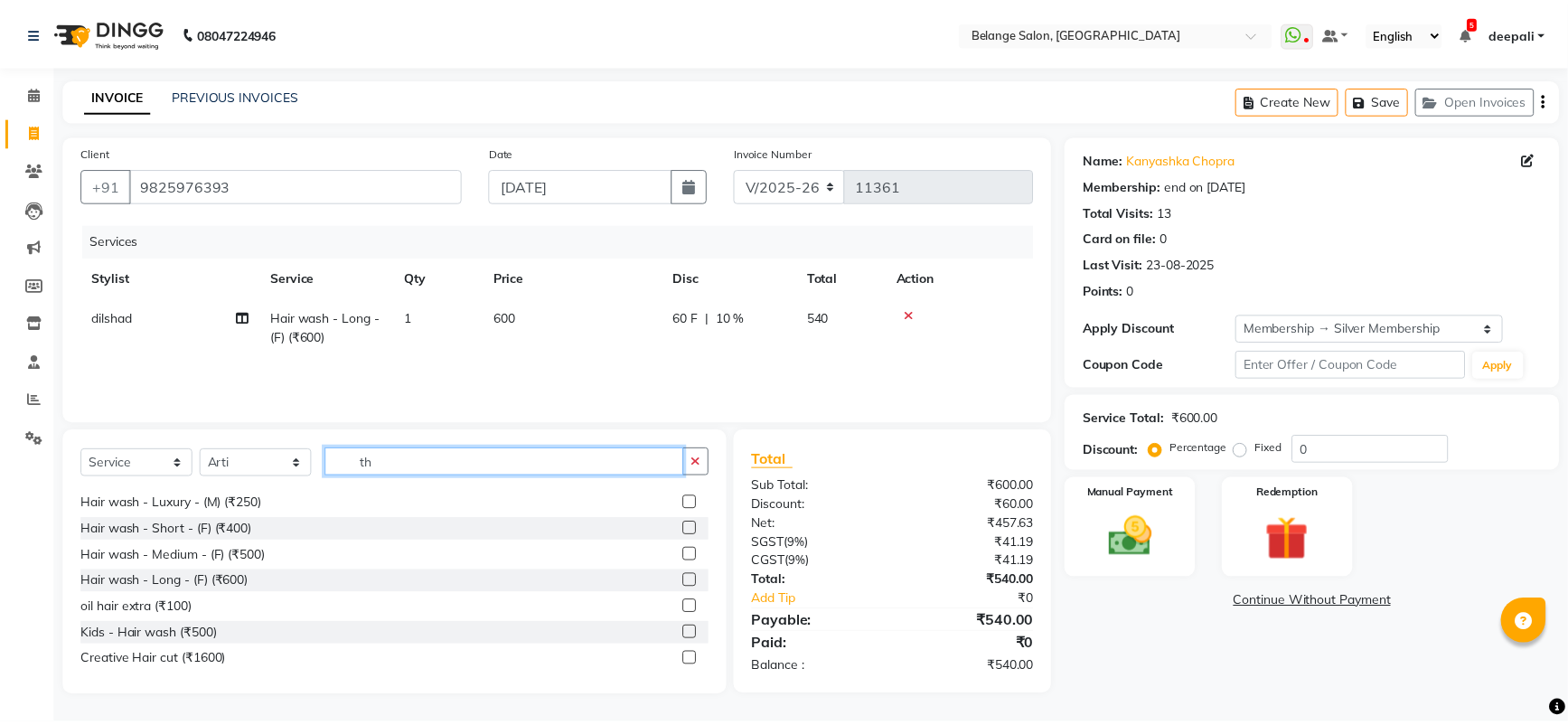
scroll to position [0, 0]
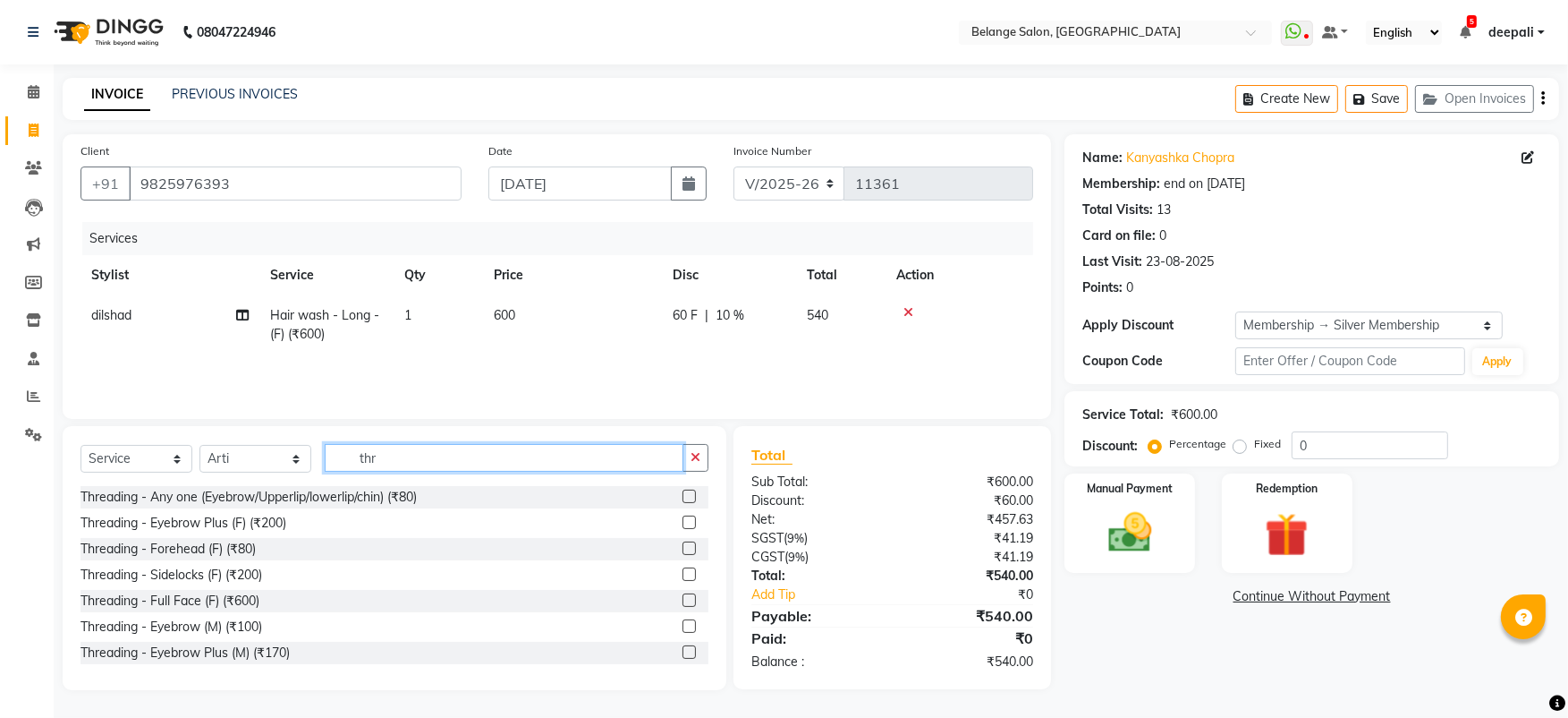
type input "thr"
click at [683, 497] on label at bounding box center [689, 496] width 13 height 13
click at [683, 497] on input "checkbox" at bounding box center [688, 497] width 11 height 11
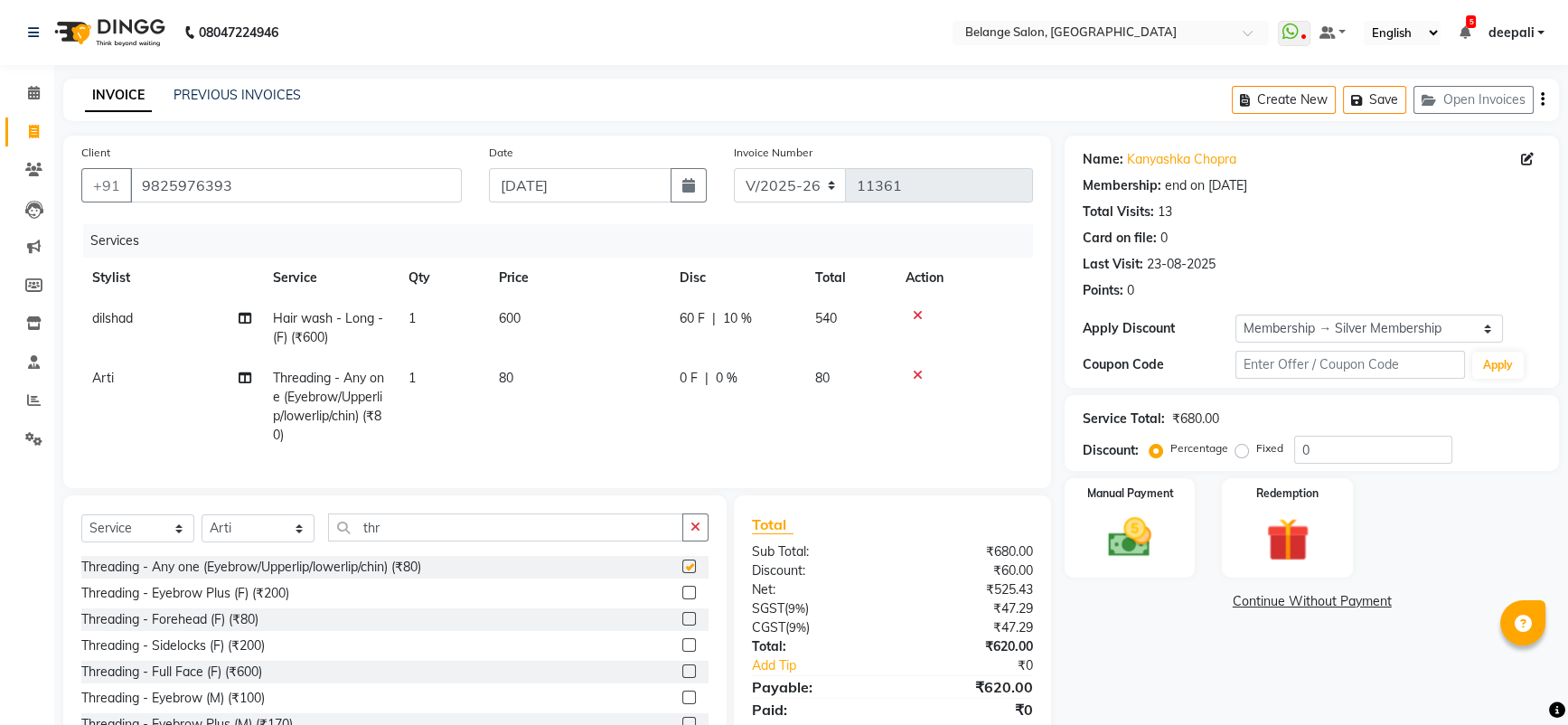
checkbox input "false"
click at [412, 378] on span "1" at bounding box center [413, 377] width 8 height 16
select select "52812"
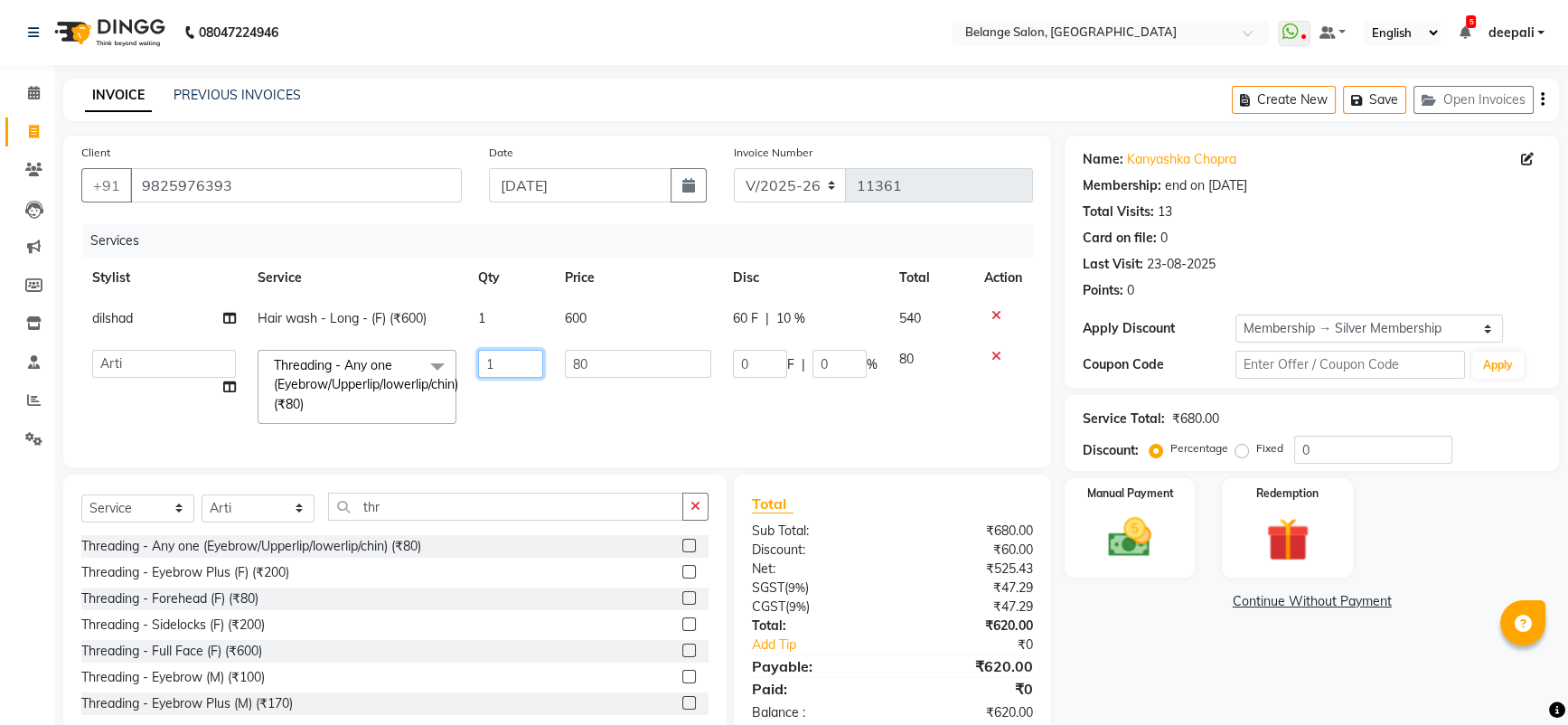
click at [503, 374] on input "1" at bounding box center [510, 363] width 65 height 28
type input "3"
type input "2"
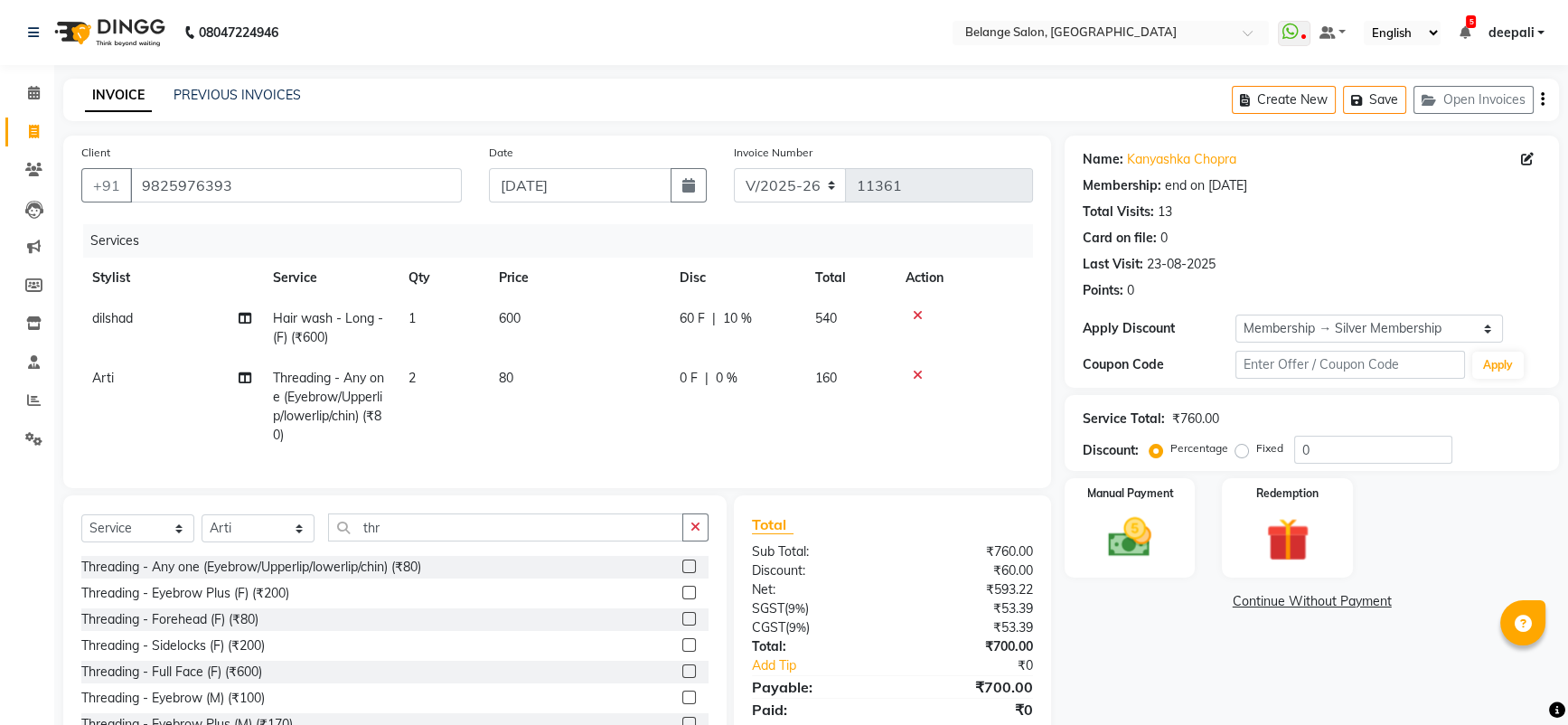
click at [561, 396] on td "80" at bounding box center [578, 407] width 181 height 97
select select "52812"
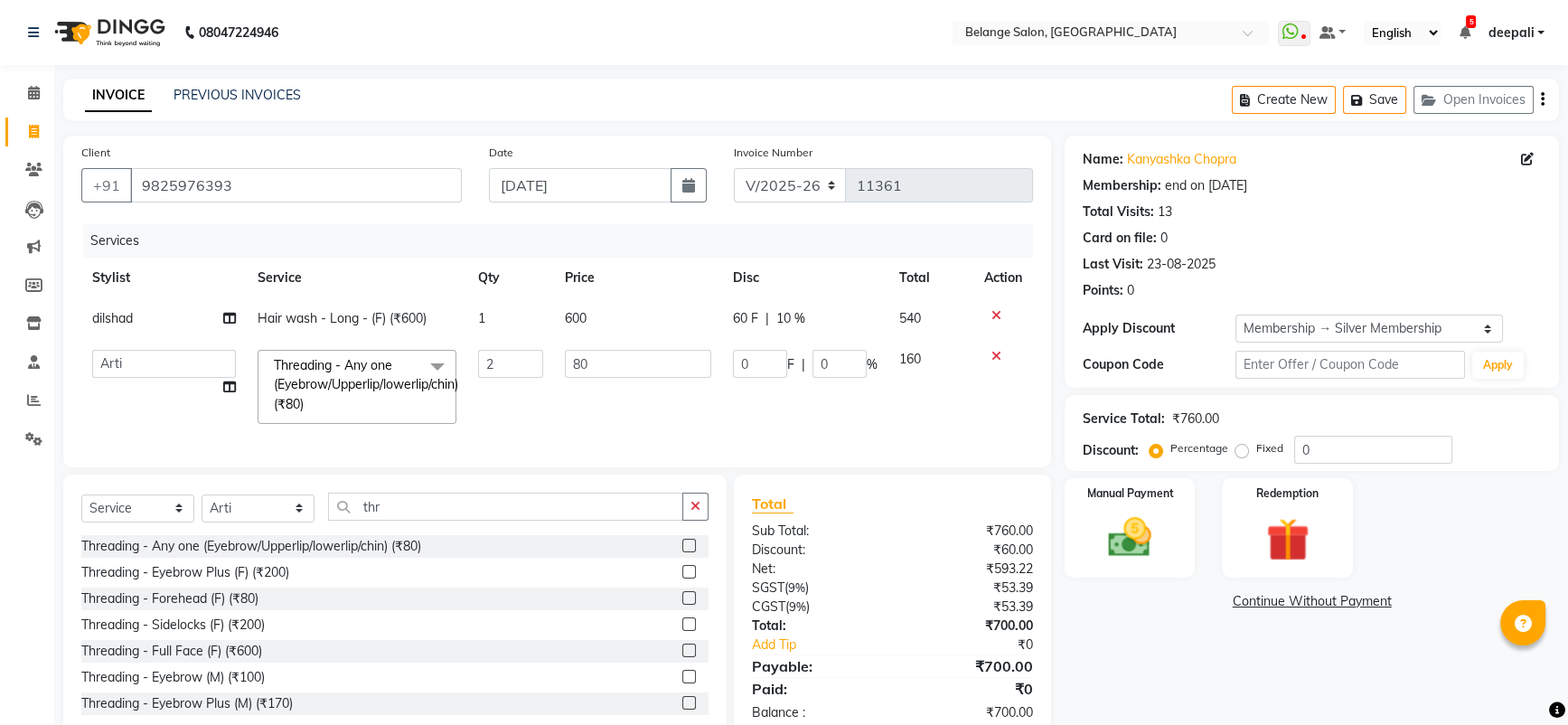
scroll to position [59, 0]
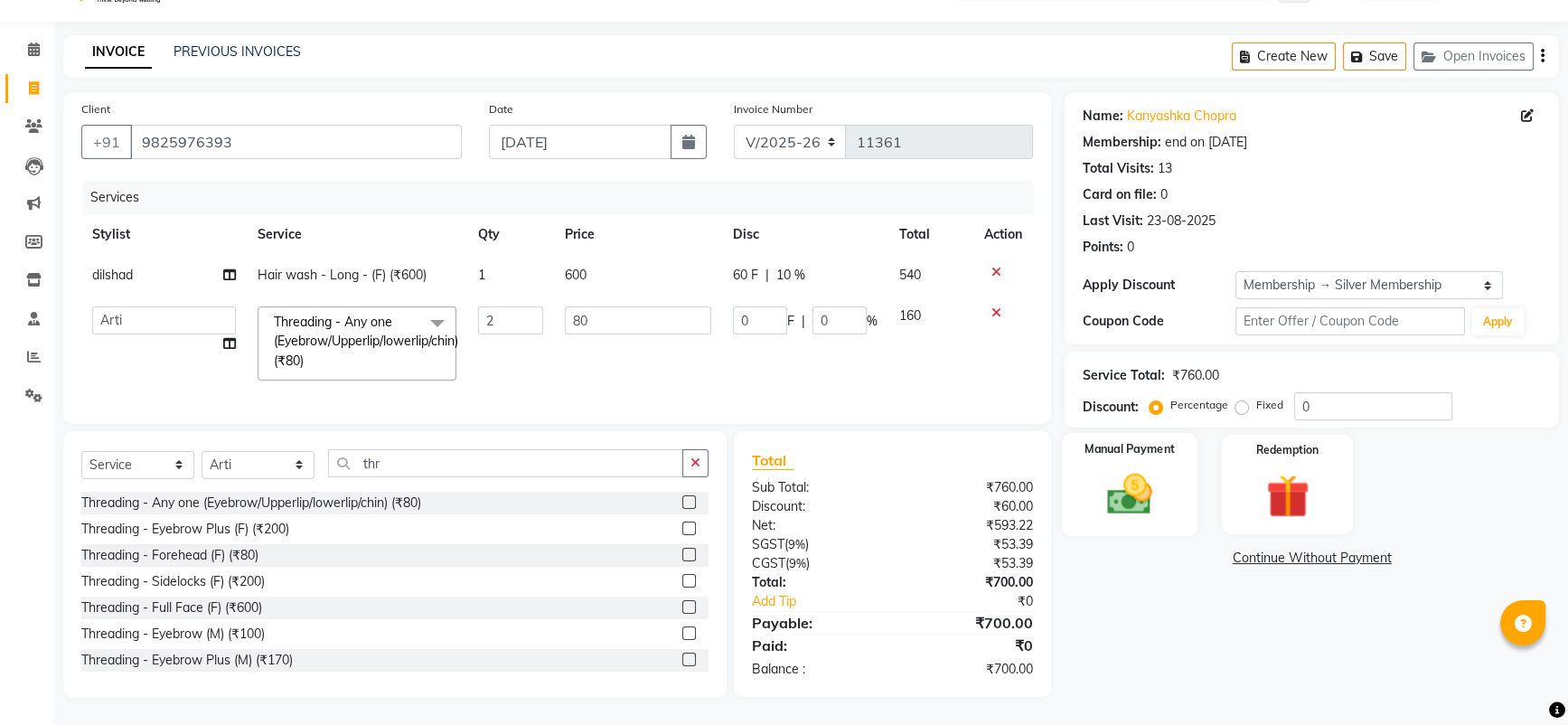
click at [1118, 484] on img at bounding box center [1129, 494] width 74 height 53
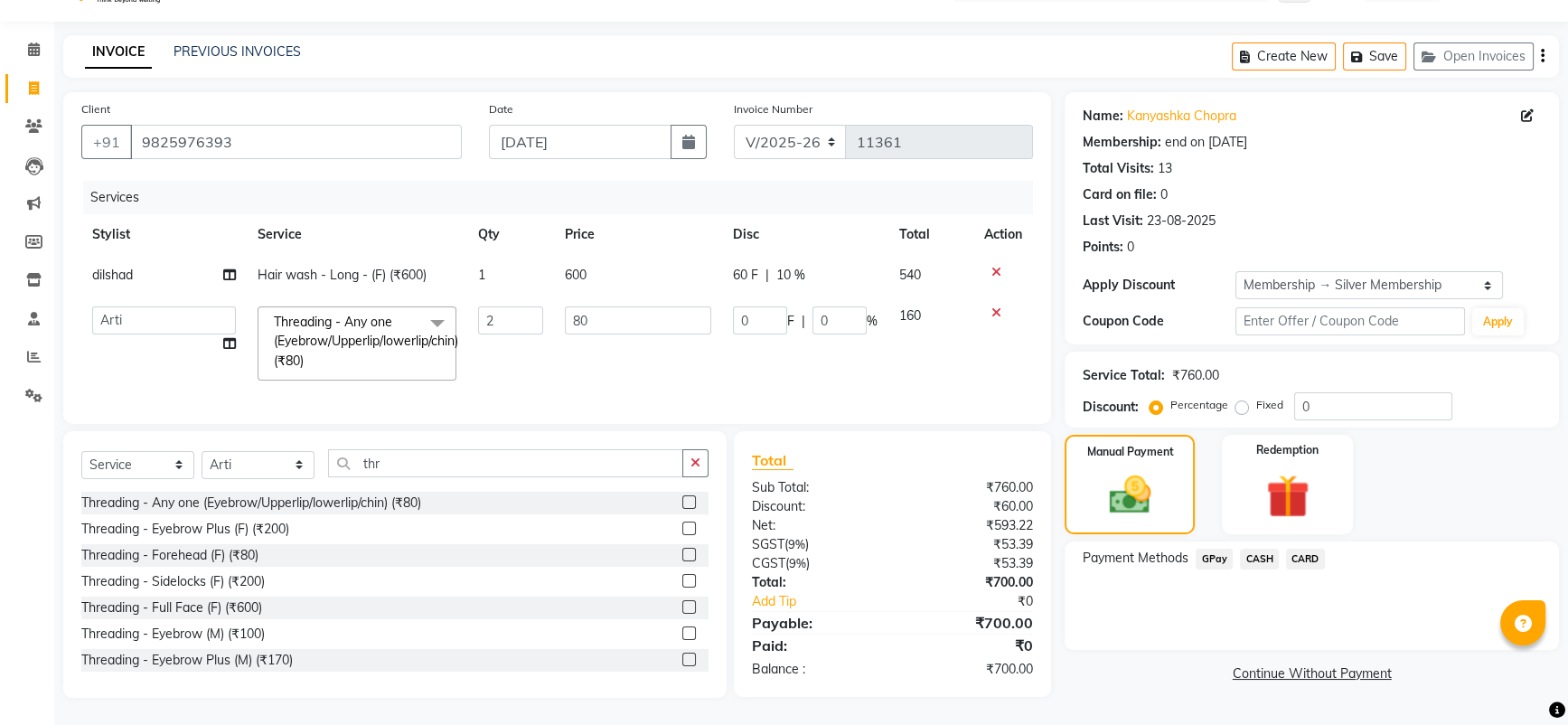
click at [1270, 548] on span "CASH" at bounding box center [1259, 559] width 39 height 21
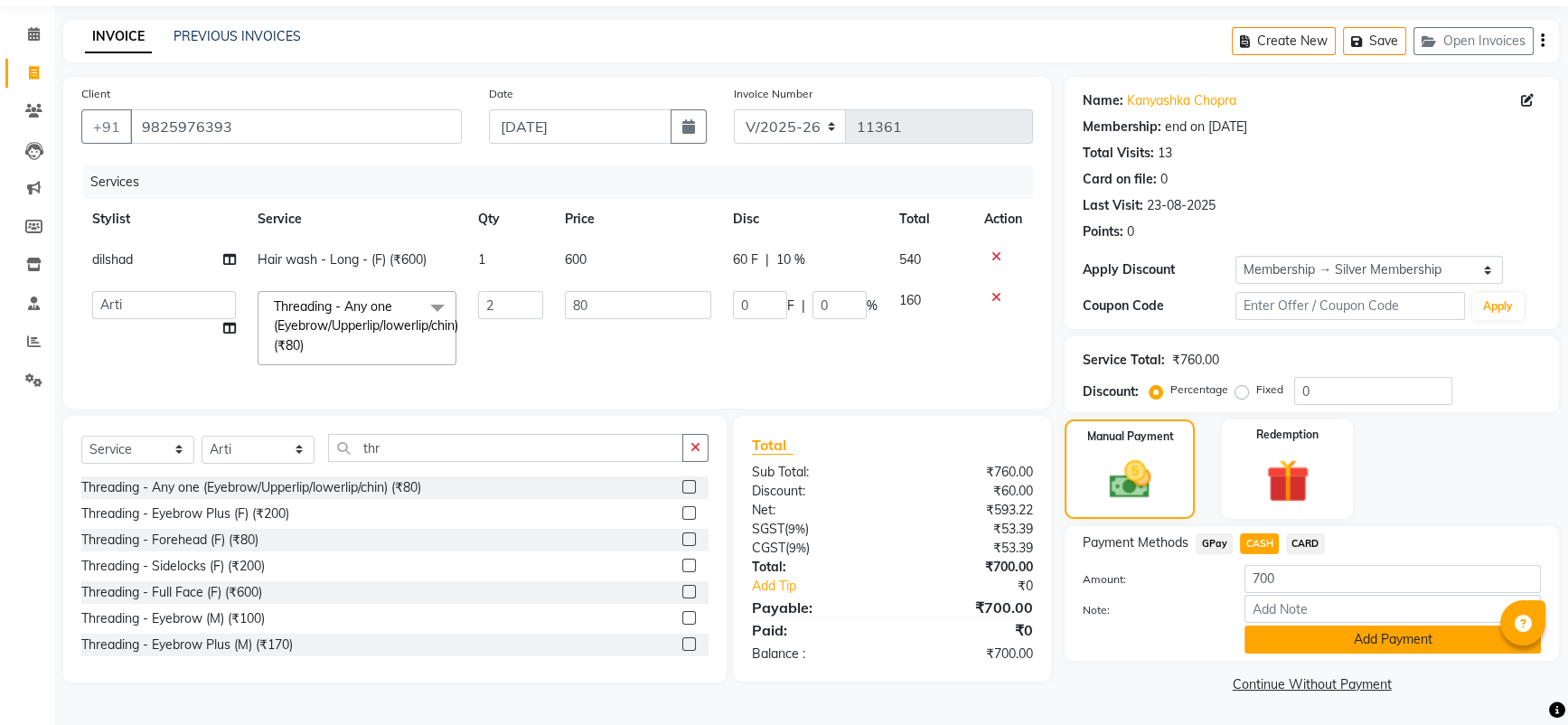
click at [1332, 635] on button "Add Payment" at bounding box center [1392, 639] width 296 height 28
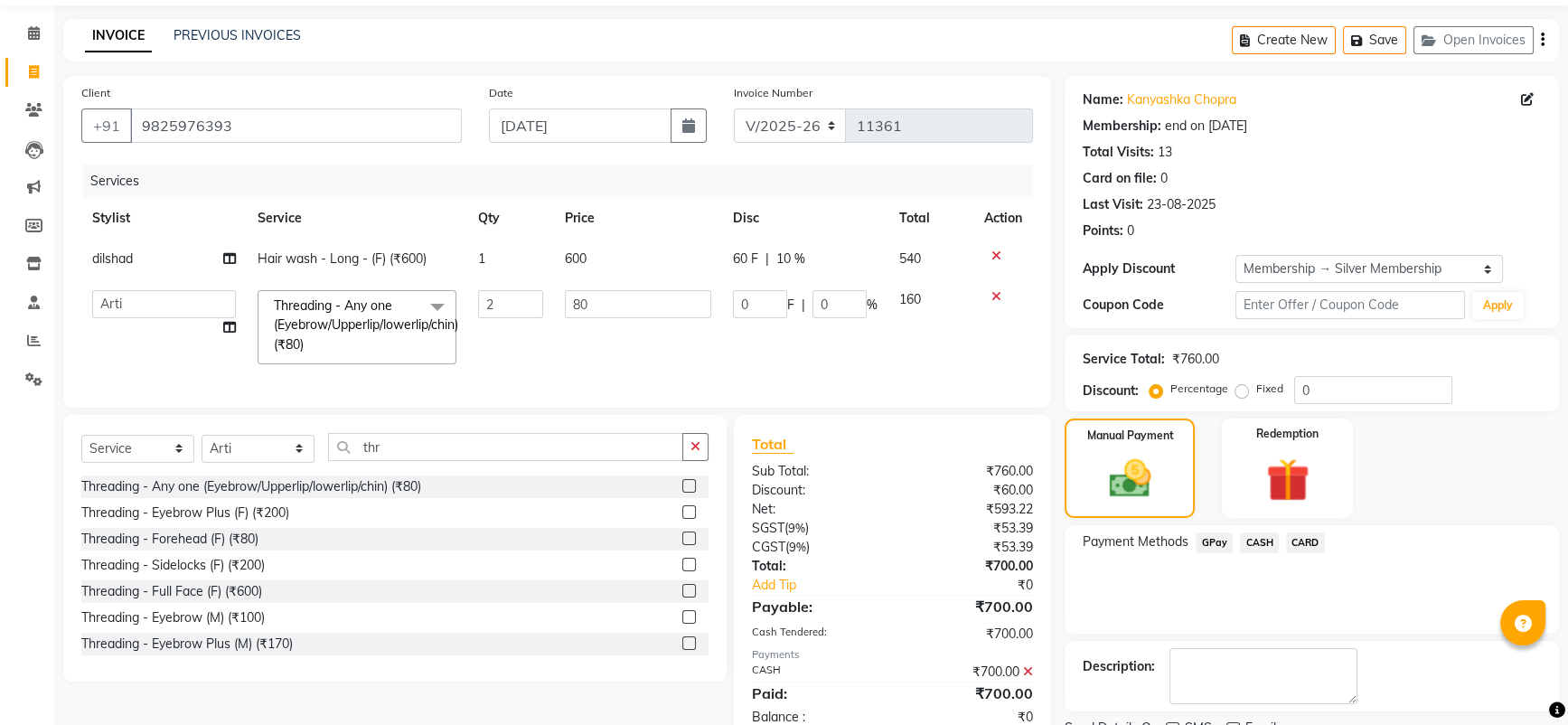
scroll to position [134, 0]
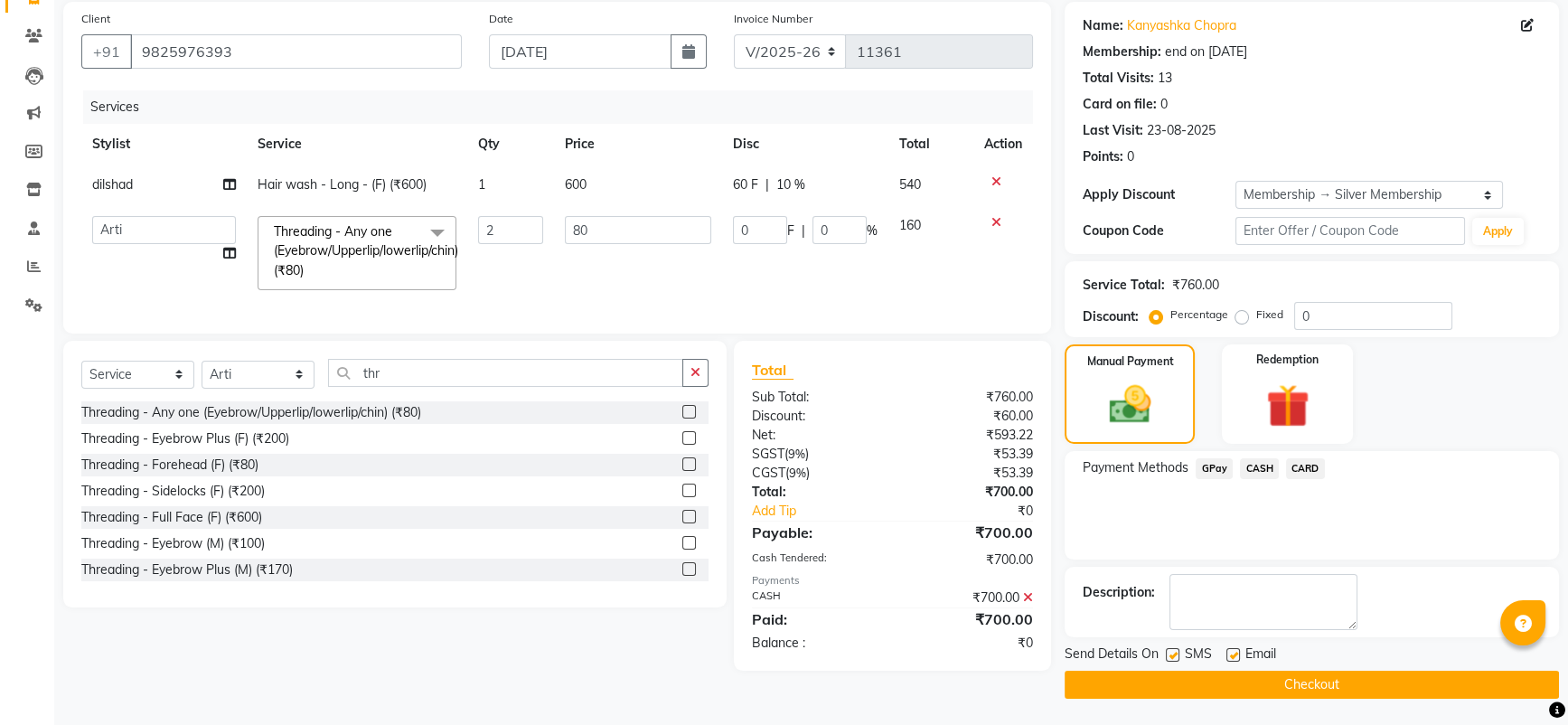
click at [1258, 687] on button "Checkout" at bounding box center [1311, 684] width 494 height 28
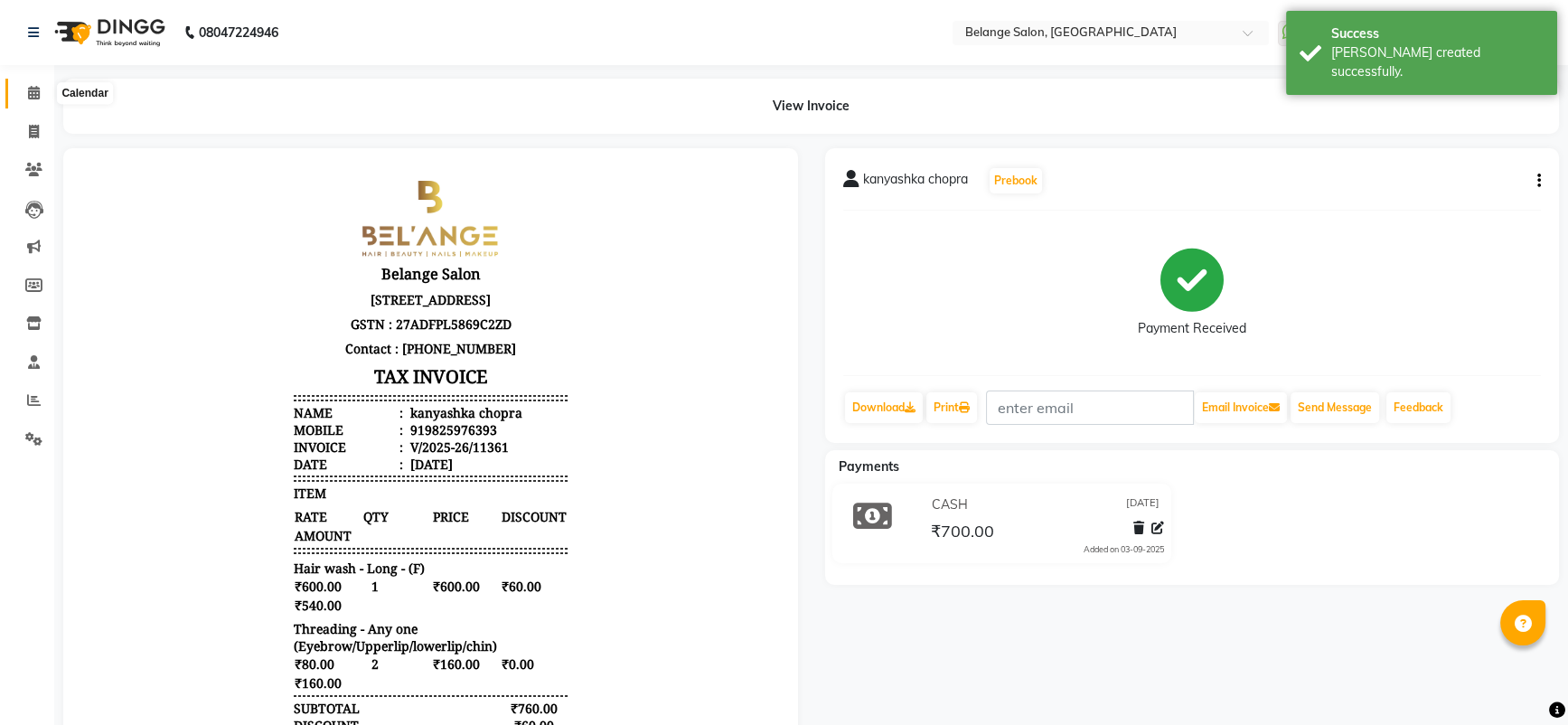
click at [35, 89] on icon at bounding box center [33, 93] width 11 height 13
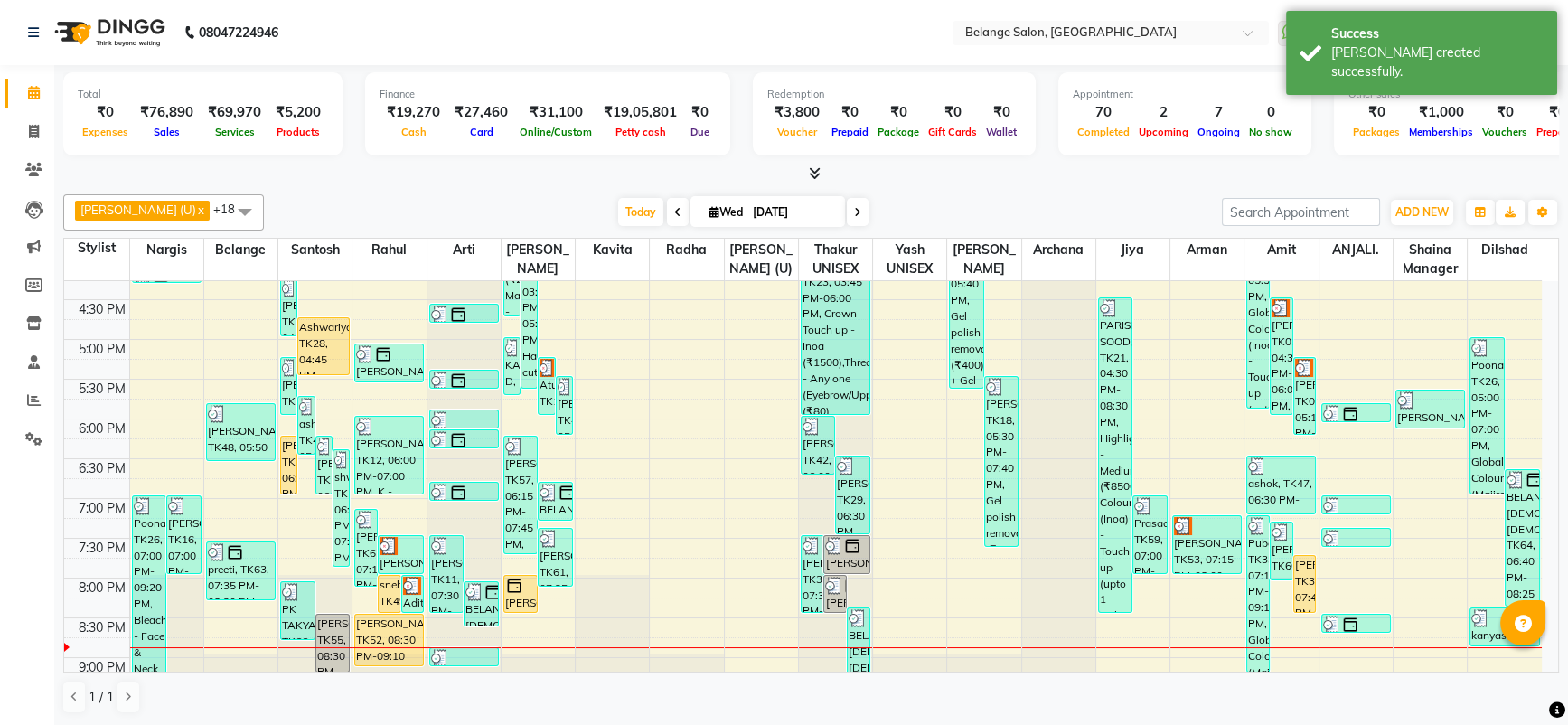
scroll to position [658, 0]
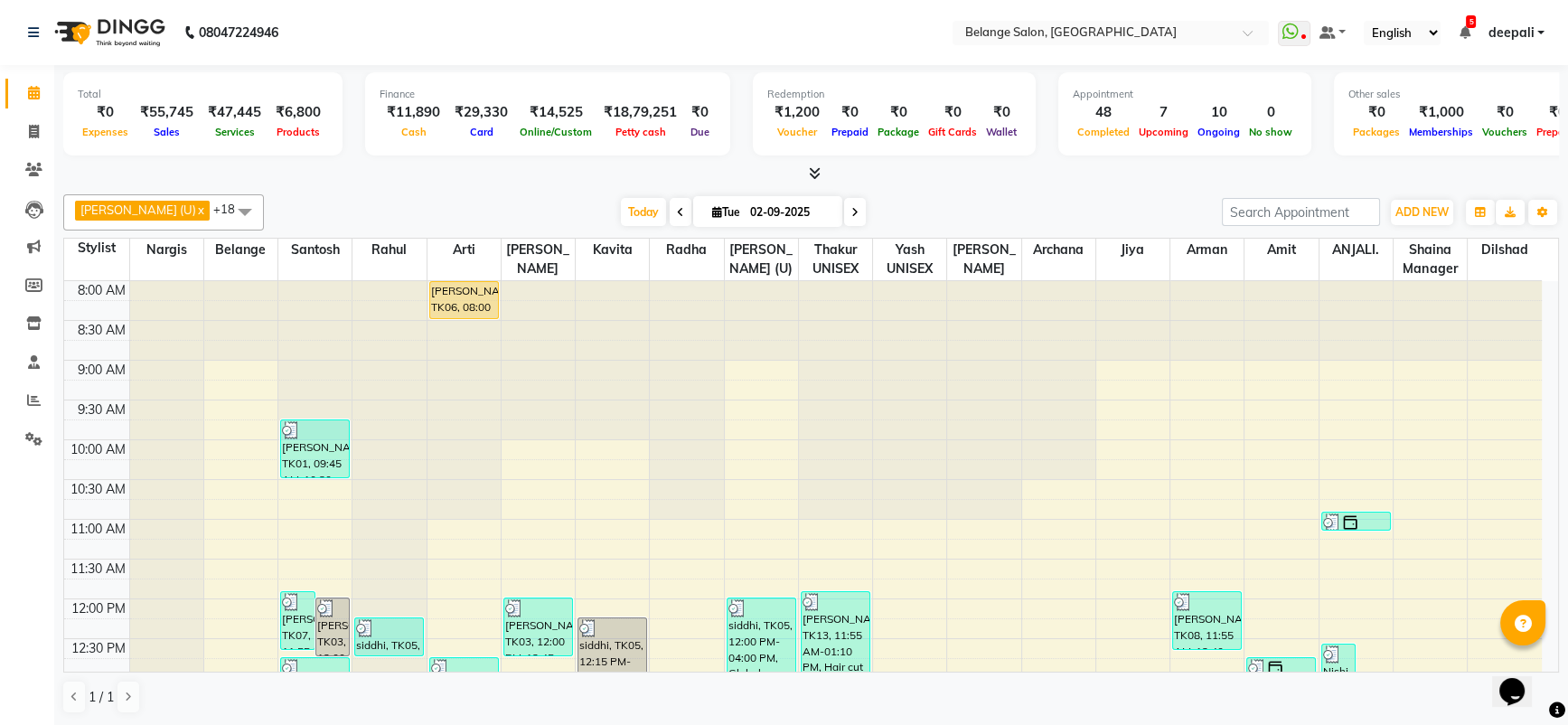
scroll to position [709, 0]
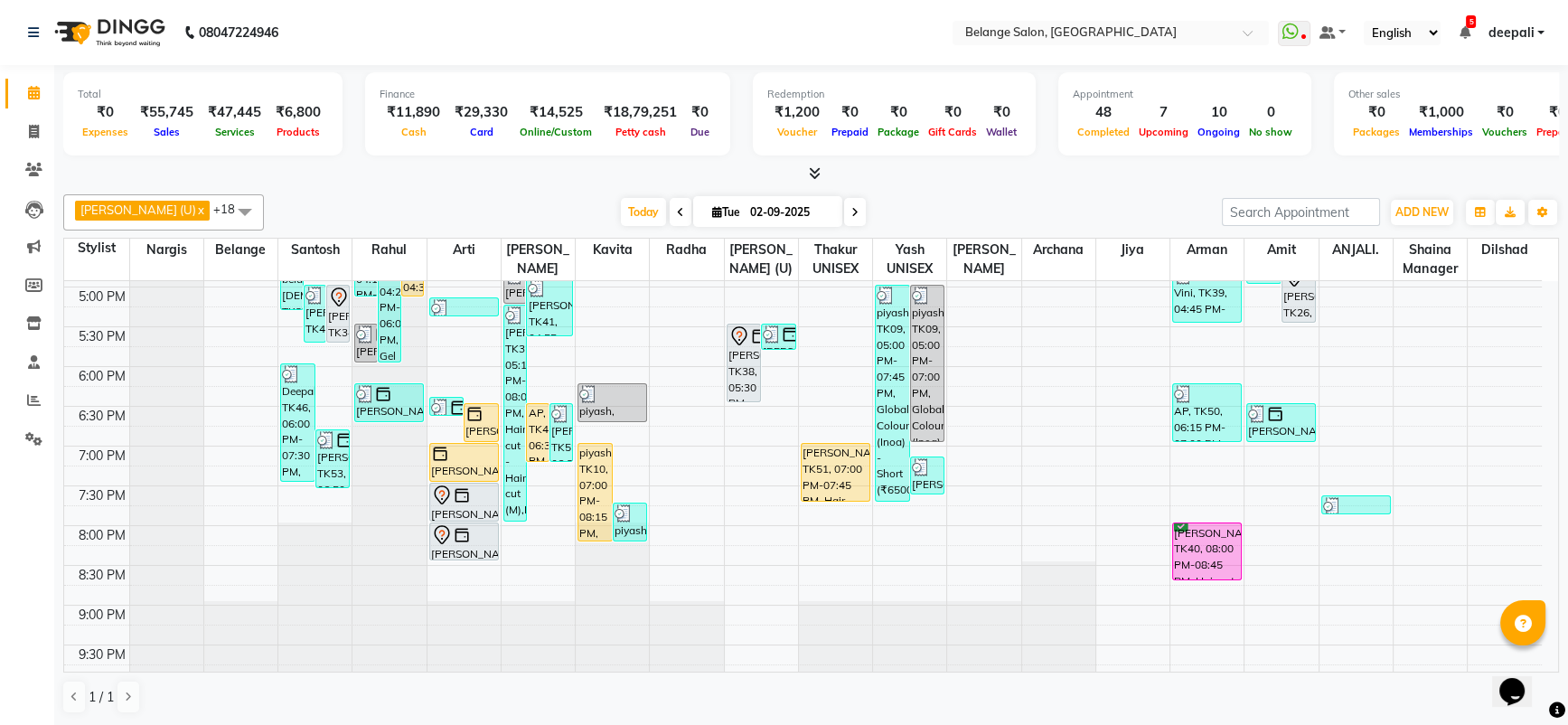
click at [498, 160] on div "Total ₹0 Expenses ₹55,745 Sales ₹47,445 Services ₹6,800 Products Finance ₹11,89…" at bounding box center [810, 117] width 1495 height 89
click at [29, 127] on icon at bounding box center [33, 132] width 10 height 13
select select "5076"
select select "service"
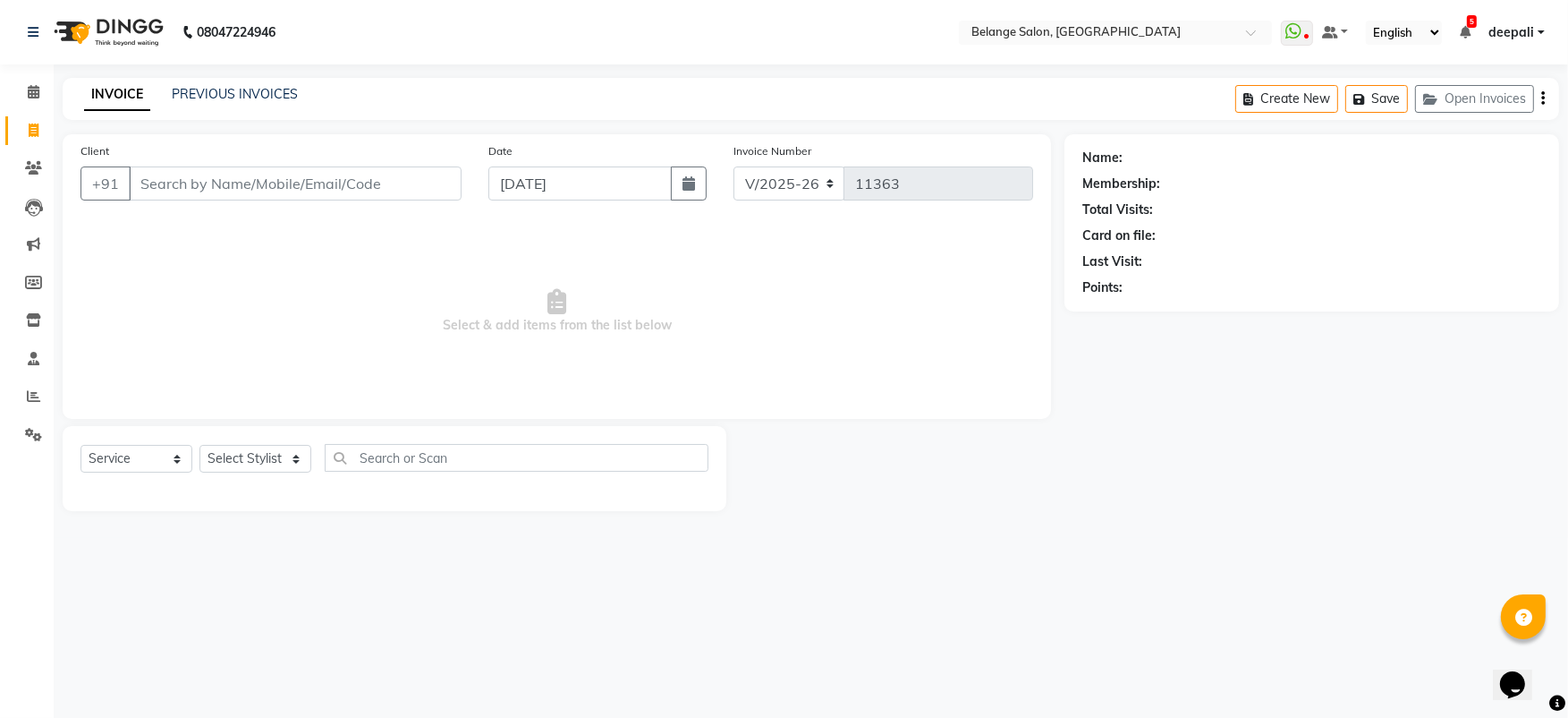
click at [315, 175] on input "Client" at bounding box center [295, 184] width 333 height 34
click at [315, 186] on input "Client" at bounding box center [295, 184] width 333 height 34
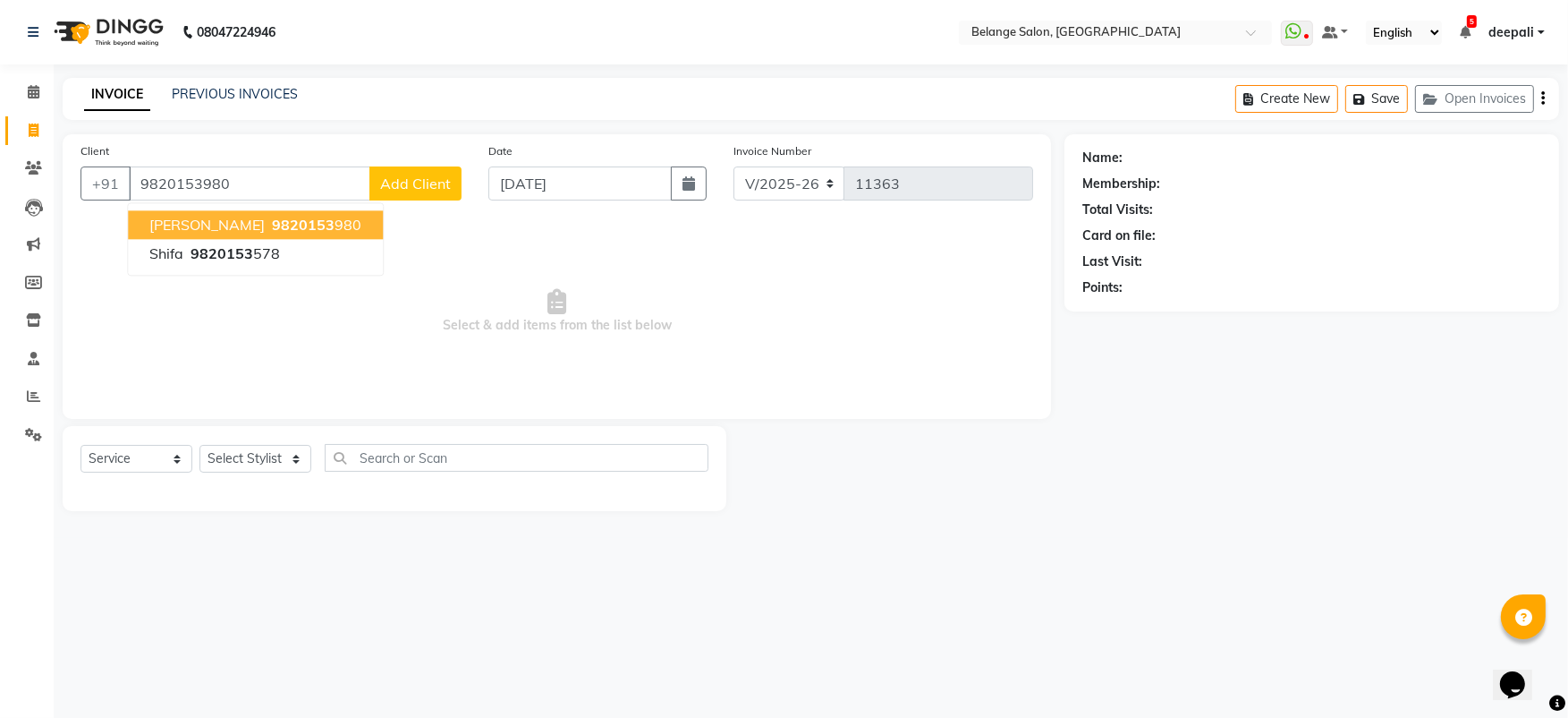
type input "9820153980"
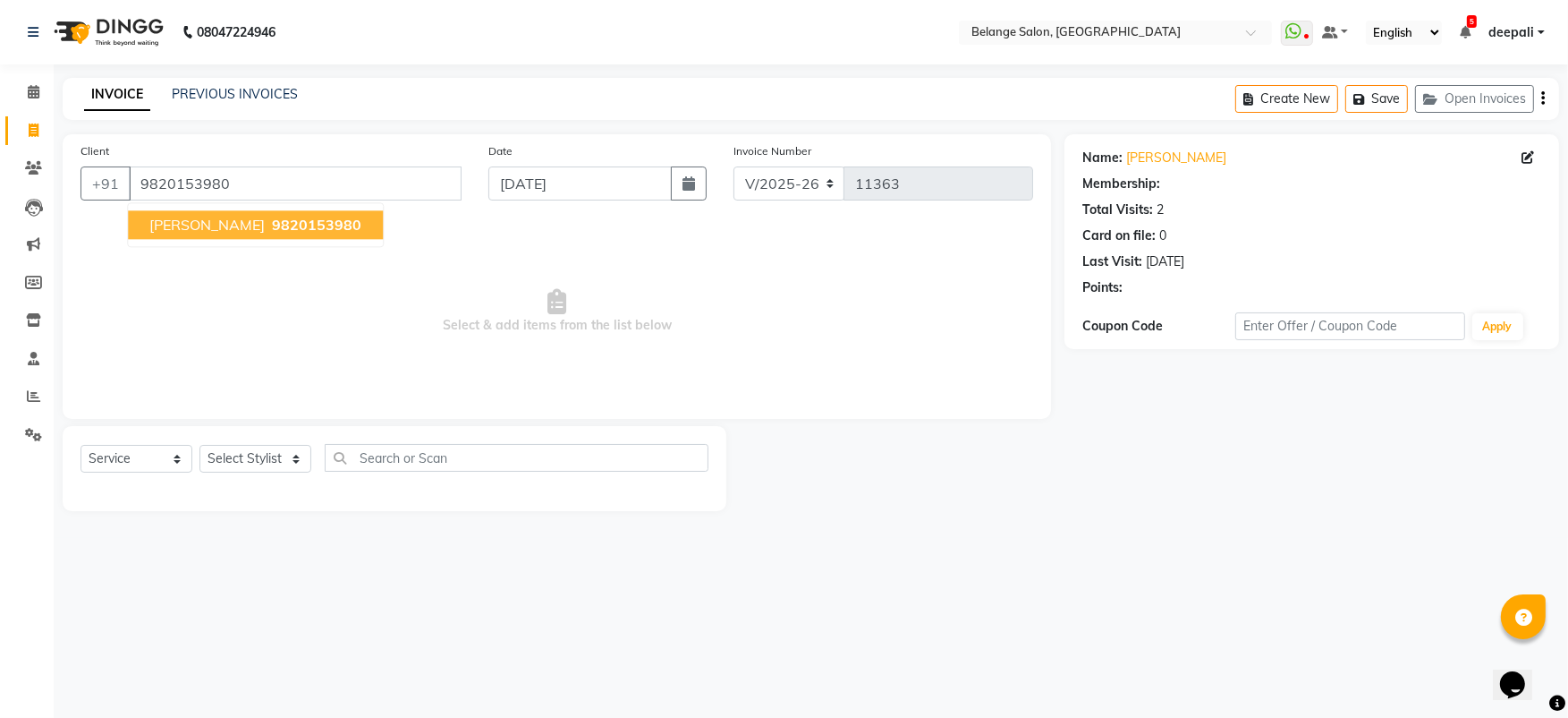
select select "1: Object"
click at [275, 228] on span "9820153980" at bounding box center [317, 224] width 90 height 18
select select "1: Object"
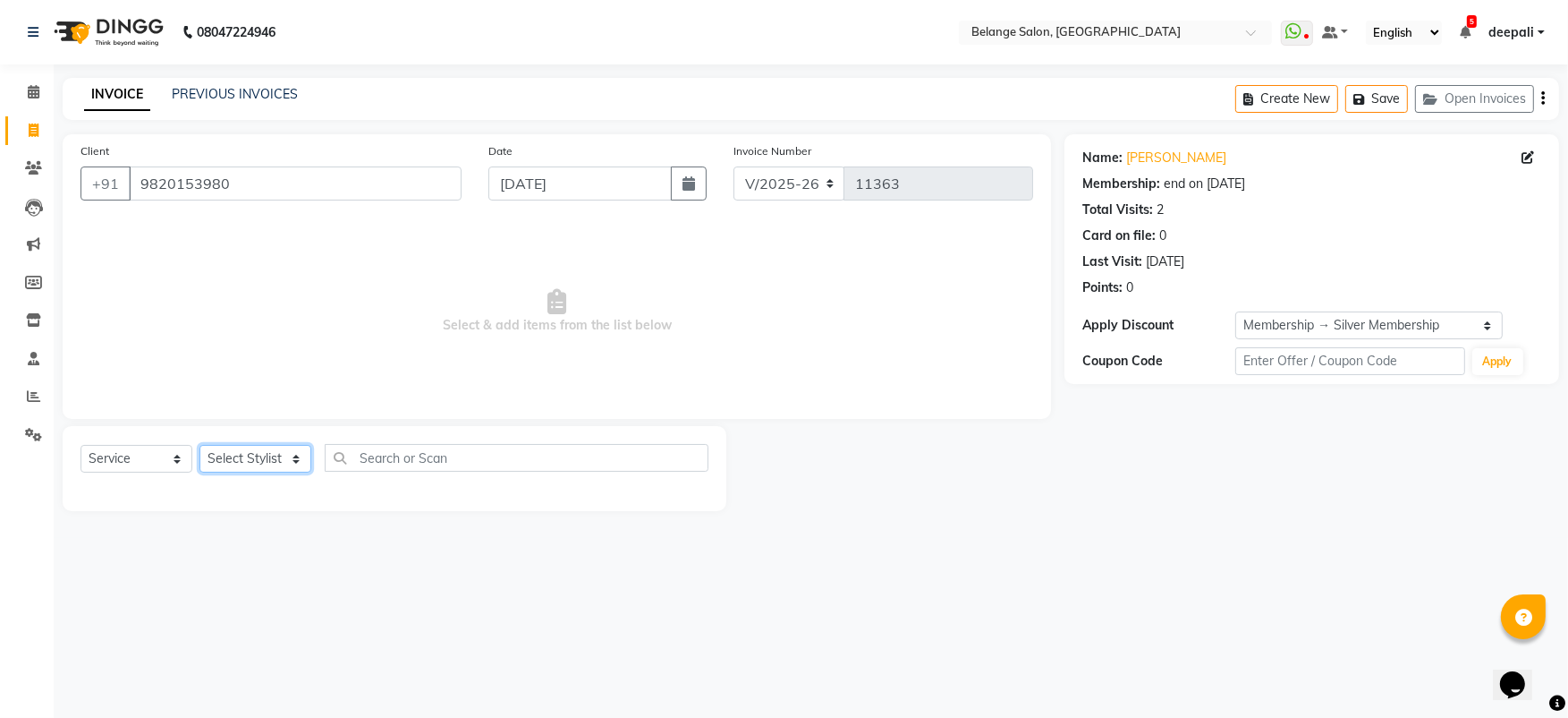
click at [286, 461] on select "Select Stylist [PERSON_NAME] (U) [PERSON_NAME] ANJALI. [PERSON_NAME] [PERSON_NA…" at bounding box center [255, 458] width 112 height 27
select select "54495"
click at [200, 445] on select "Select Stylist [PERSON_NAME] (U) [PERSON_NAME] ANJALI. [PERSON_NAME] [PERSON_NA…" at bounding box center [255, 458] width 112 height 27
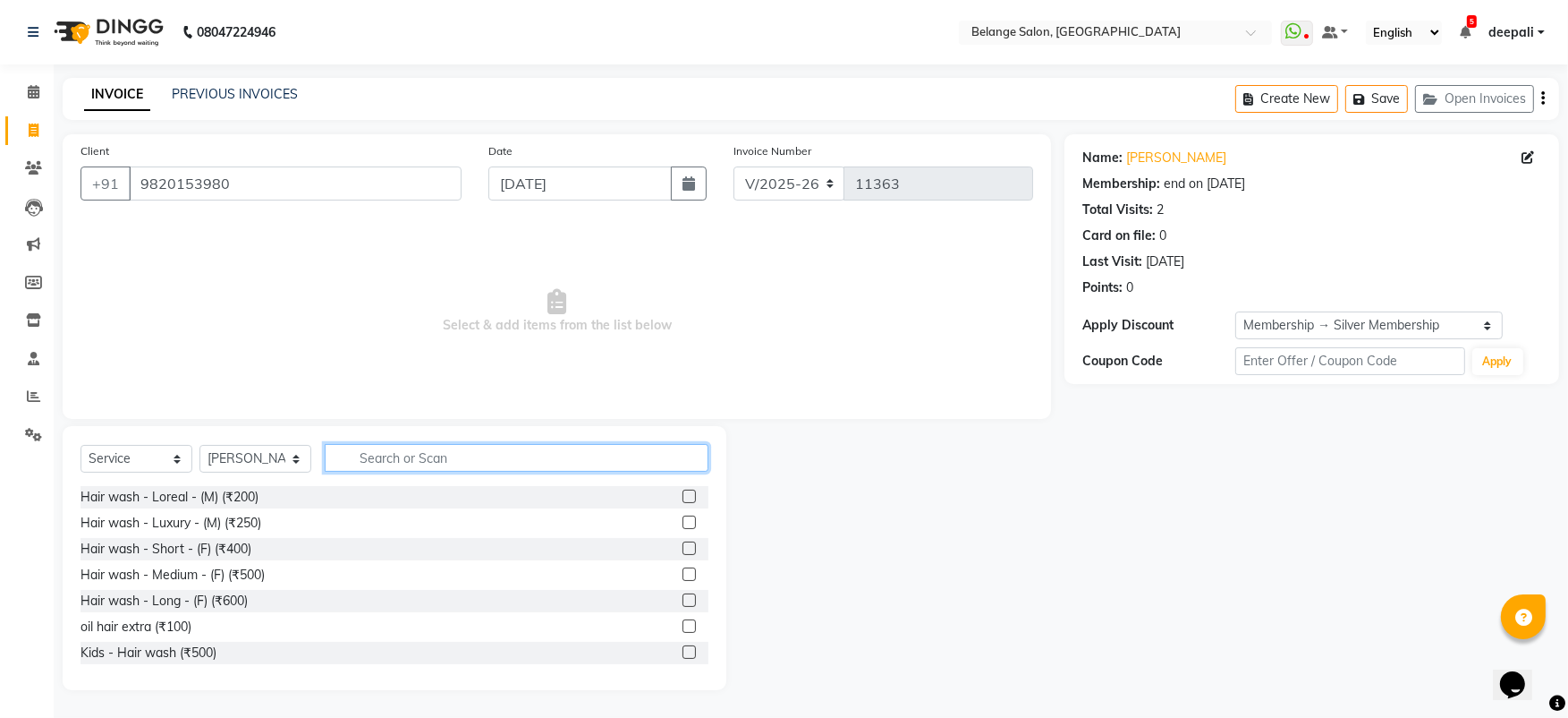
click at [468, 455] on input "text" at bounding box center [516, 457] width 384 height 27
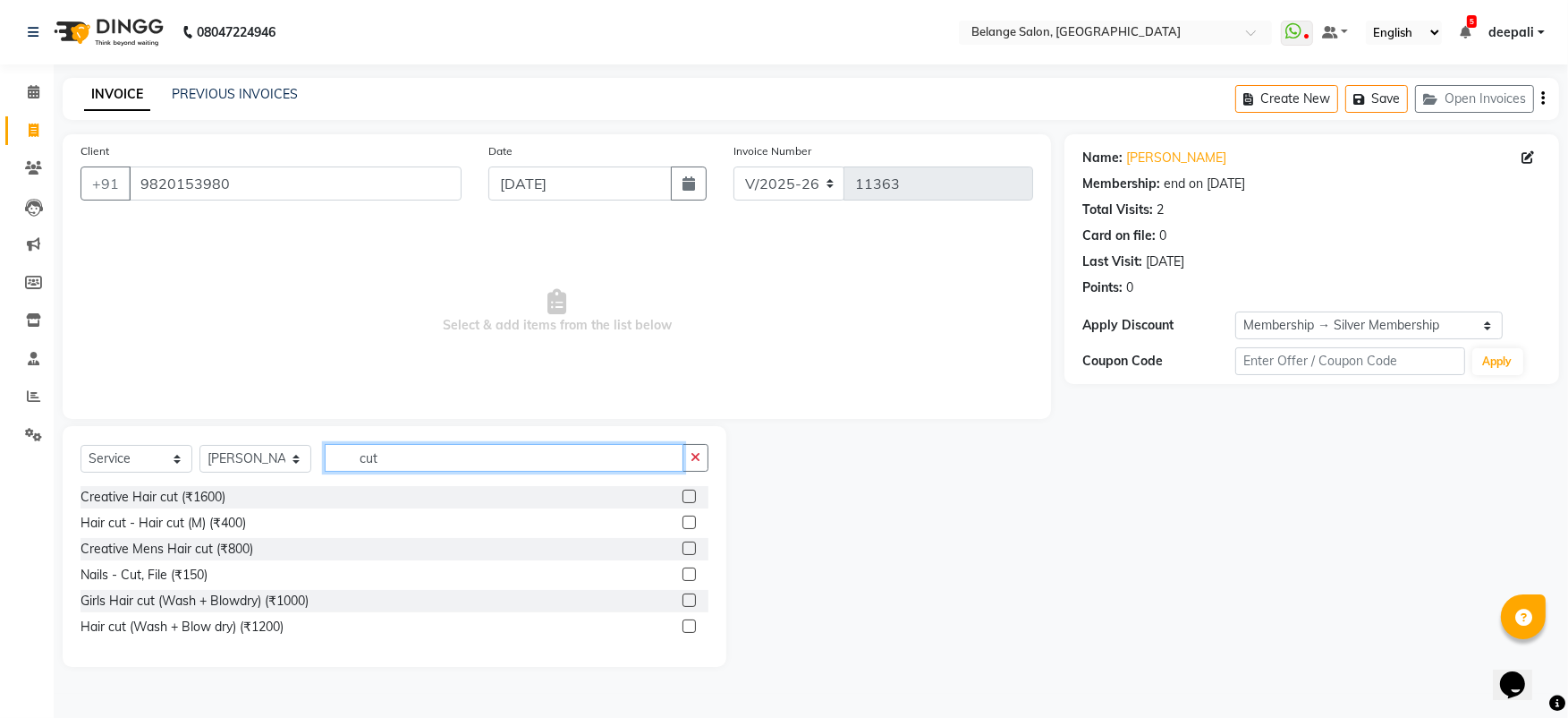
type input "cut"
click at [687, 519] on label at bounding box center [689, 522] width 13 height 13
click at [687, 519] on input "checkbox" at bounding box center [688, 523] width 11 height 11
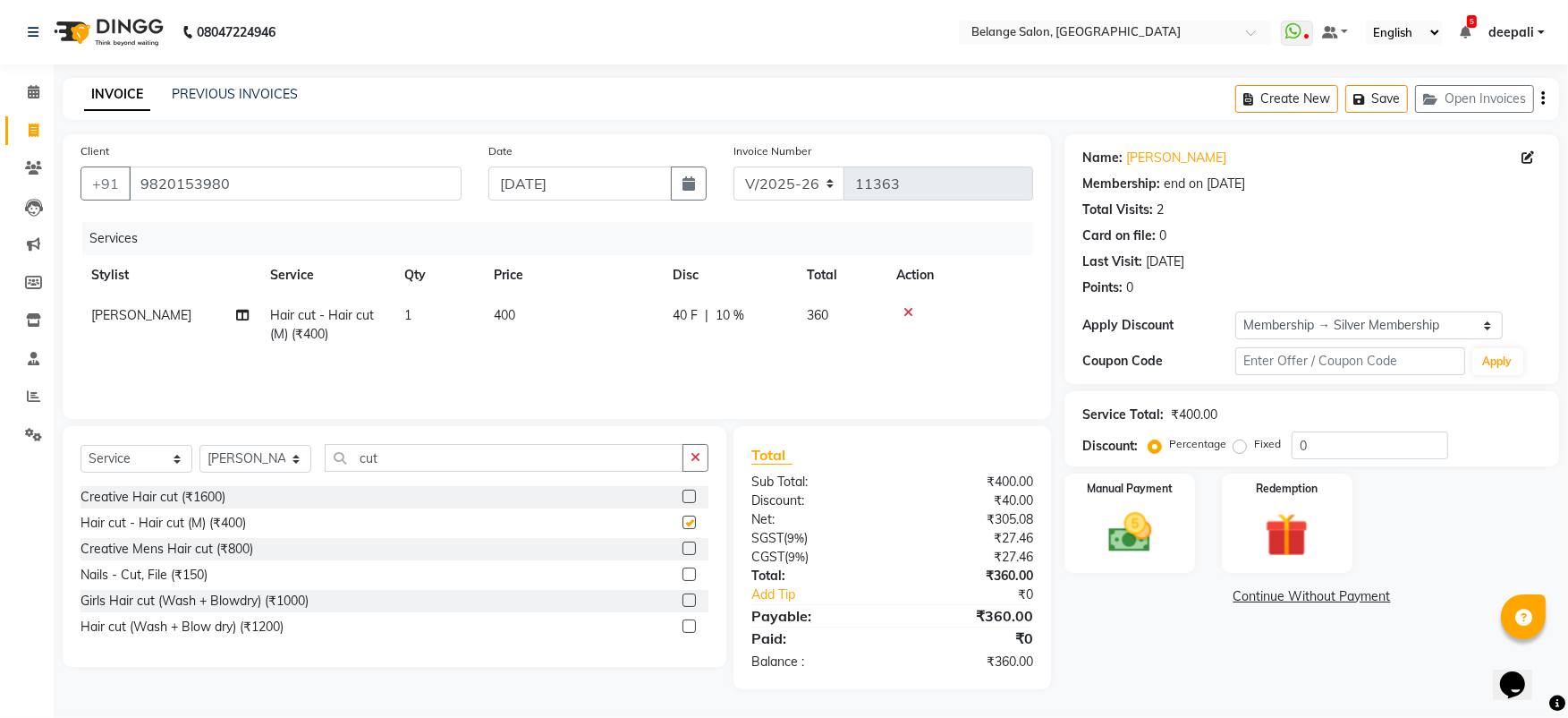
checkbox input "false"
click at [1131, 525] on img at bounding box center [1130, 532] width 74 height 52
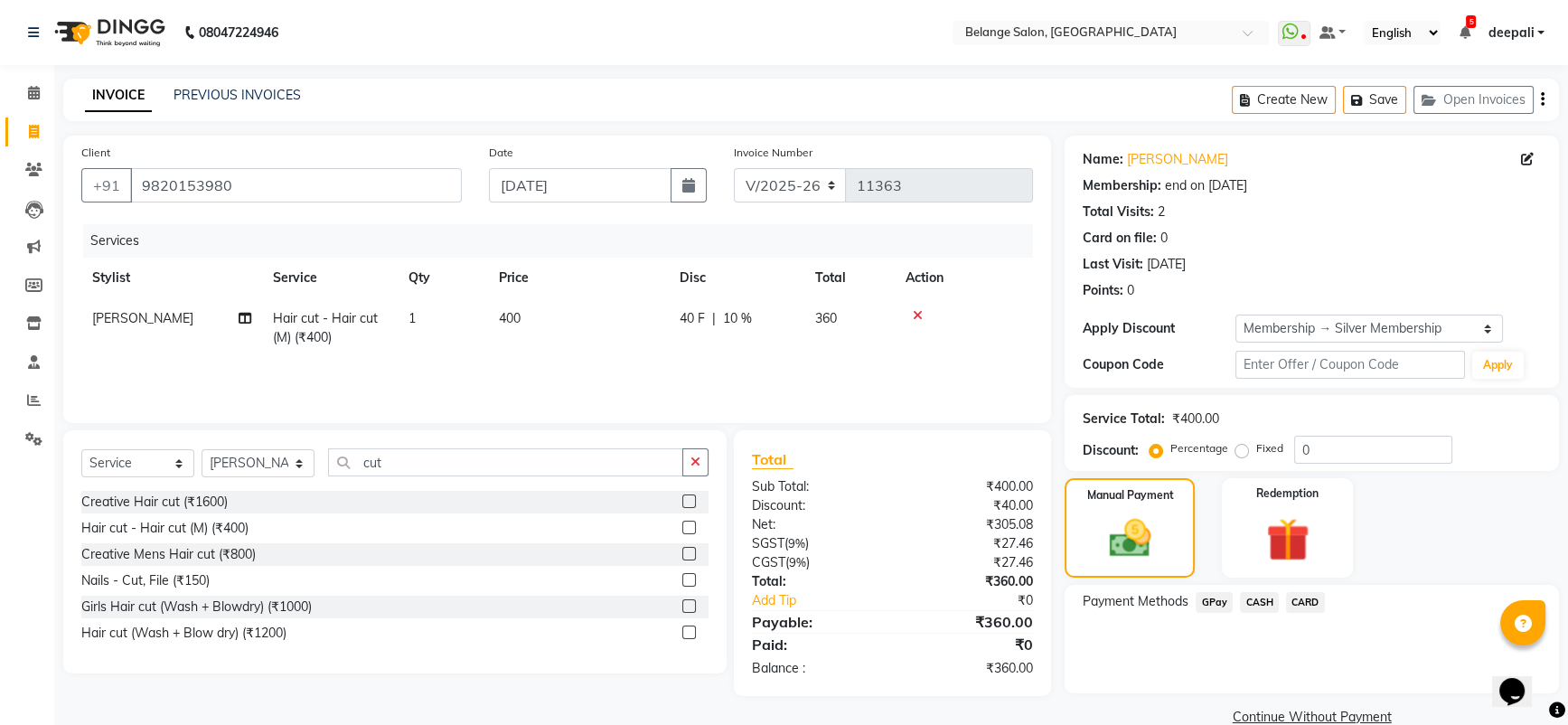
click at [1209, 602] on span "GPay" at bounding box center [1214, 603] width 37 height 21
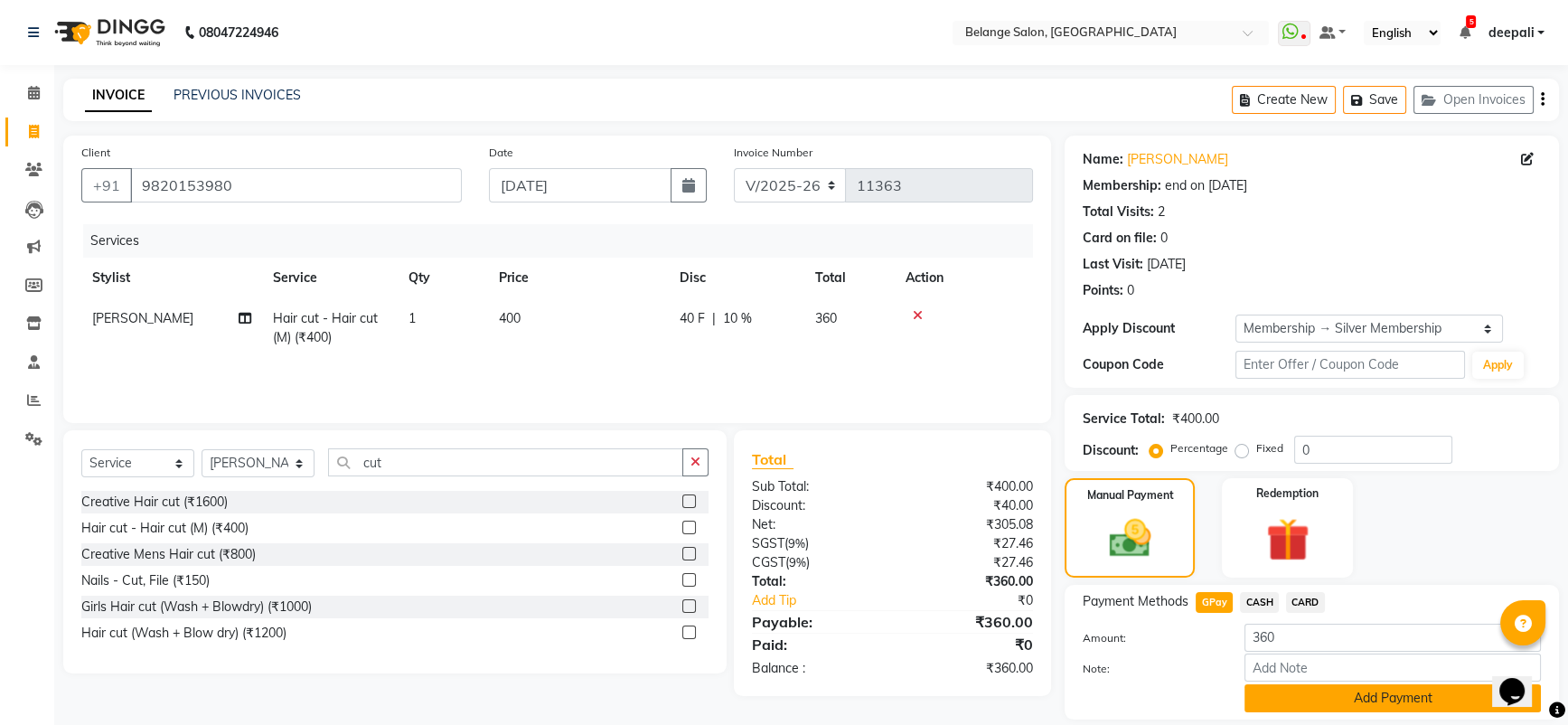
click at [1374, 711] on button "Add Payment" at bounding box center [1392, 697] width 296 height 28
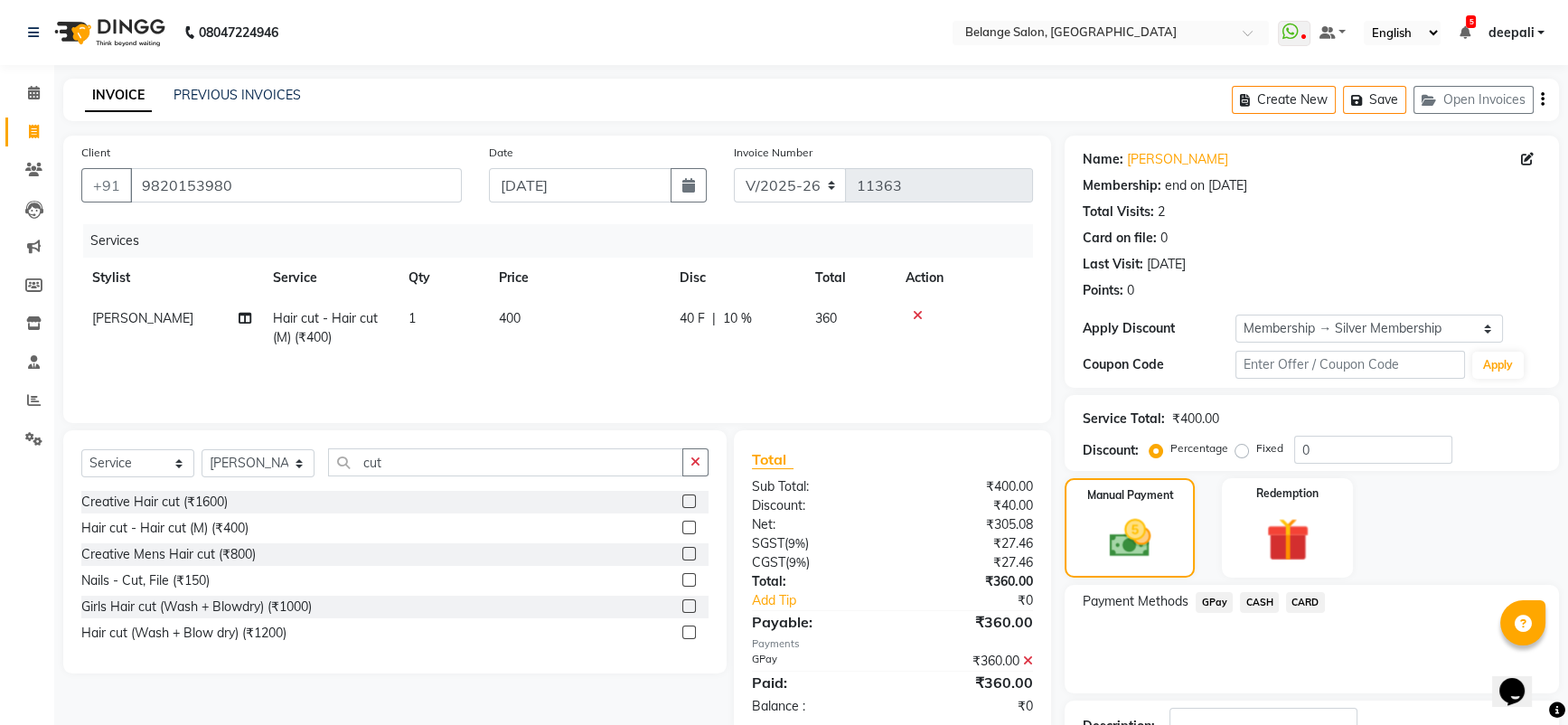
scroll to position [134, 0]
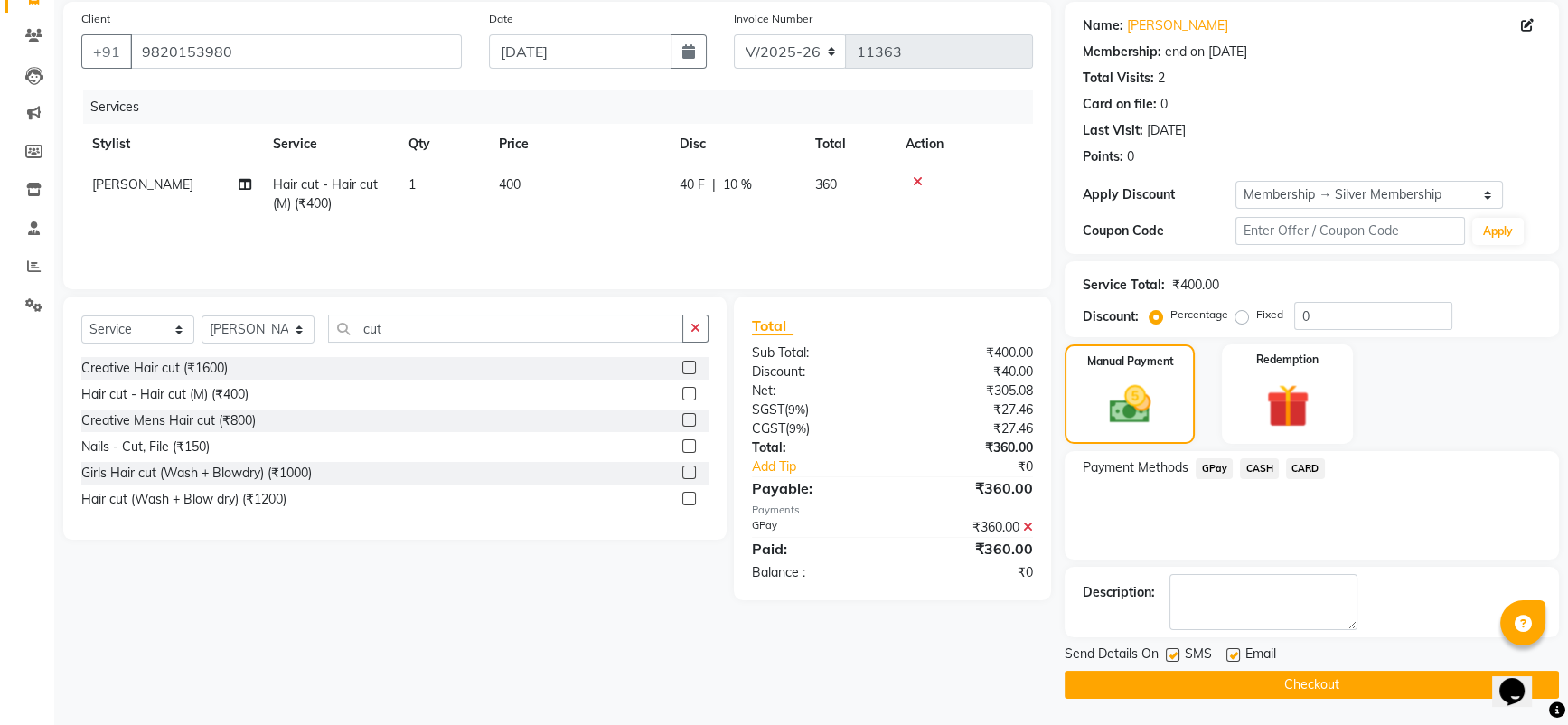
click at [1359, 678] on button "Checkout" at bounding box center [1311, 684] width 494 height 28
